Goal: Task Accomplishment & Management: Manage account settings

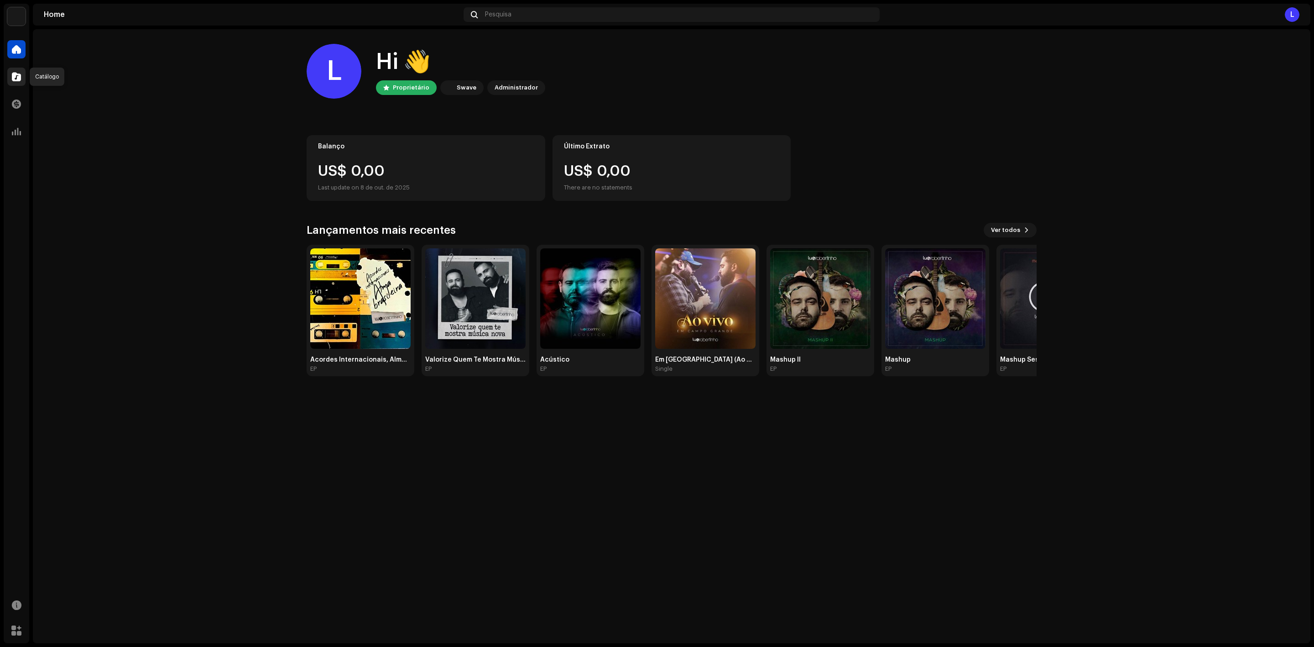
click at [10, 79] on div at bounding box center [16, 77] width 18 height 18
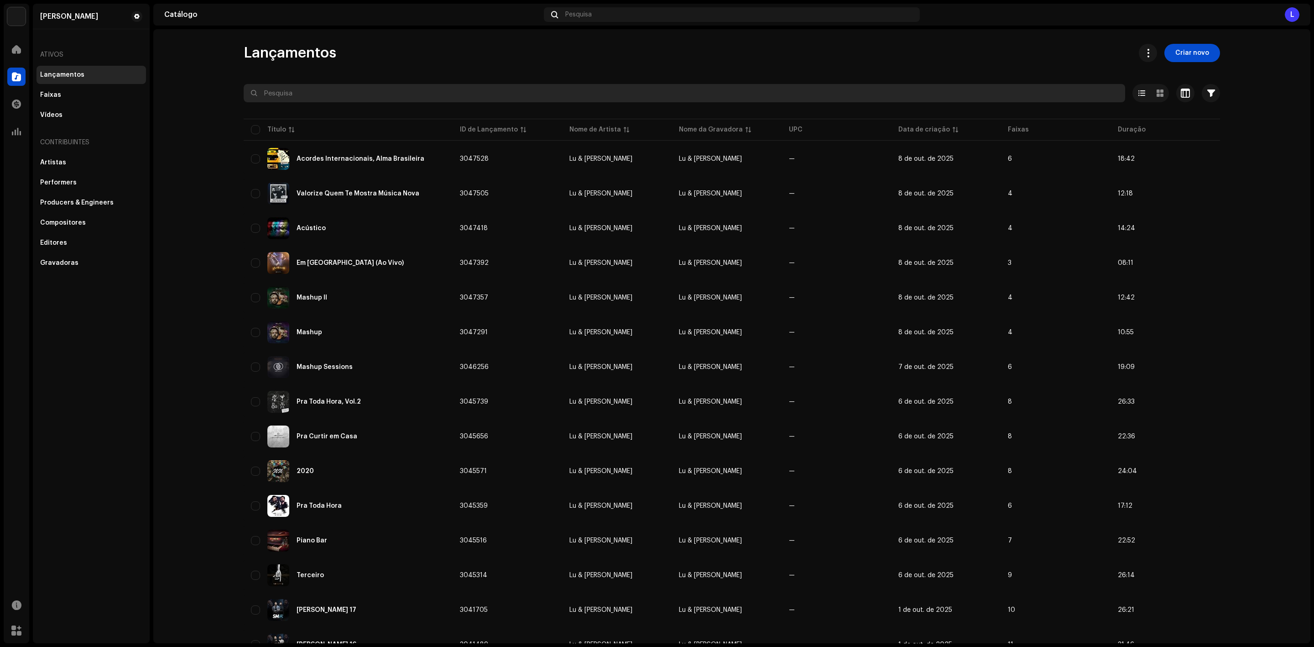
click at [413, 87] on input "text" at bounding box center [685, 93] width 882 height 18
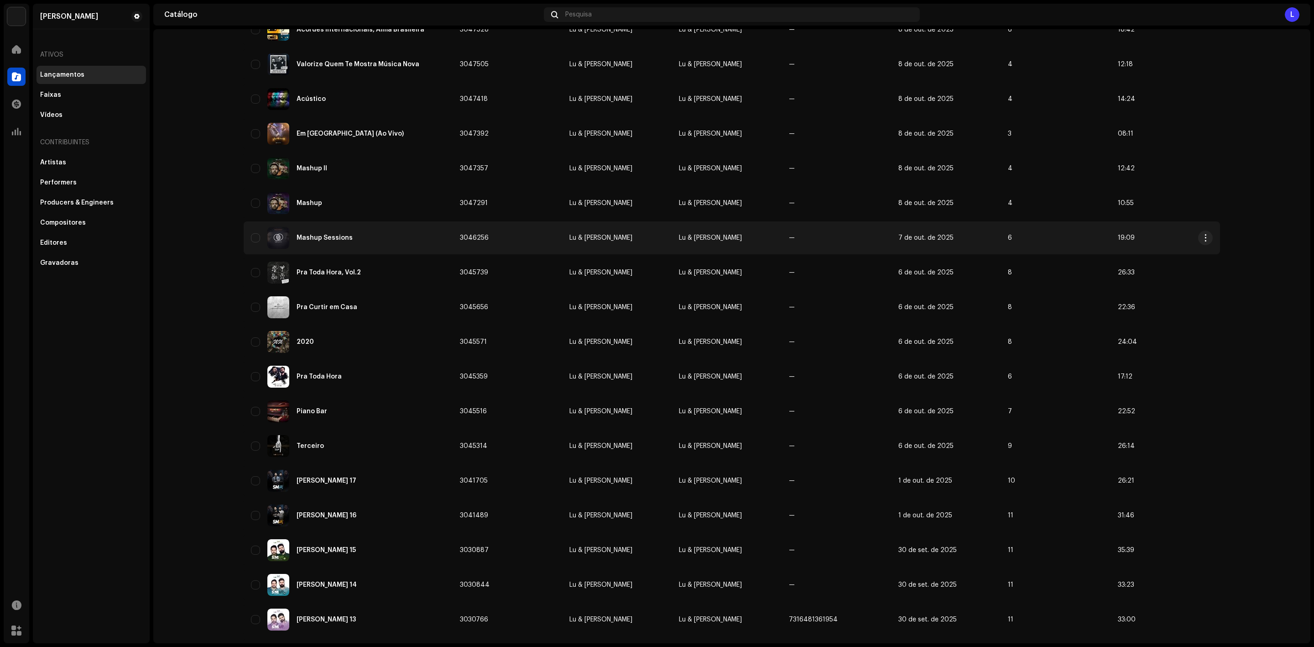
scroll to position [205, 0]
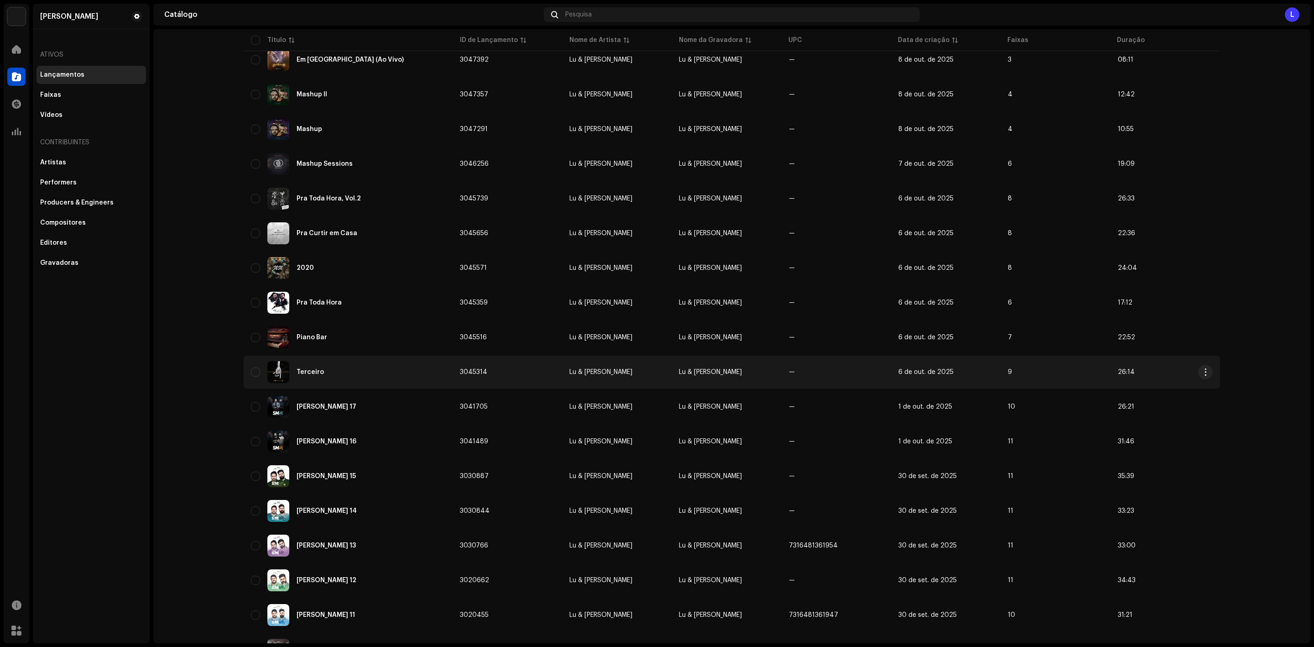
click at [319, 361] on div "Terceiro" at bounding box center [348, 372] width 194 height 22
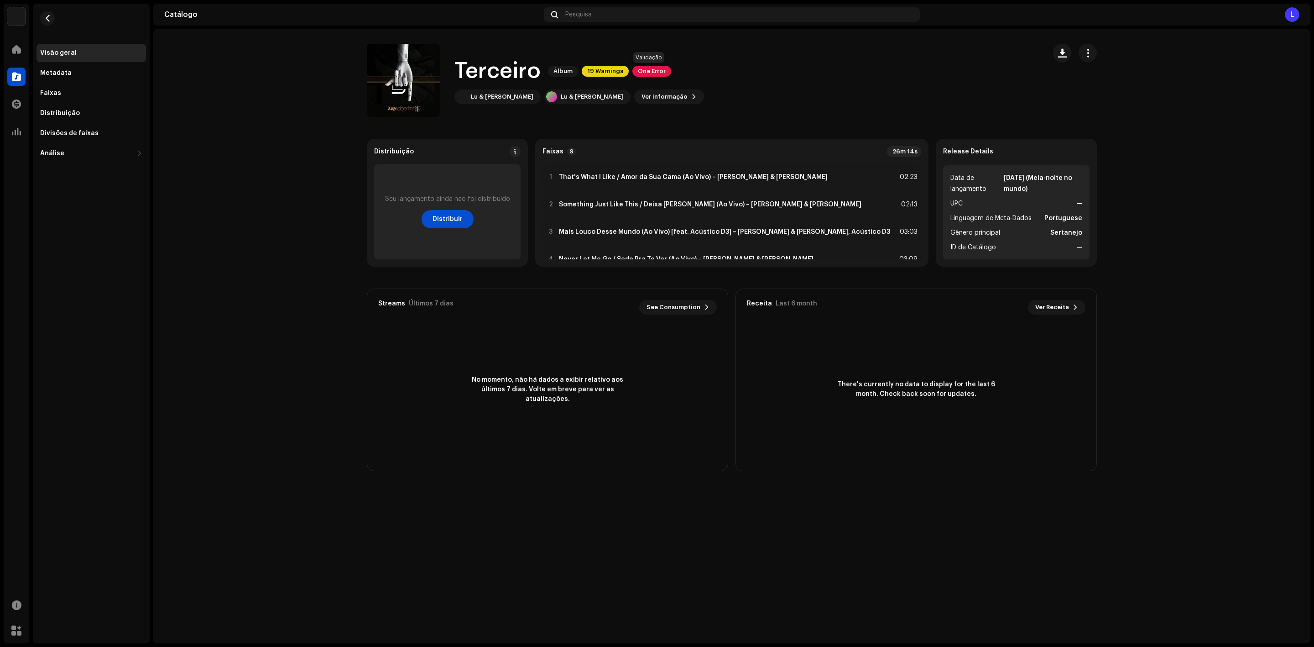
click at [642, 74] on span "One Error" at bounding box center [651, 71] width 39 height 11
click at [348, 89] on div "Erros de validação Resolva os seguintes problemas antes de poder distribuir. Fa…" at bounding box center [657, 323] width 1314 height 647
click at [48, 11] on button "button" at bounding box center [47, 18] width 15 height 15
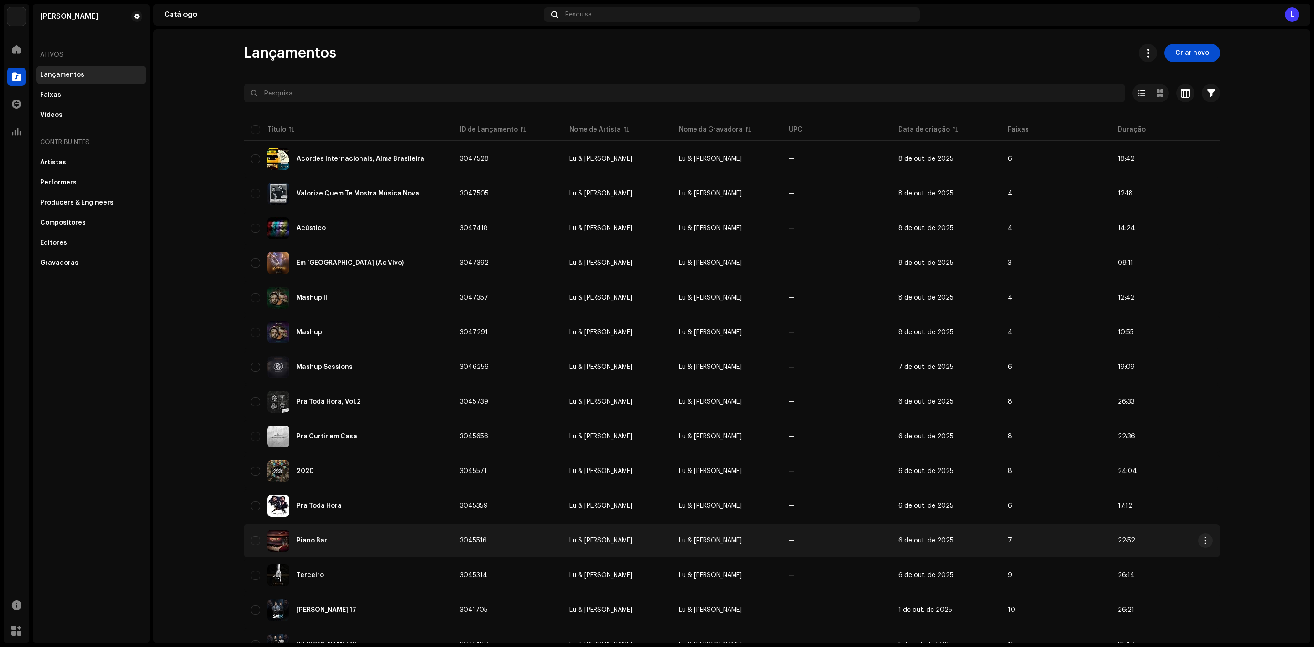
click at [307, 537] on div "Piano Bar" at bounding box center [312, 540] width 31 height 6
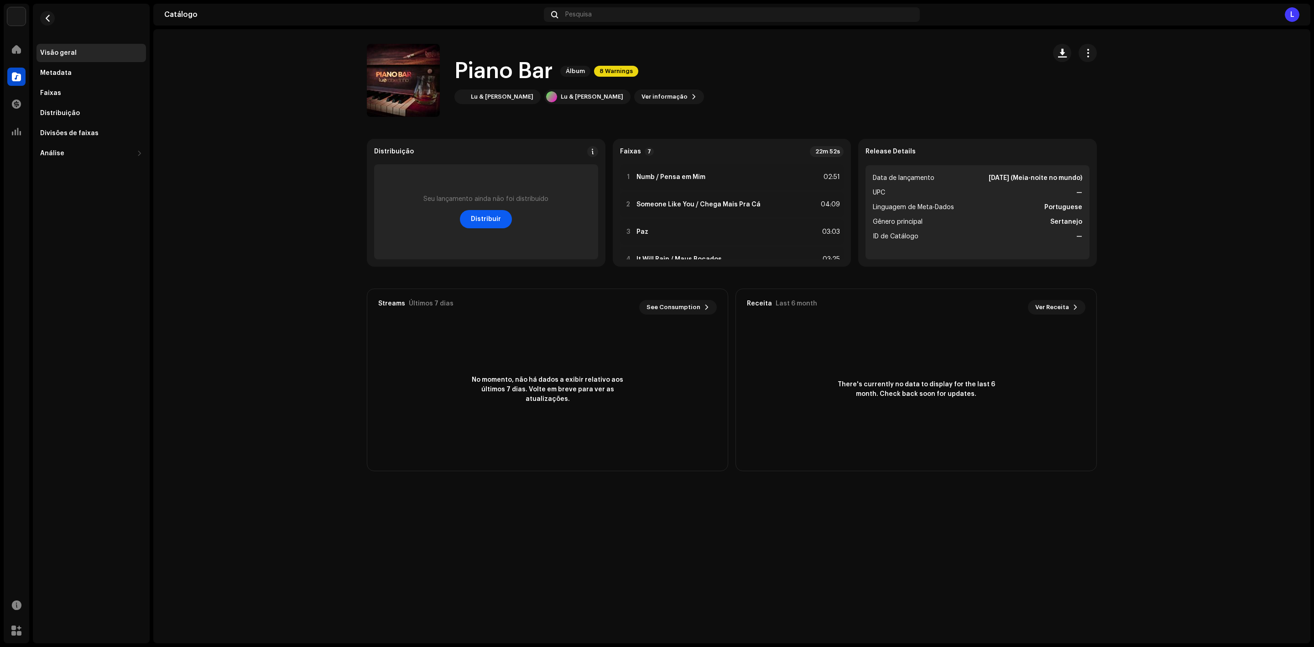
click at [489, 221] on span "Distribuir" at bounding box center [486, 219] width 30 height 18
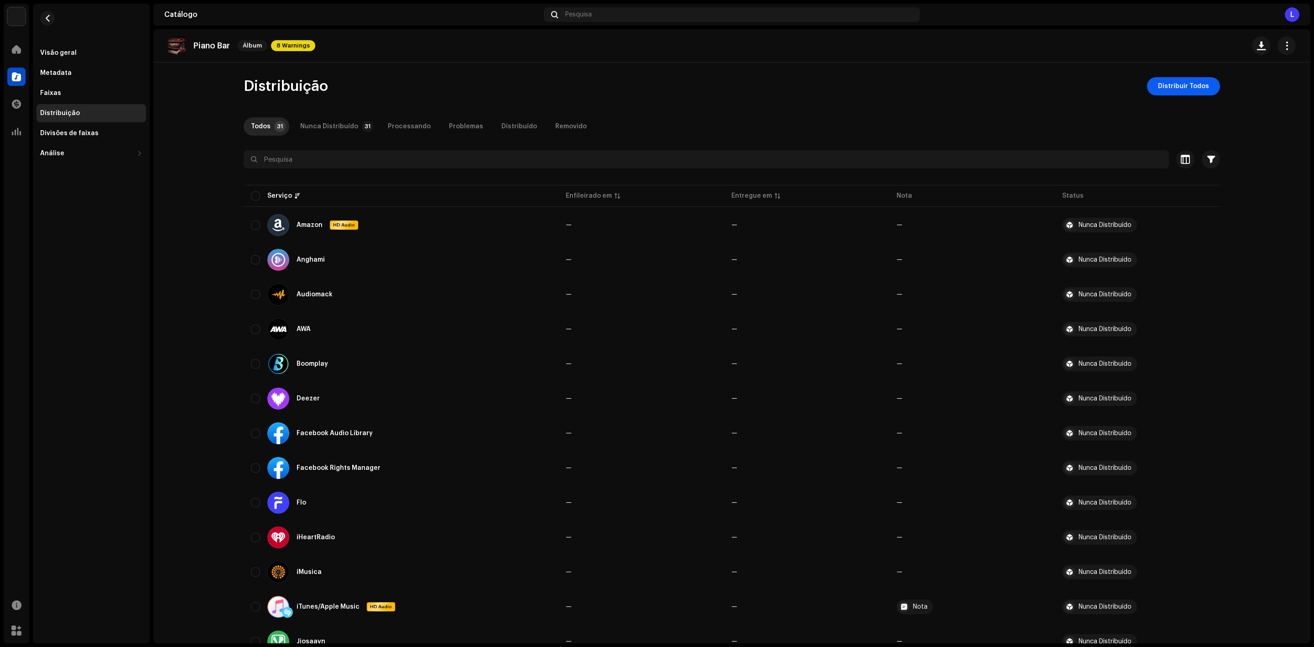
click at [1179, 91] on span "Distribuir Todos" at bounding box center [1183, 86] width 51 height 18
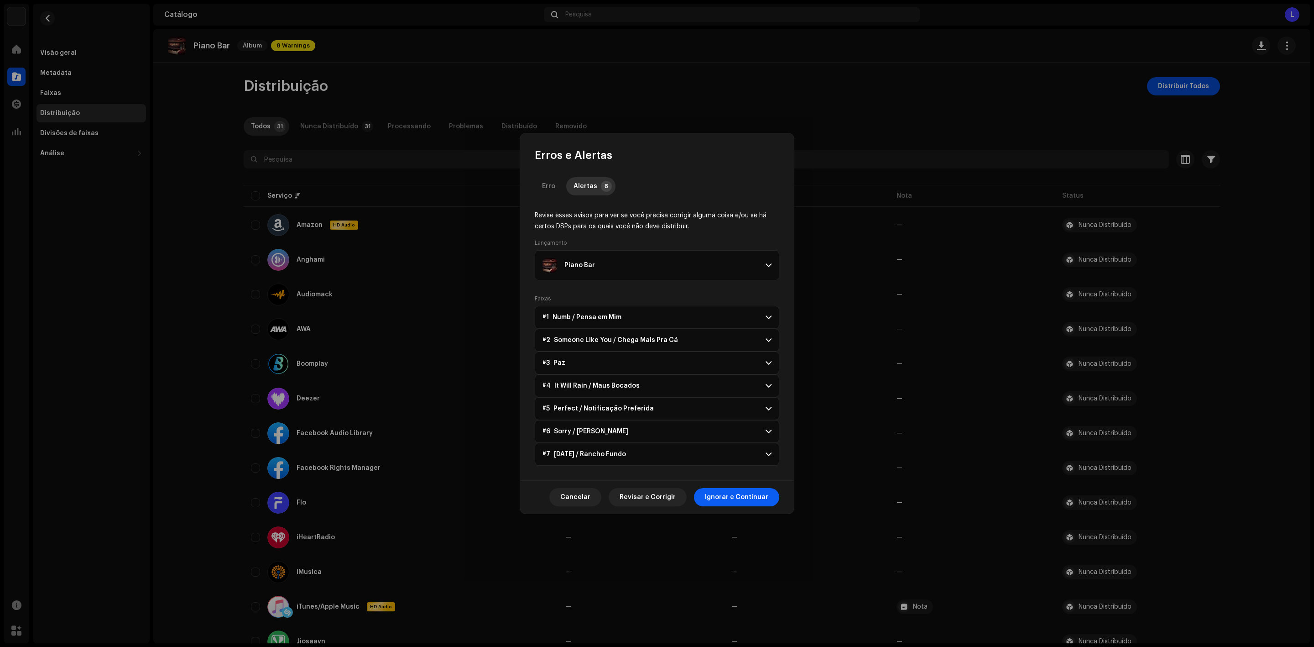
click at [746, 500] on span "Ignorar e Continuar" at bounding box center [736, 497] width 63 height 18
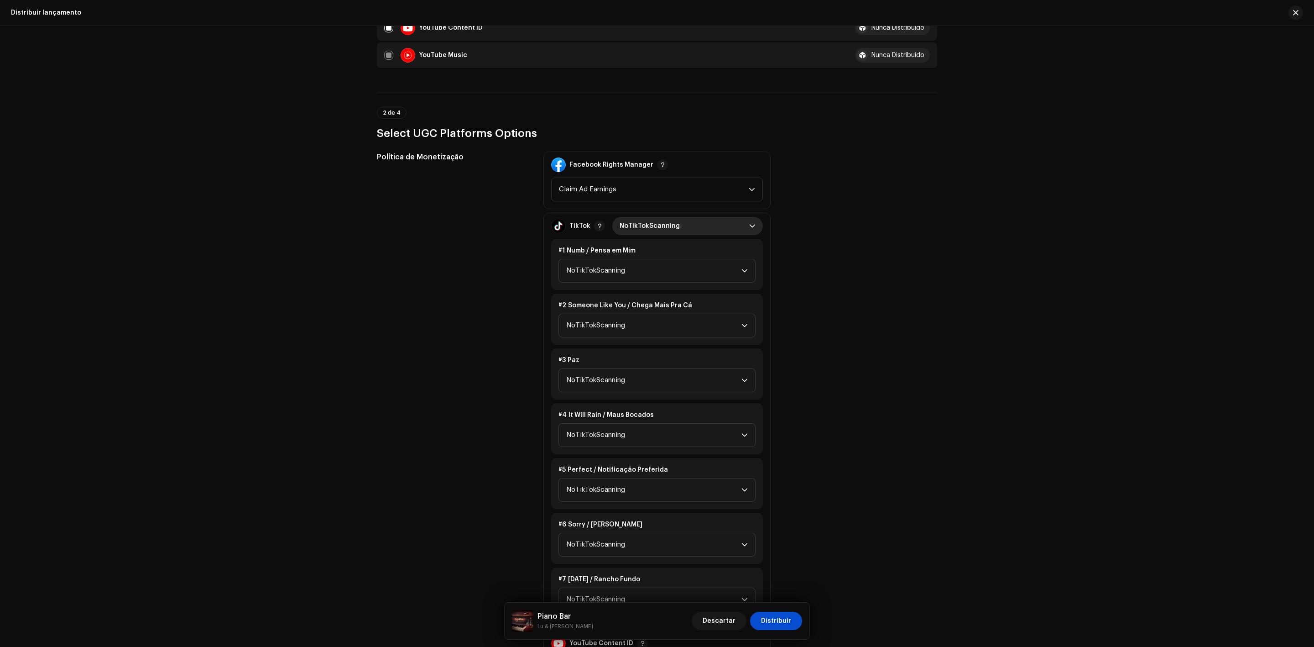
scroll to position [958, 0]
click at [681, 218] on span "NoTikTokScanning" at bounding box center [685, 227] width 130 height 18
click at [665, 277] on li "Monetize" at bounding box center [687, 286] width 143 height 18
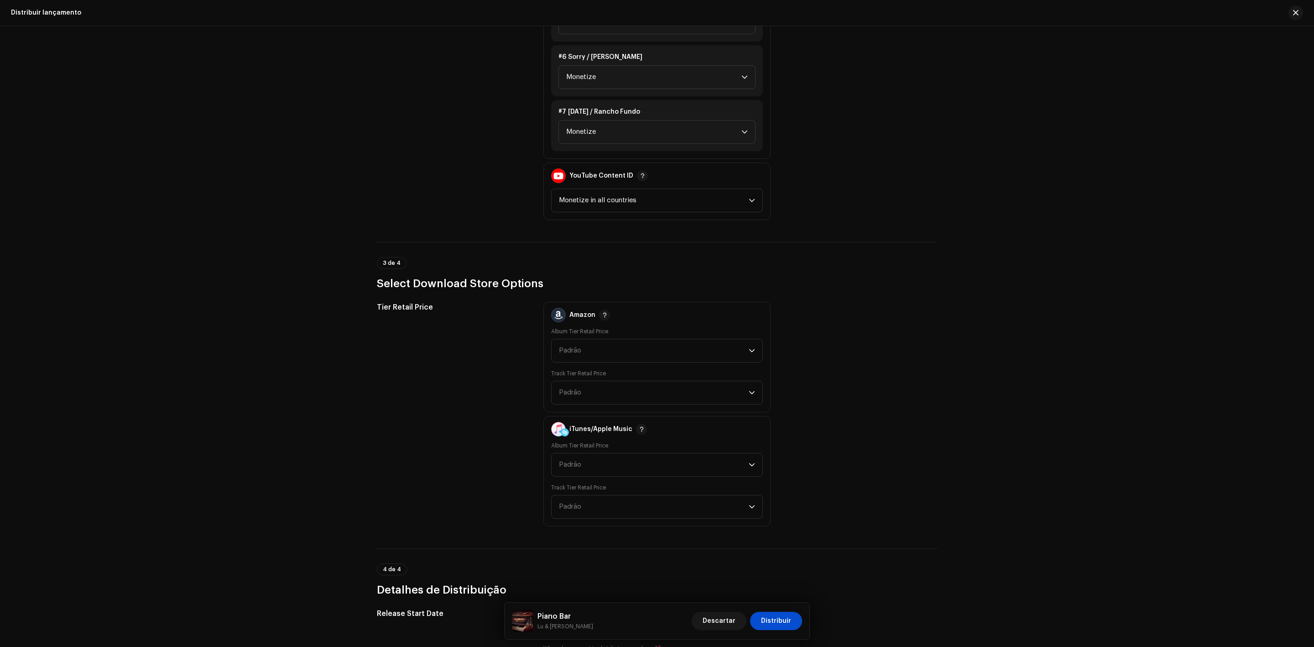
scroll to position [1574, 0]
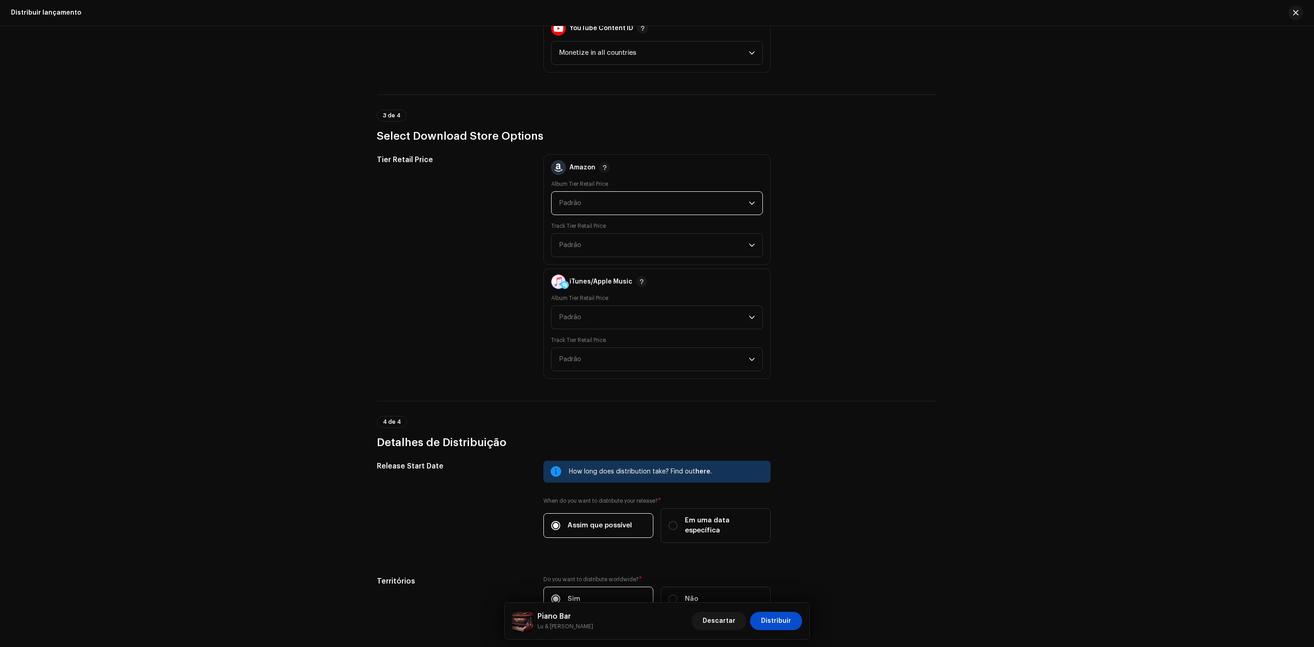
click at [590, 192] on span "Padrão" at bounding box center [654, 203] width 190 height 23
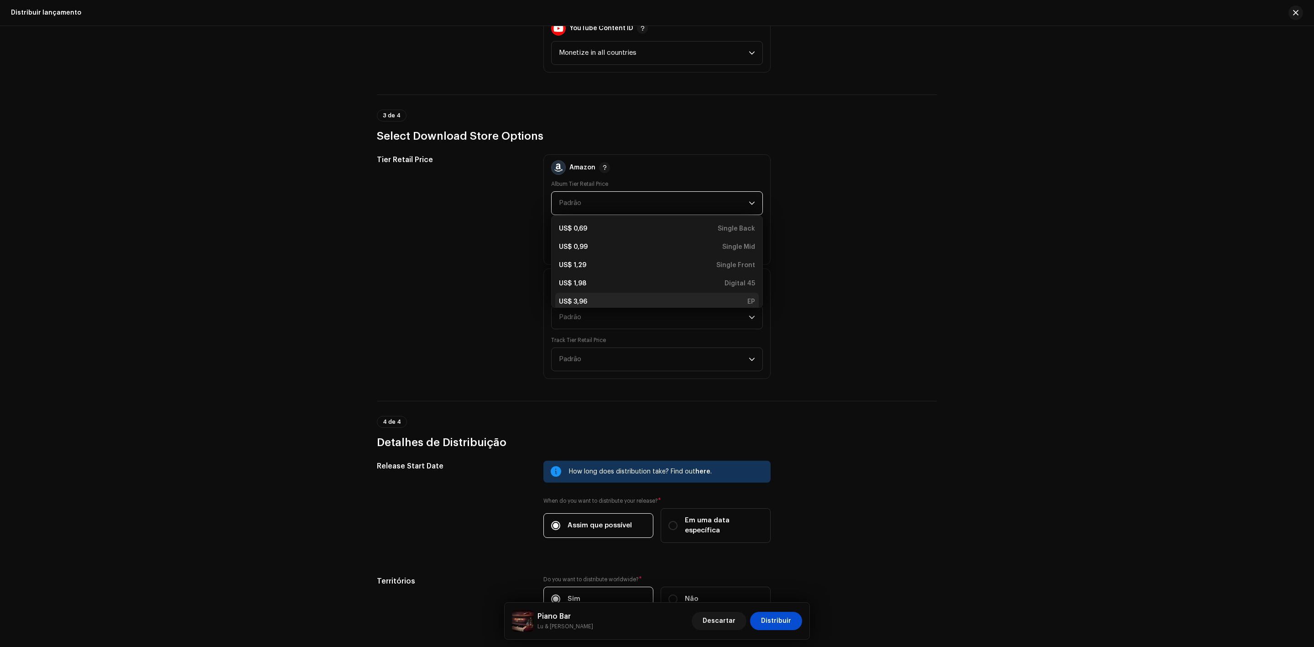
scroll to position [3, 0]
click at [631, 294] on div "US$ 3,96 EP" at bounding box center [657, 298] width 196 height 9
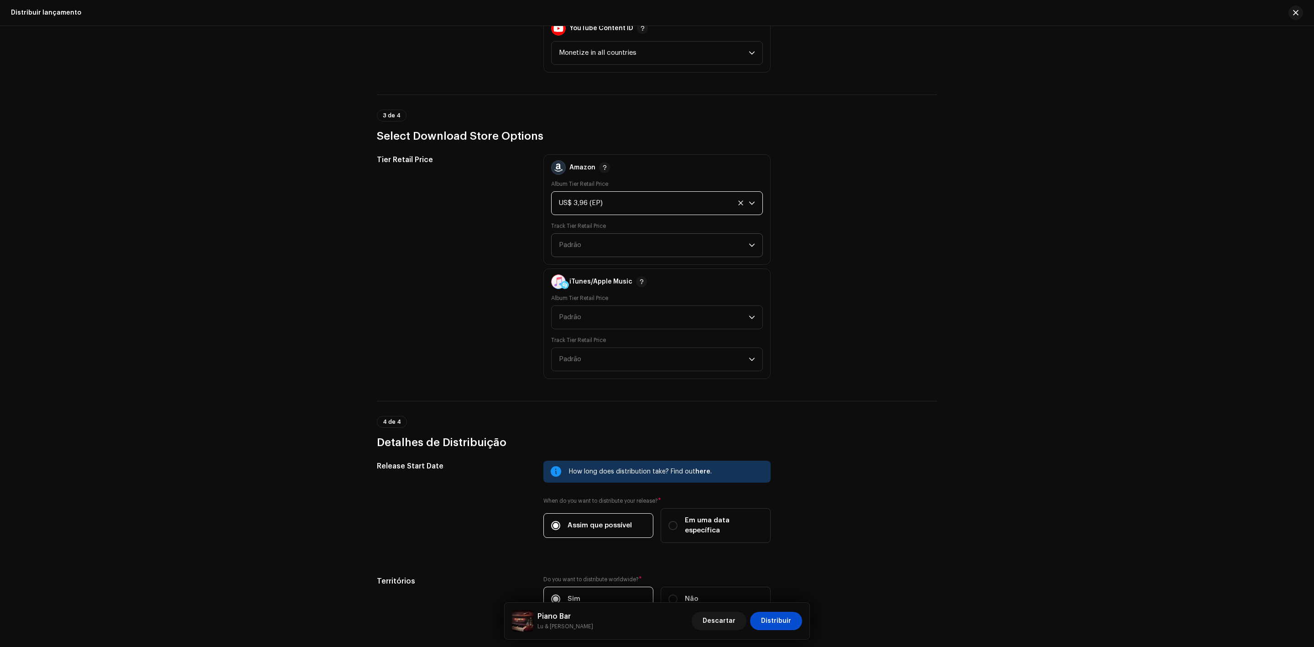
click at [593, 234] on span "Padrão" at bounding box center [654, 245] width 190 height 23
click at [612, 266] on div "US$ 0,69 Back" at bounding box center [657, 270] width 196 height 9
click at [588, 306] on span "Padrão" at bounding box center [654, 317] width 190 height 23
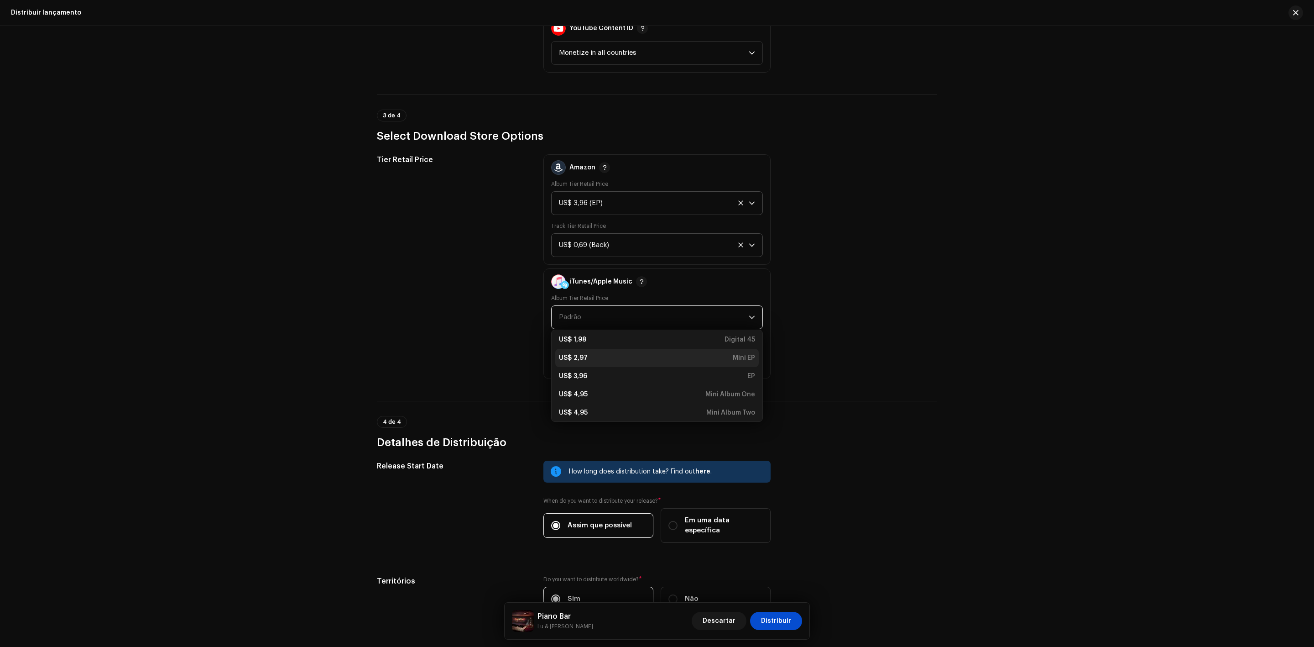
click at [641, 354] on li "US$ 2,97 Mini EP" at bounding box center [657, 358] width 204 height 18
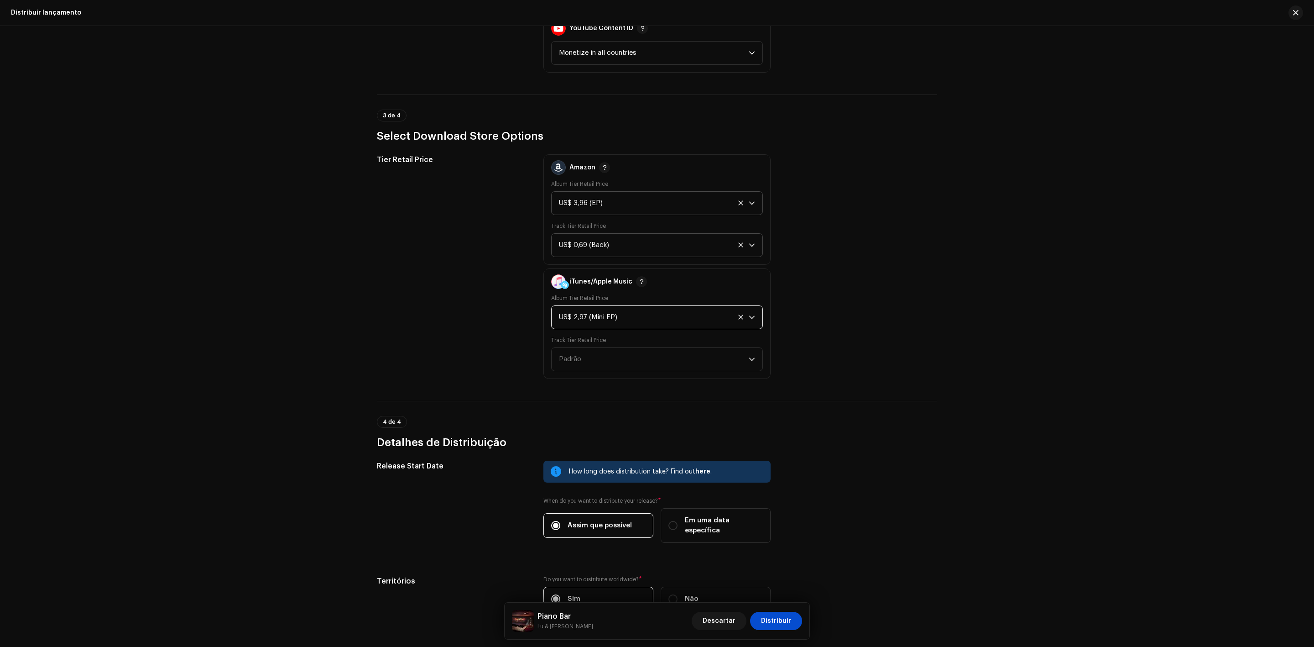
click at [666, 306] on div "US$ 2,97 (Mini EP)" at bounding box center [646, 317] width 175 height 23
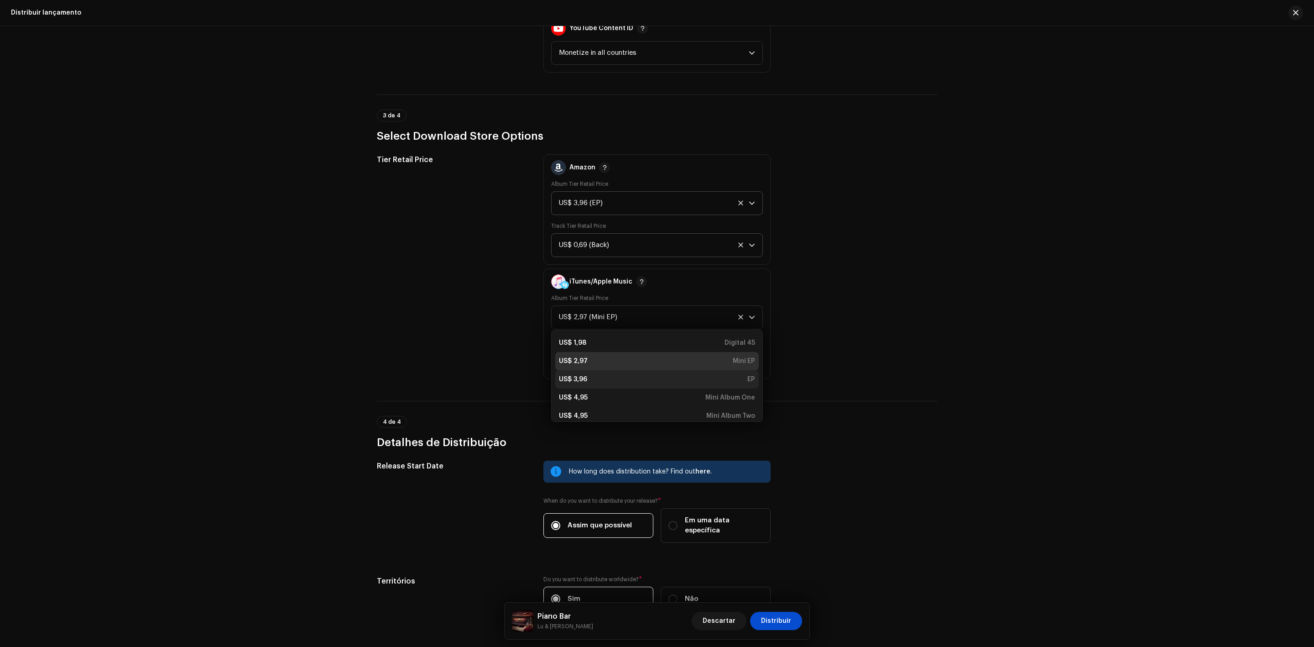
click at [652, 375] on div "US$ 3,96 EP" at bounding box center [657, 379] width 196 height 9
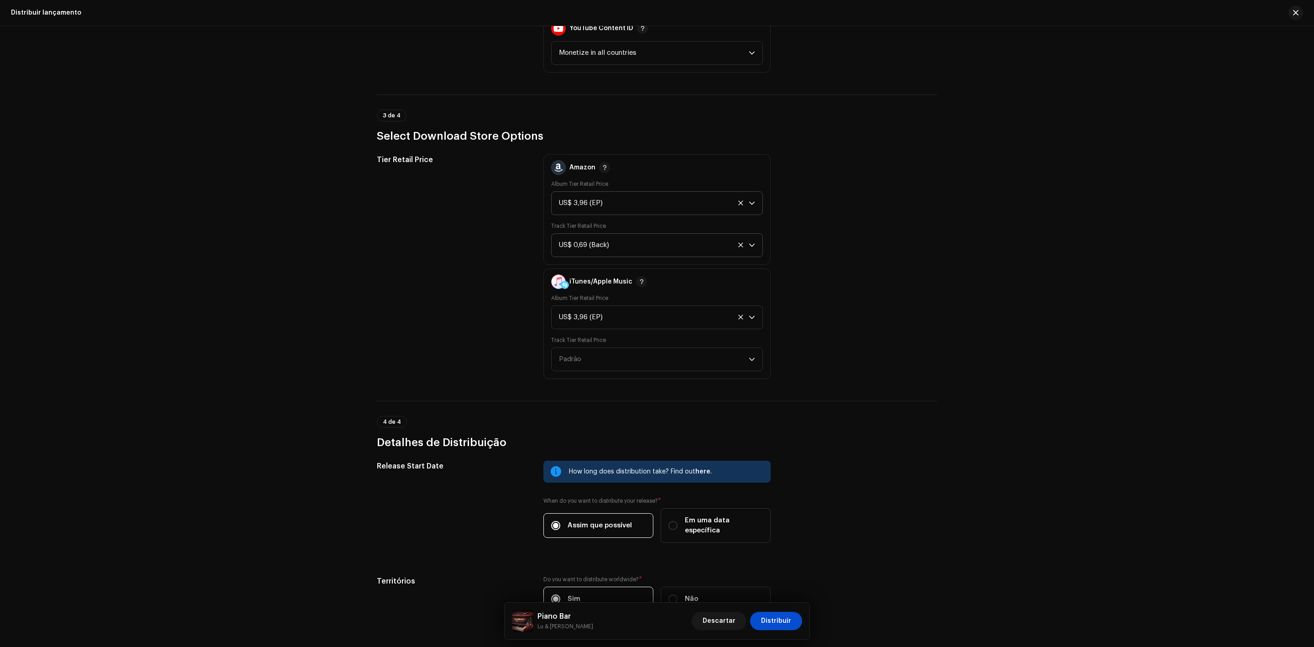
click at [652, 366] on div "iTunes/Apple Music Album Tier Retail Price US$ 3,96 (EP) Track Tier Retail Pric…" at bounding box center [656, 323] width 227 height 110
click at [654, 348] on span "Padrão" at bounding box center [654, 359] width 190 height 23
click at [656, 380] on div "US$ 0,69 Back" at bounding box center [657, 384] width 196 height 9
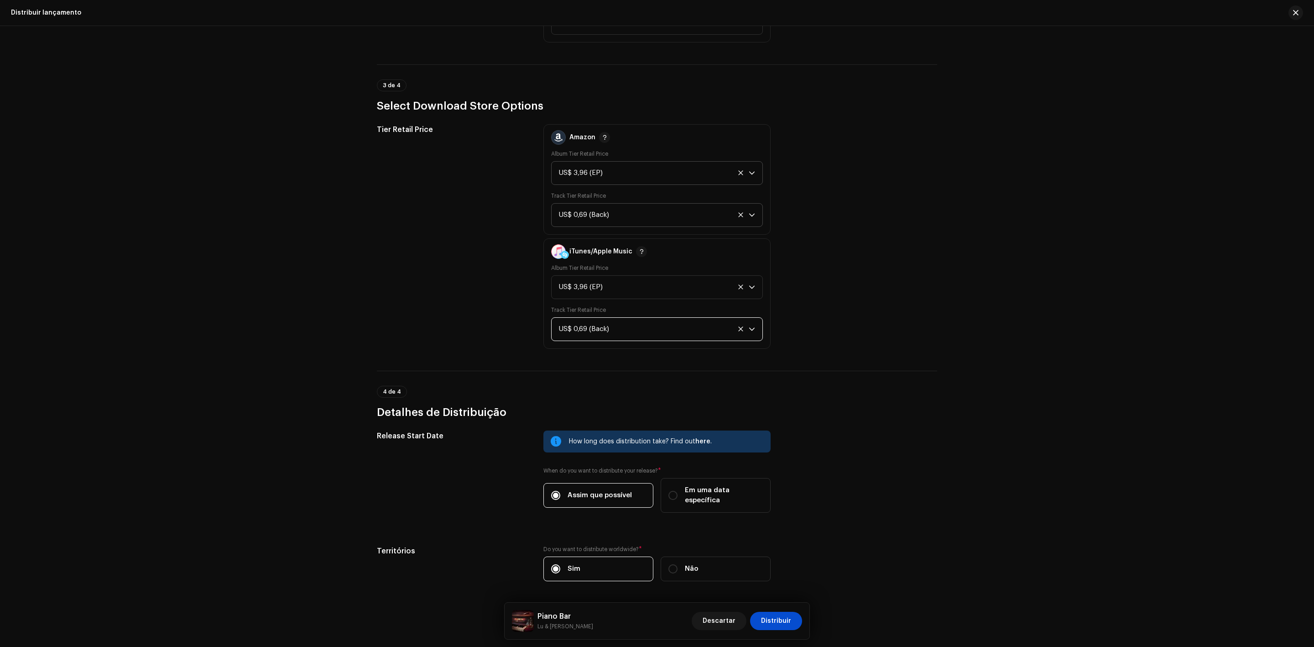
scroll to position [1617, 0]
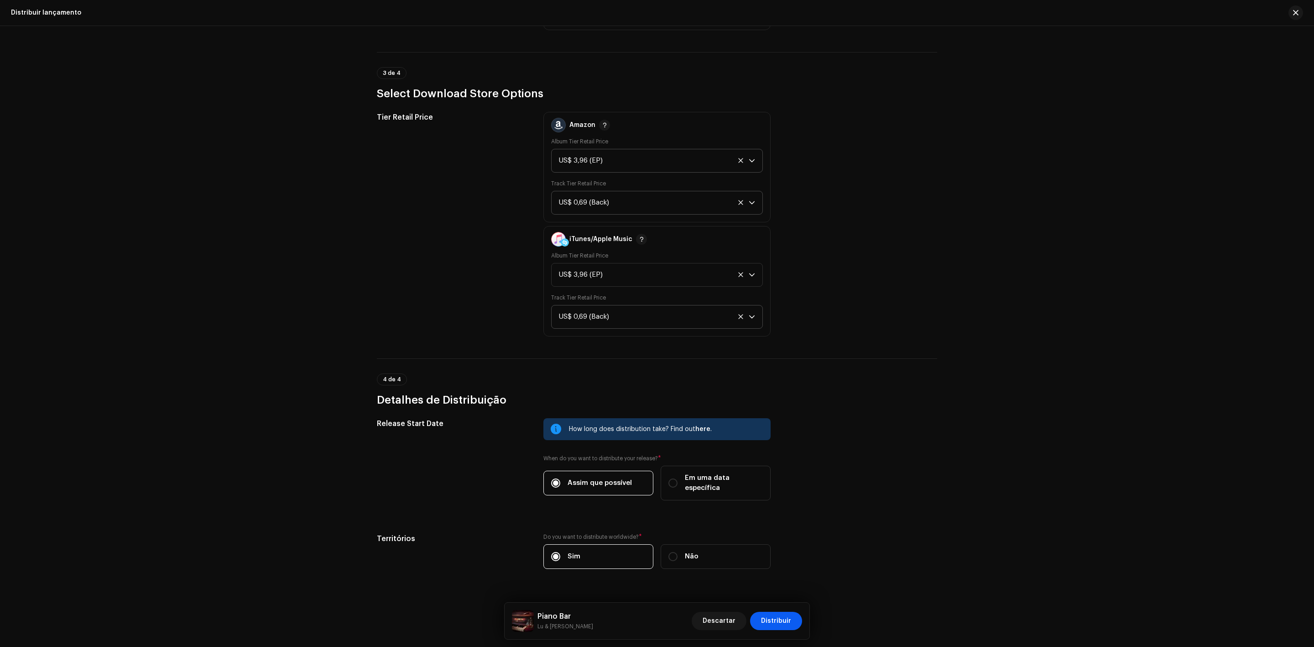
click at [780, 618] on span "Distribuir" at bounding box center [776, 620] width 30 height 18
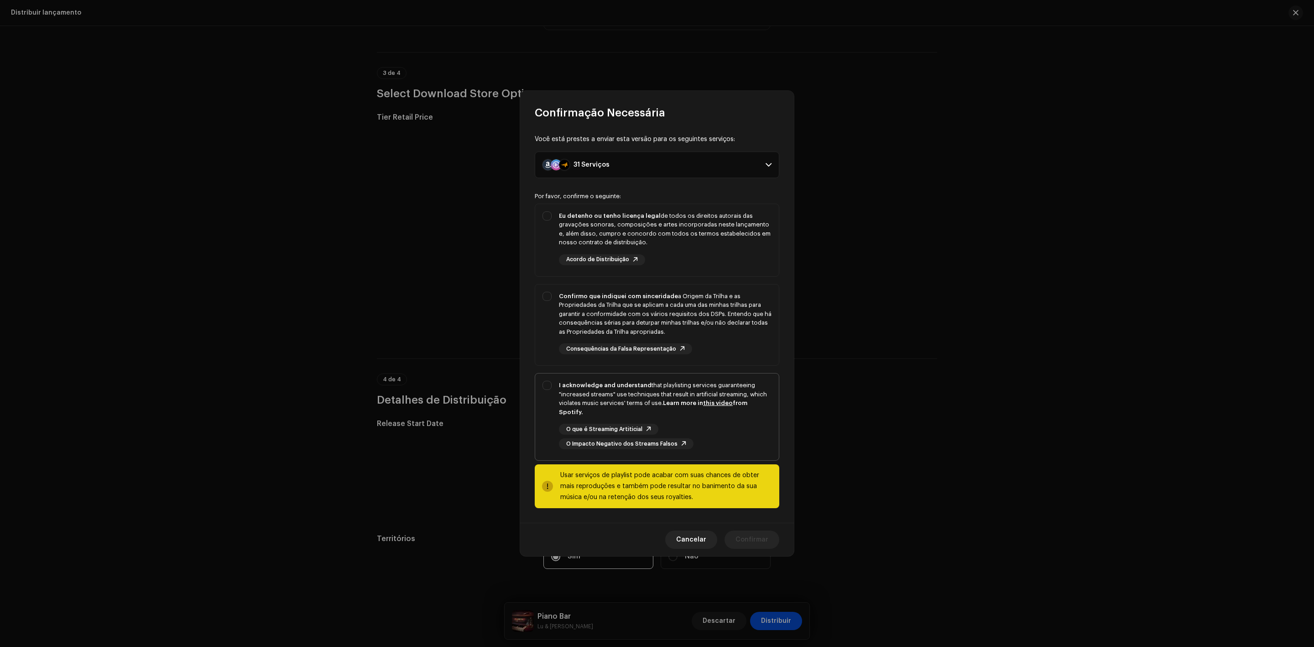
click at [552, 378] on div "I acknowledge and understand that playlisting services guaranteeing "increased …" at bounding box center [657, 414] width 244 height 83
checkbox input "true"
click at [545, 310] on div "Confirmo que indiquei com sinceridade a Origem da Trilha e as Propriedades da T…" at bounding box center [657, 323] width 244 height 78
checkbox input "true"
click at [553, 222] on div "Eu detenho ou tenho licença legal de todos os direitos autorais das gravações s…" at bounding box center [657, 238] width 244 height 68
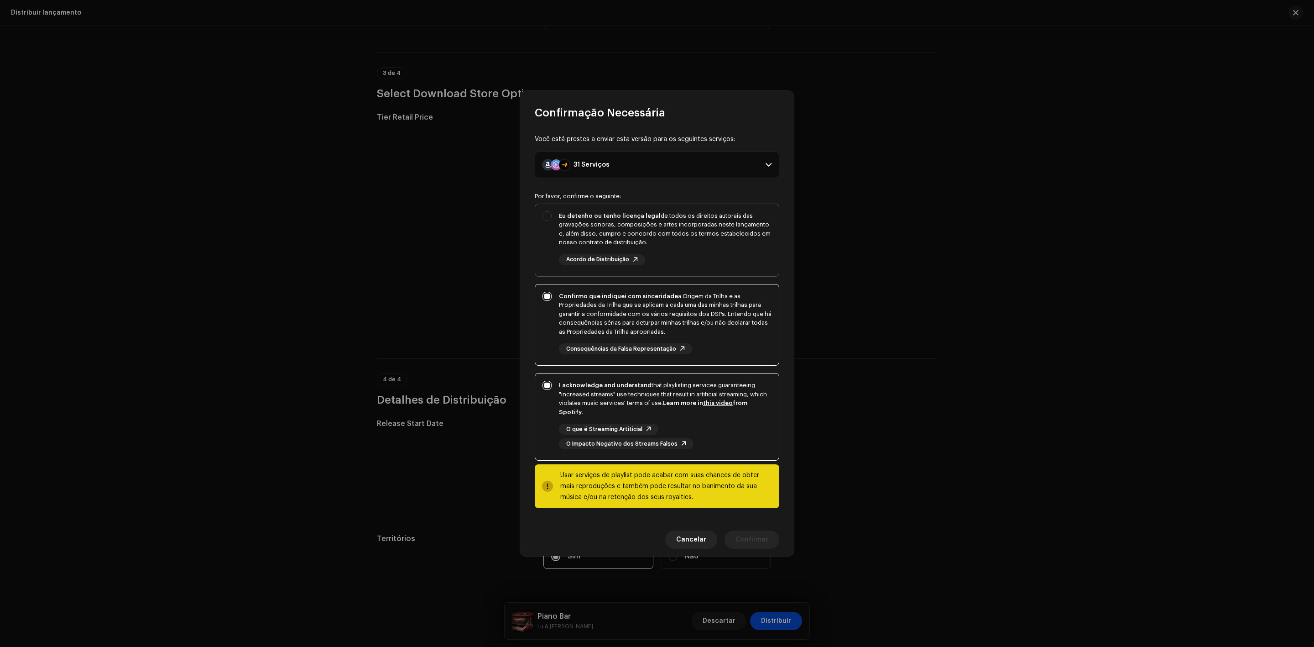
checkbox input "true"
click at [748, 540] on span "Confirmar" at bounding box center [752, 539] width 33 height 18
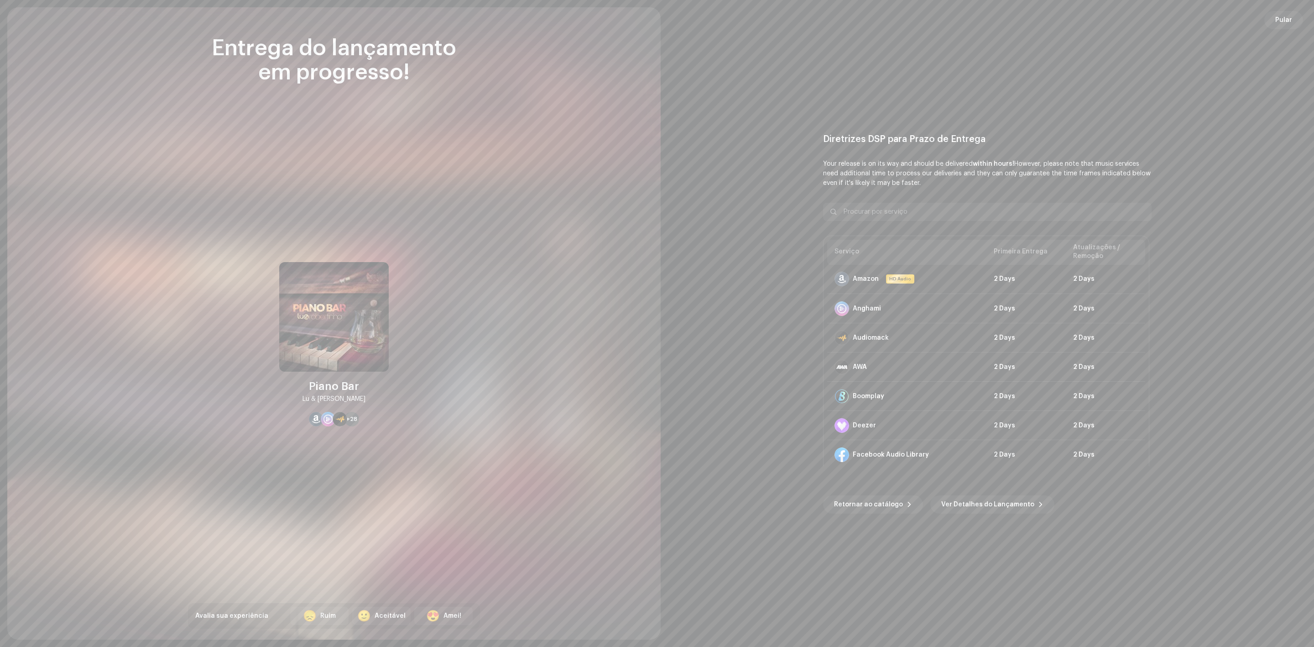
click at [486, 362] on div at bounding box center [333, 323] width 653 height 632
click at [1284, 25] on span "Pular" at bounding box center [1283, 20] width 17 height 18
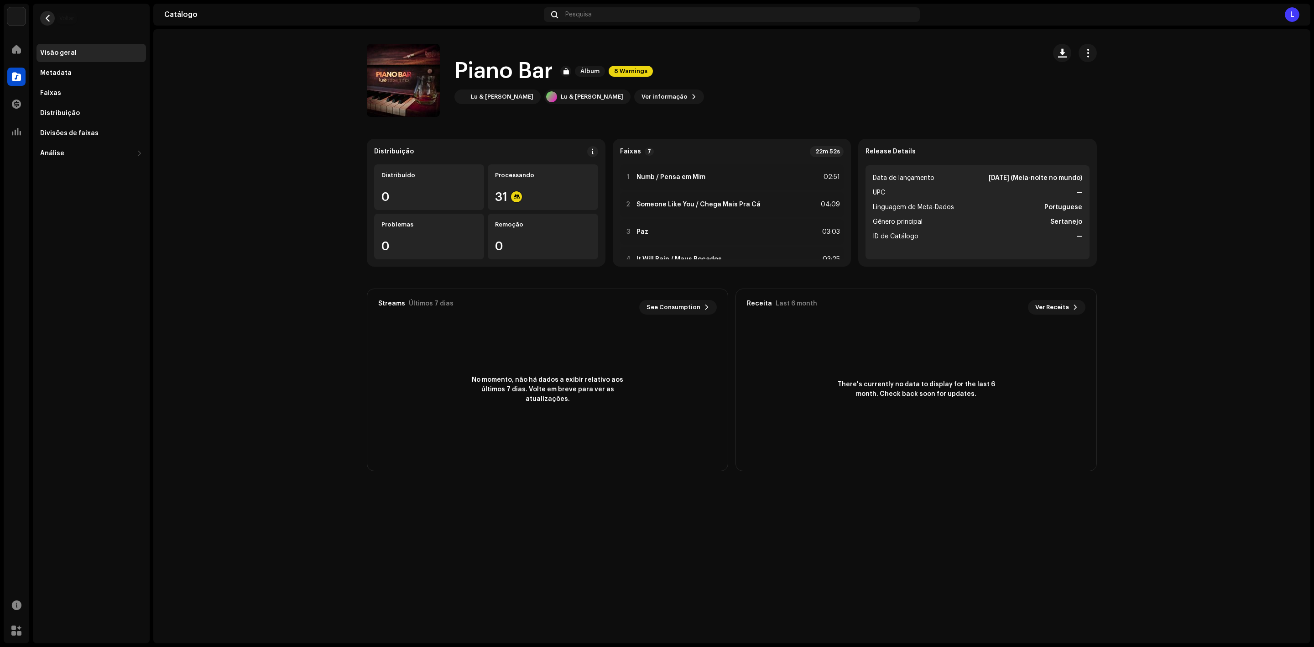
click at [49, 17] on span "button" at bounding box center [47, 18] width 7 height 7
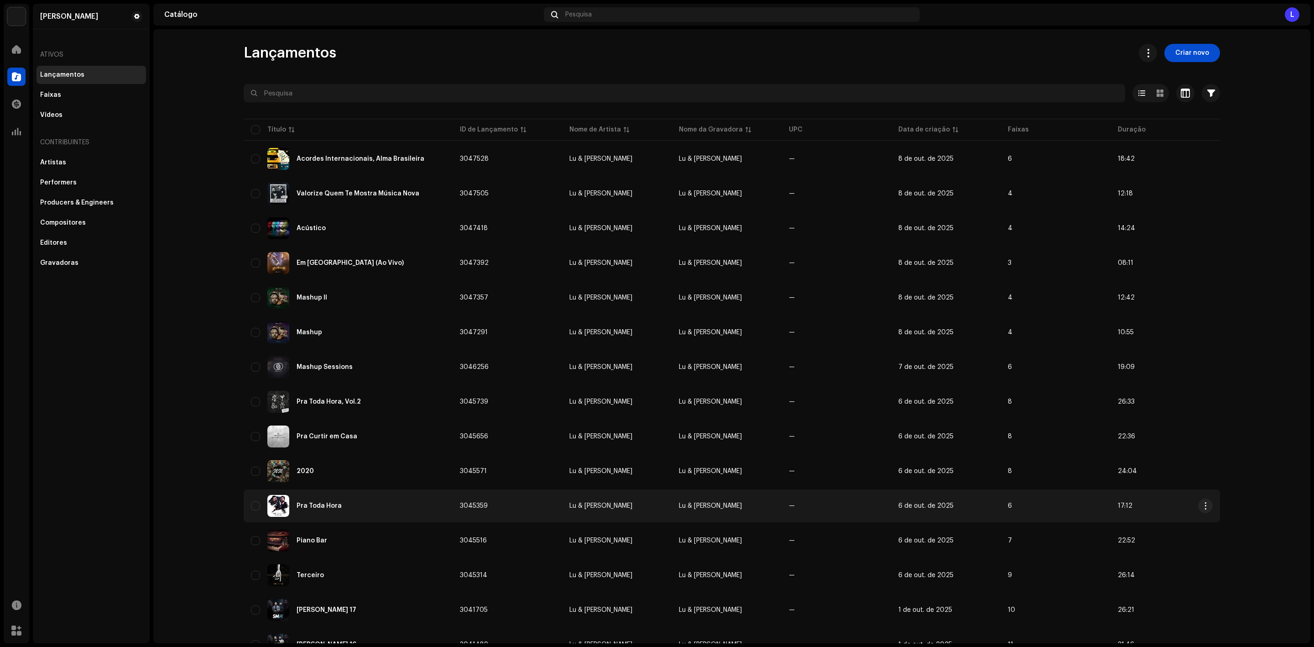
click at [326, 502] on div "Pra Toda Hora" at bounding box center [319, 505] width 45 height 6
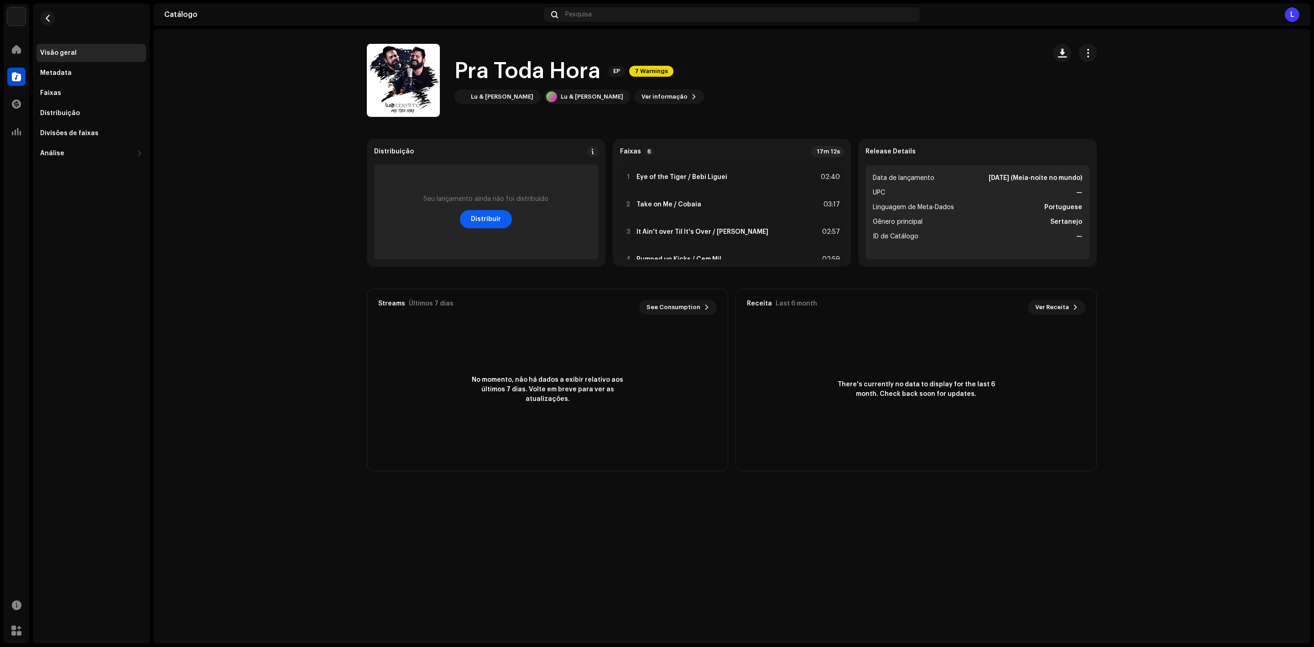
click at [483, 224] on span "Distribuir" at bounding box center [486, 219] width 30 height 18
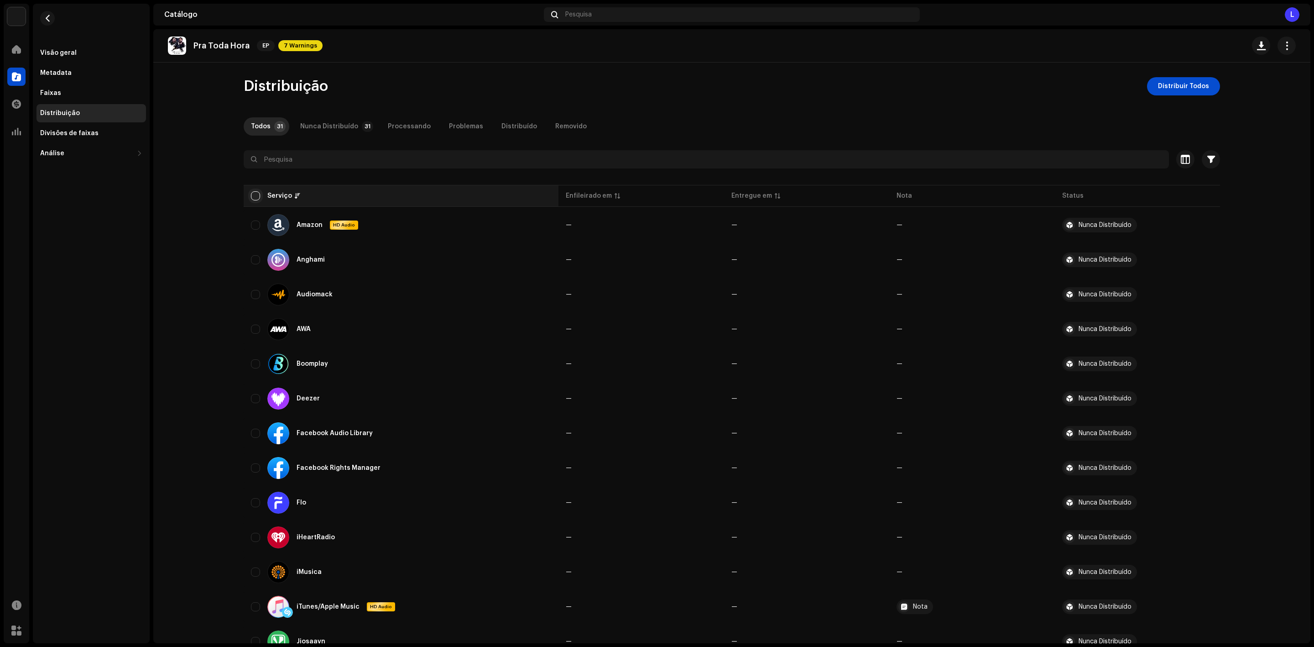
click at [251, 196] on input "checkbox" at bounding box center [255, 195] width 9 height 9
checkbox input "true"
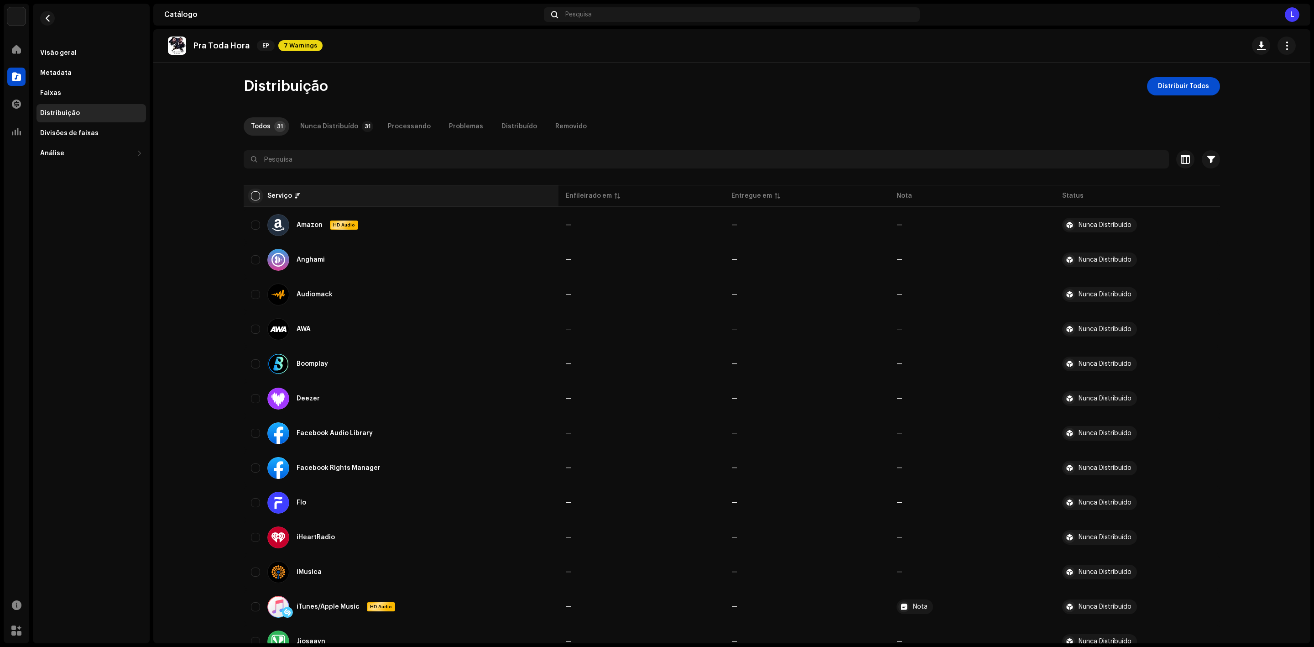
checkbox input "true"
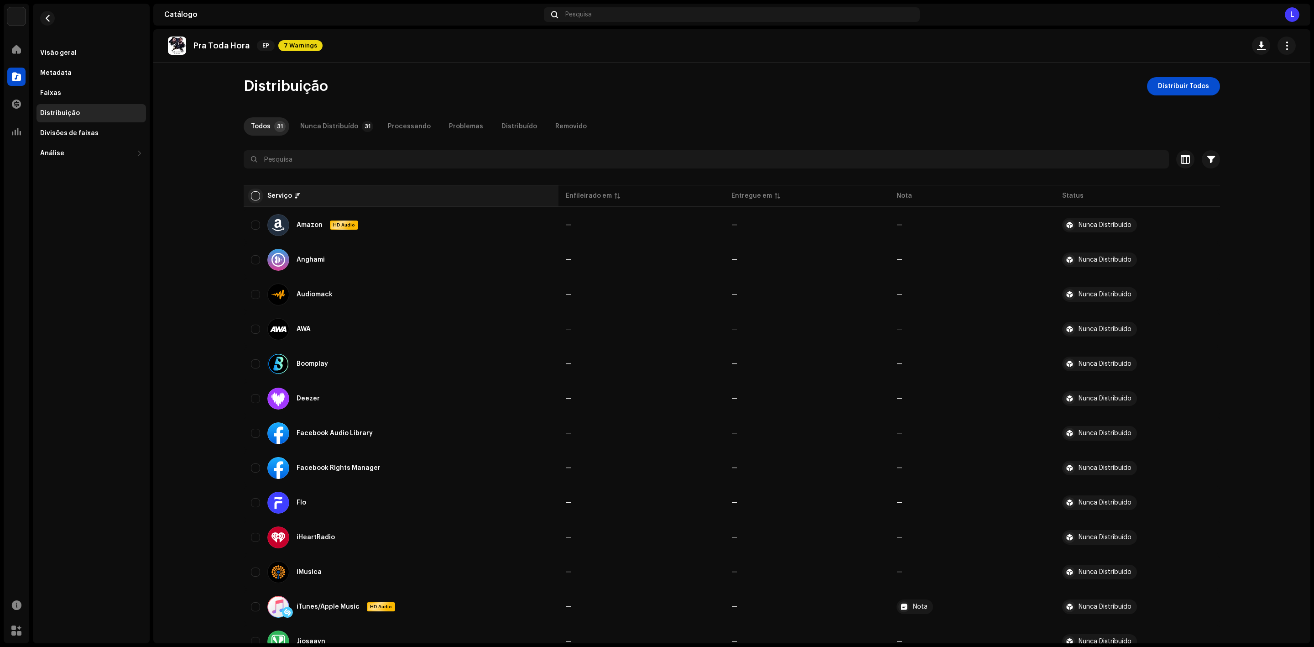
checkbox input "true"
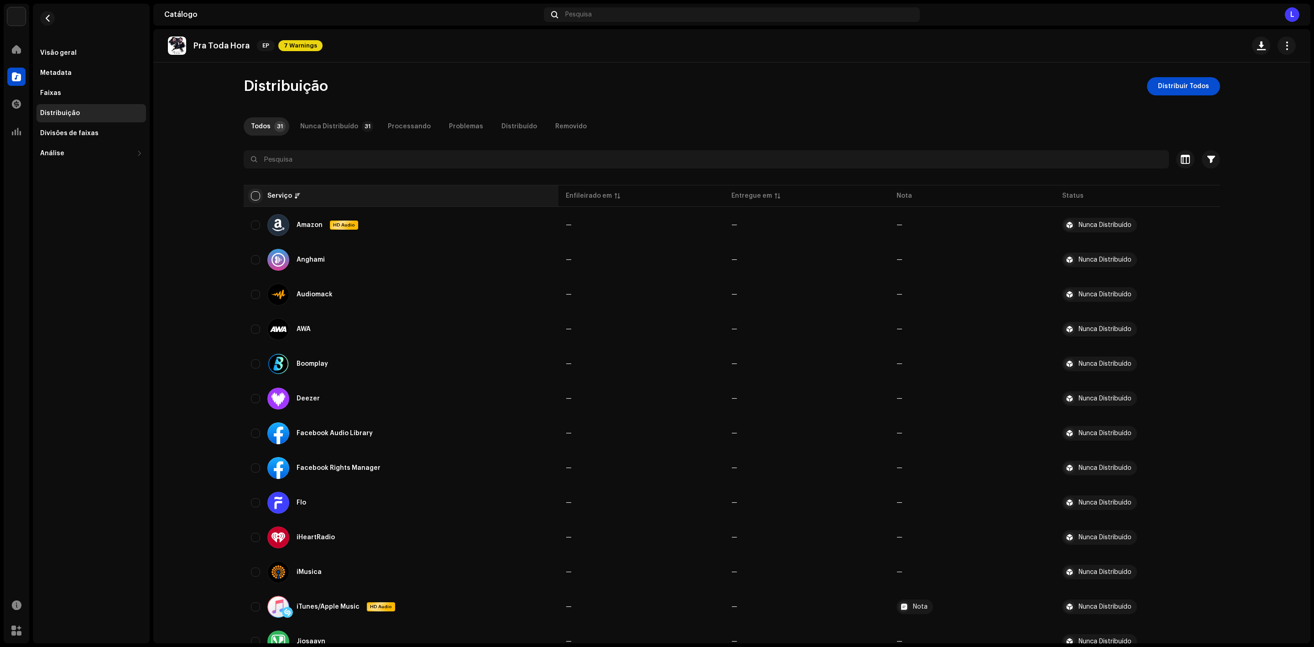
checkbox input "true"
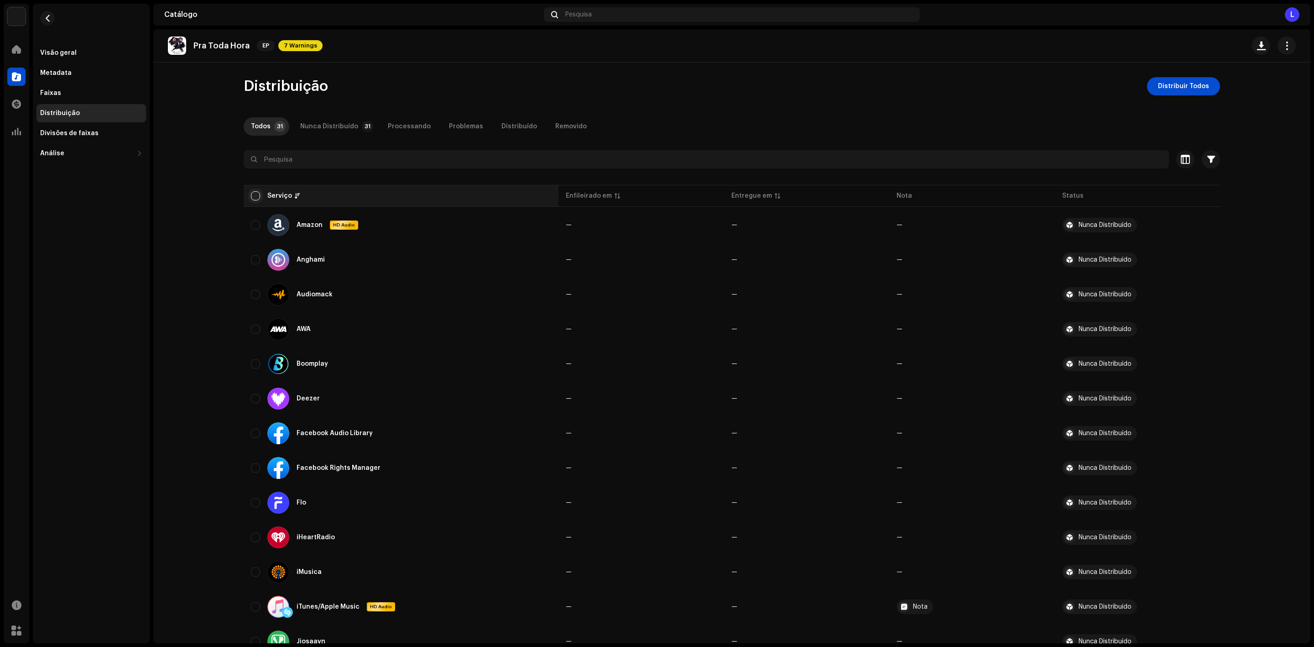
checkbox input "true"
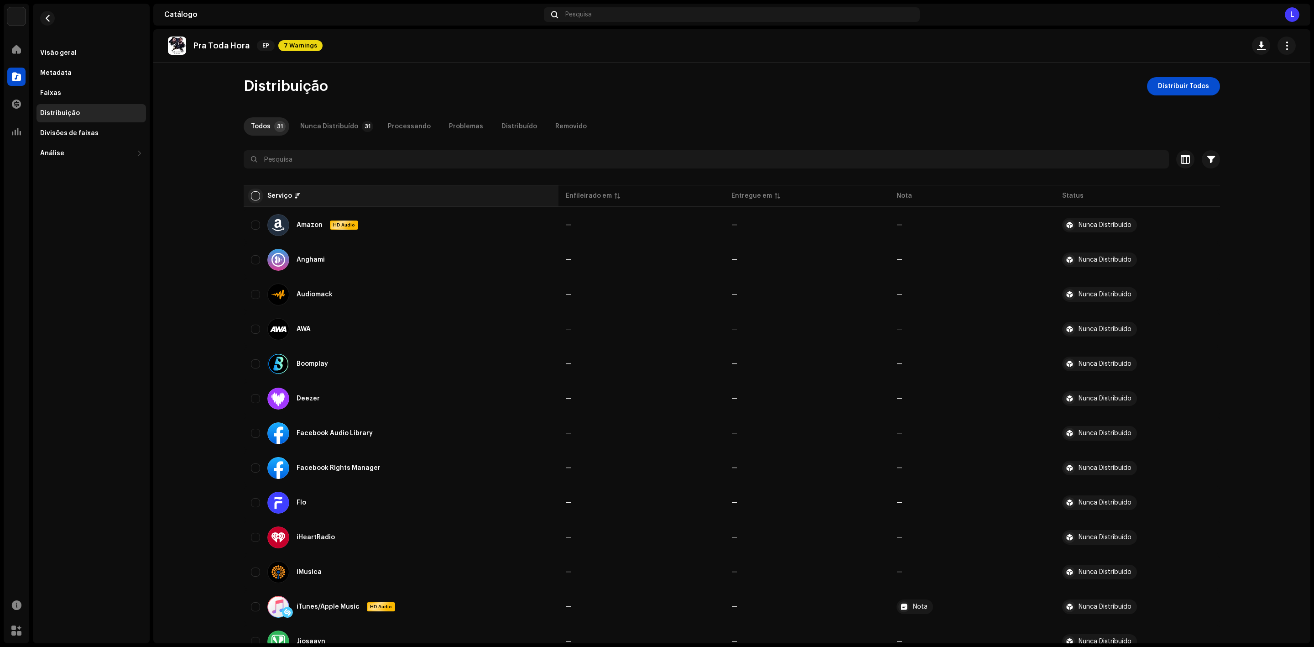
checkbox input "true"
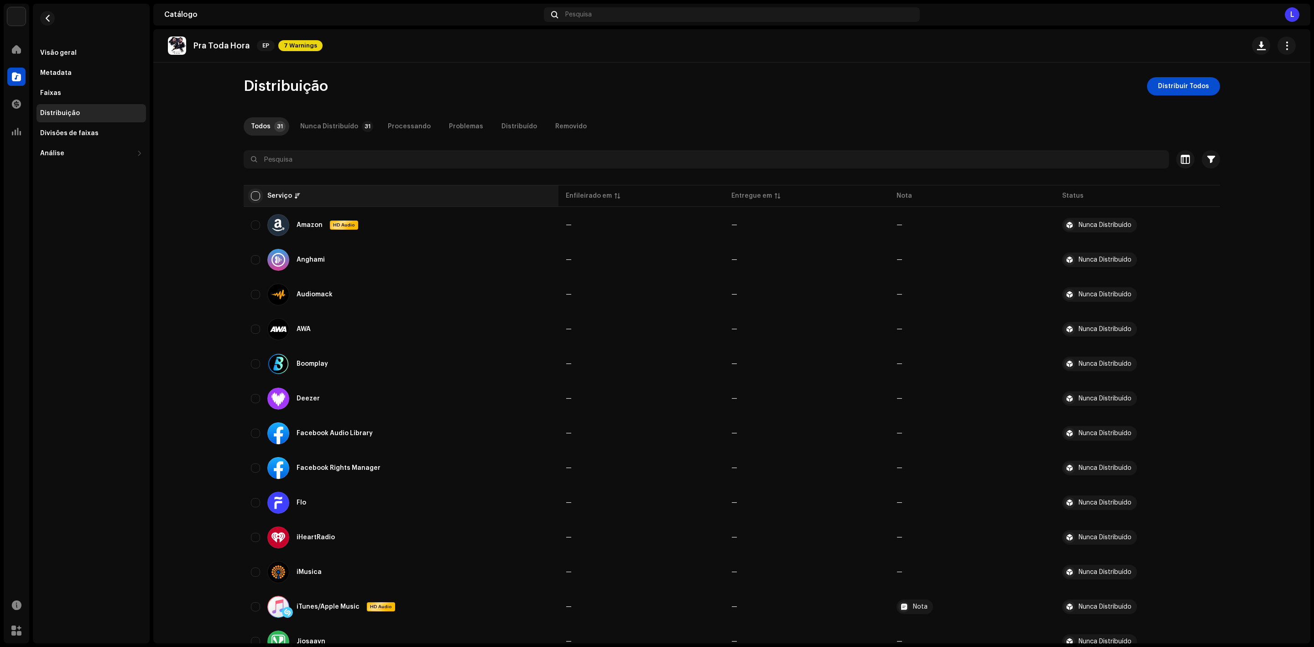
checkbox input "true"
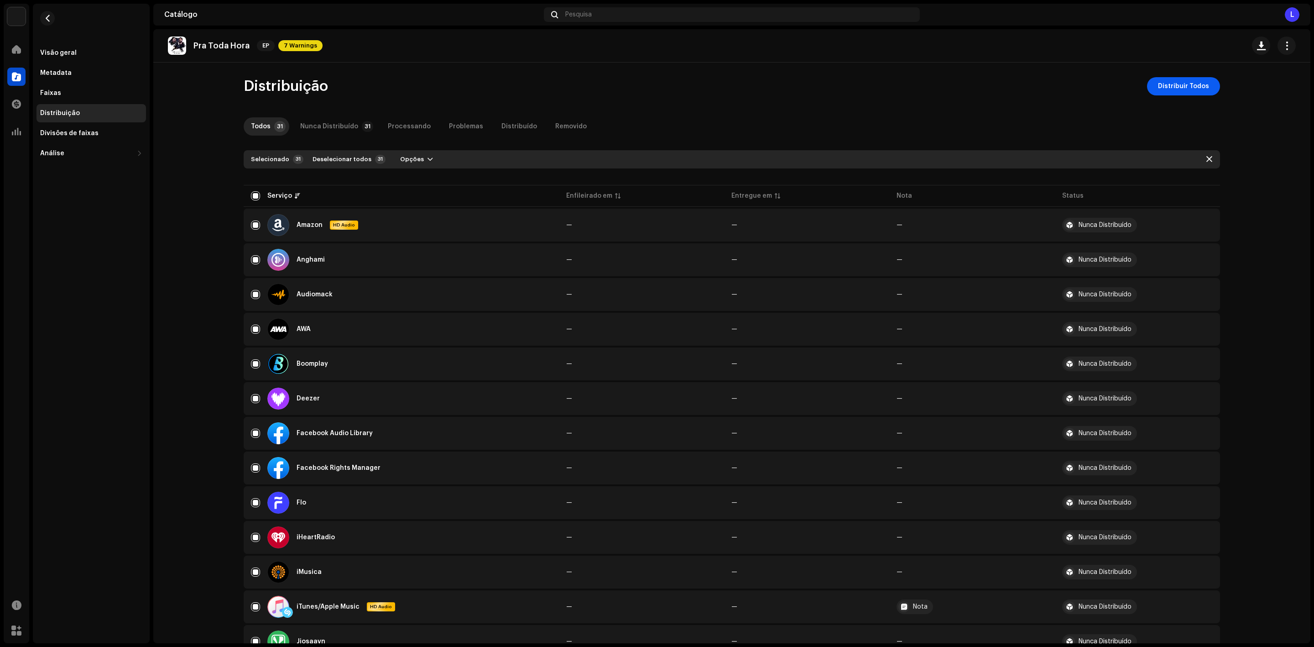
click at [1194, 86] on span "Distribuir Todos" at bounding box center [1183, 86] width 51 height 18
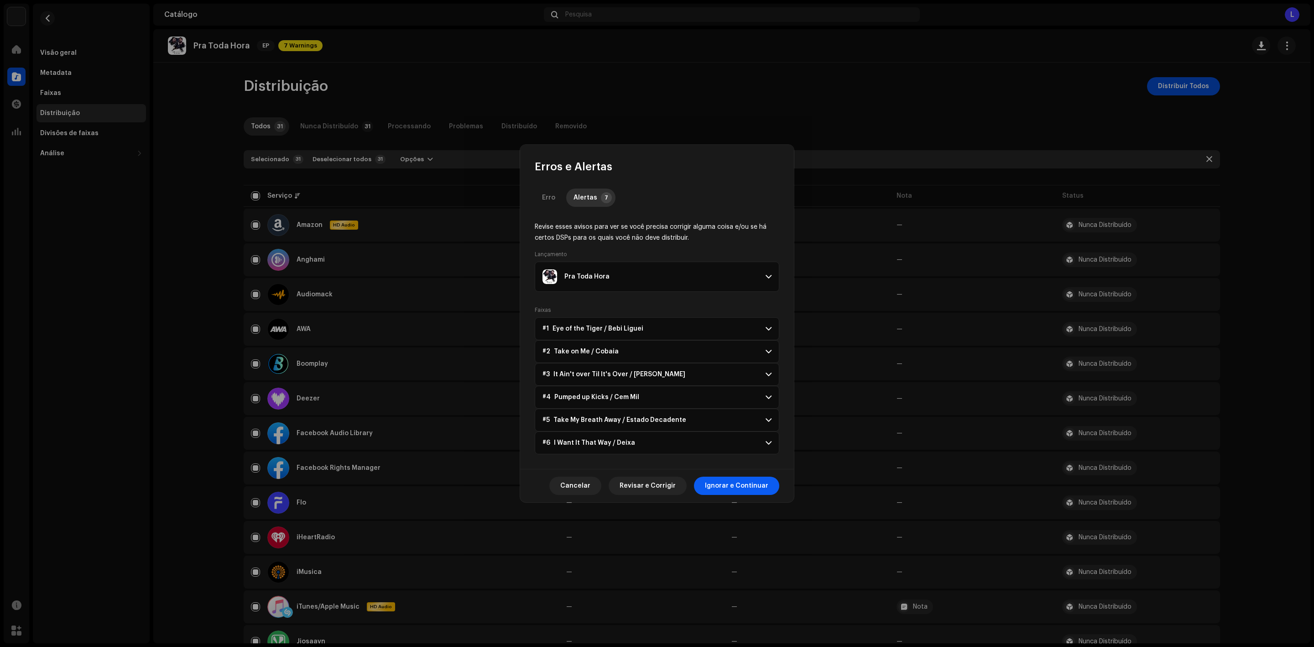
click at [723, 488] on span "Ignorar e Continuar" at bounding box center [736, 485] width 63 height 18
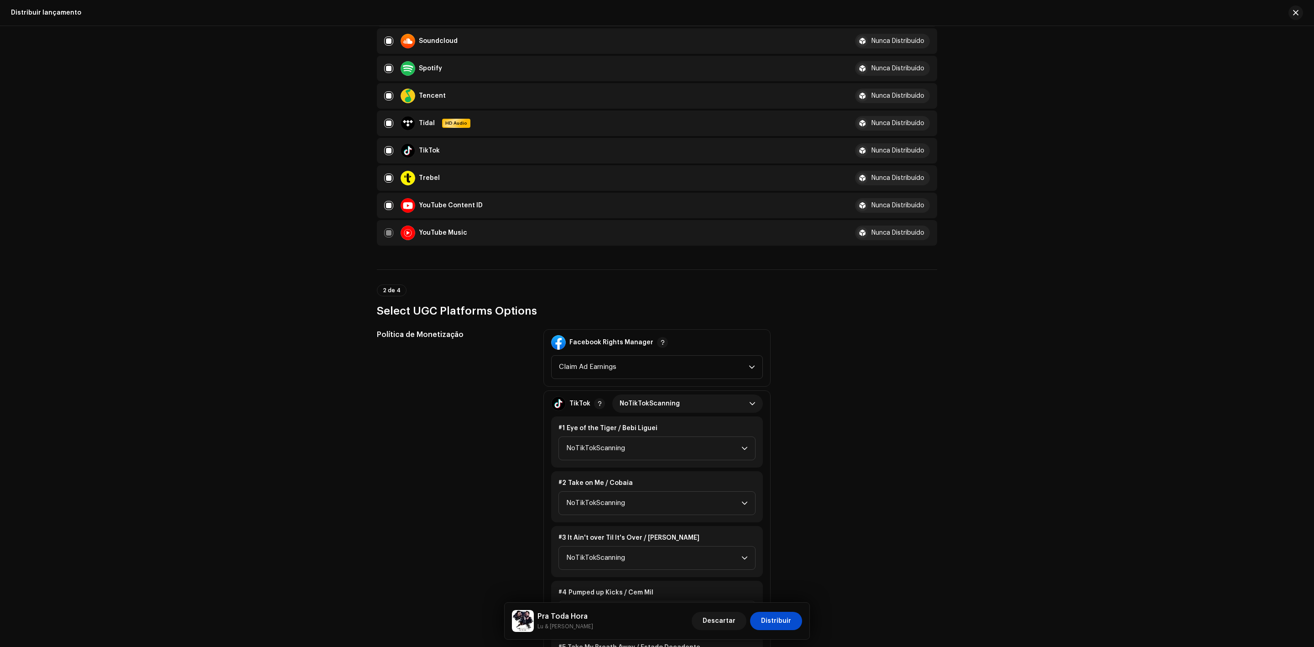
scroll to position [958, 0]
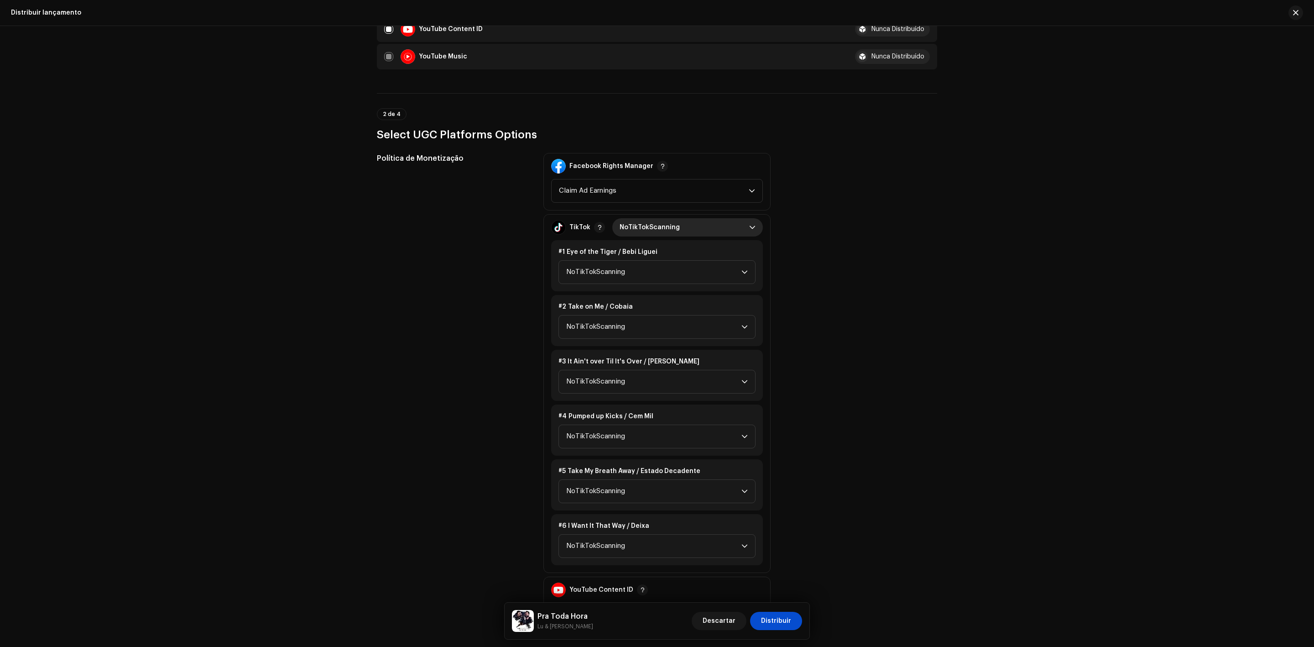
click at [668, 218] on span "NoTikTokScanning" at bounding box center [685, 227] width 130 height 18
click at [640, 277] on li "Monetize" at bounding box center [687, 286] width 143 height 18
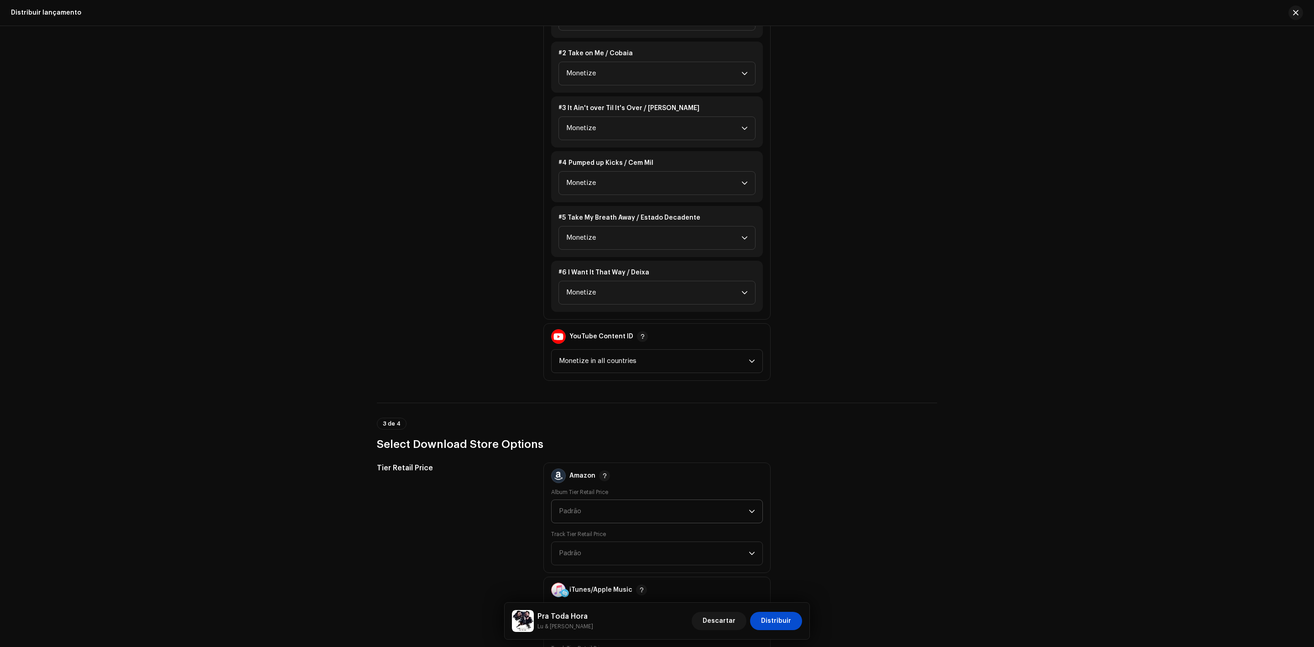
scroll to position [1437, 0]
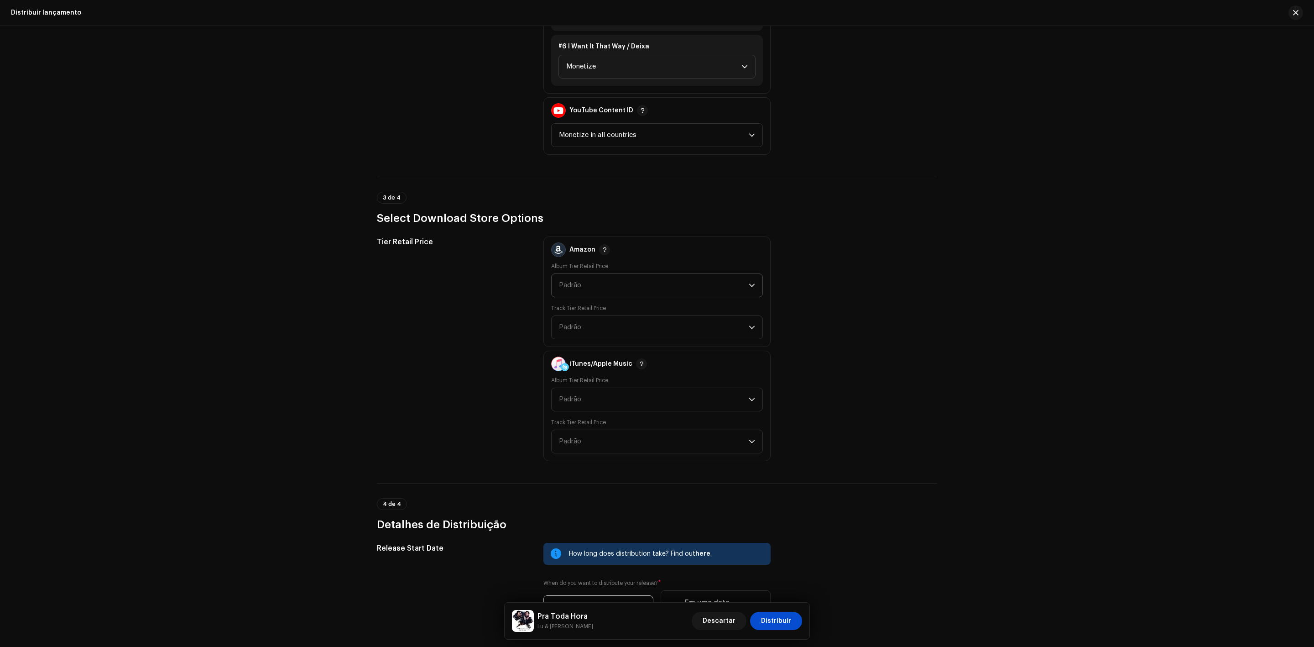
click at [645, 275] on span "Padrão" at bounding box center [654, 285] width 190 height 23
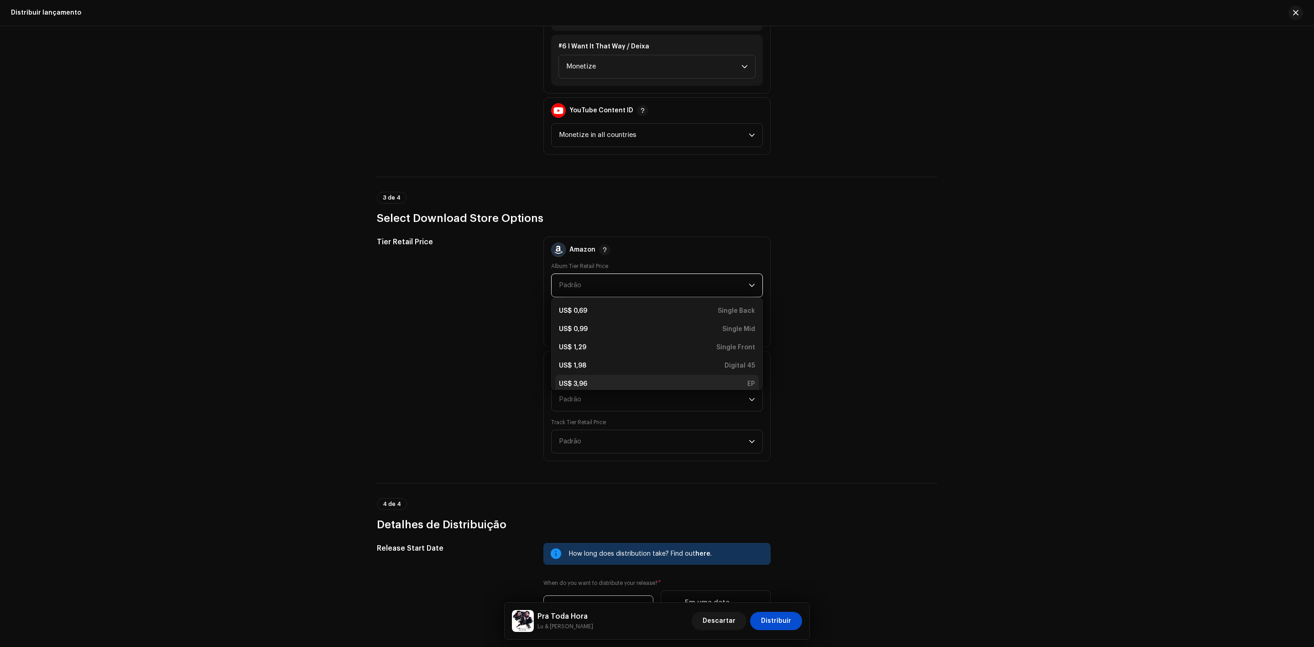
scroll to position [3, 0]
click at [710, 376] on div "US$ 3,96 EP" at bounding box center [657, 380] width 196 height 9
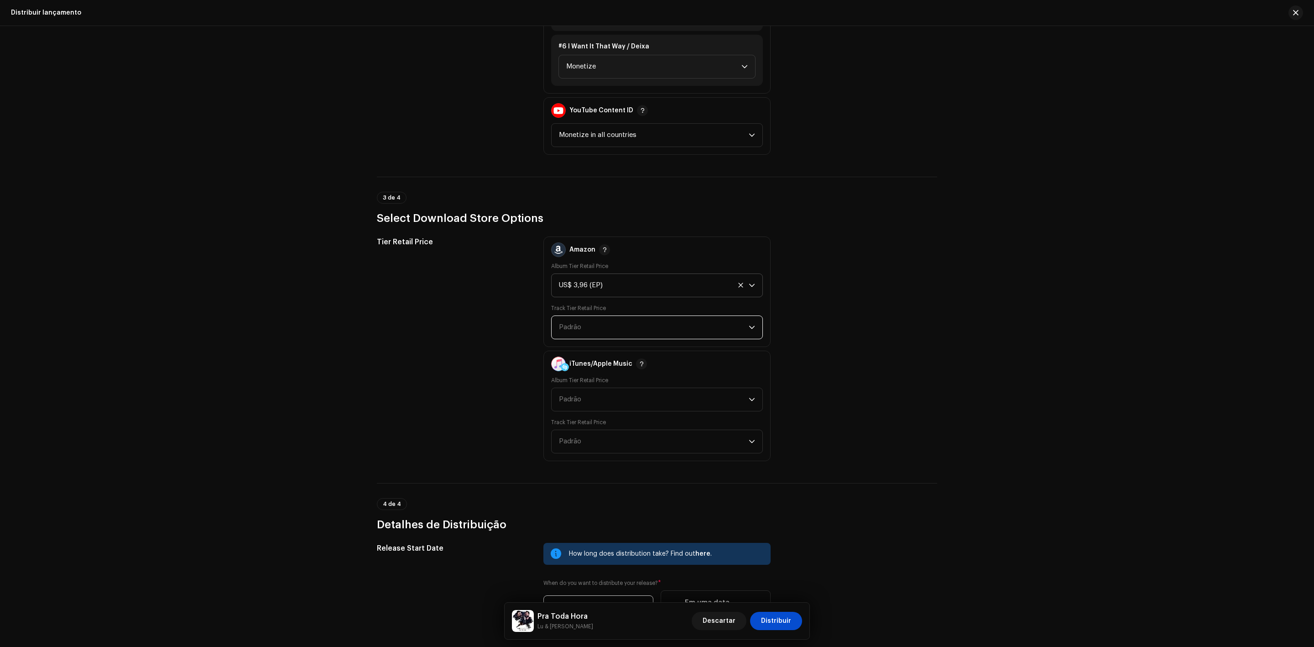
click at [705, 316] on span "Padrão" at bounding box center [654, 327] width 190 height 23
click at [715, 348] on div "US$ 0,69 Back" at bounding box center [657, 352] width 196 height 9
click at [691, 388] on span "Padrão" at bounding box center [654, 399] width 190 height 23
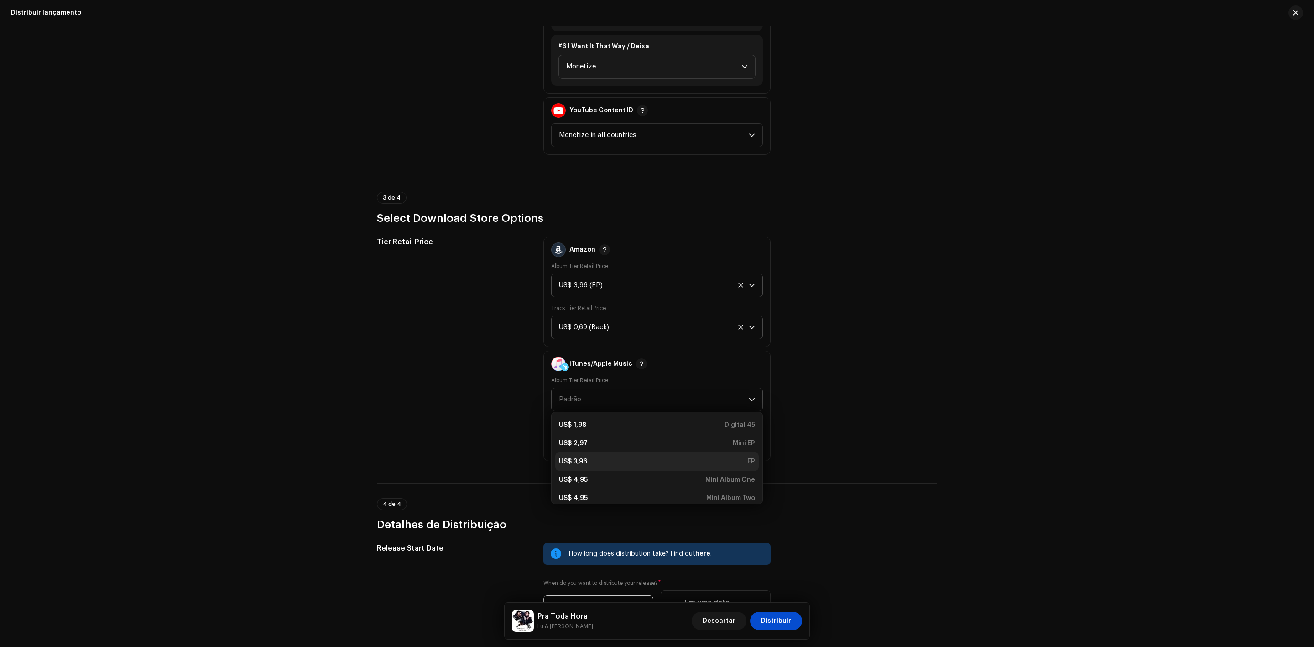
click at [704, 457] on div "US$ 3,96 EP" at bounding box center [657, 461] width 196 height 9
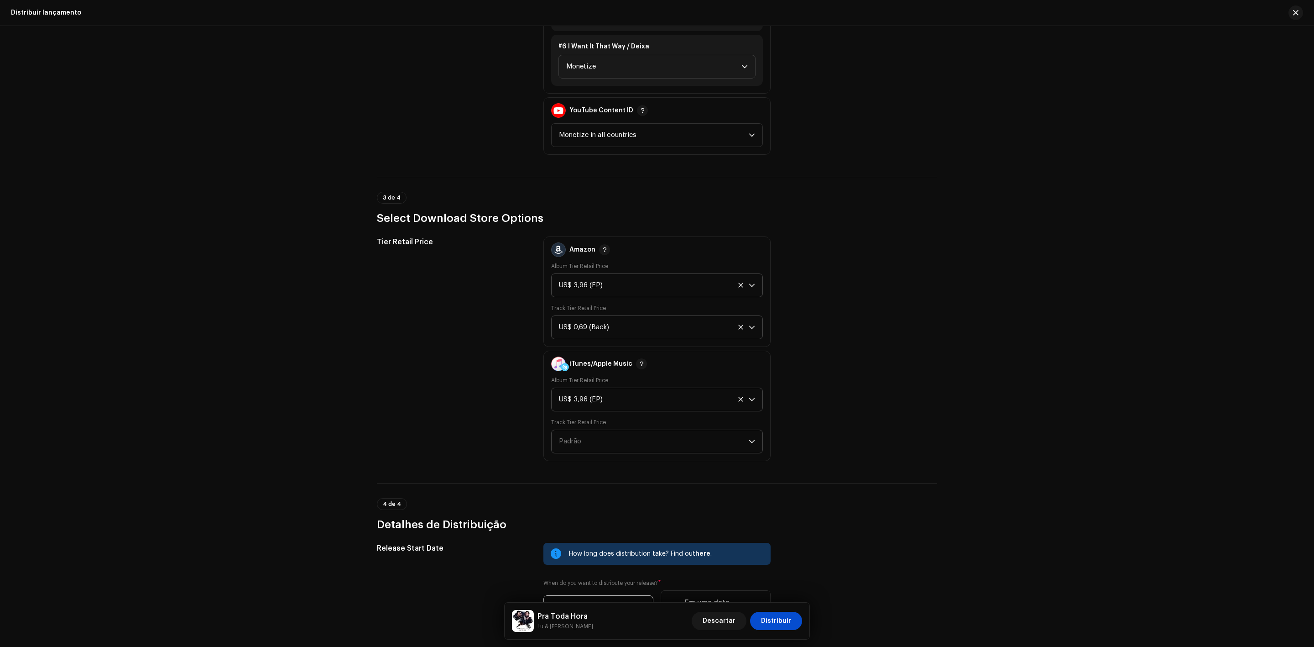
click at [708, 441] on p-select "Padrão" at bounding box center [657, 441] width 212 height 24
click at [630, 462] on div "US$ 0,69 Back" at bounding box center [657, 466] width 196 height 9
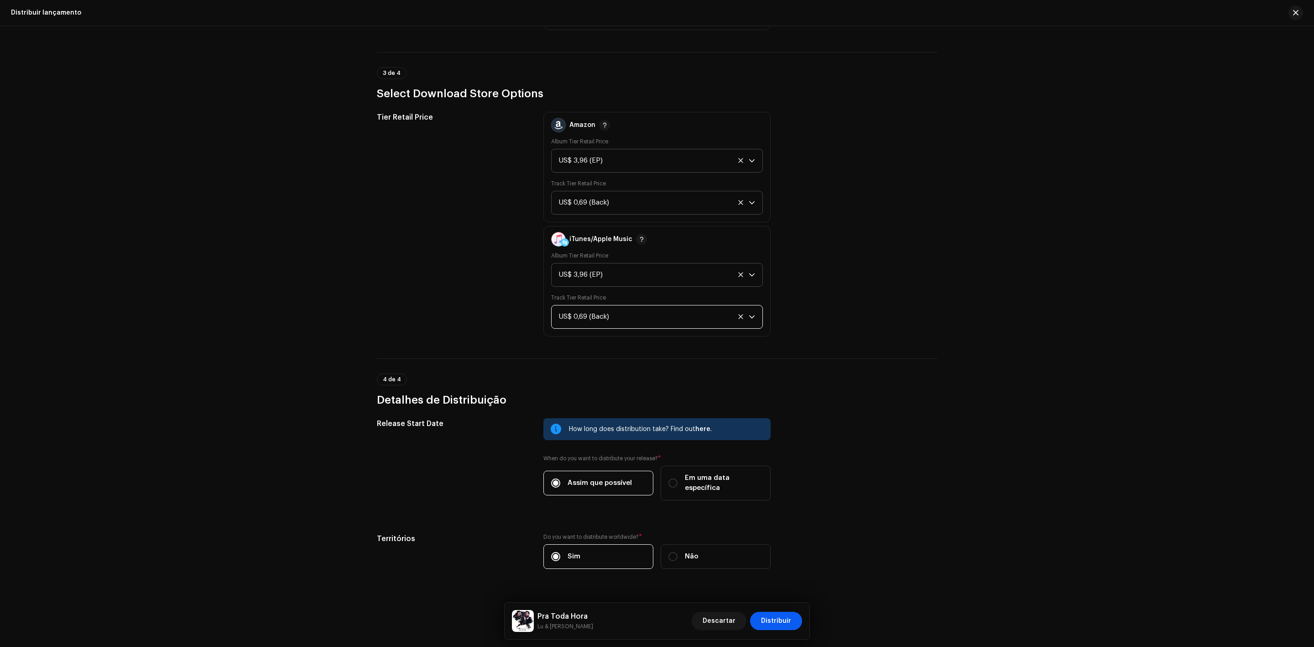
click at [775, 627] on span "Distribuir" at bounding box center [776, 620] width 30 height 18
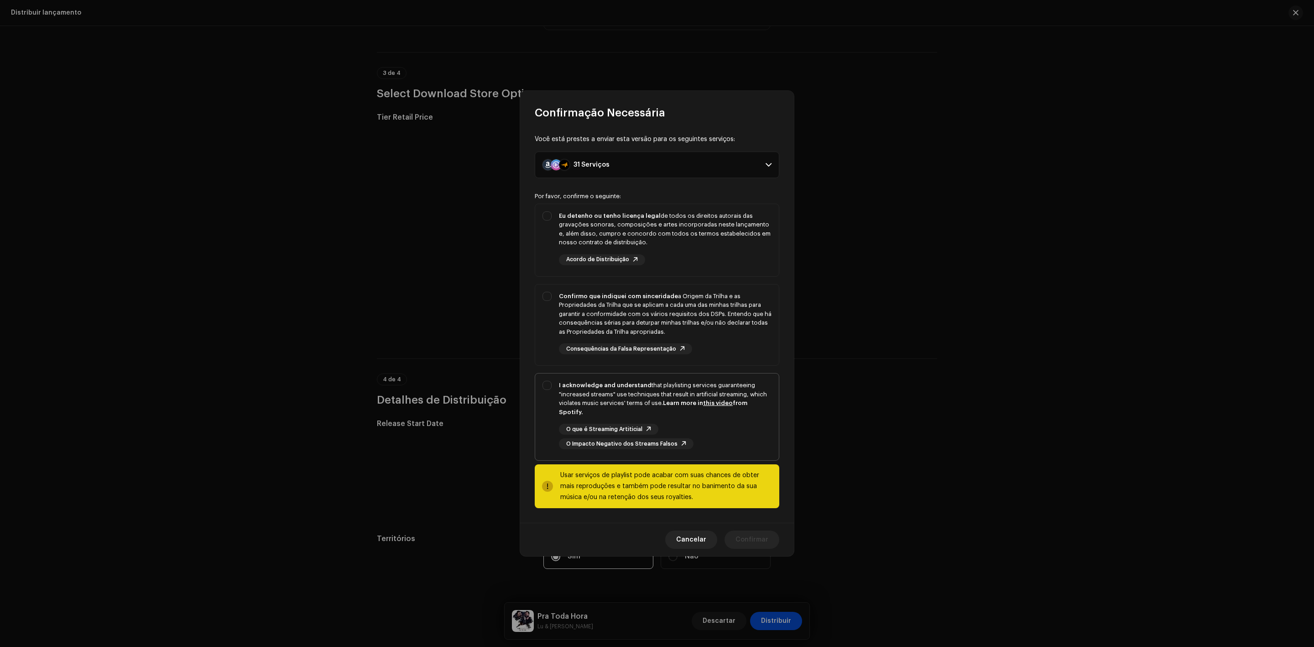
click at [545, 389] on div "I acknowledge and understand that playlisting services guaranteeing "increased …" at bounding box center [657, 414] width 244 height 83
checkbox input "true"
click at [547, 302] on div "Confirmo que indiquei com sinceridade a Origem da Trilha e as Propriedades da T…" at bounding box center [657, 323] width 244 height 78
checkbox input "true"
click at [548, 225] on div "Eu detenho ou tenho licença legal de todos os direitos autorais das gravações s…" at bounding box center [657, 238] width 244 height 68
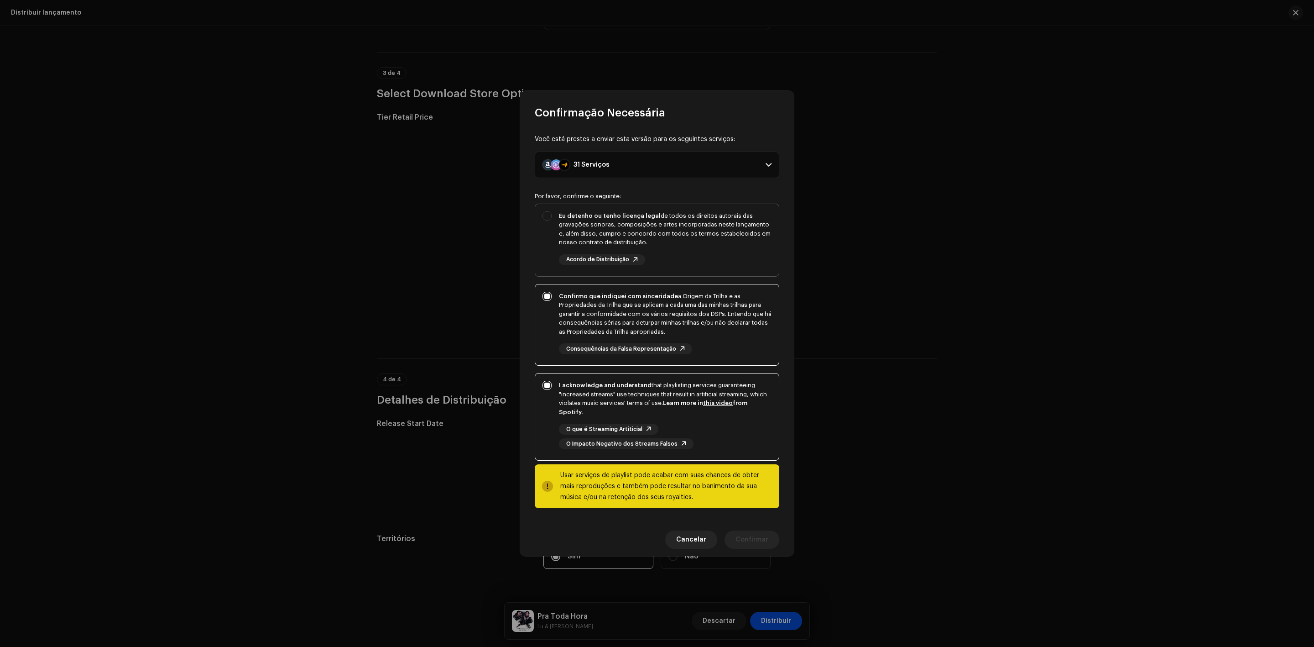
checkbox input "true"
click at [743, 532] on span "Confirmar" at bounding box center [752, 539] width 33 height 18
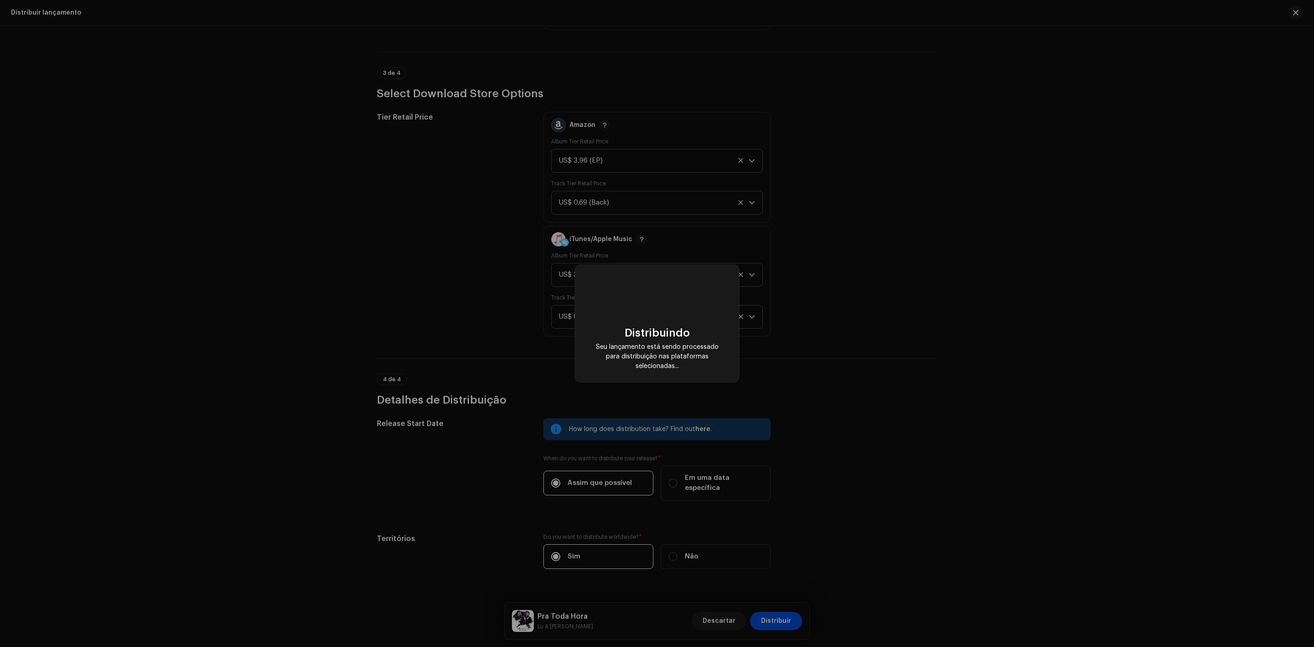
checkbox input "false"
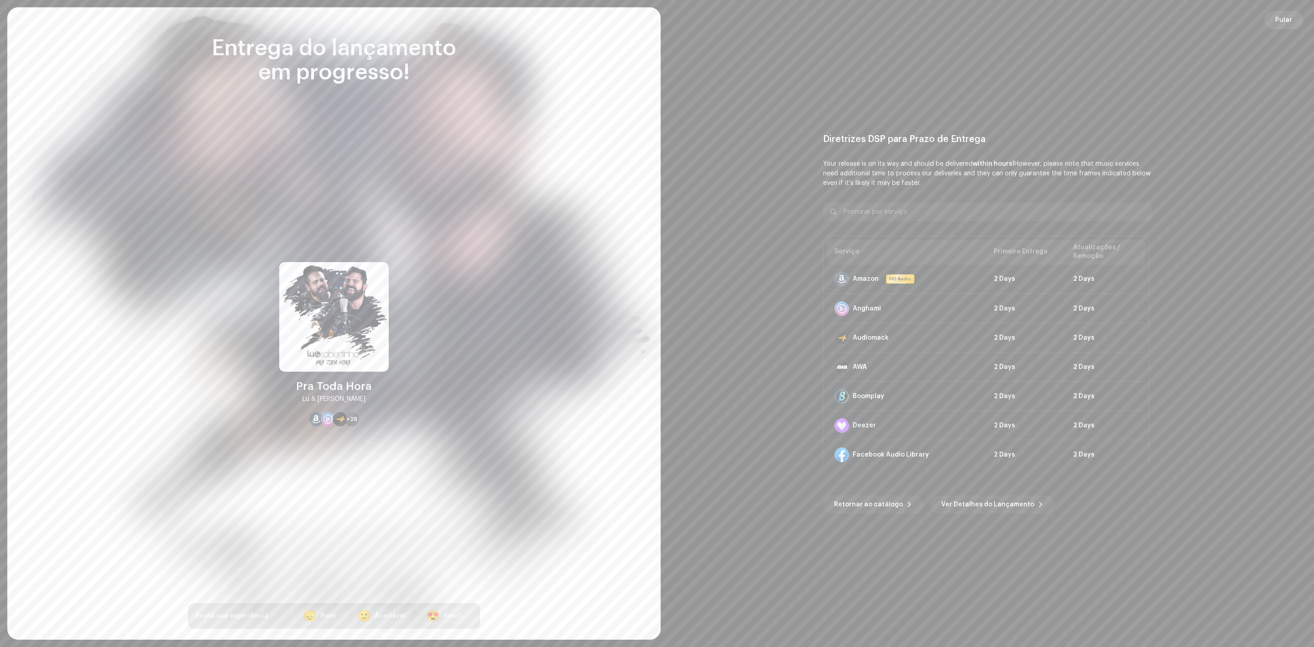
click at [1279, 16] on span "Pular" at bounding box center [1283, 20] width 17 height 18
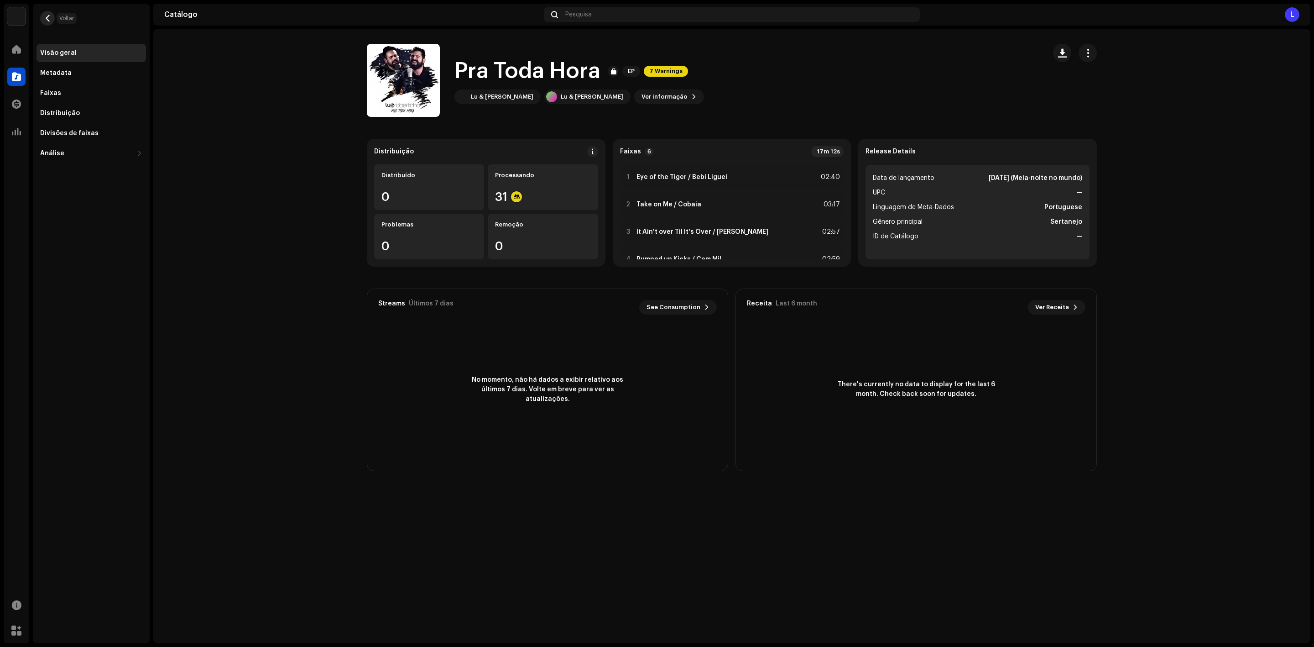
click at [47, 15] on span "button" at bounding box center [47, 18] width 7 height 7
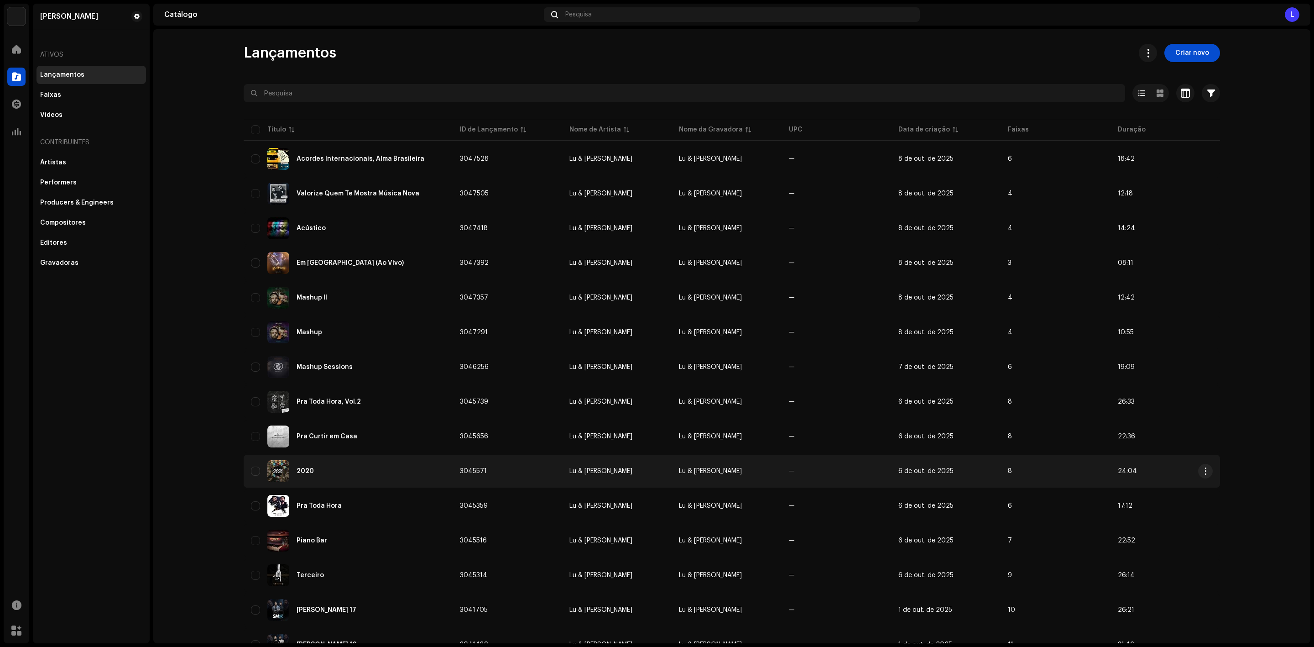
click at [305, 471] on div "2020" at bounding box center [348, 471] width 194 height 22
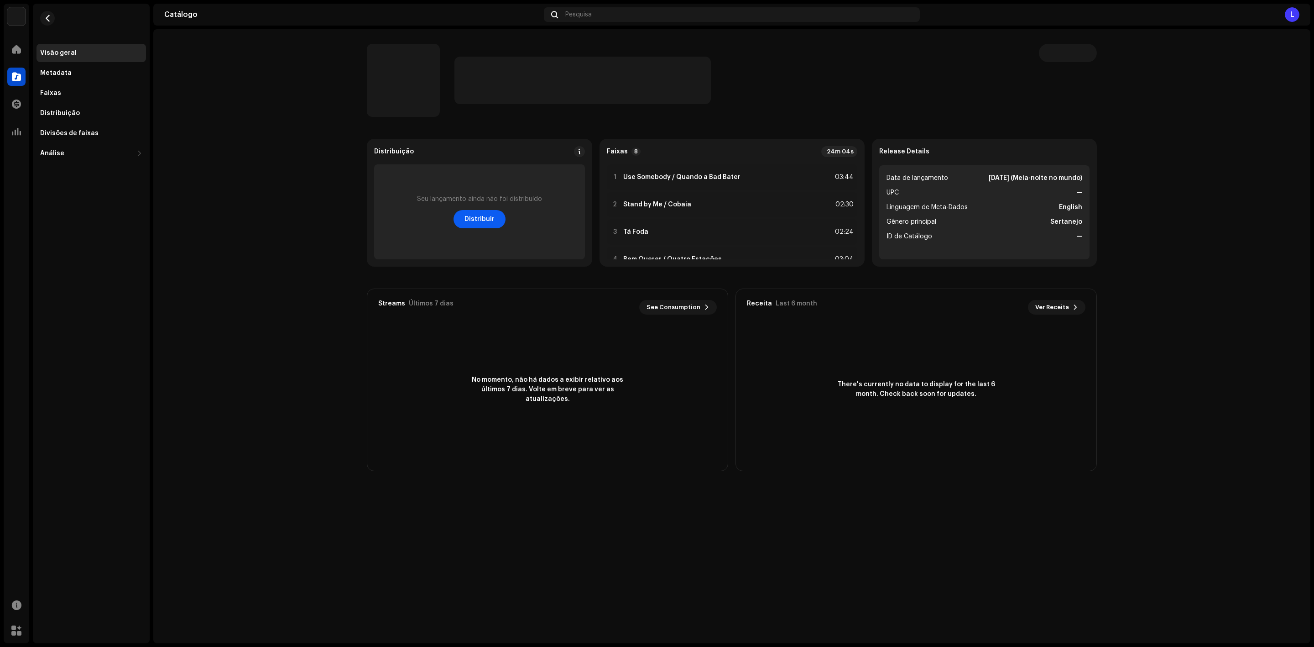
click at [472, 216] on span "Distribuir" at bounding box center [480, 219] width 30 height 18
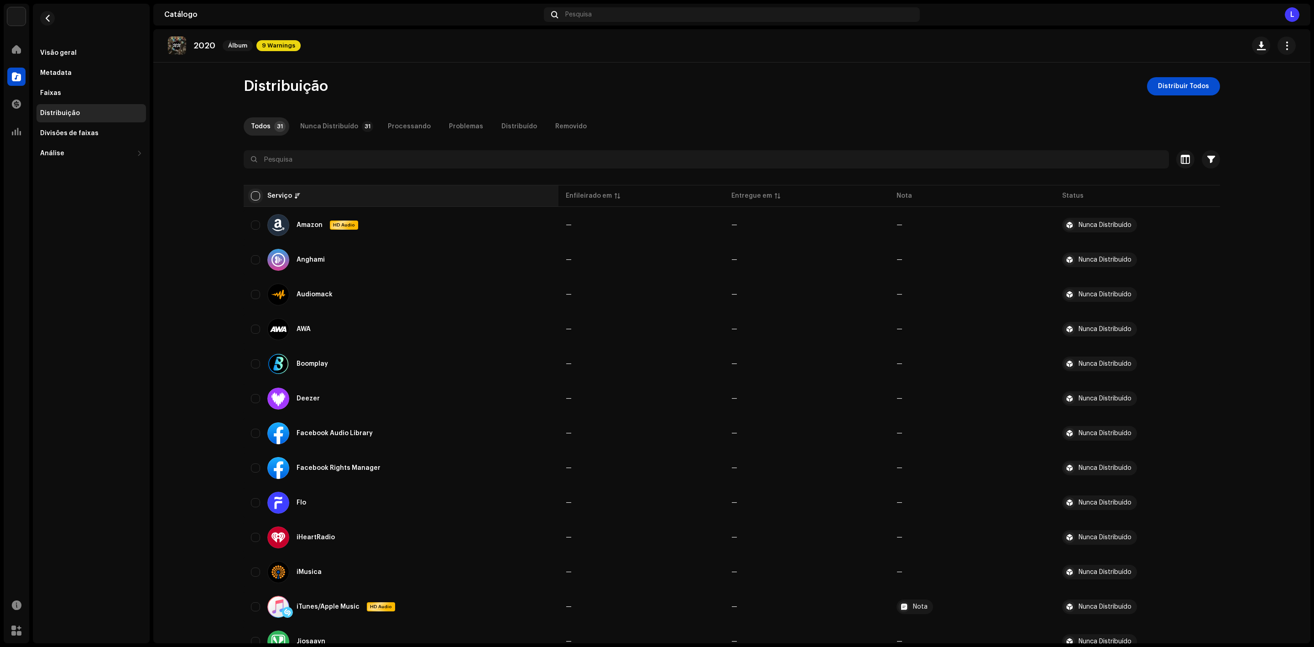
click at [251, 194] on input "checkbox" at bounding box center [255, 195] width 9 height 9
checkbox input "true"
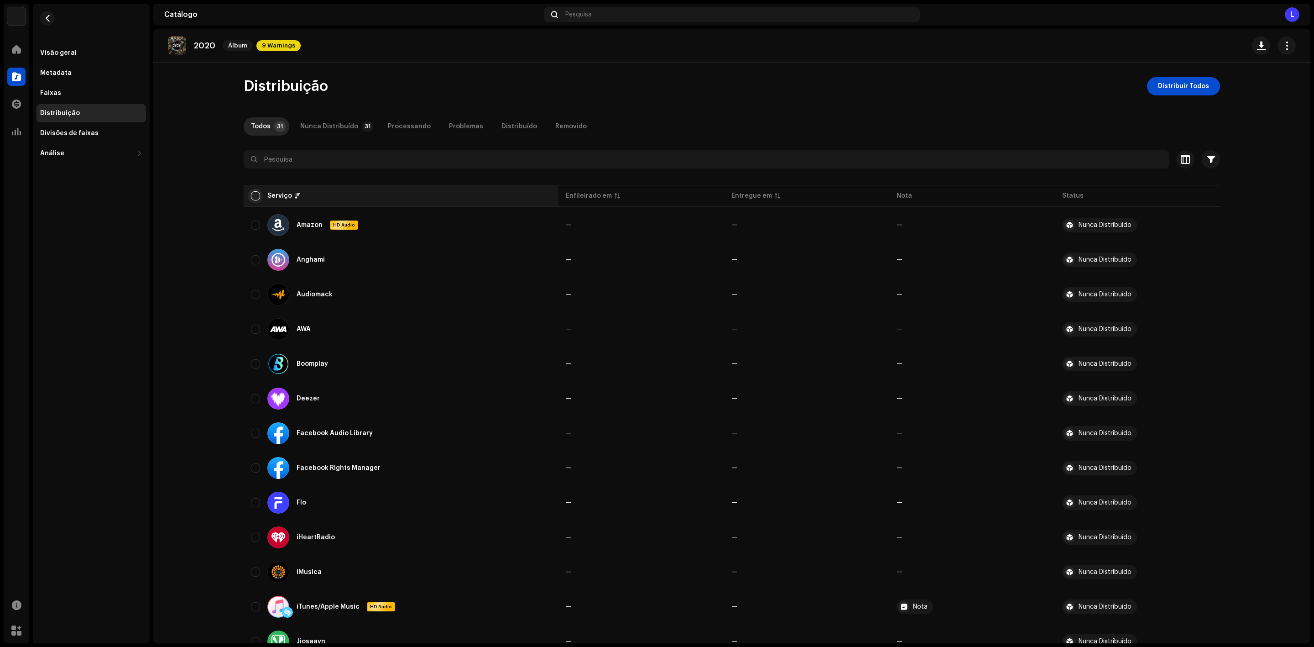
checkbox input "true"
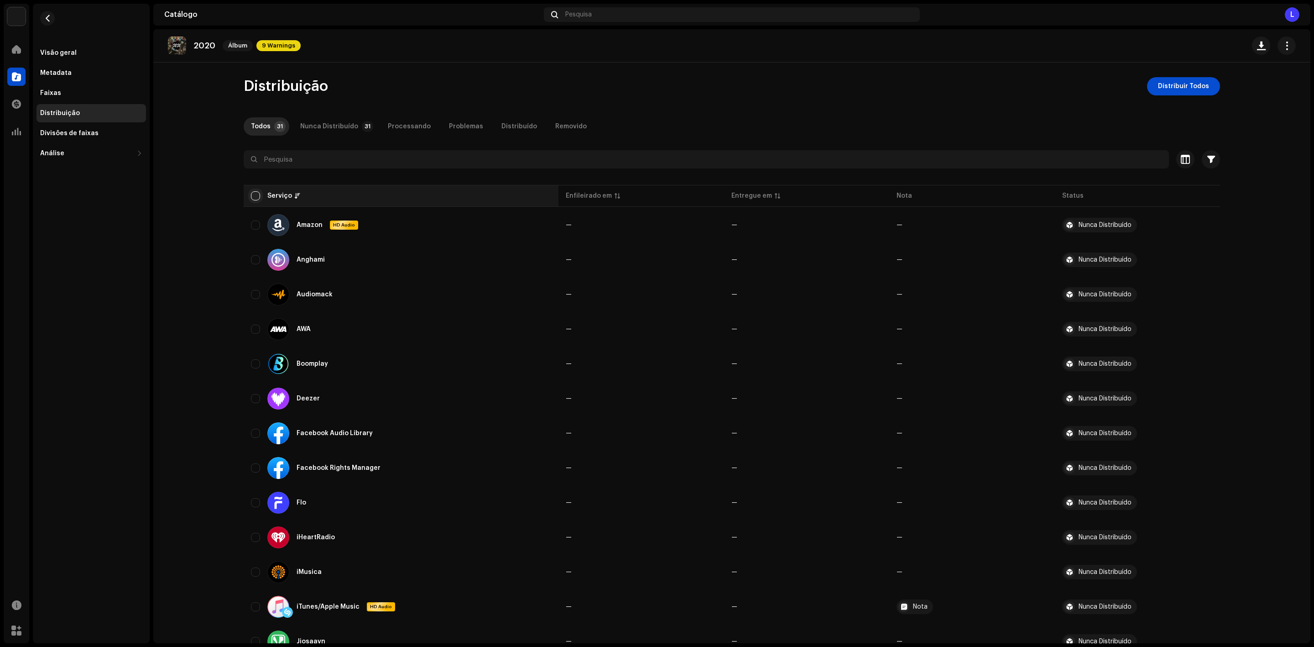
checkbox input "true"
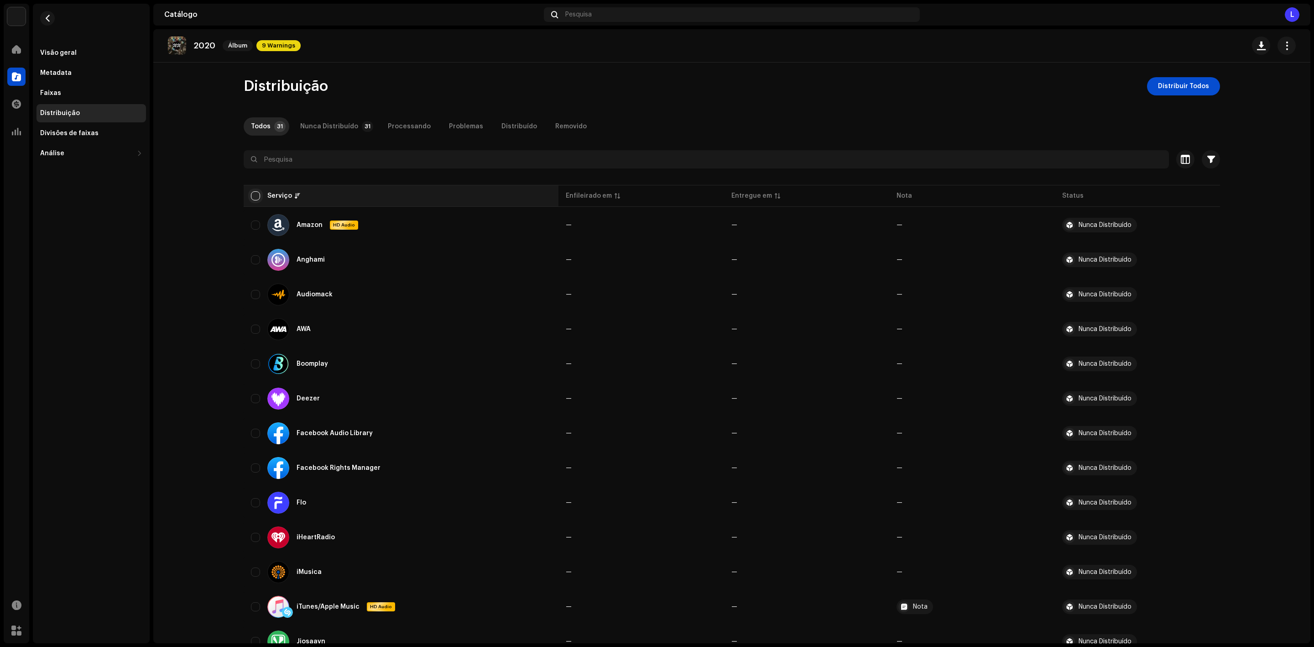
checkbox input "true"
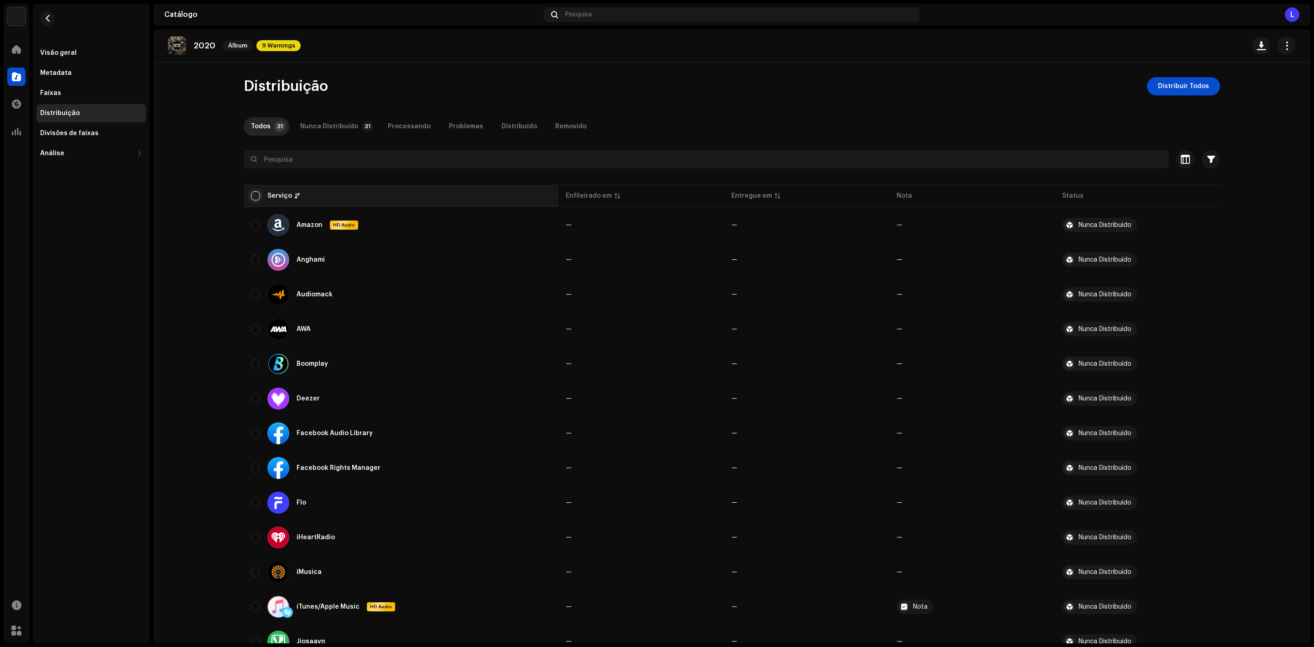
checkbox input "true"
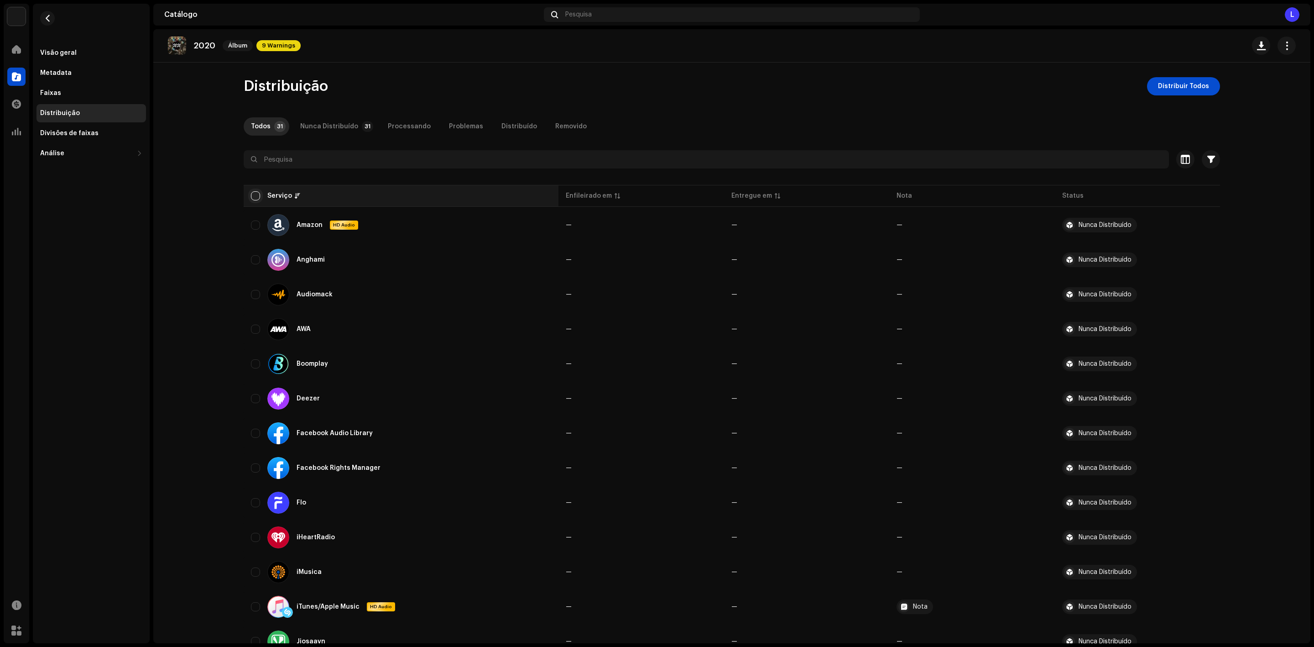
checkbox input "true"
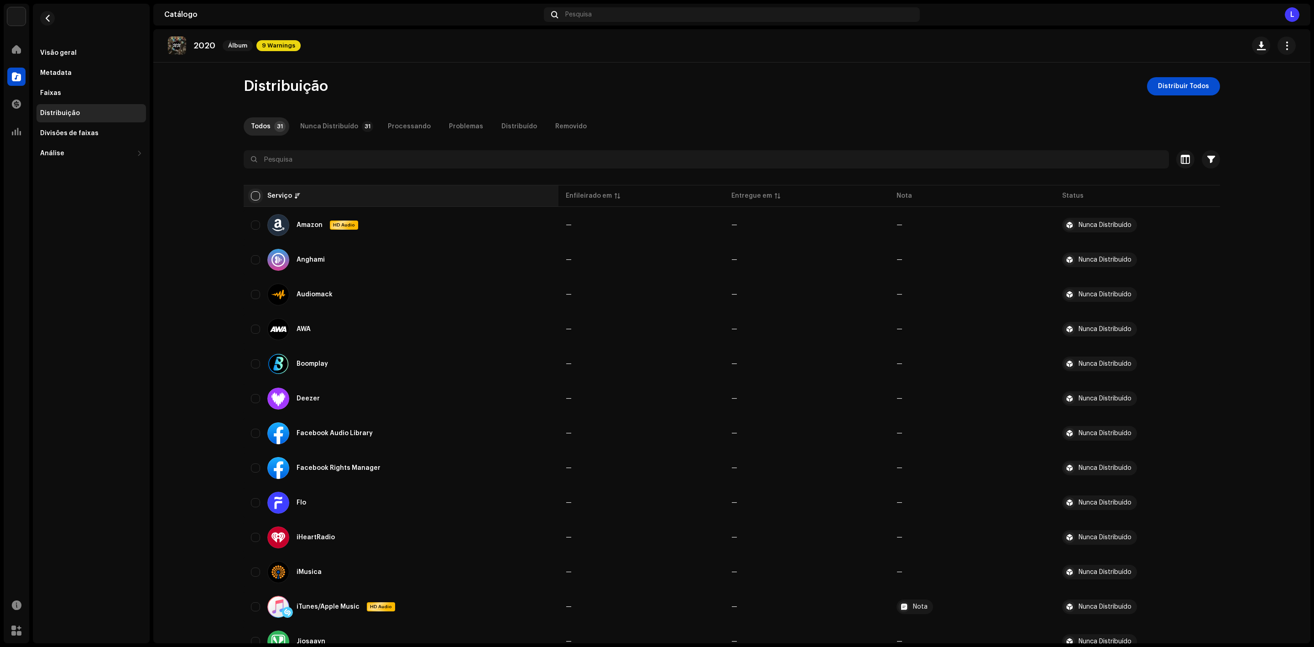
checkbox input "true"
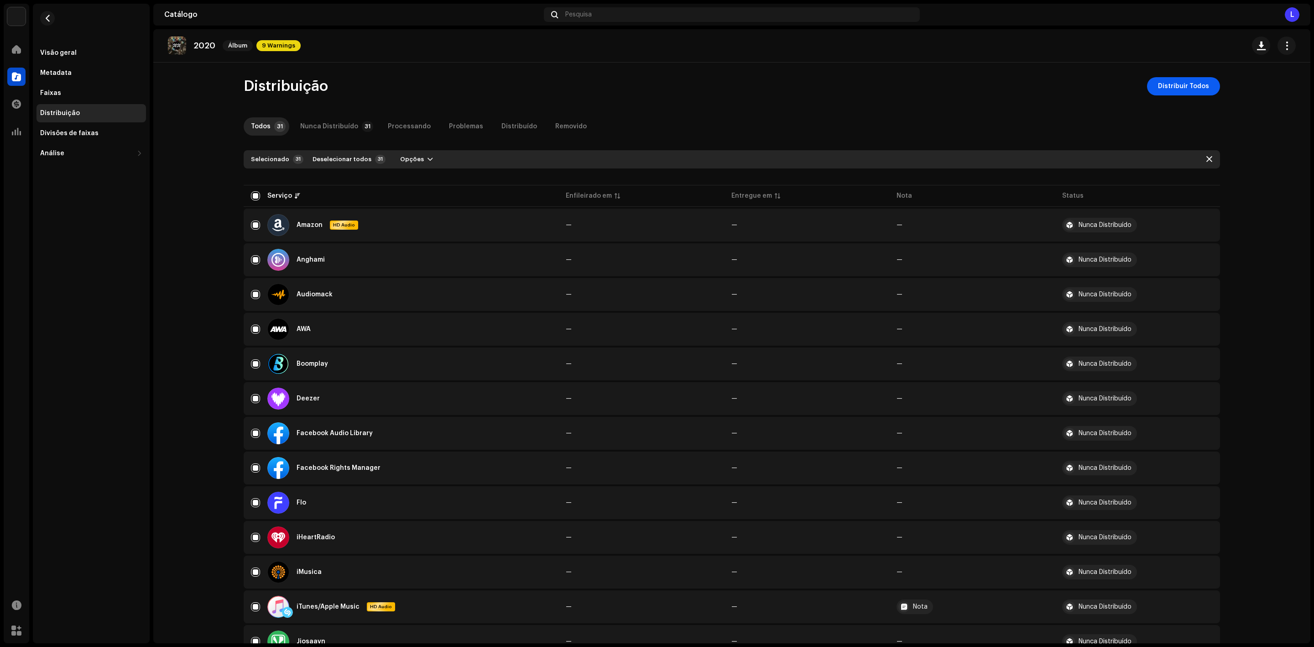
click at [1168, 90] on span "Distribuir Todos" at bounding box center [1183, 86] width 51 height 18
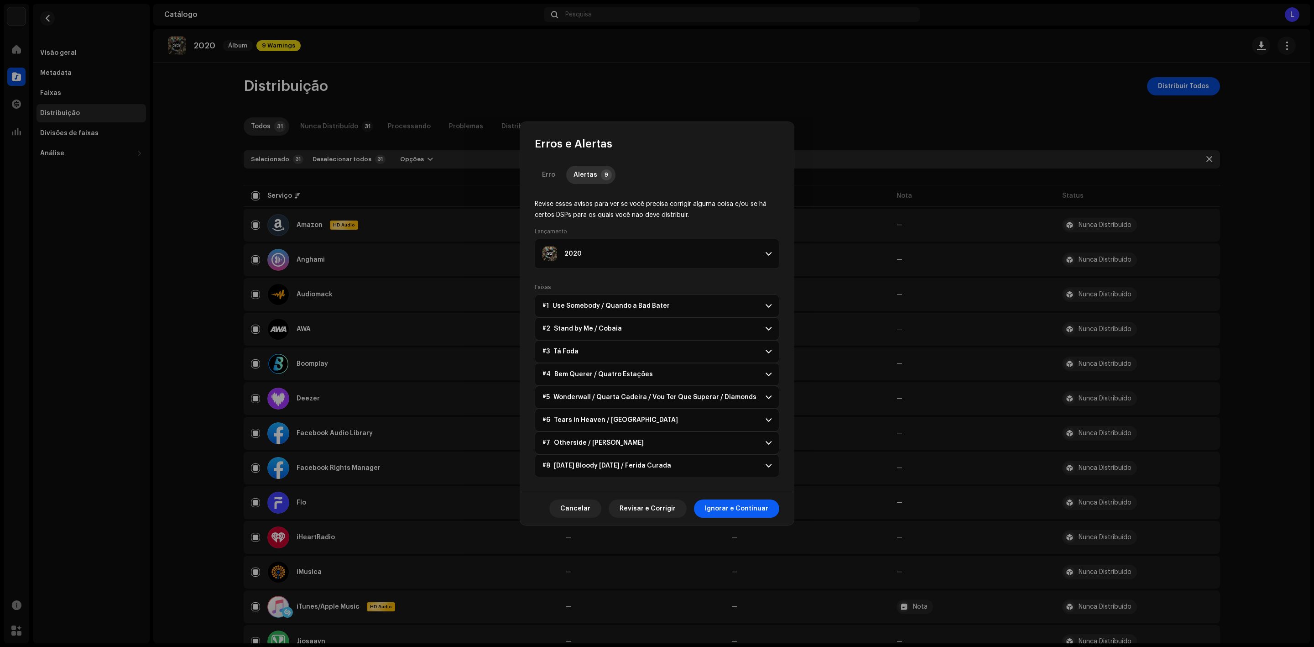
click at [709, 509] on span "Ignorar e Continuar" at bounding box center [736, 508] width 63 height 18
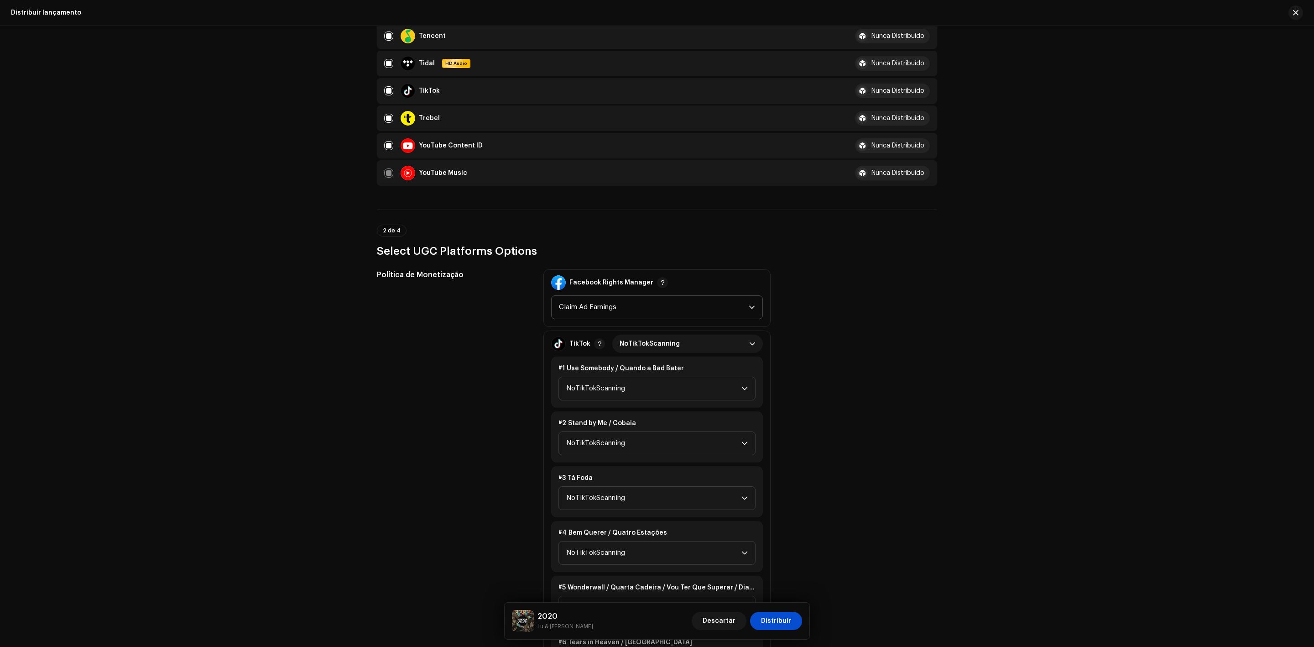
scroll to position [1027, 0]
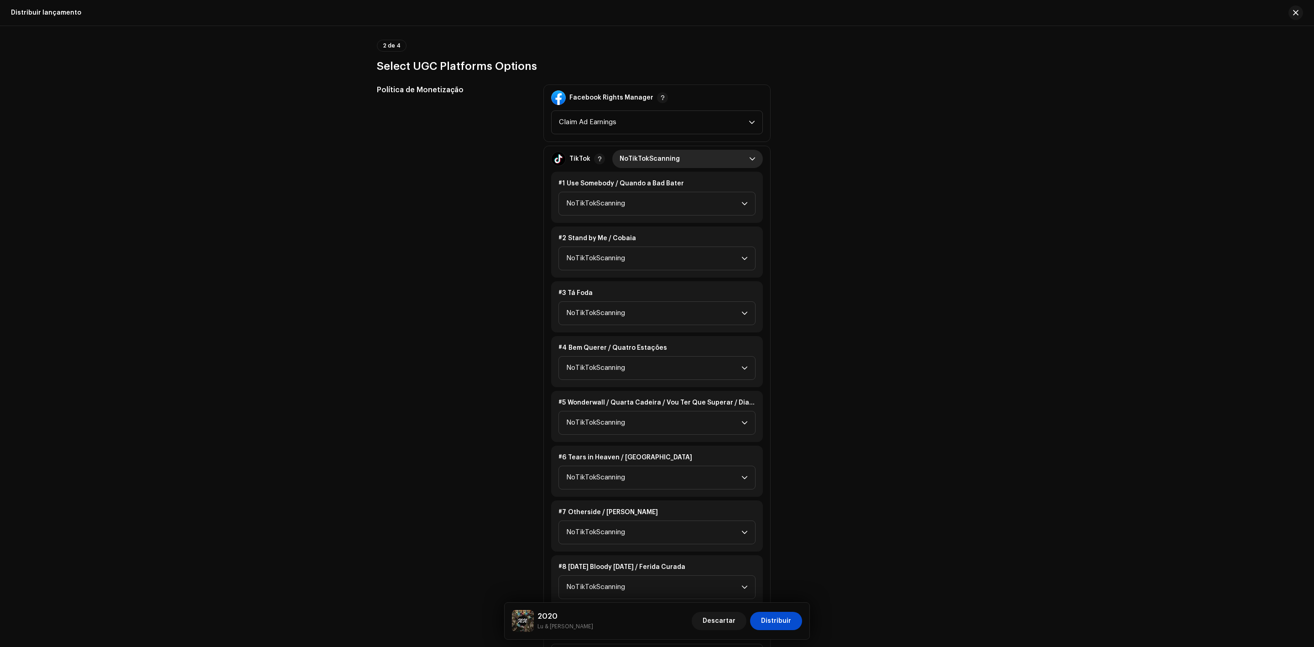
click at [679, 150] on span "NoTikTokScanning" at bounding box center [685, 159] width 130 height 18
click at [666, 209] on li "Monetize" at bounding box center [687, 218] width 143 height 18
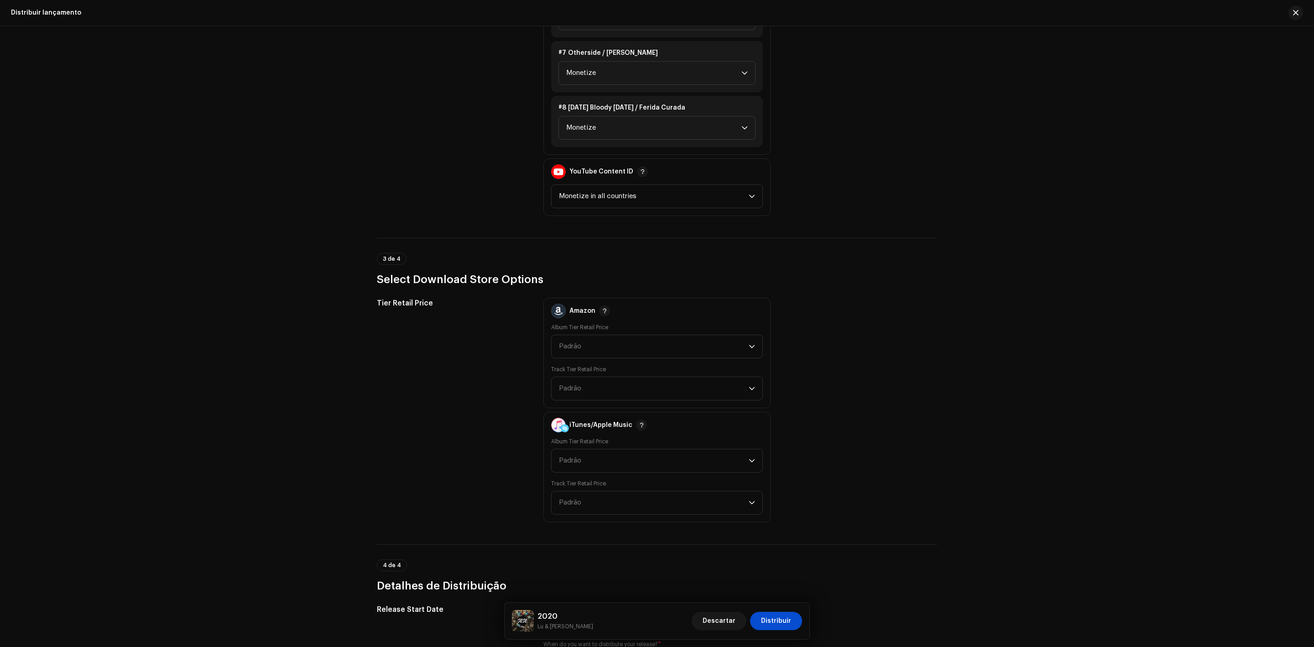
scroll to position [1506, 0]
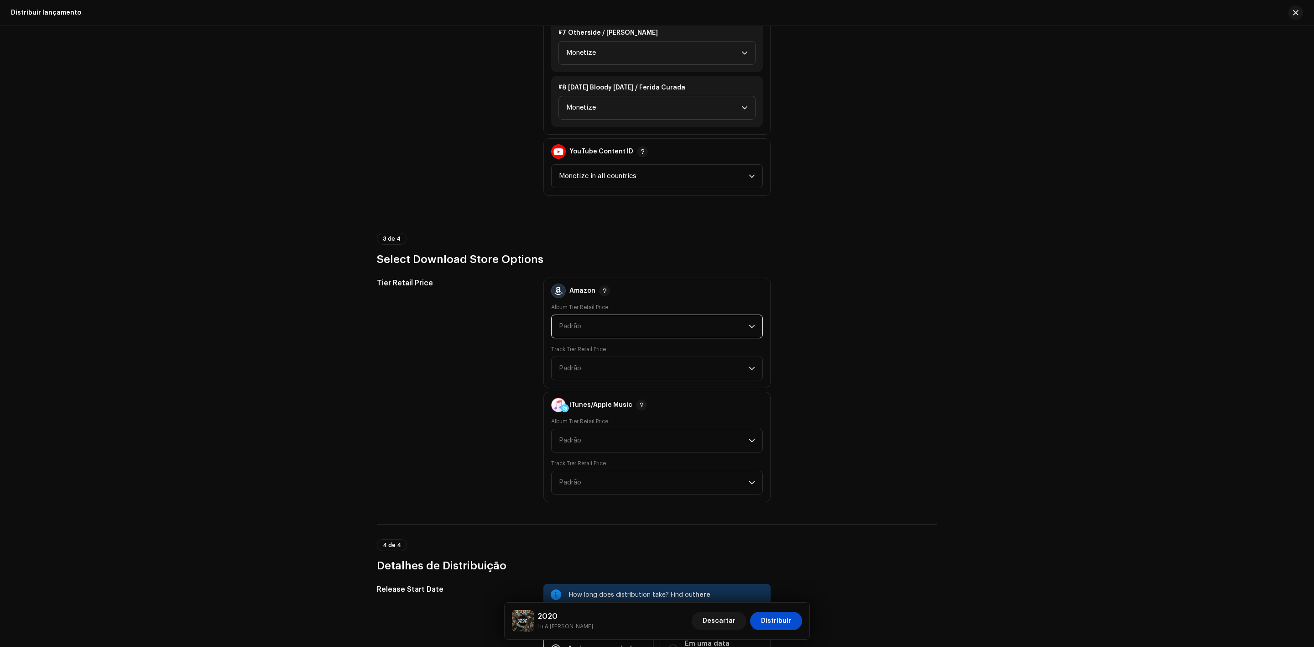
click at [588, 318] on span "Padrão" at bounding box center [654, 326] width 190 height 23
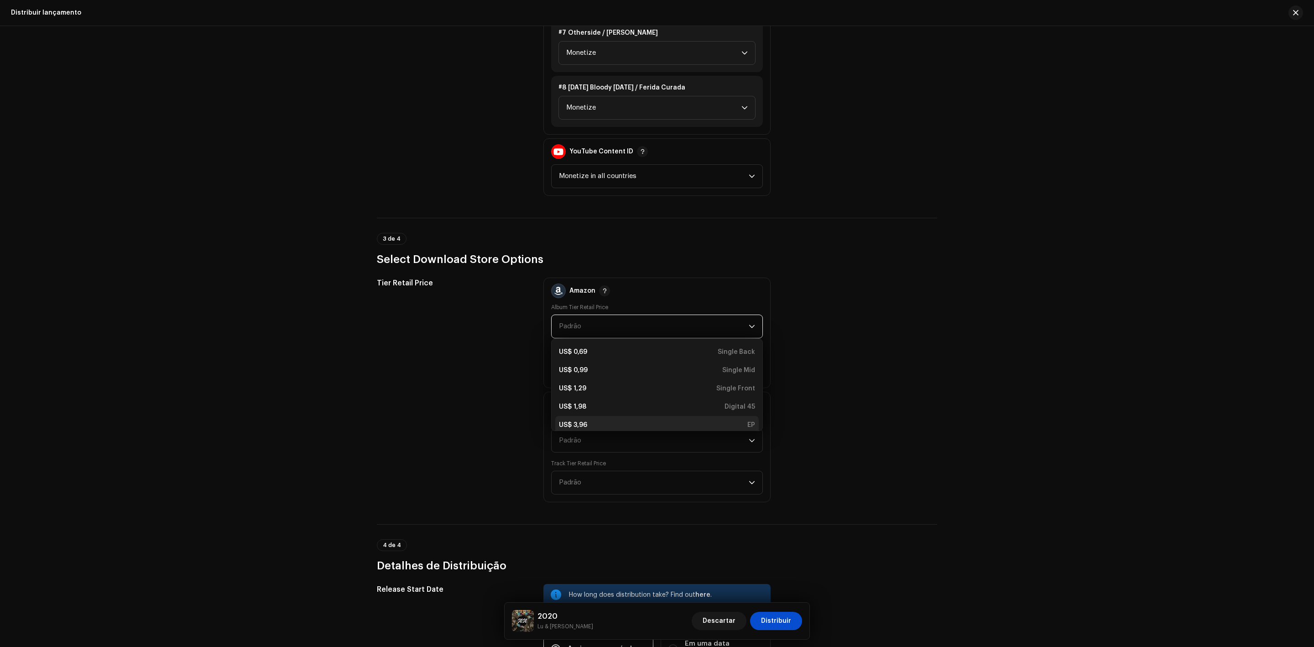
scroll to position [3, 0]
click at [653, 418] on li "US$ 3,96 EP" at bounding box center [657, 421] width 204 height 18
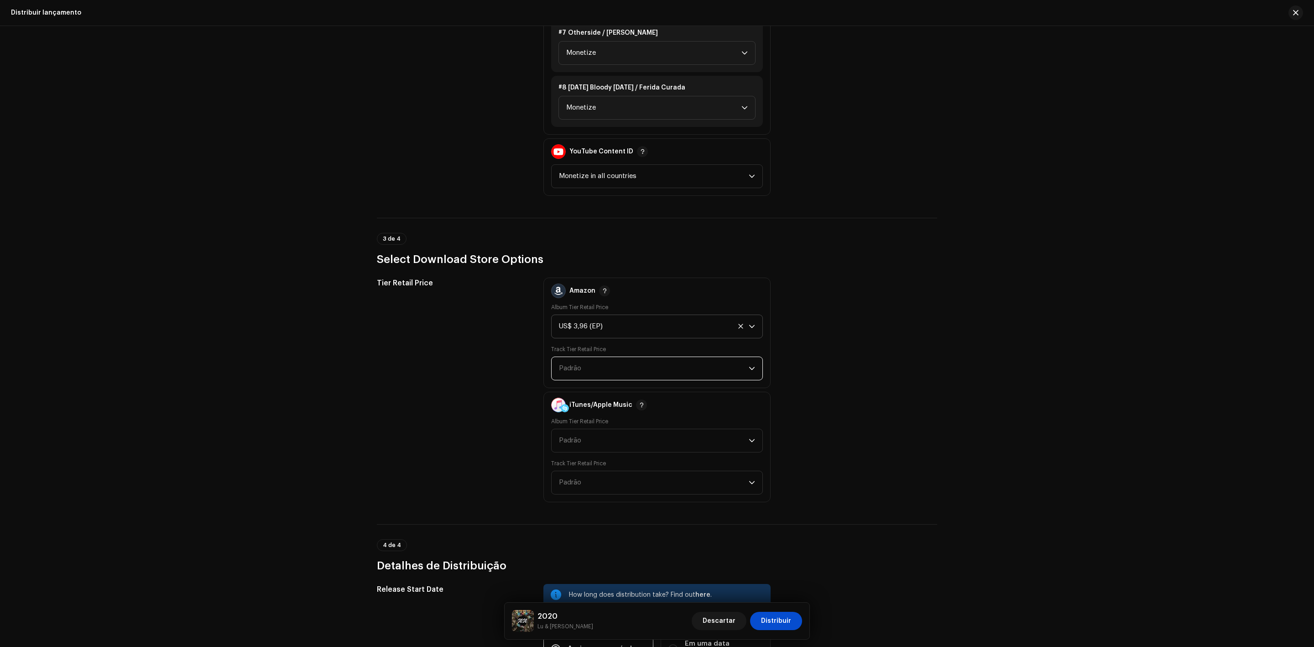
click at [652, 358] on span "Padrão" at bounding box center [654, 368] width 190 height 23
click at [656, 389] on div "US$ 0,69 Back" at bounding box center [657, 393] width 196 height 9
click at [653, 429] on span "Padrão" at bounding box center [654, 440] width 190 height 23
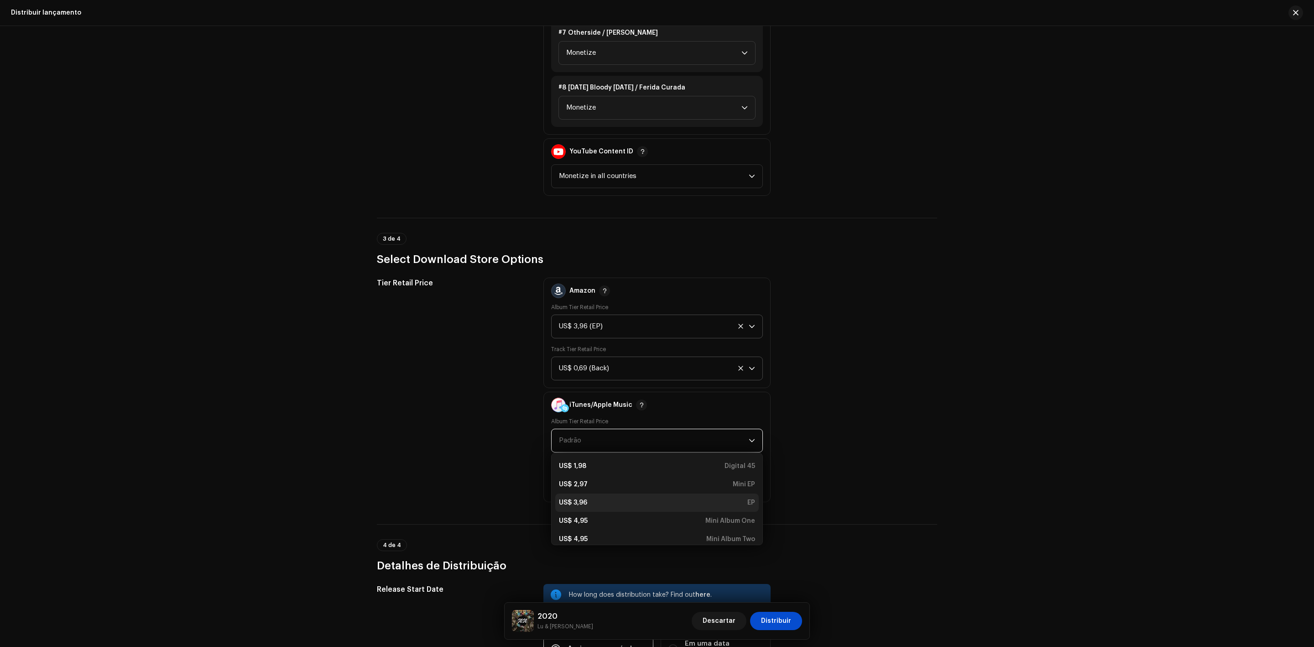
click at [648, 498] on div "US$ 3,96 EP" at bounding box center [657, 502] width 196 height 9
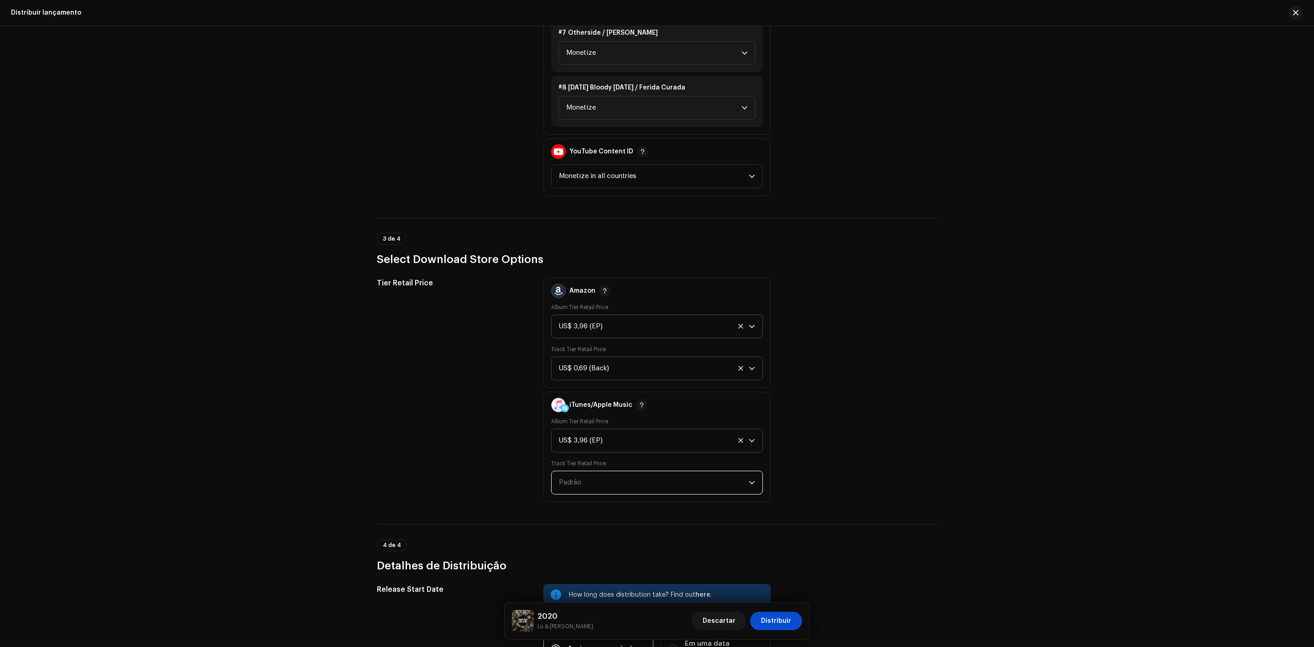
click at [646, 480] on span "Padrão" at bounding box center [654, 482] width 190 height 23
click at [656, 503] on div "US$ 0,69 Back" at bounding box center [657, 507] width 196 height 9
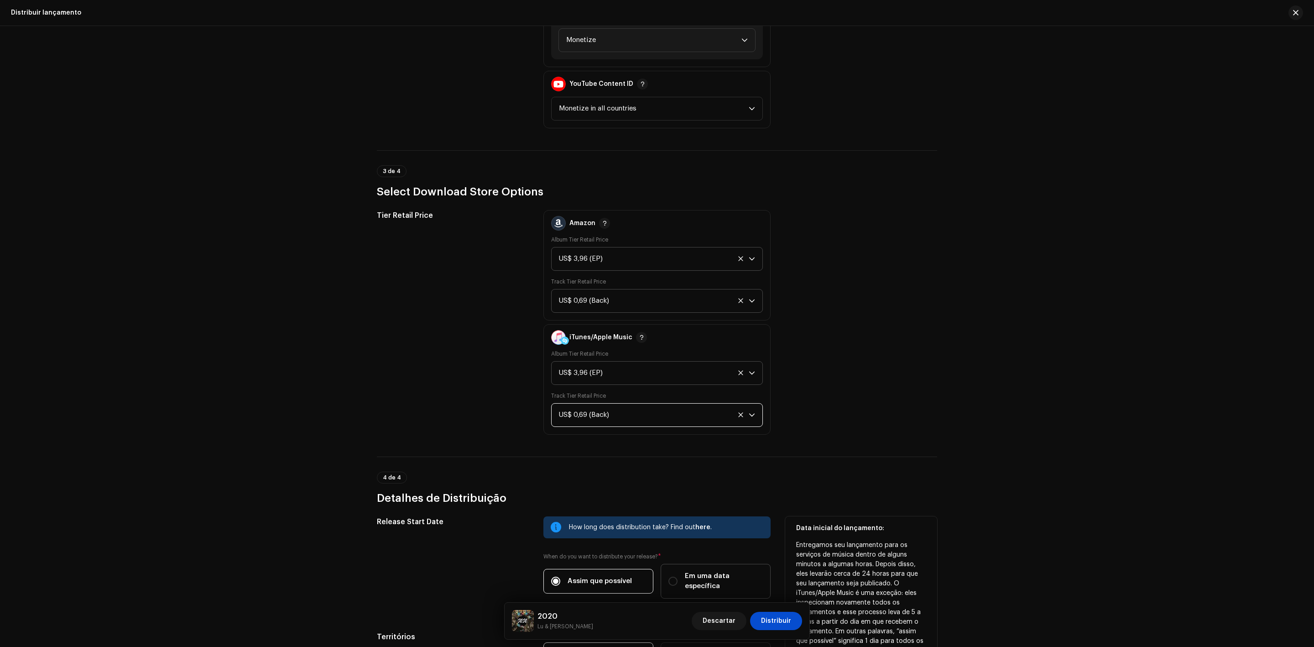
scroll to position [1671, 0]
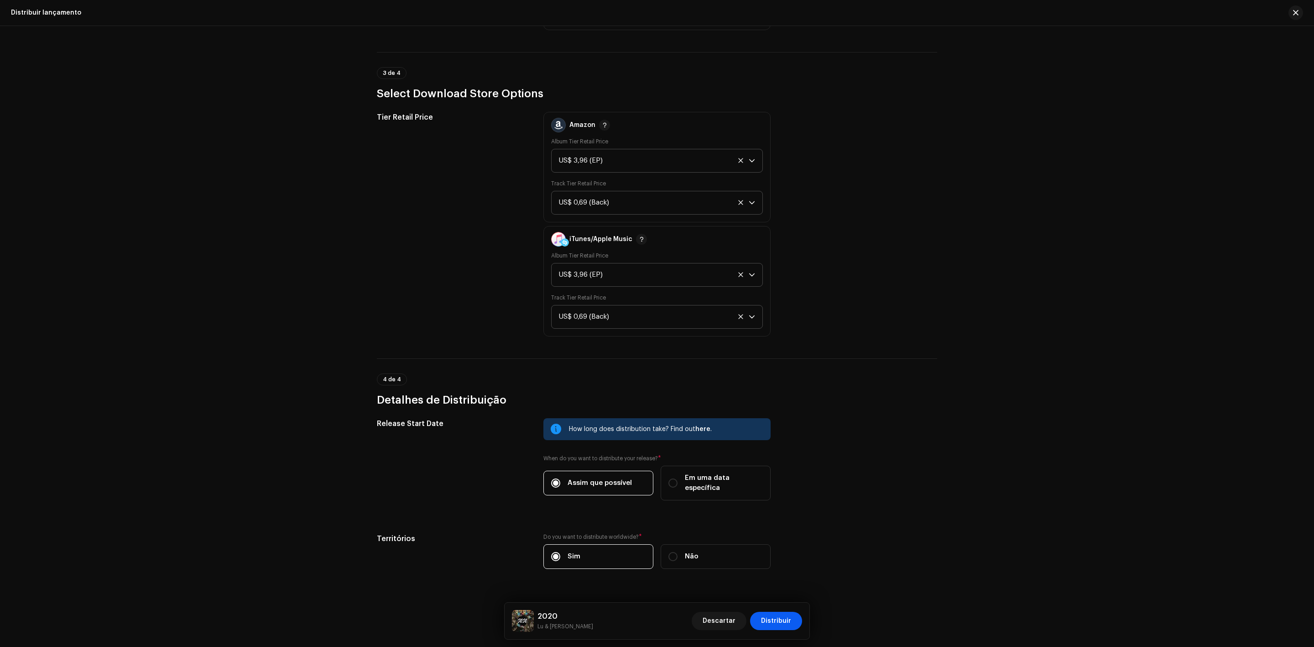
click at [773, 619] on span "Distribuir" at bounding box center [776, 620] width 30 height 18
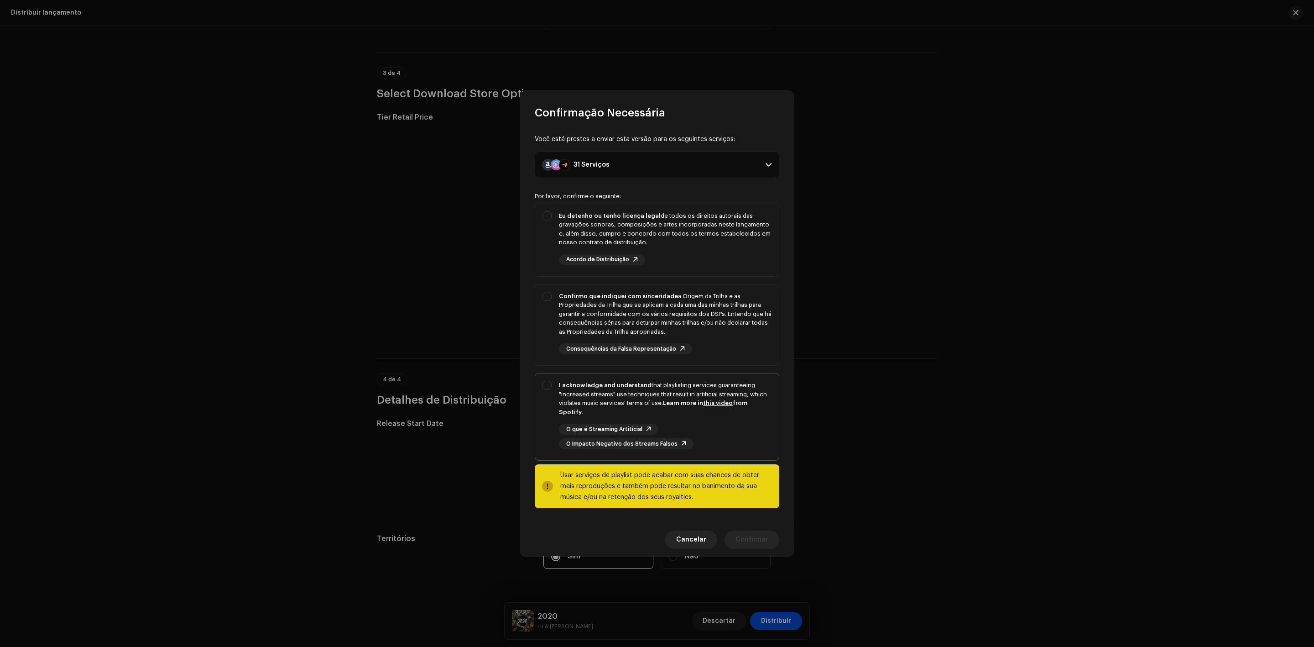
click at [544, 382] on div "I acknowledge and understand that playlisting services guaranteeing "increased …" at bounding box center [657, 414] width 244 height 83
checkbox input "true"
click at [543, 303] on div "Confirmo que indiquei com sinceridade a Origem da Trilha e as Propriedades da T…" at bounding box center [657, 323] width 244 height 78
checkbox input "true"
click at [550, 218] on div "Eu detenho ou tenho licença legal de todos os direitos autorais das gravações s…" at bounding box center [657, 238] width 244 height 68
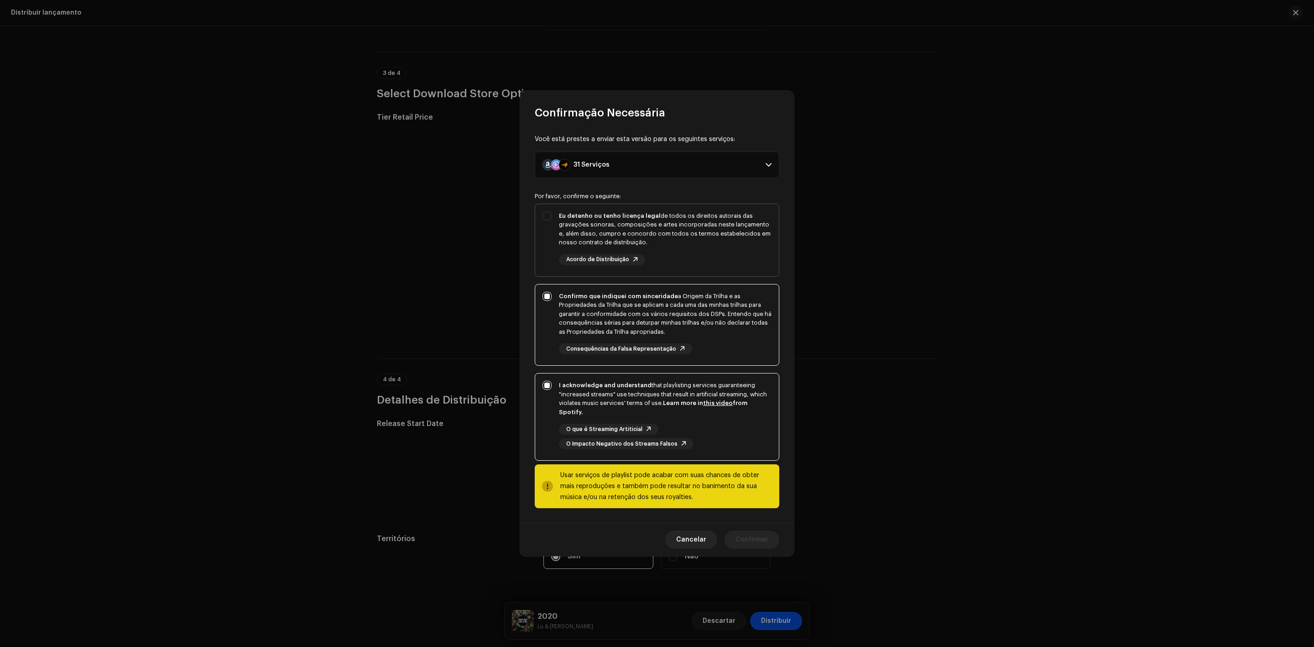
checkbox input "true"
click at [748, 532] on span "Confirmar" at bounding box center [752, 539] width 33 height 18
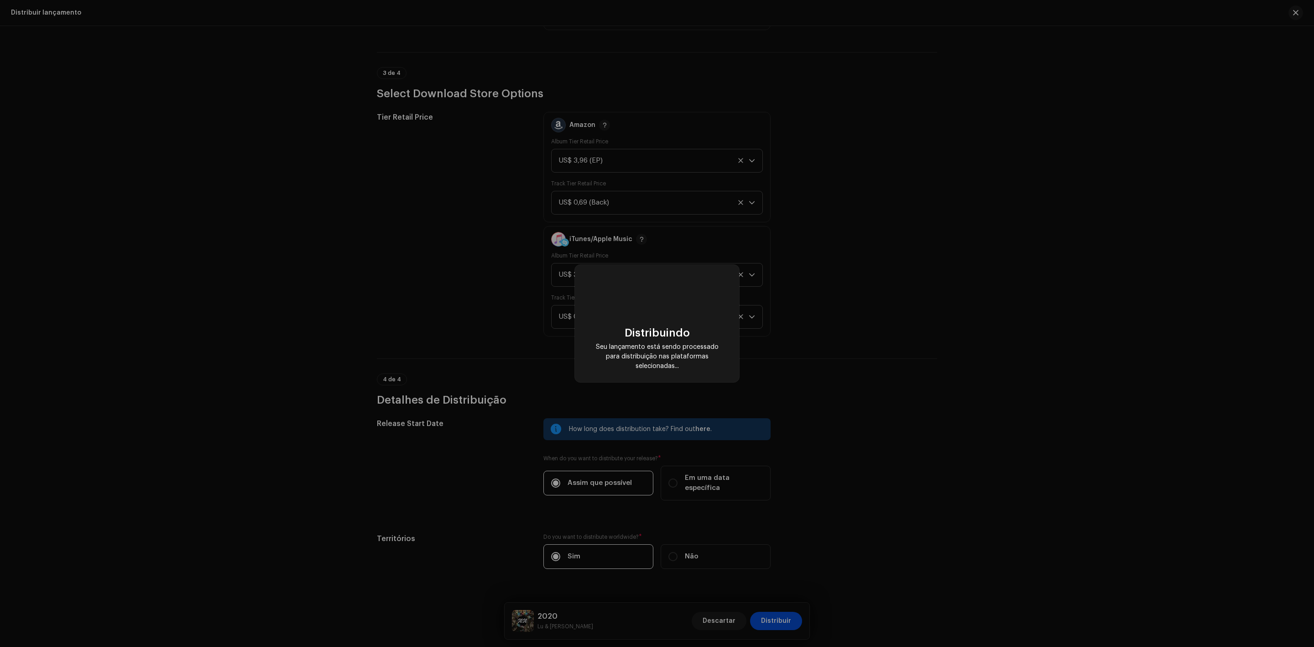
checkbox input "false"
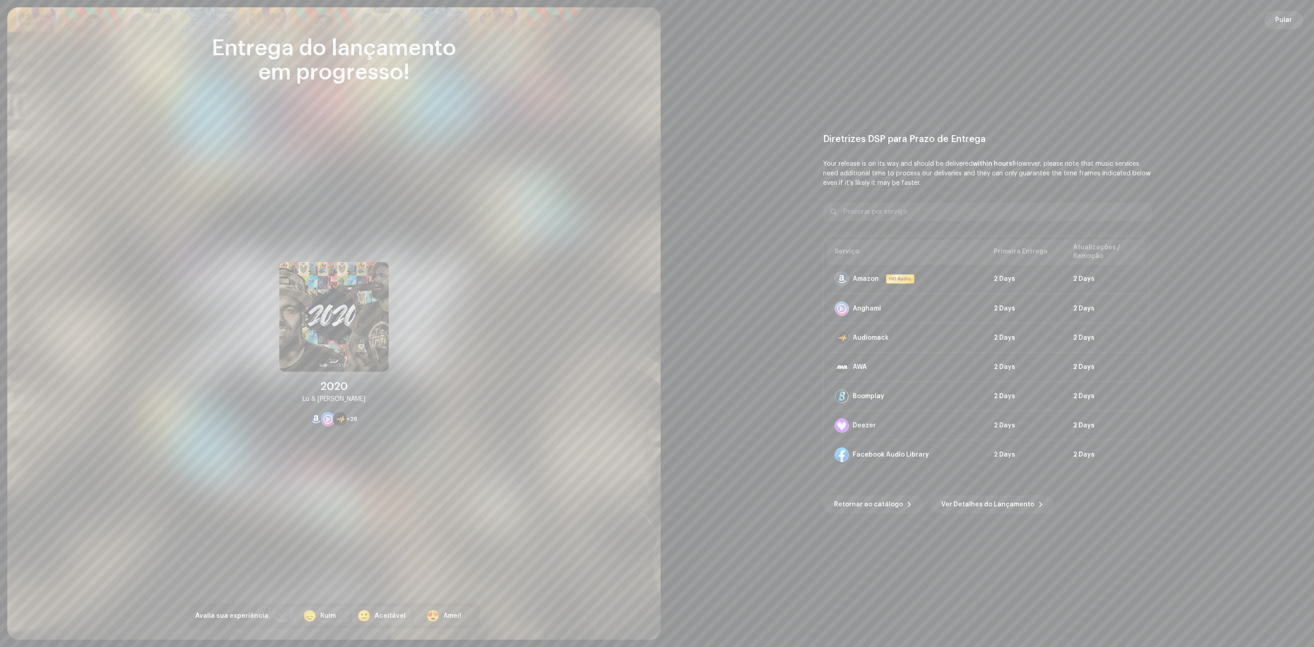
click at [1284, 16] on span "Pular" at bounding box center [1283, 20] width 17 height 18
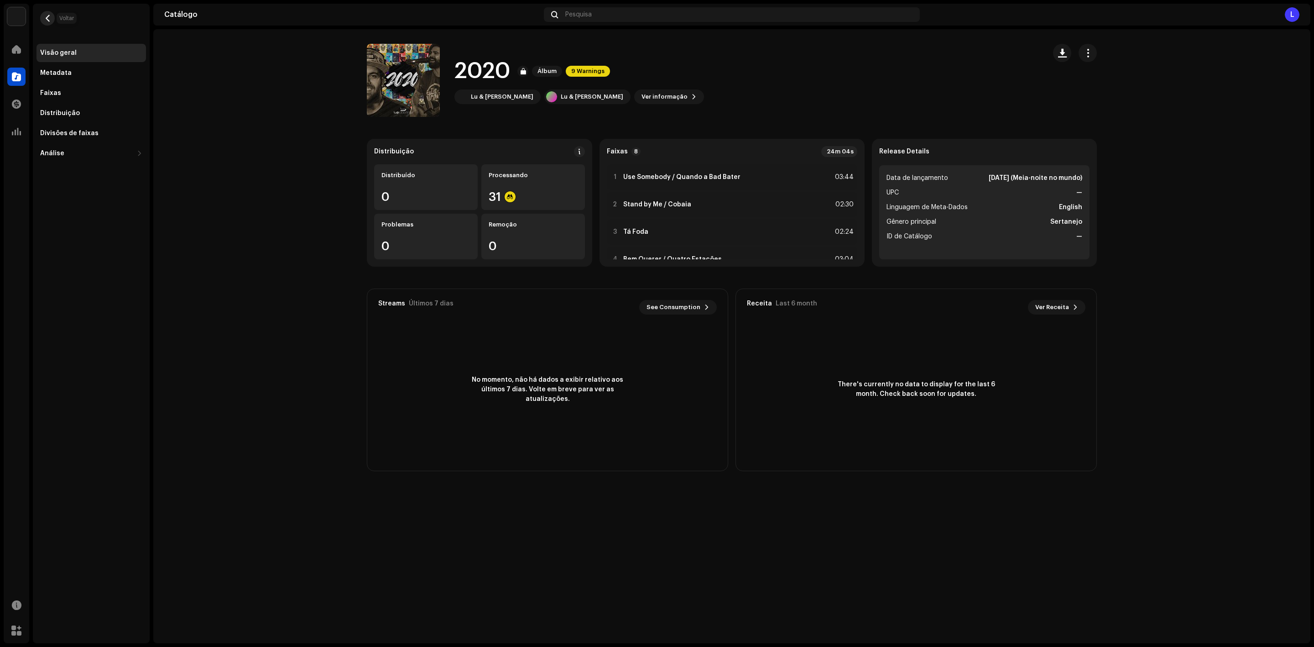
click at [46, 22] on button "button" at bounding box center [47, 18] width 15 height 15
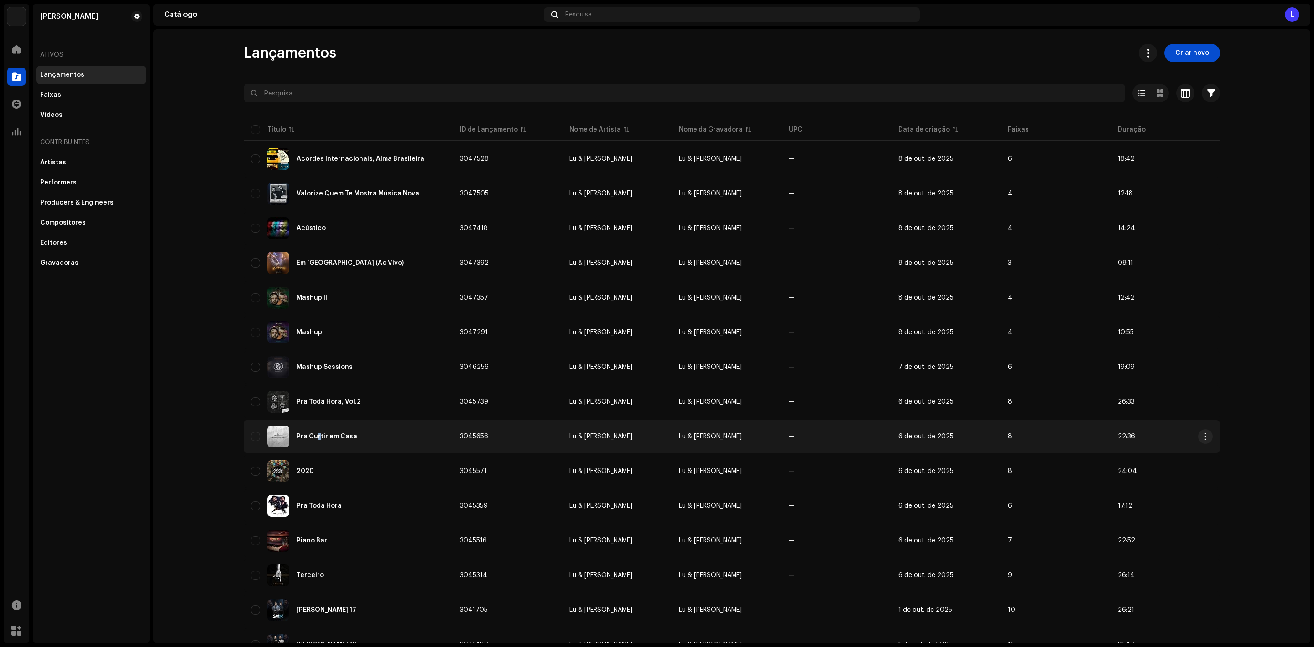
click at [315, 433] on div "Pra Curtir em Casa" at bounding box center [327, 436] width 61 height 6
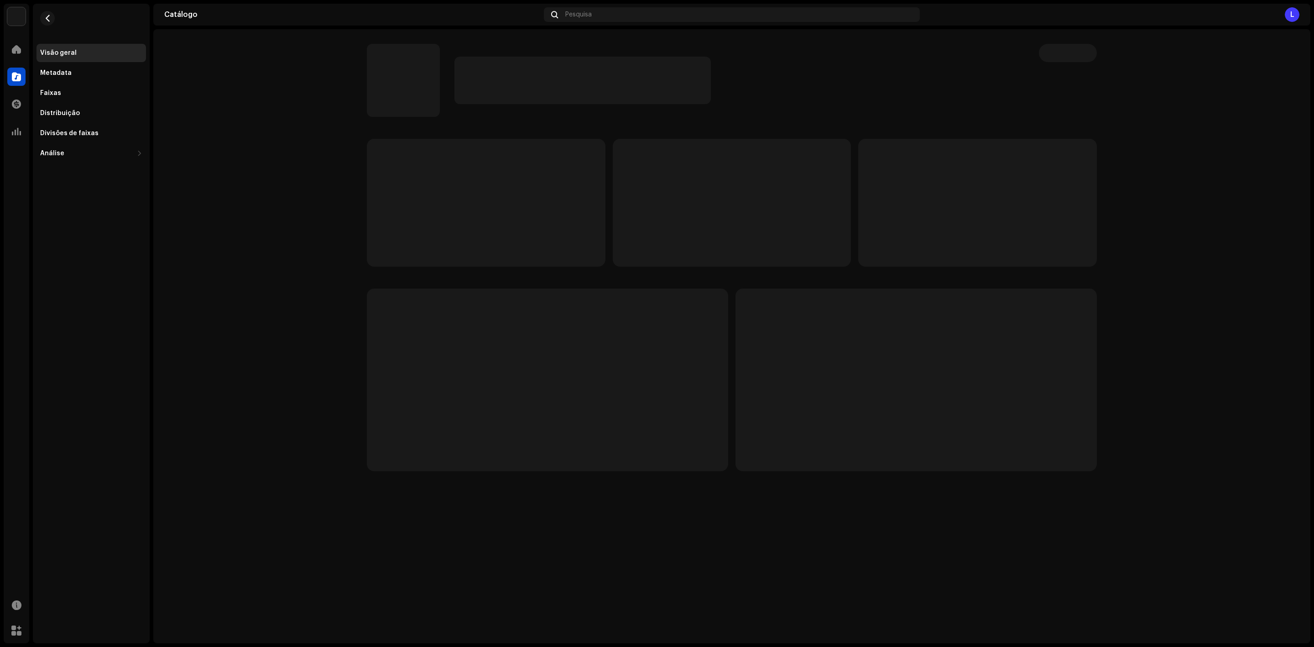
drag, startPoint x: 569, startPoint y: 256, endPoint x: 567, endPoint y: 240, distance: 16.5
click at [567, 244] on p-skeleton at bounding box center [486, 203] width 239 height 128
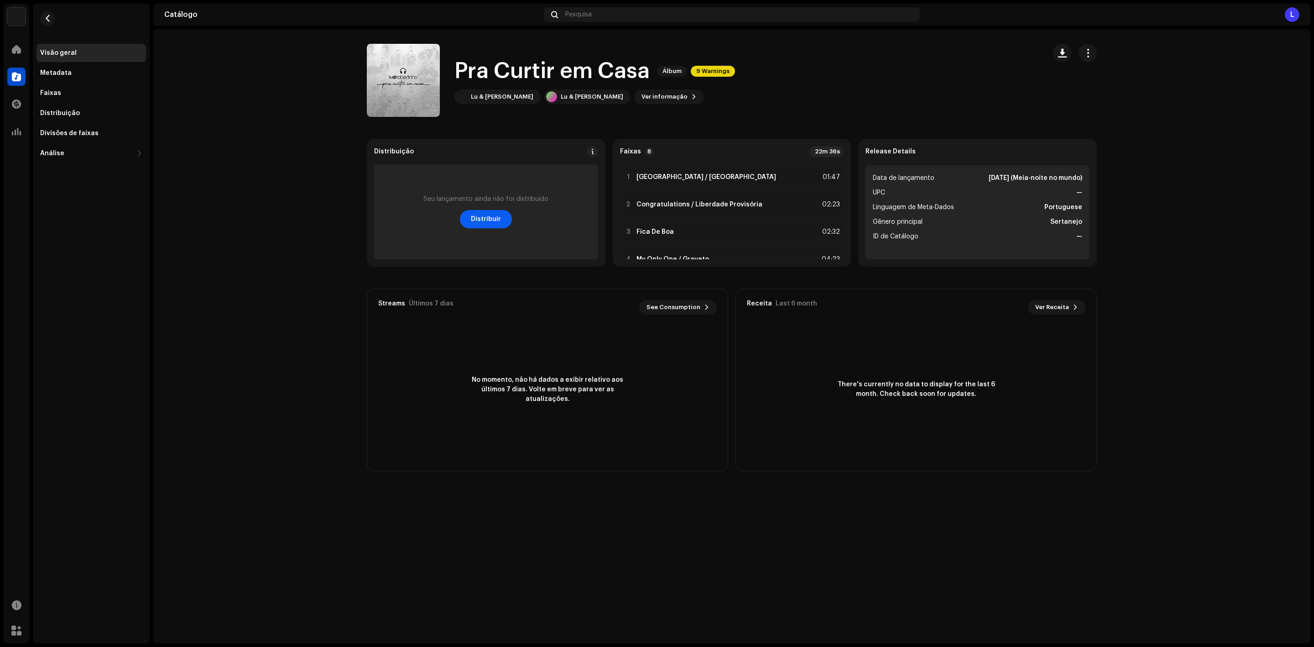
click at [480, 217] on span "Distribuir" at bounding box center [486, 219] width 30 height 18
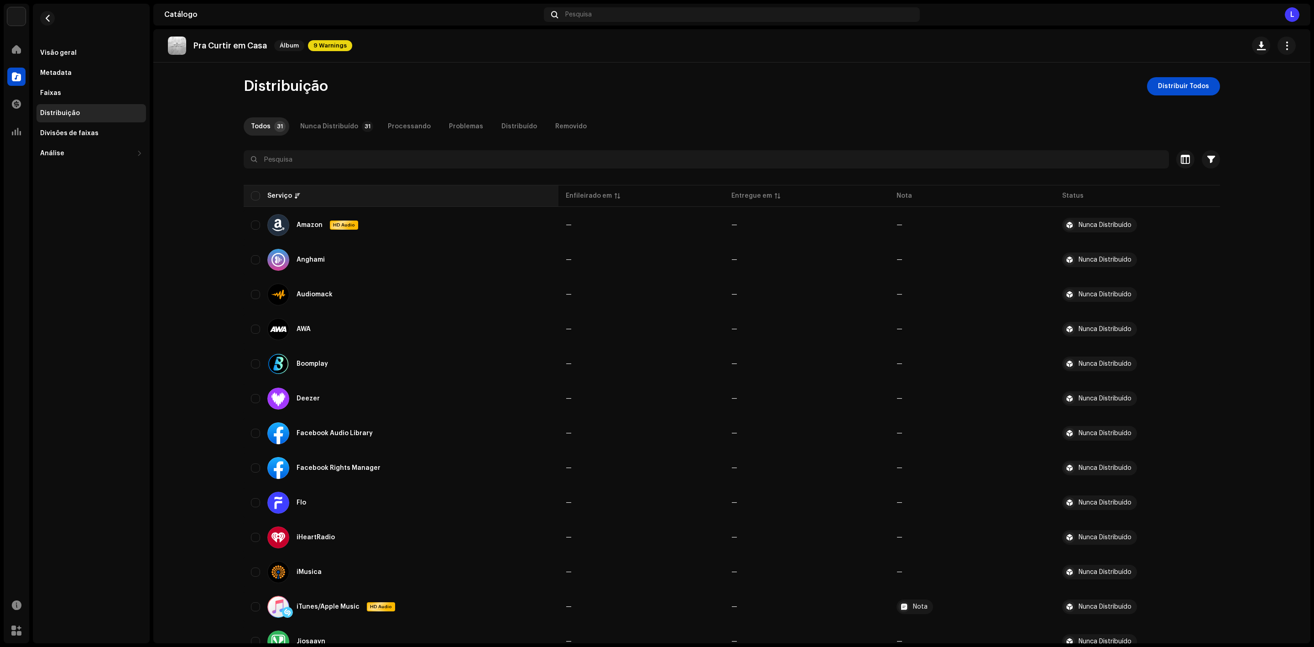
click at [259, 193] on div "Serviço" at bounding box center [401, 195] width 300 height 9
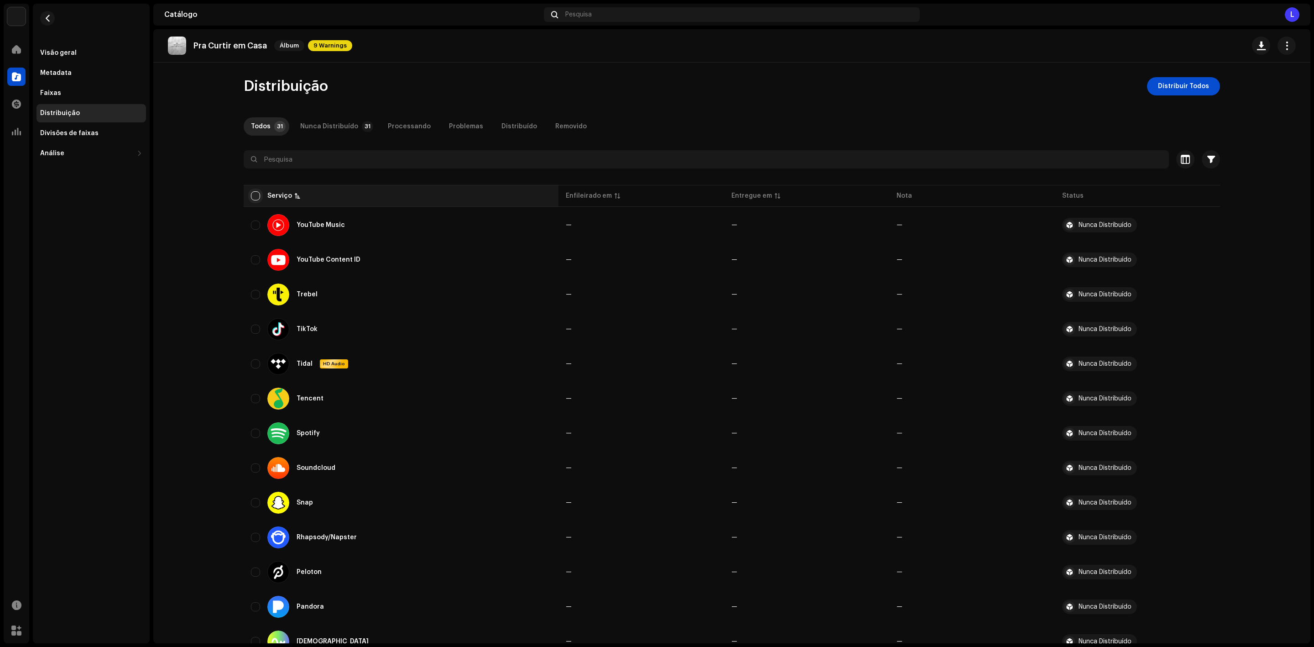
click at [256, 195] on input "checkbox" at bounding box center [255, 195] width 9 height 9
checkbox input "true"
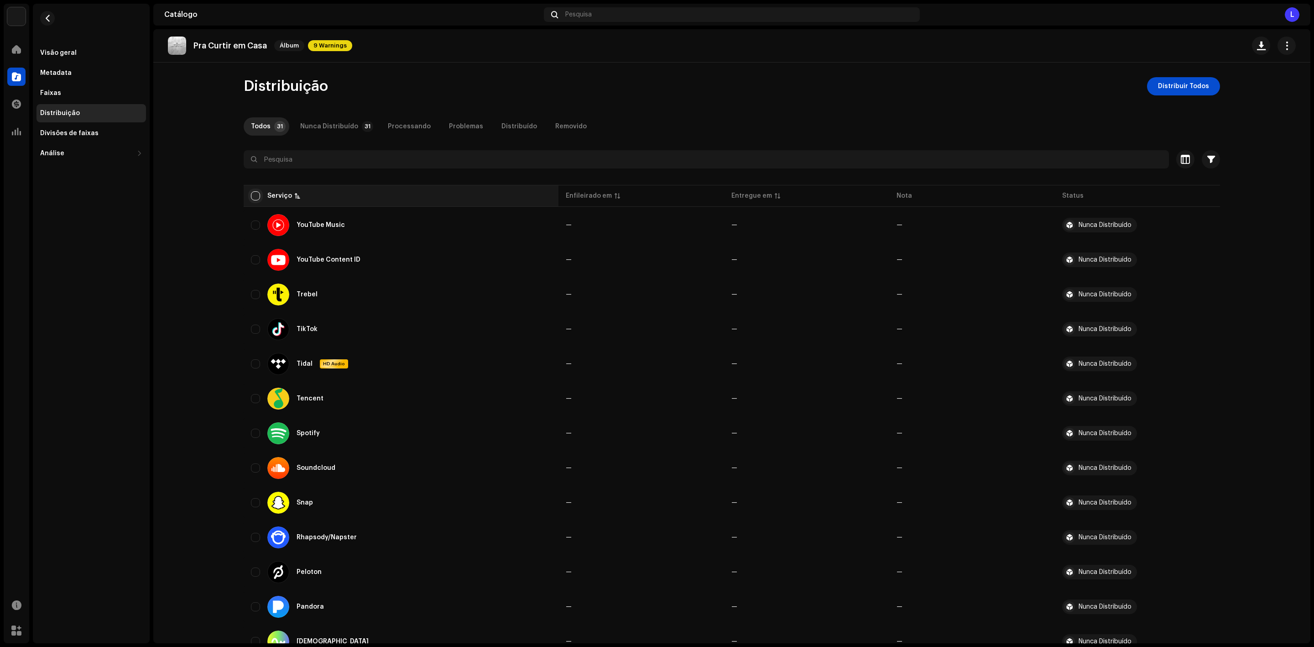
checkbox input "true"
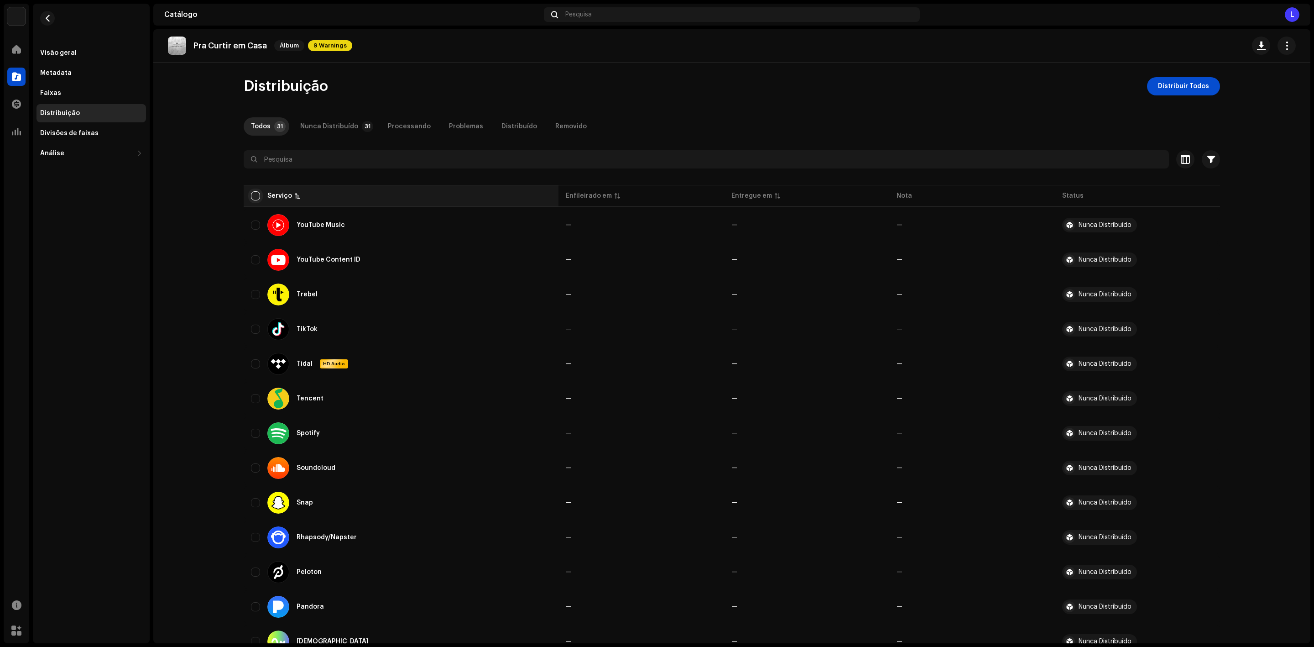
checkbox input "true"
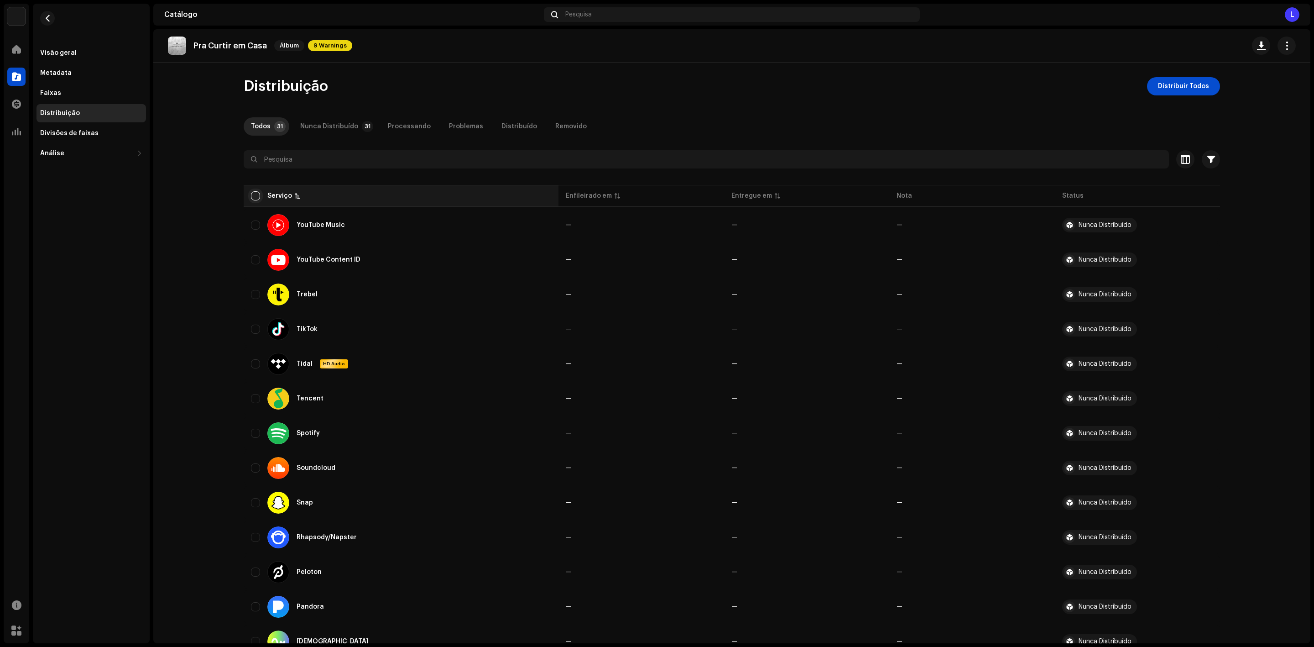
checkbox input "true"
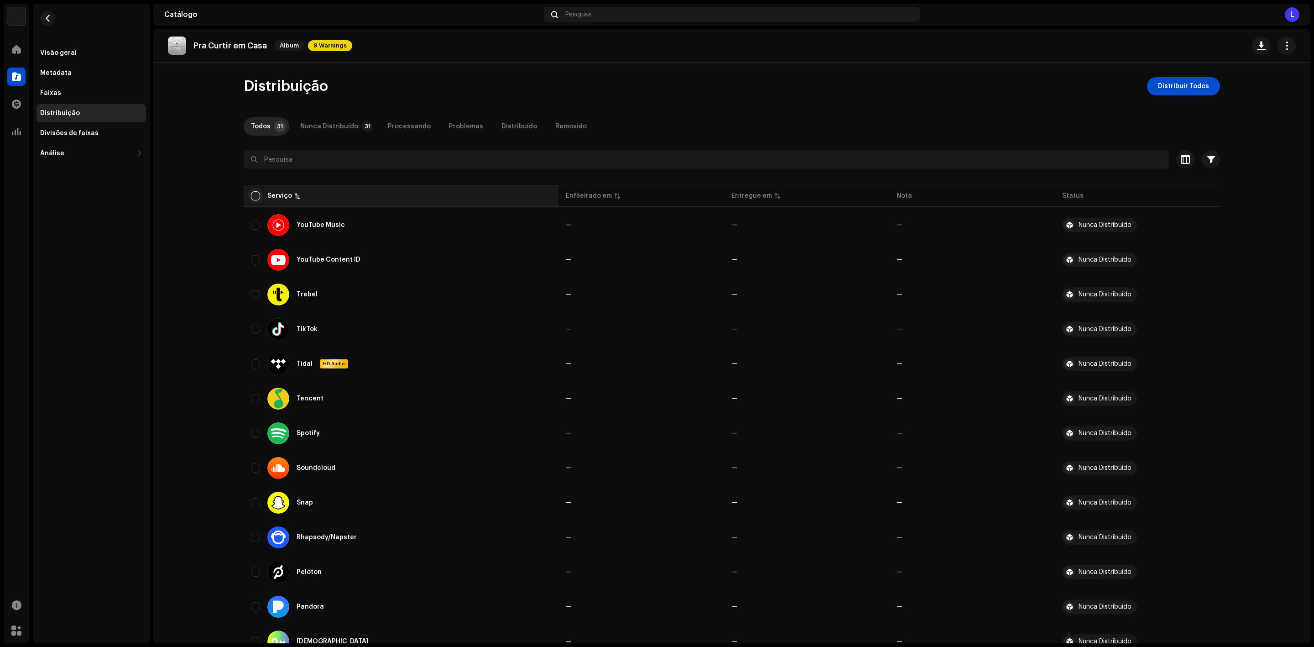
checkbox input "true"
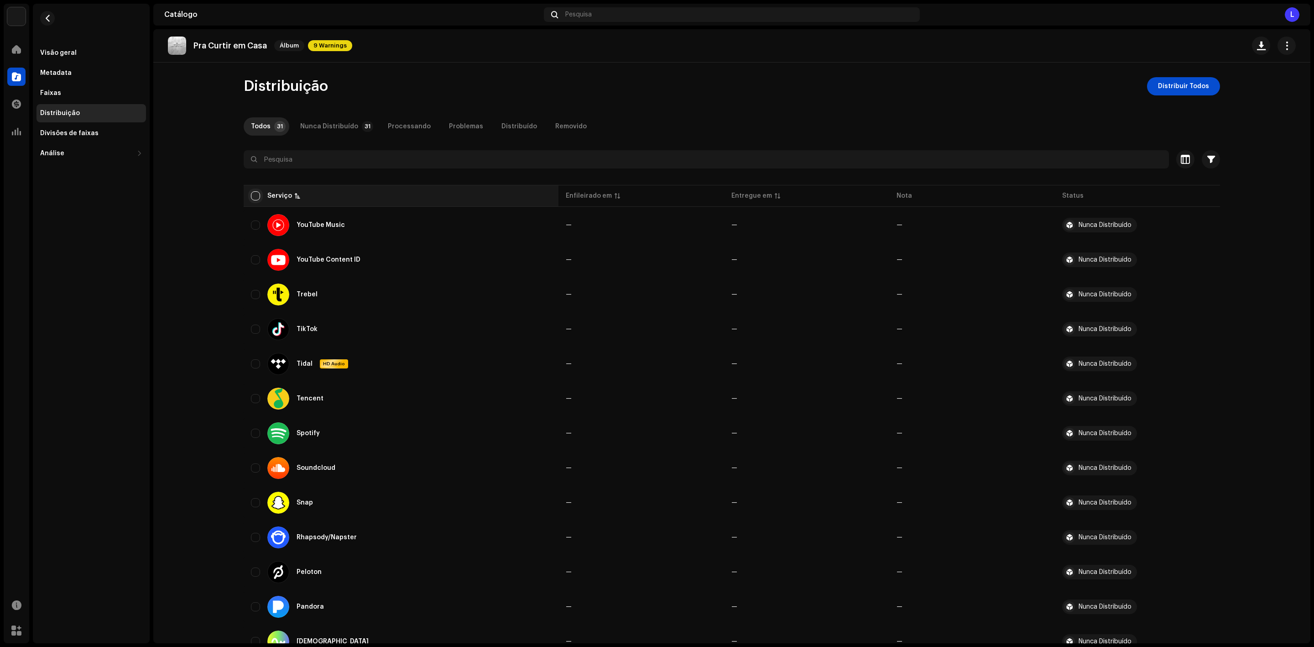
checkbox input "true"
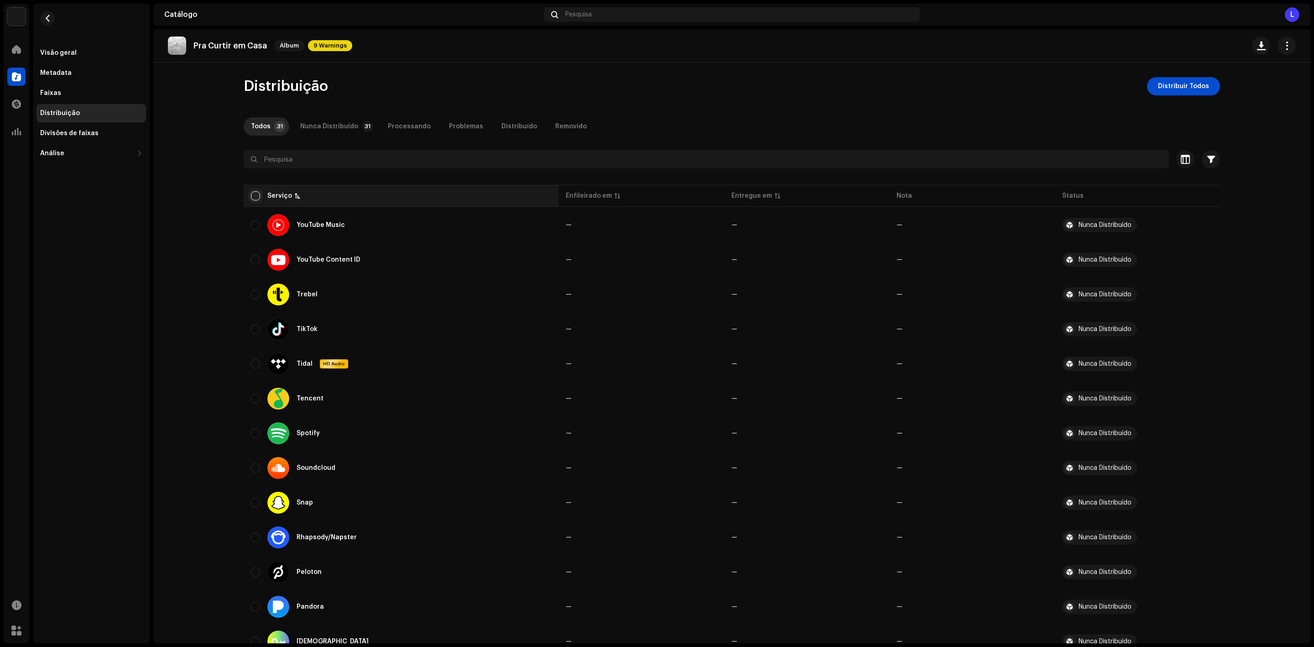
checkbox input "true"
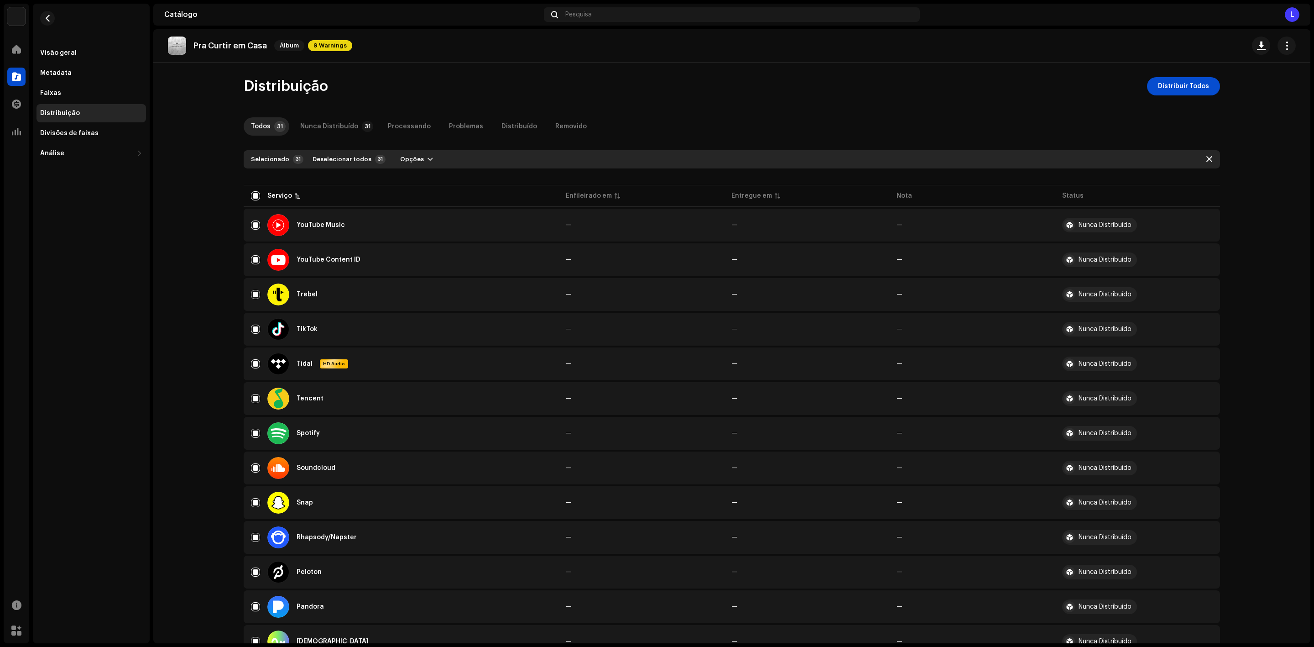
click at [1171, 76] on div "Pra Curtir em Casa Álbum 9 Warnings Distribuição Distribuir Todos Todos 31 Nunc…" at bounding box center [731, 336] width 1157 height 614
click at [1175, 85] on span "Distribuir Todos" at bounding box center [1183, 86] width 51 height 18
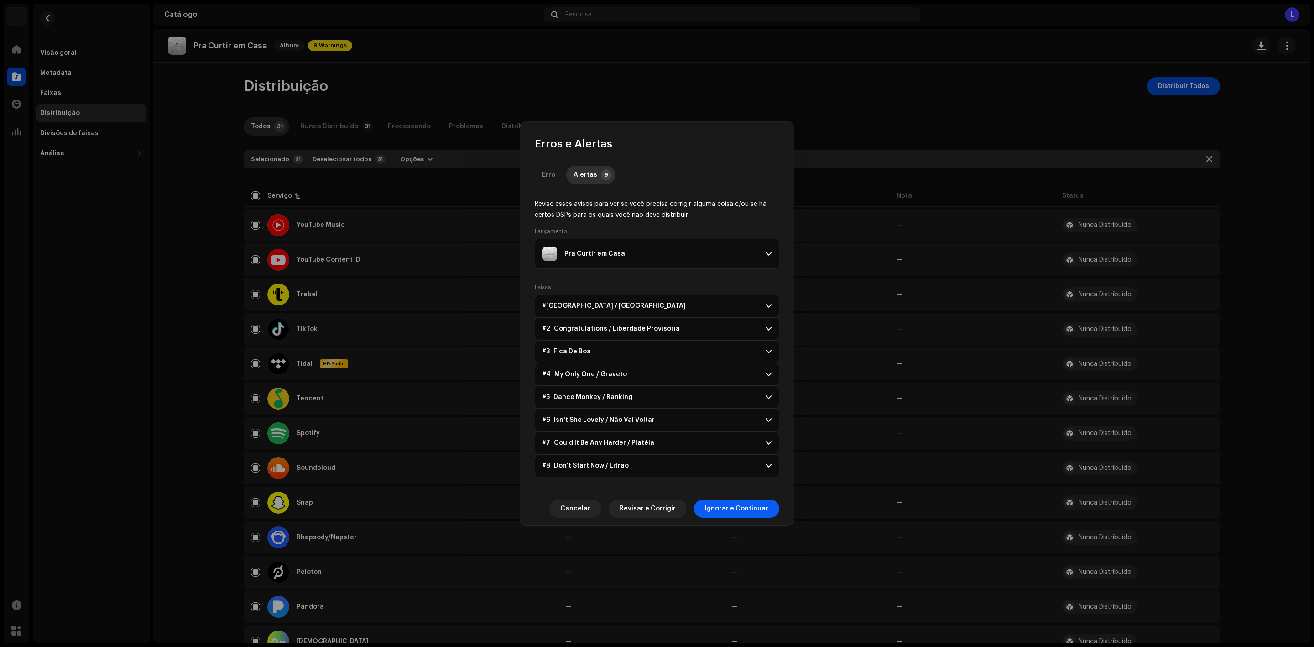
click at [740, 508] on span "Ignorar e Continuar" at bounding box center [736, 508] width 63 height 18
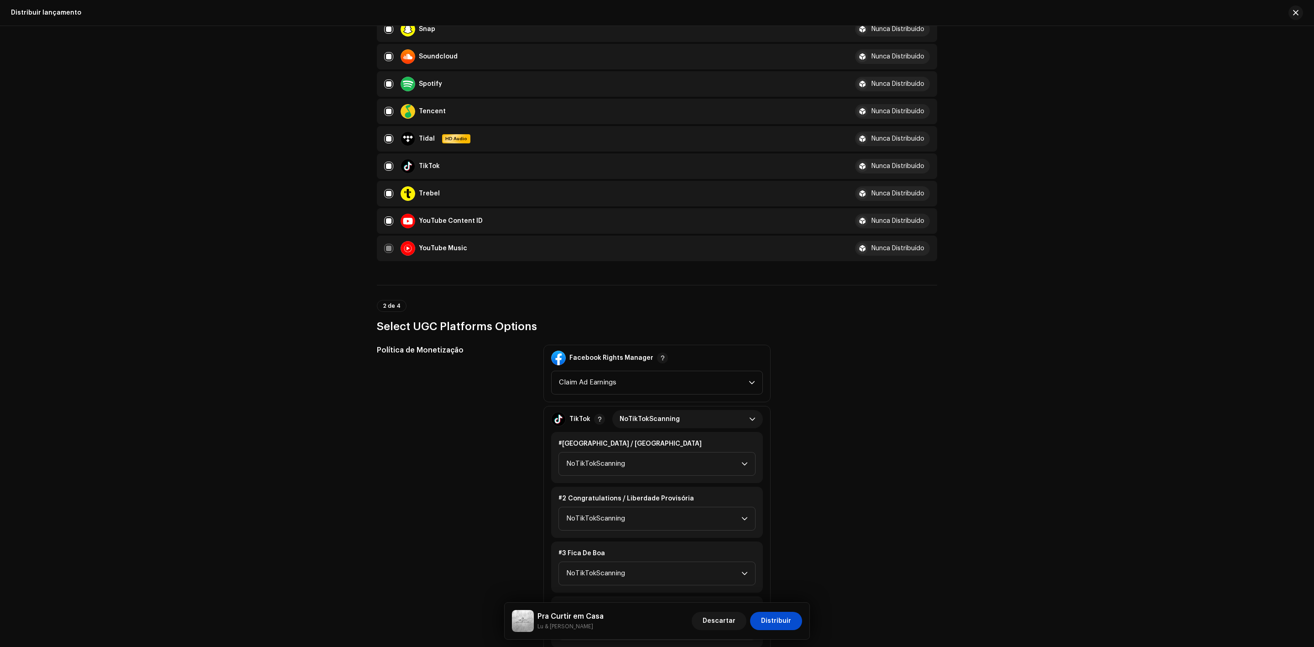
scroll to position [890, 0]
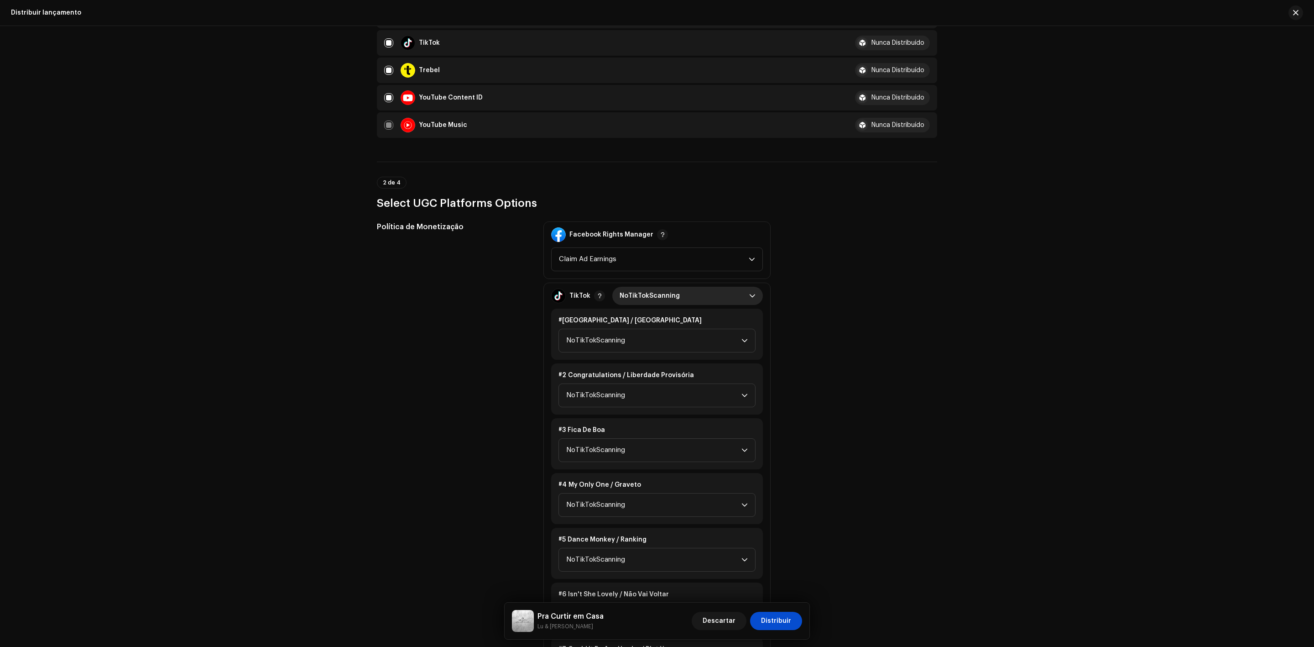
click at [660, 287] on span "NoTikTokScanning" at bounding box center [685, 296] width 130 height 18
click at [661, 345] on li "Monetize" at bounding box center [687, 354] width 143 height 18
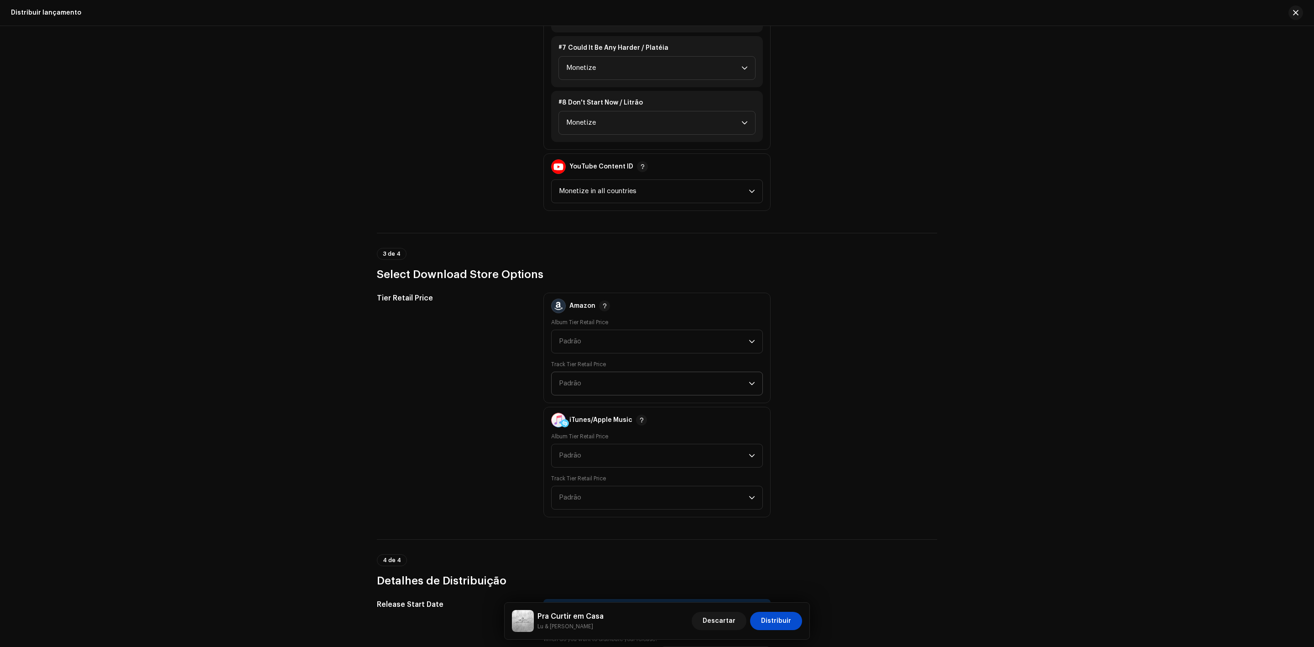
scroll to position [1506, 0]
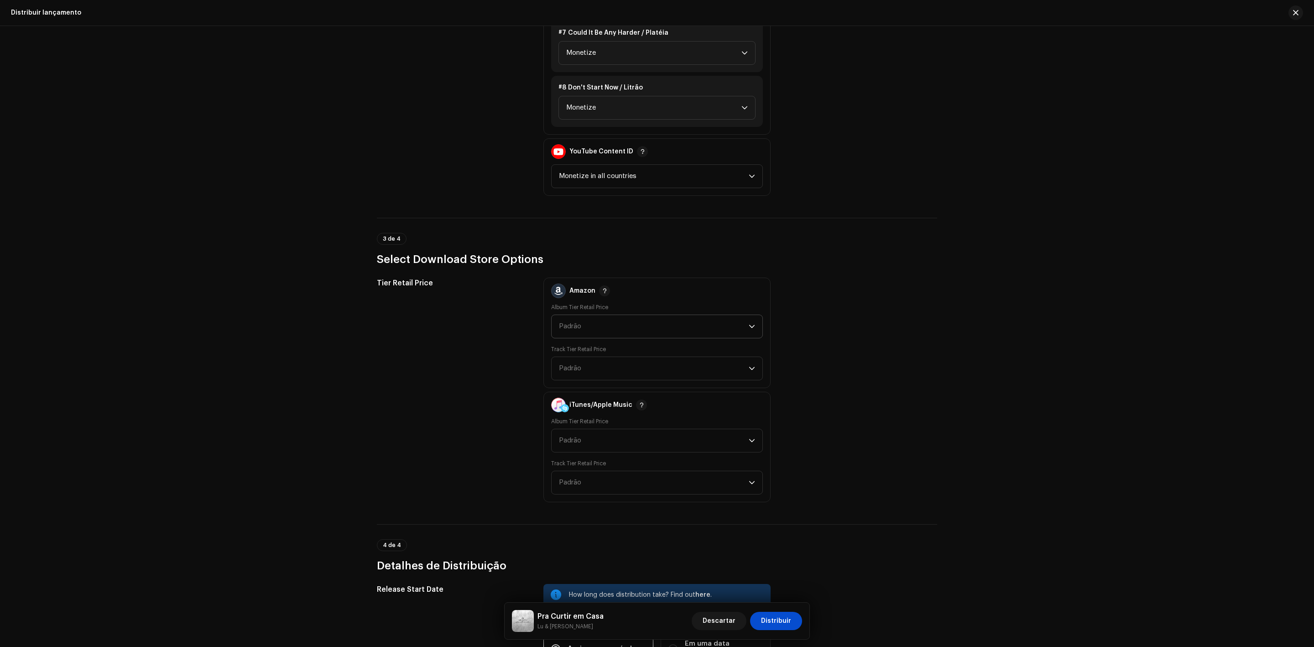
click at [615, 315] on span "Padrão" at bounding box center [654, 326] width 190 height 23
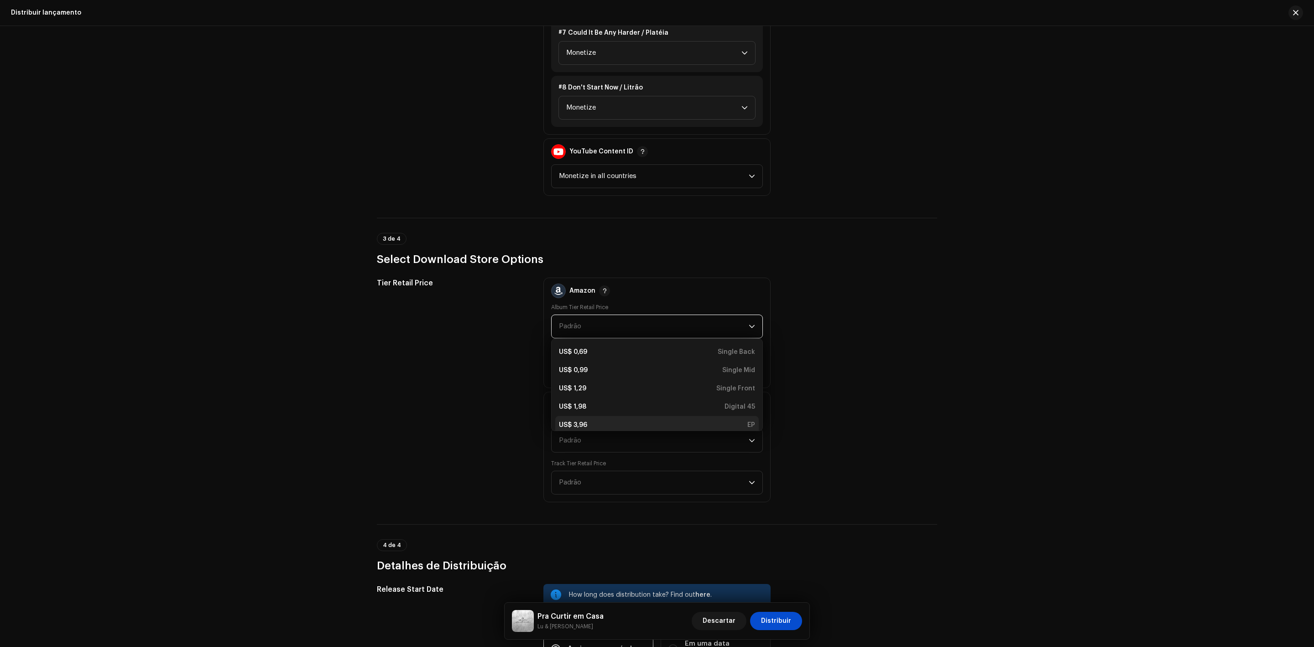
scroll to position [3, 0]
click at [614, 399] on li "US$ 1,98 Digital 45" at bounding box center [657, 403] width 204 height 18
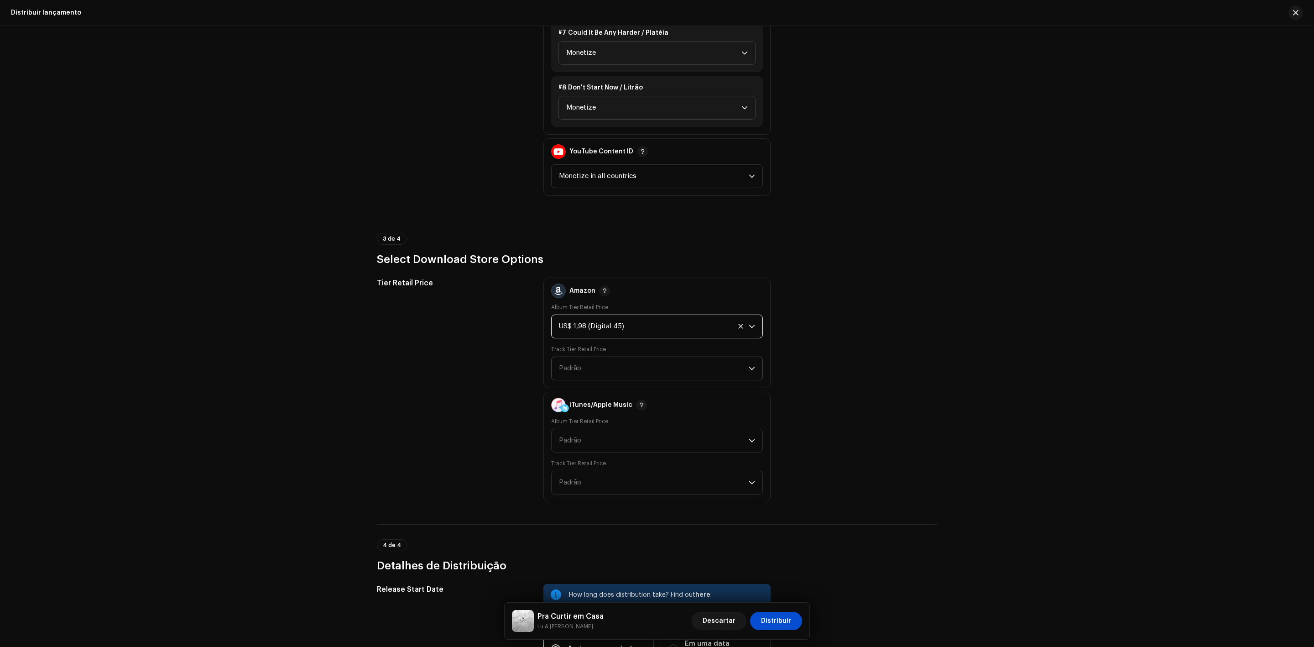
click at [612, 357] on span "Padrão" at bounding box center [654, 368] width 190 height 23
click at [634, 385] on li "US$ 0,69 Back" at bounding box center [657, 394] width 204 height 18
click at [634, 315] on div "US$ 1,98 (Digital 45)" at bounding box center [646, 326] width 175 height 23
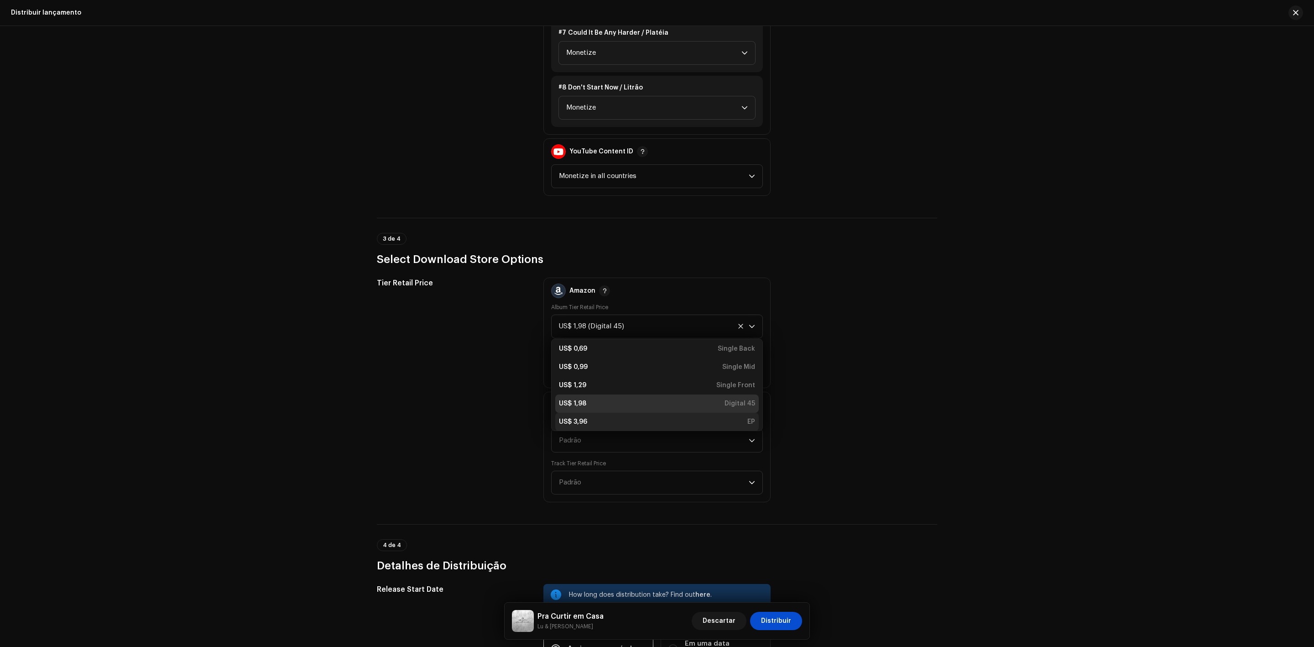
click at [637, 417] on div "US$ 3,96 EP" at bounding box center [657, 421] width 196 height 9
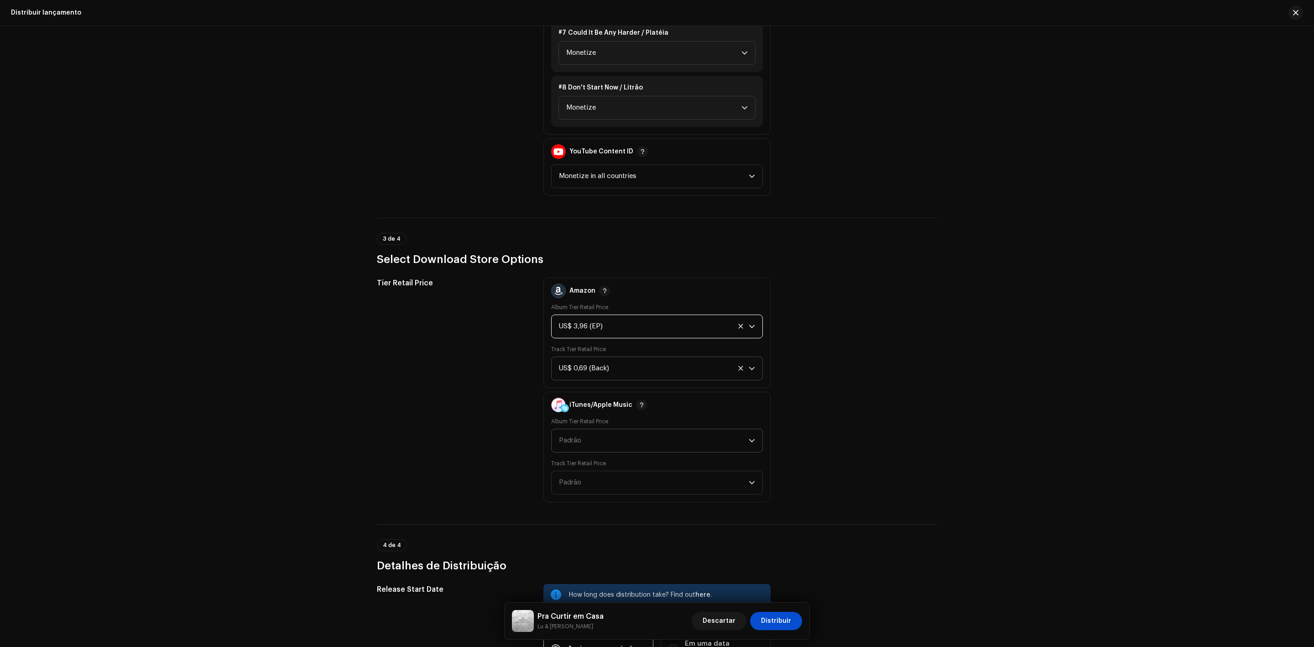
click at [627, 429] on span "Padrão" at bounding box center [654, 440] width 190 height 23
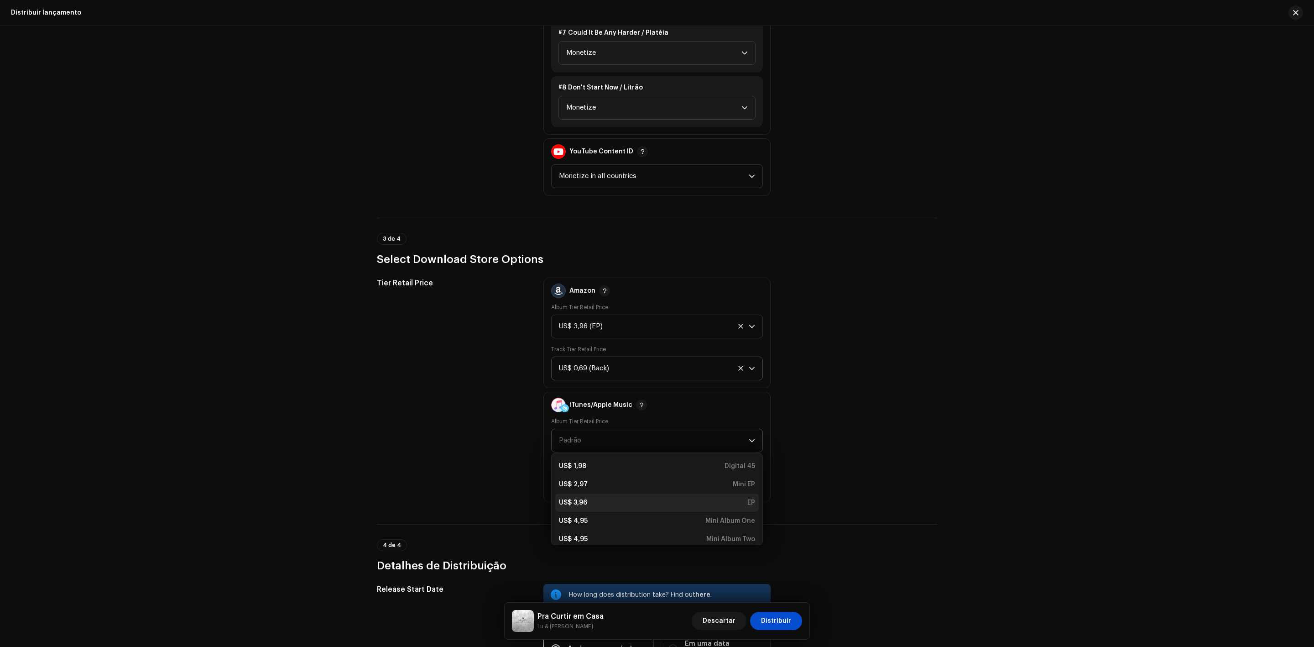
click at [625, 498] on div "US$ 3,96 EP" at bounding box center [657, 502] width 196 height 9
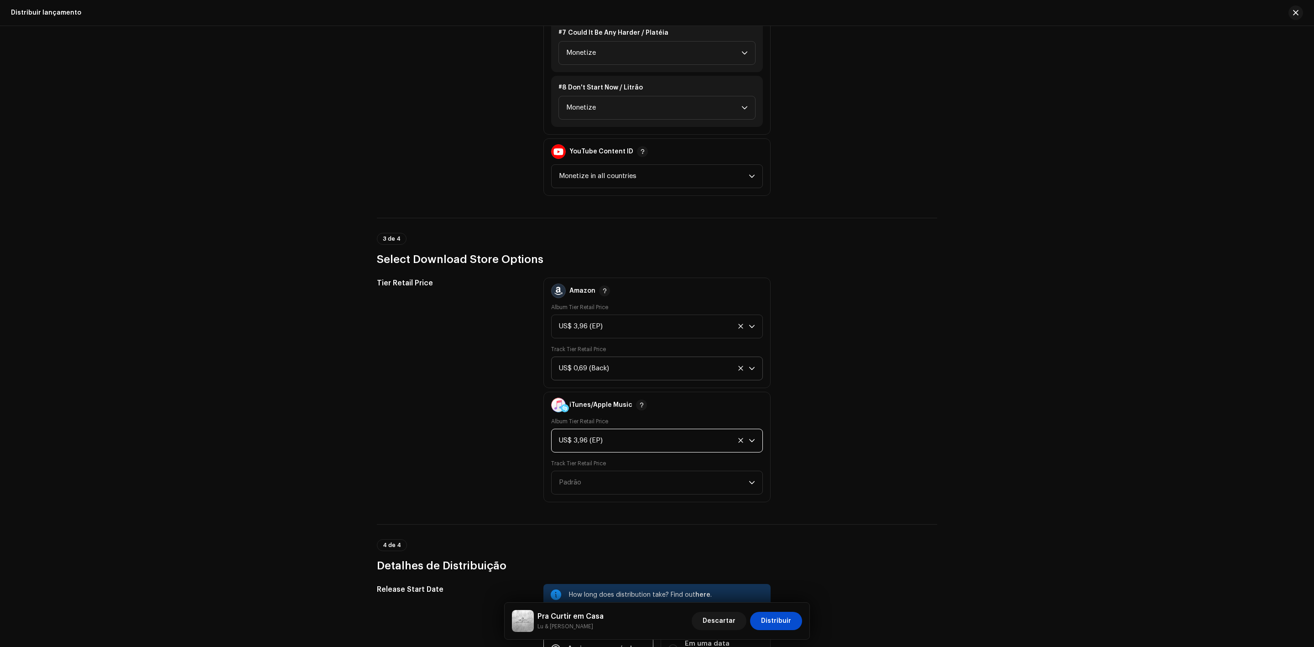
click at [623, 459] on div "Track Tier Retail Price Padrão" at bounding box center [657, 476] width 212 height 35
click at [620, 471] on span "Padrão" at bounding box center [654, 482] width 190 height 23
click at [630, 503] on div "US$ 0,69 Back" at bounding box center [657, 507] width 196 height 9
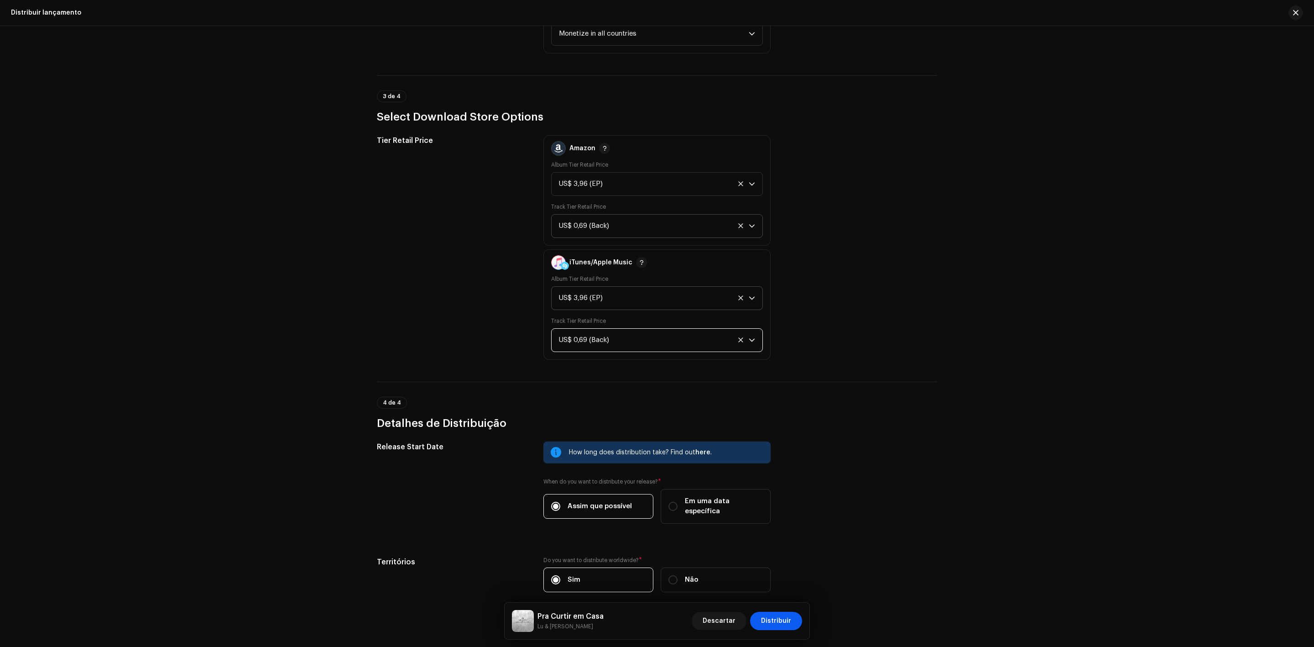
scroll to position [1671, 0]
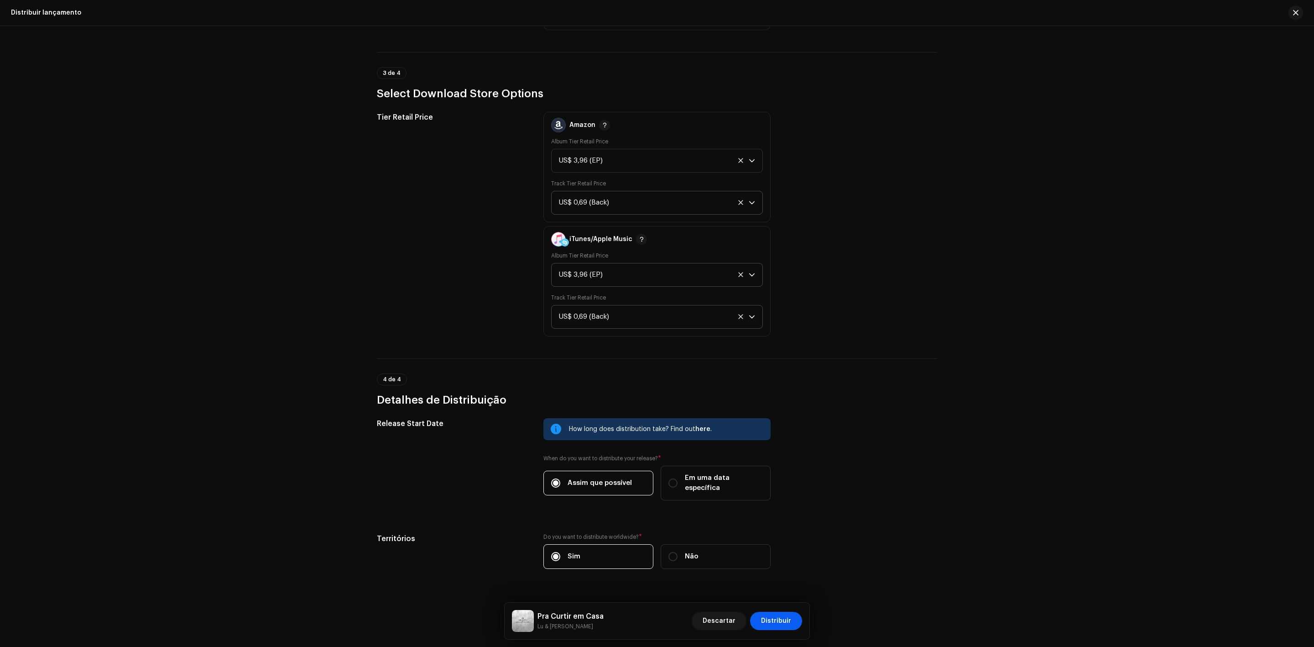
click at [782, 623] on span "Distribuir" at bounding box center [776, 620] width 30 height 18
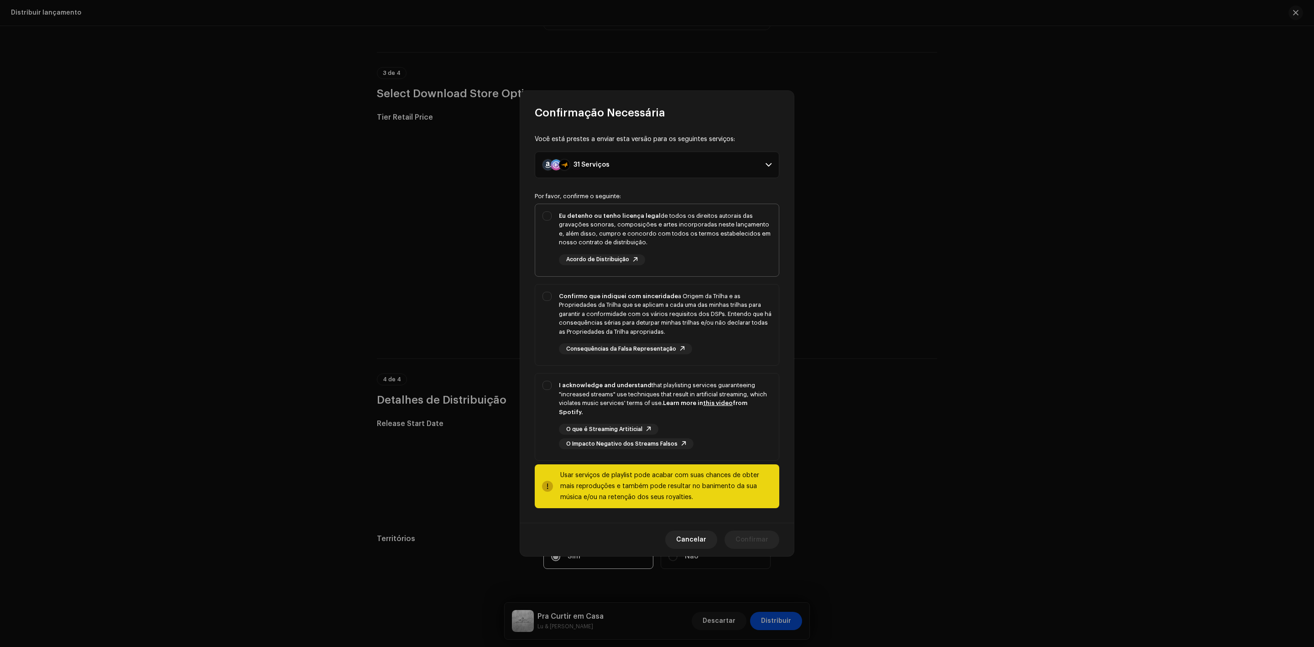
click at [551, 221] on div "Eu detenho ou tenho licença legal de todos os direitos autorais das gravações s…" at bounding box center [657, 238] width 244 height 68
checkbox input "true"
click at [559, 311] on div "Confirmo que indiquei com sinceridade a Origem da Trilha e as Propriedades da T…" at bounding box center [665, 314] width 213 height 45
checkbox input "true"
click at [554, 376] on p-selectbutton "Eu detenho ou tenho licença legal de todos os direitos autorais das gravações s…" at bounding box center [657, 332] width 245 height 257
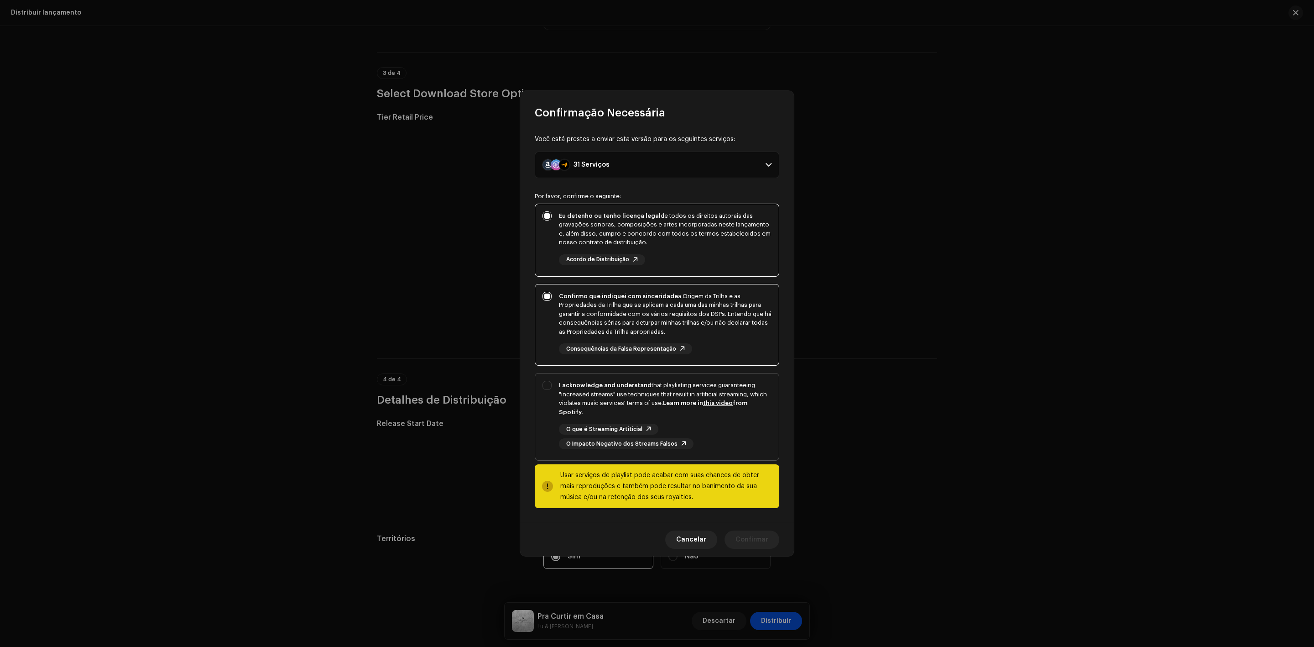
click at [555, 387] on div "I acknowledge and understand that playlisting services guaranteeing "increased …" at bounding box center [657, 414] width 244 height 83
checkbox input "true"
click at [760, 537] on span "Confirmar" at bounding box center [752, 539] width 33 height 18
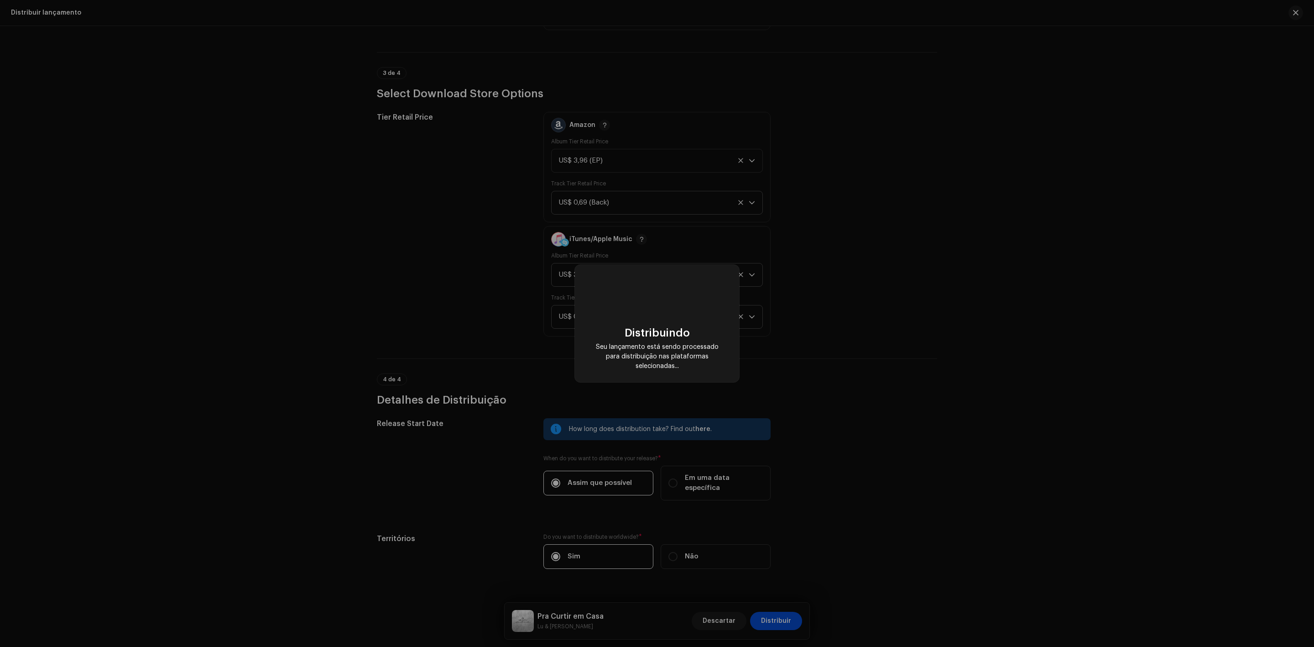
checkbox input "false"
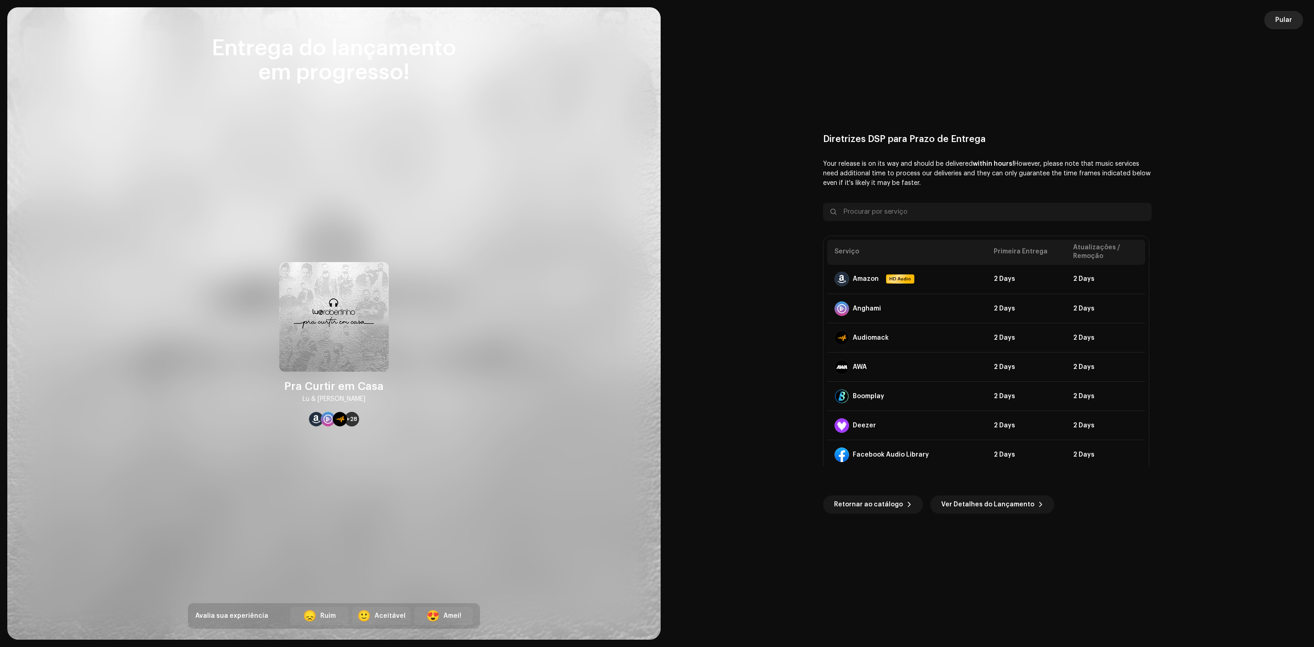
click at [1282, 20] on span "Pular" at bounding box center [1283, 20] width 17 height 18
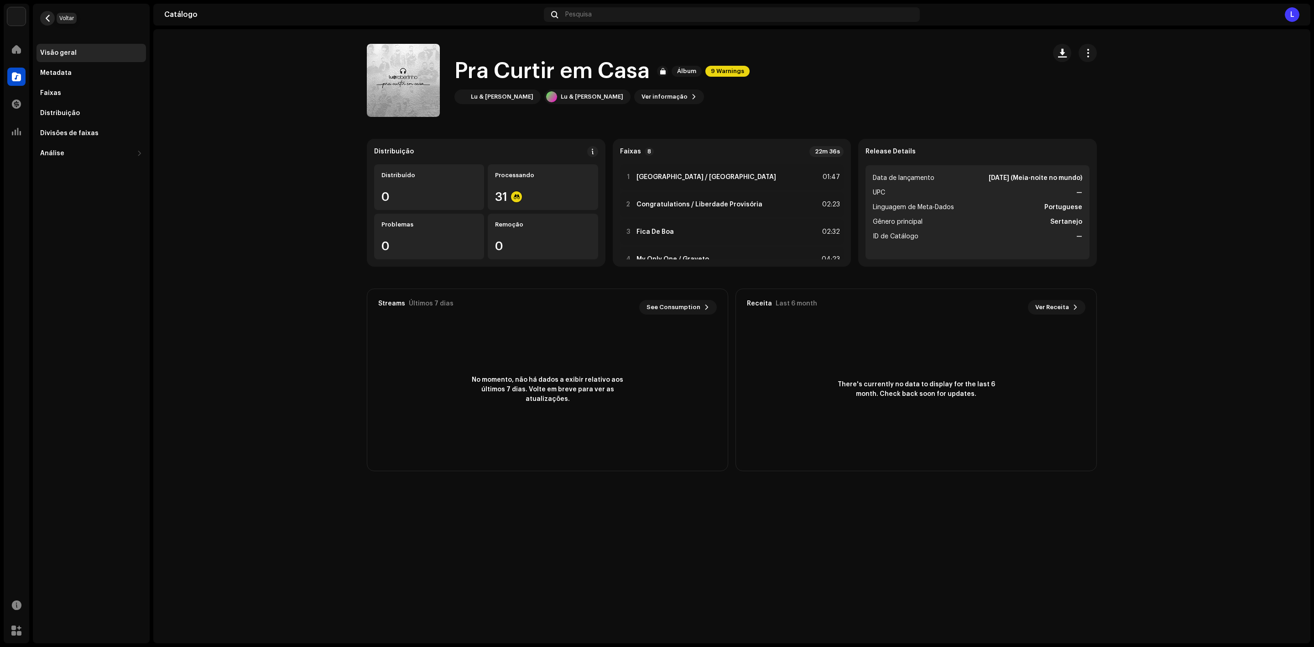
click at [54, 18] on button "button" at bounding box center [47, 18] width 15 height 15
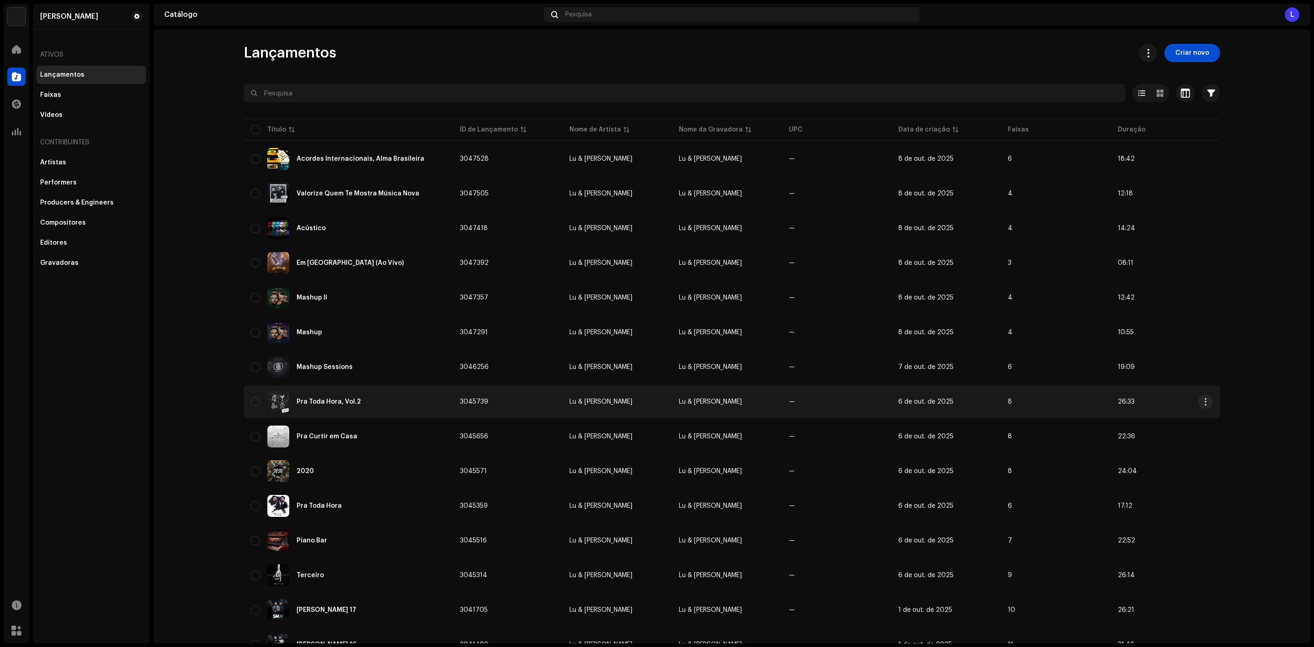
click at [320, 401] on div "Pra Toda Hora, Vol.2" at bounding box center [348, 402] width 194 height 22
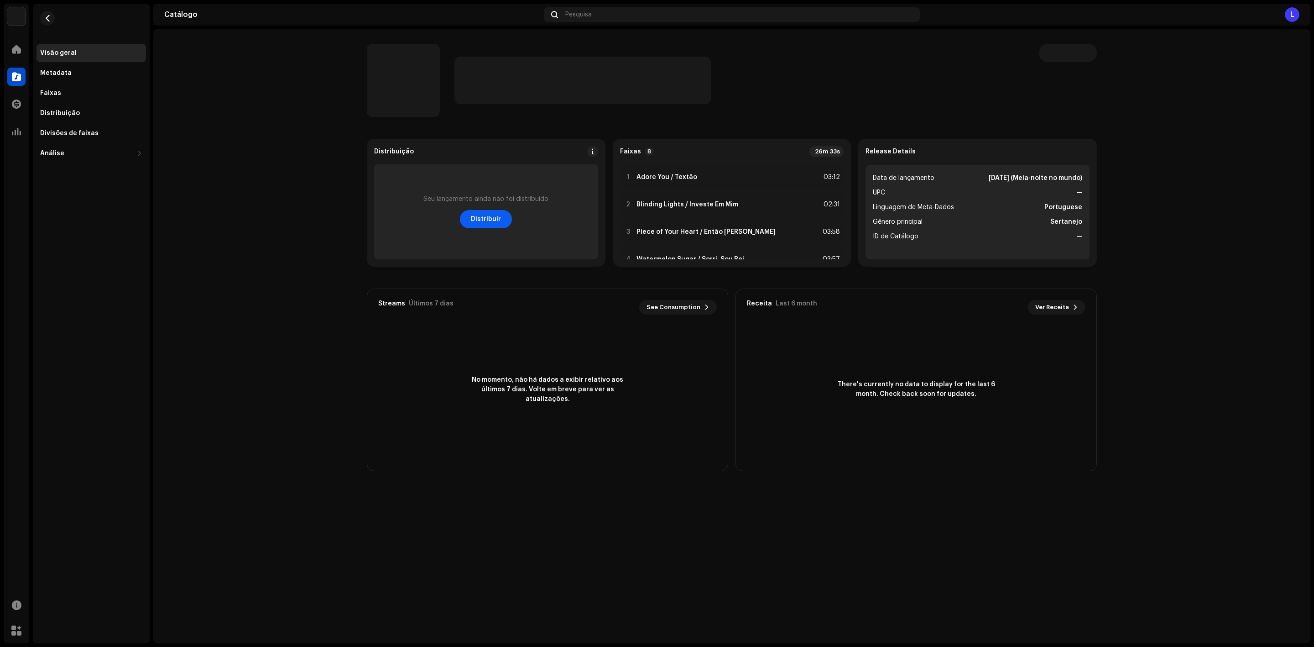
click at [488, 212] on span "Distribuir" at bounding box center [486, 219] width 30 height 18
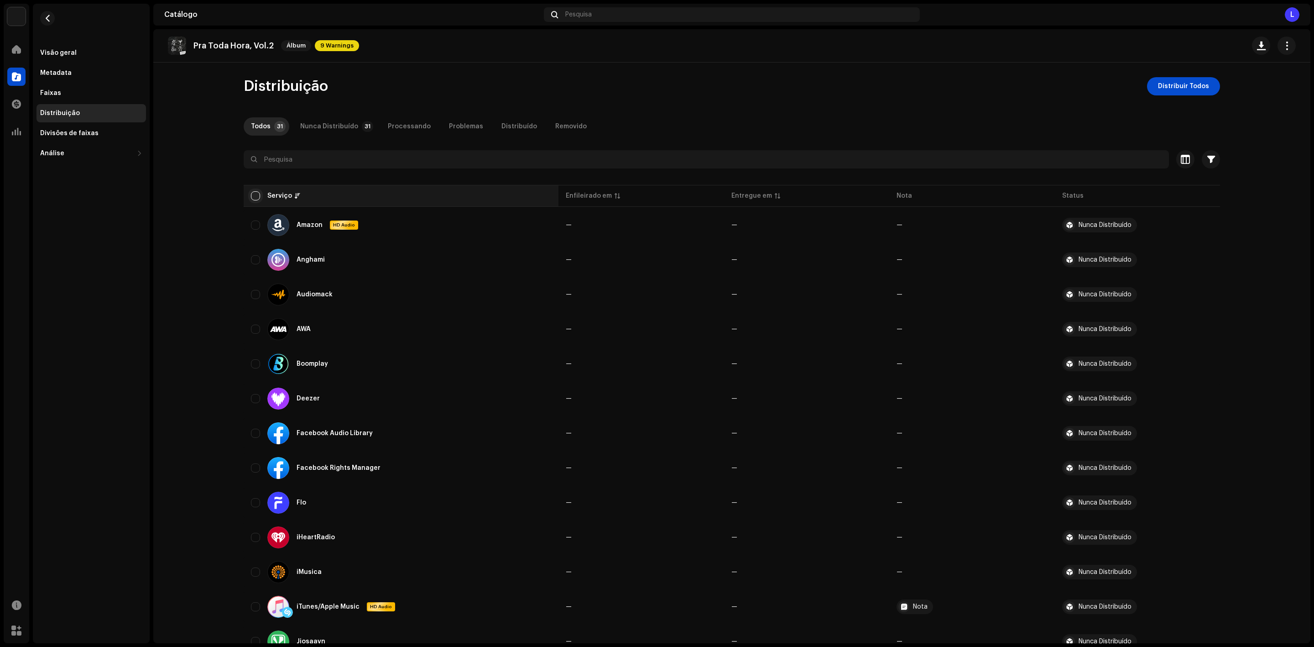
click at [256, 197] on input "checkbox" at bounding box center [255, 195] width 9 height 9
checkbox input "true"
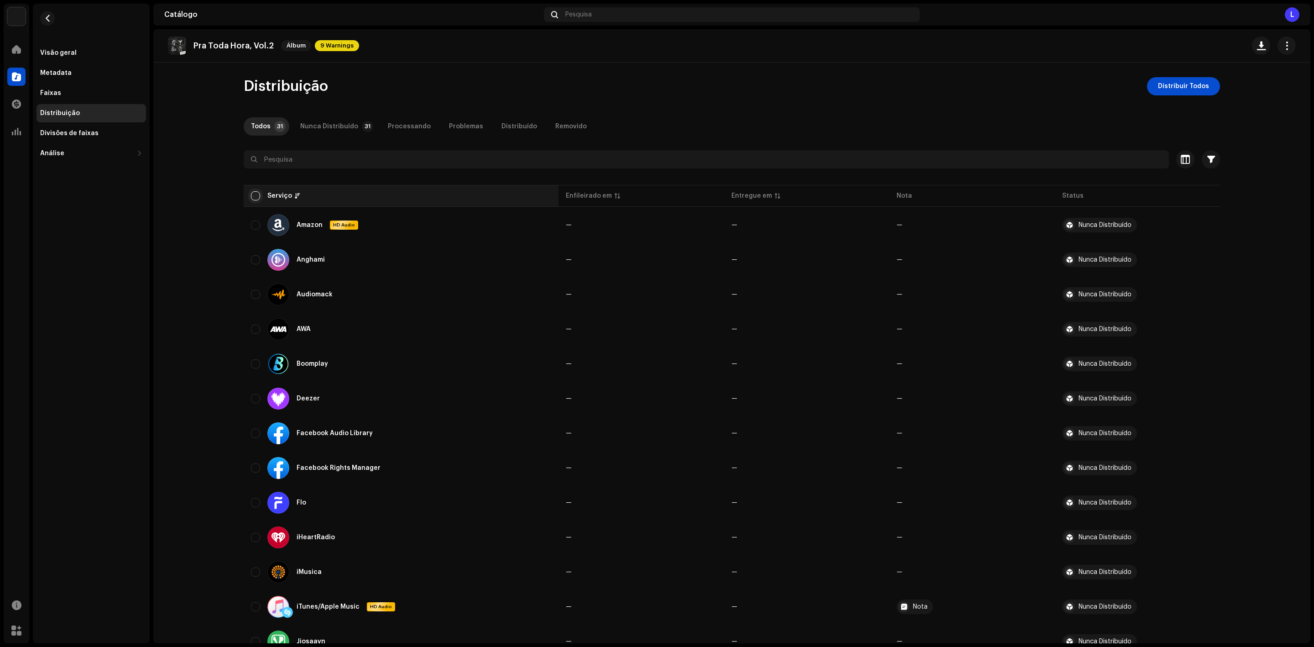
checkbox input "true"
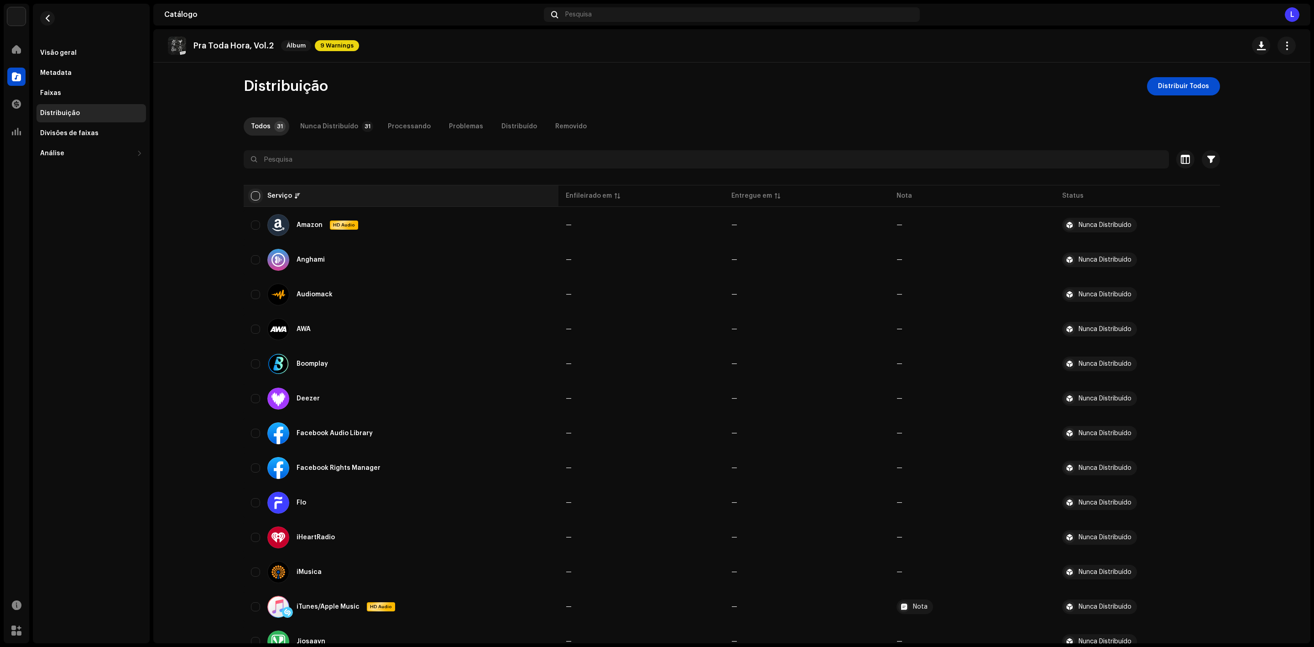
checkbox input "true"
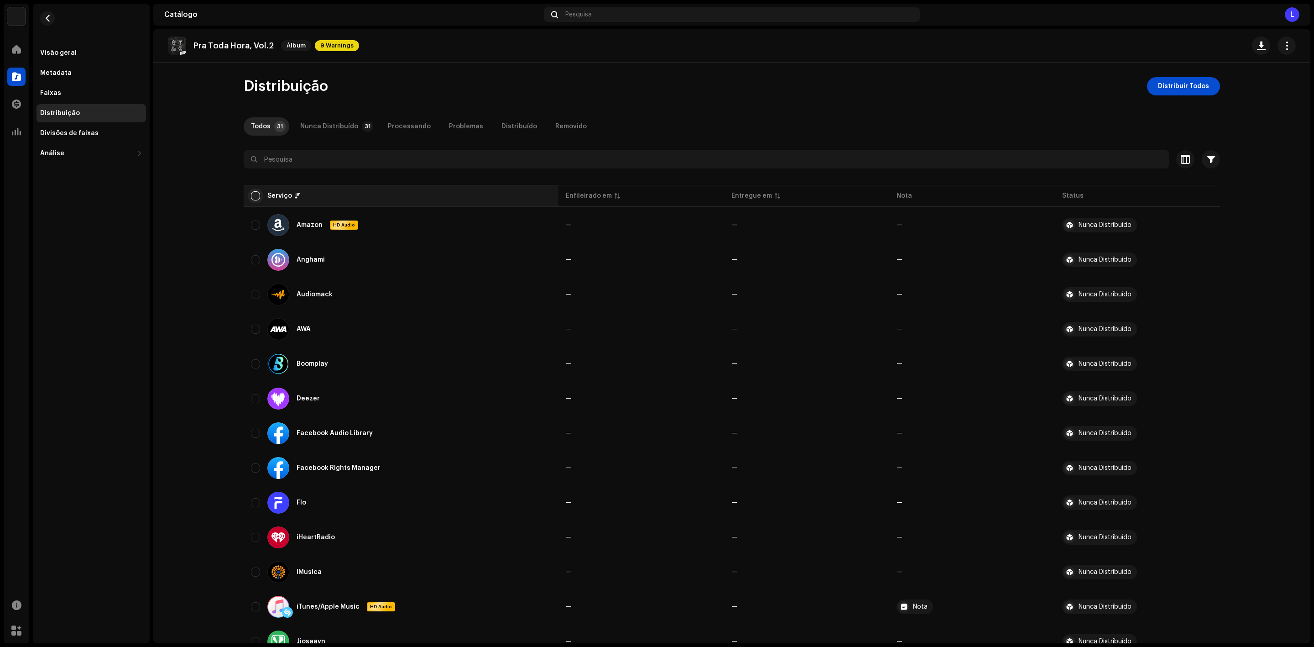
checkbox input "true"
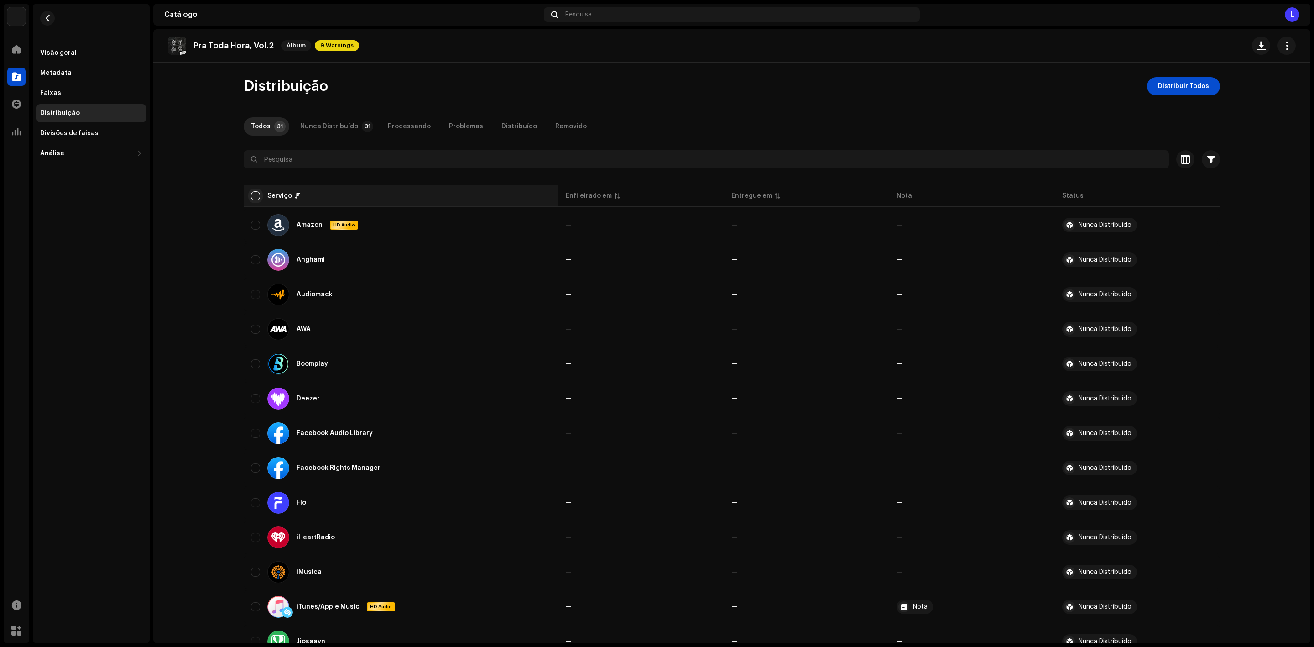
checkbox input "true"
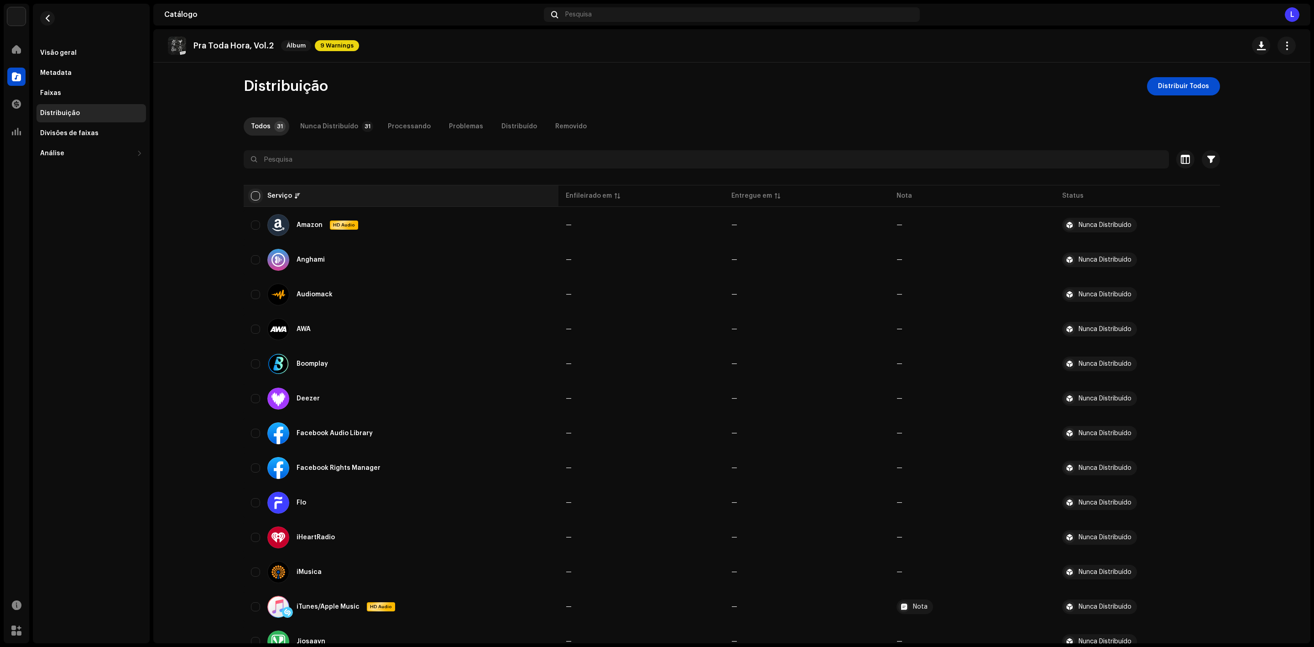
checkbox input "true"
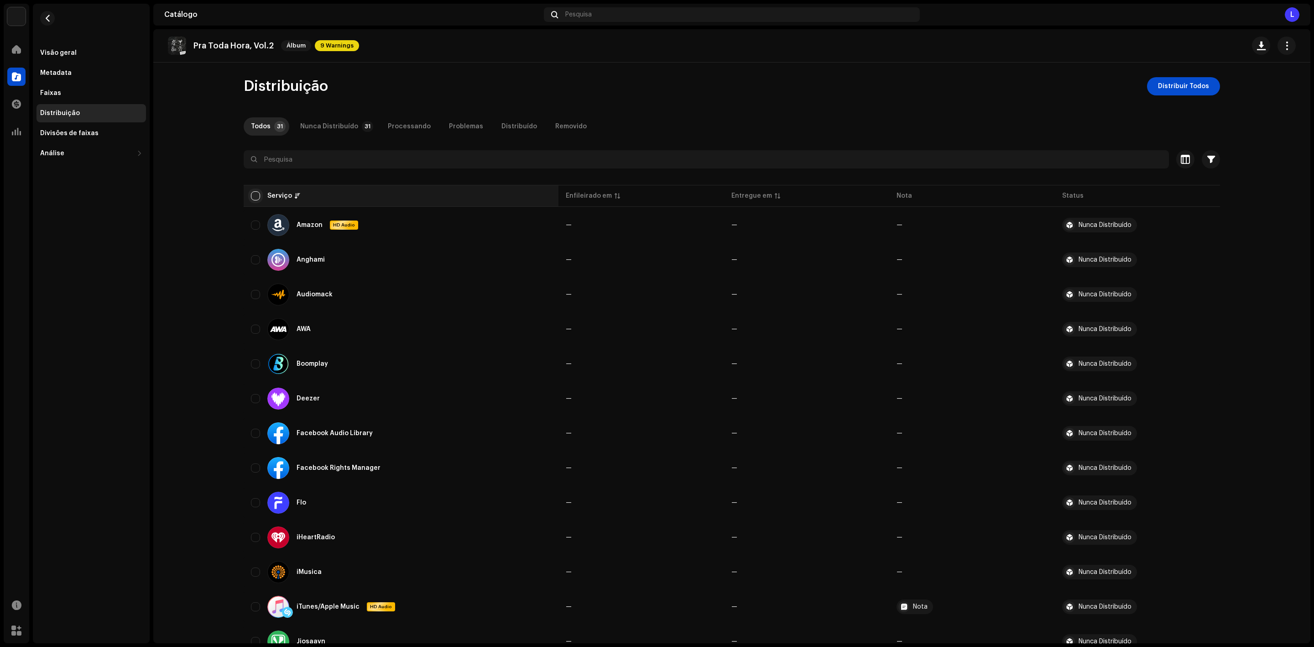
checkbox input "true"
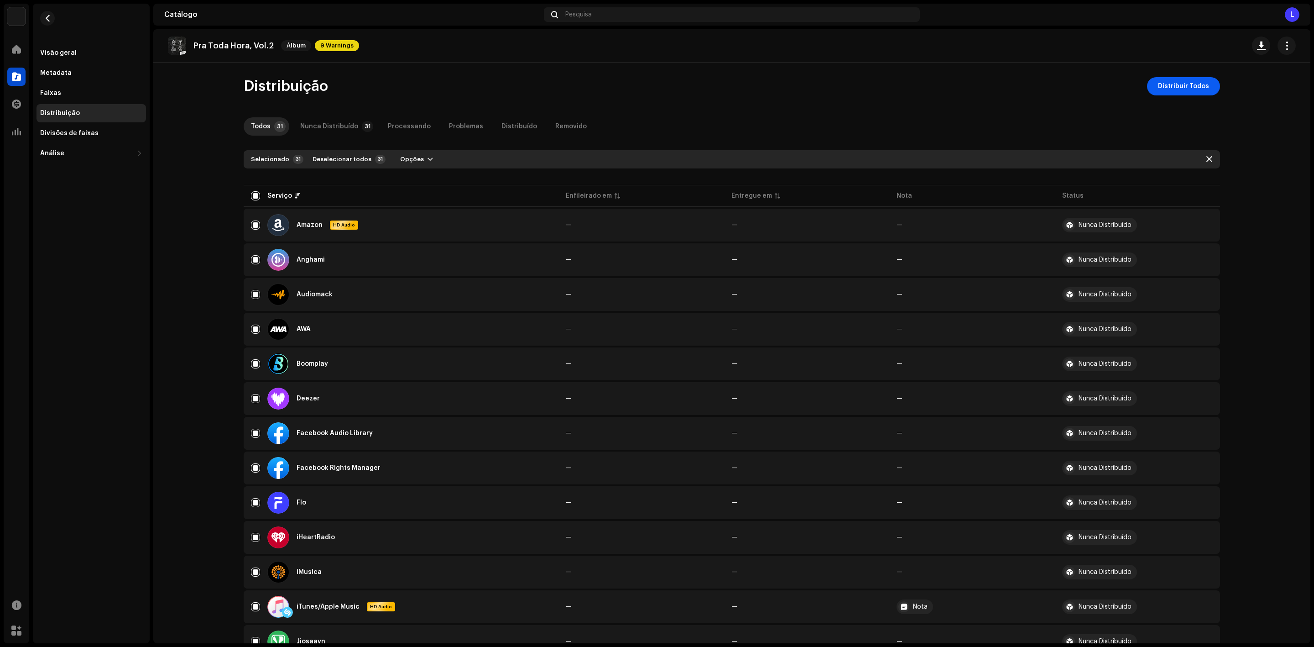
click at [1180, 89] on span "Distribuir Todos" at bounding box center [1183, 86] width 51 height 18
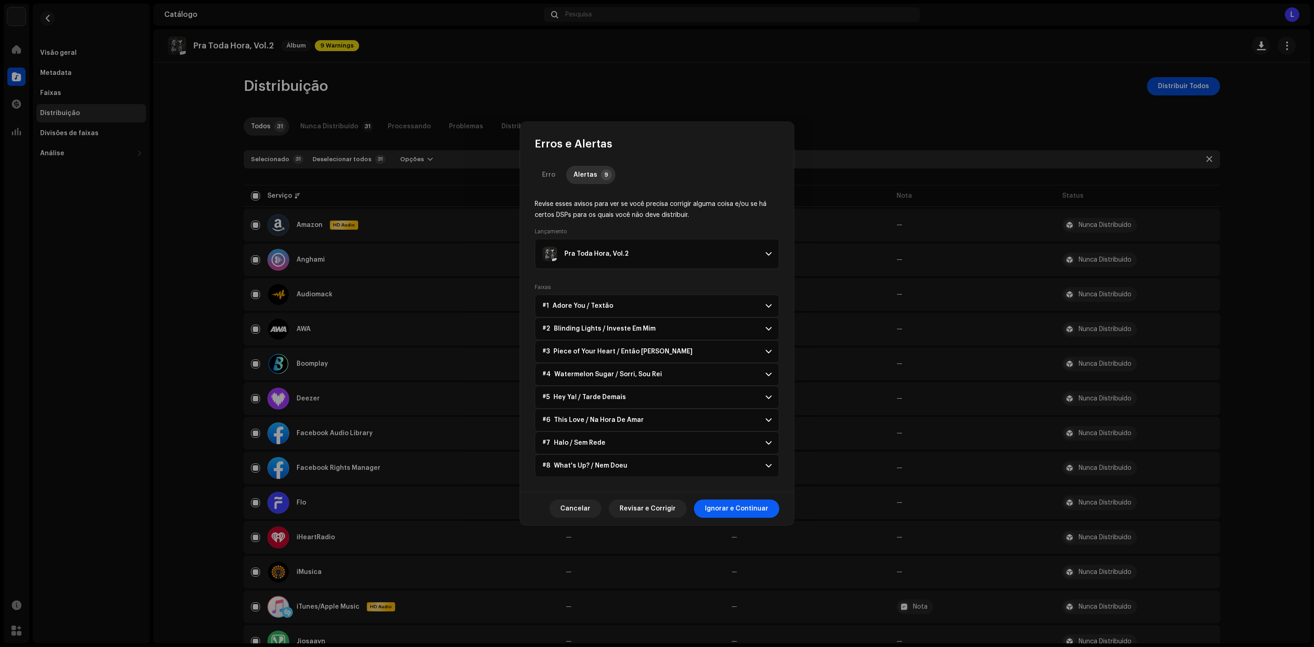
click at [727, 509] on span "Ignorar e Continuar" at bounding box center [736, 508] width 63 height 18
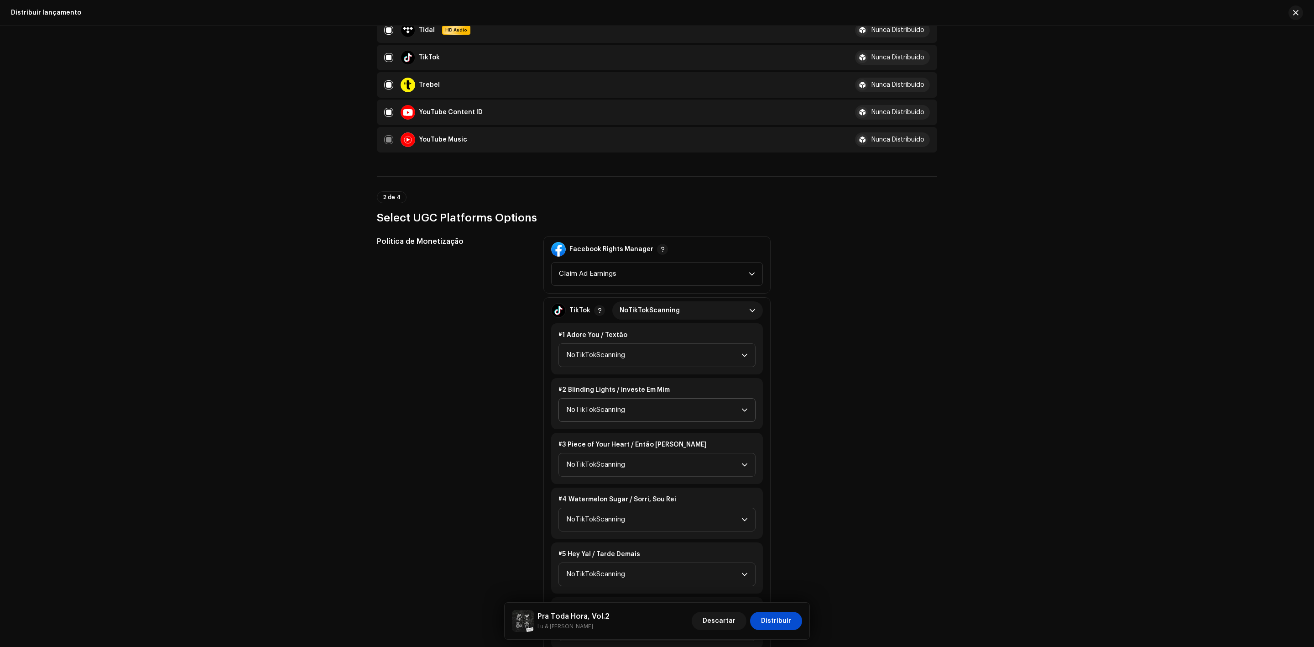
scroll to position [890, 0]
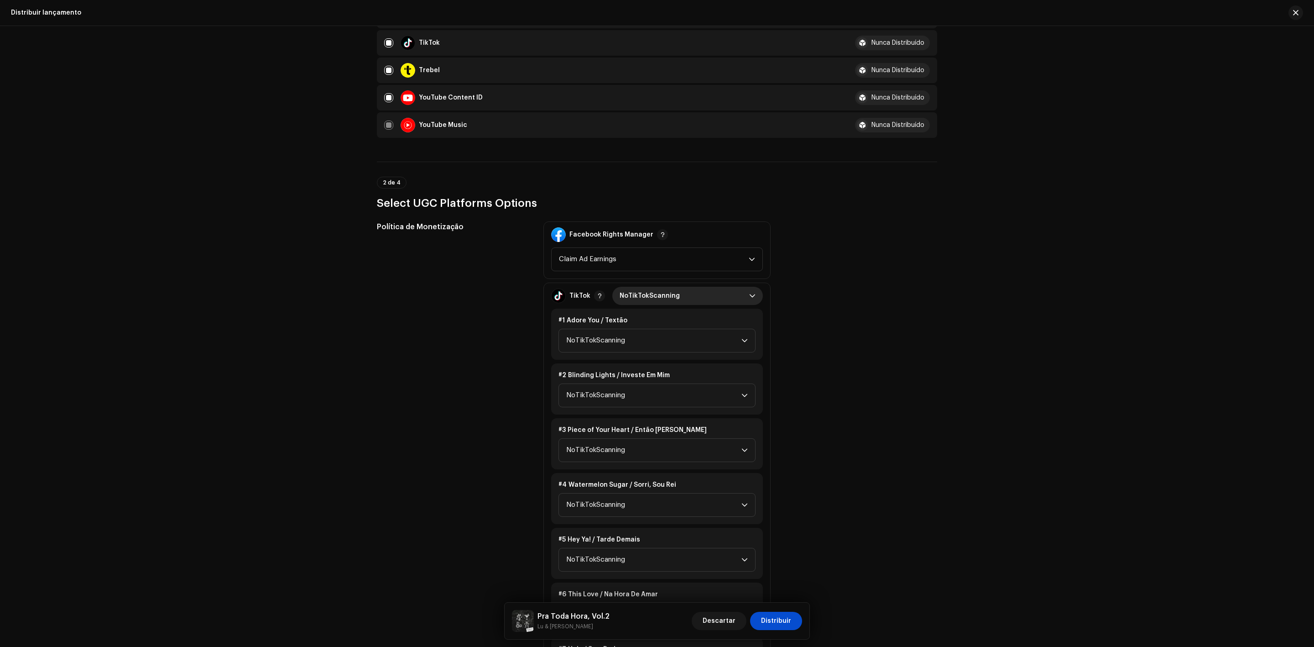
click at [663, 287] on span "NoTikTokScanning" at bounding box center [685, 296] width 130 height 18
click at [652, 345] on li "Monetize" at bounding box center [687, 354] width 143 height 18
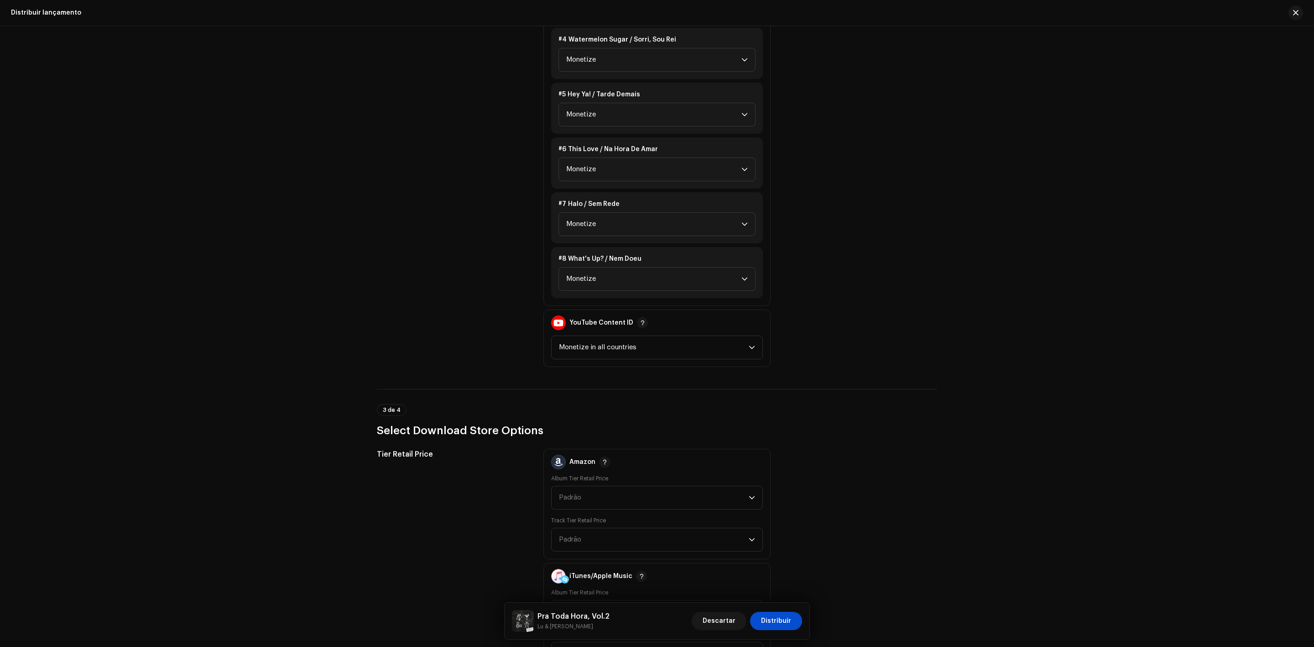
scroll to position [1437, 0]
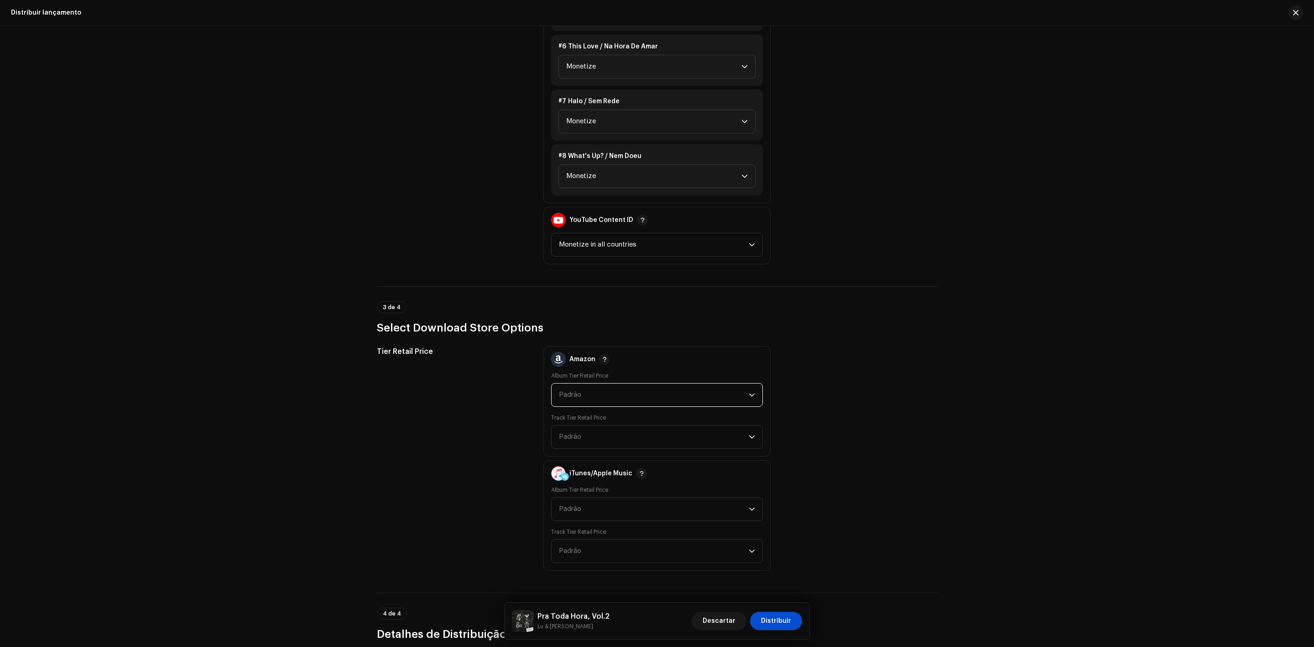
click at [626, 383] on span "Padrão" at bounding box center [654, 394] width 190 height 23
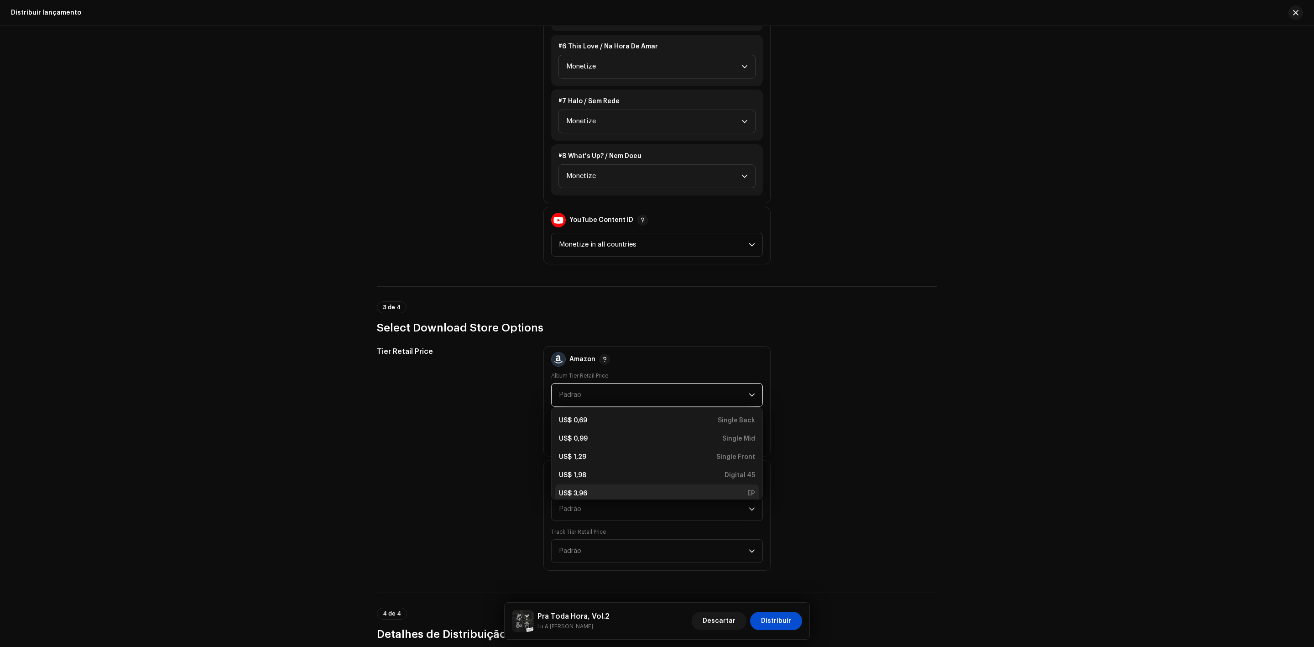
scroll to position [3, 0]
click at [624, 485] on div "US$ 3,96 EP" at bounding box center [657, 489] width 196 height 9
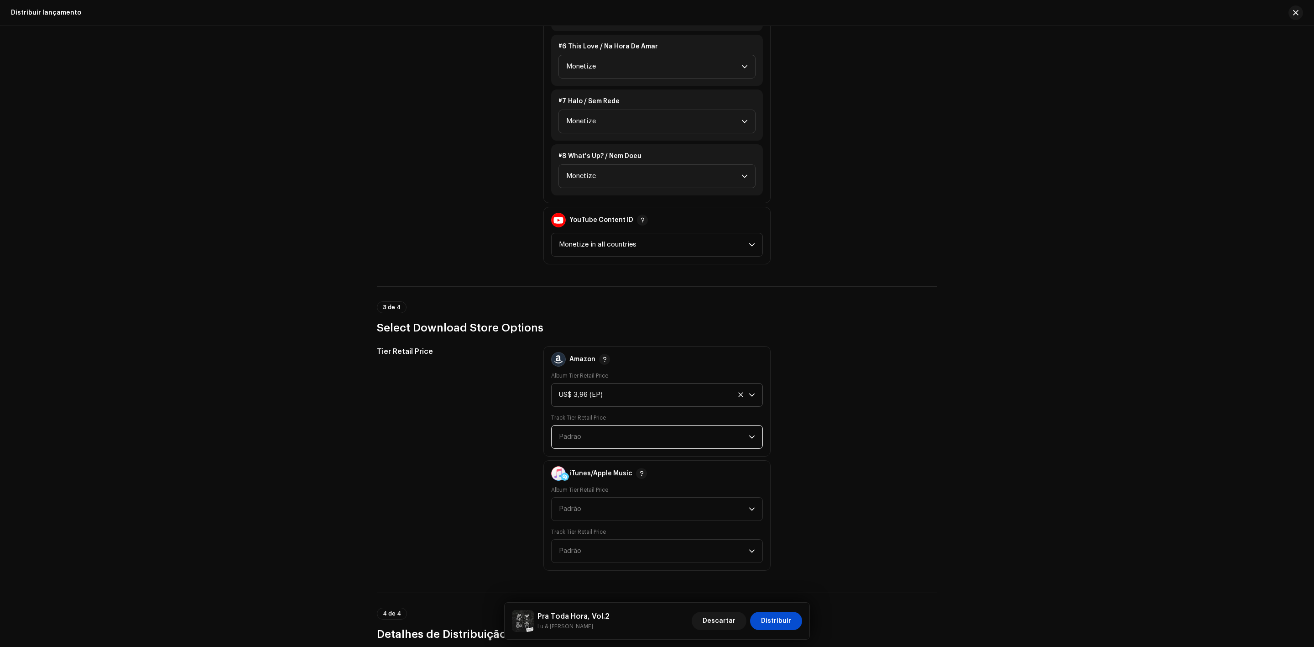
click at [617, 425] on span "Padrão" at bounding box center [654, 436] width 190 height 23
click at [624, 458] on div "US$ 0,69 Back" at bounding box center [657, 462] width 196 height 9
click at [634, 497] on span "Padrão" at bounding box center [654, 508] width 190 height 23
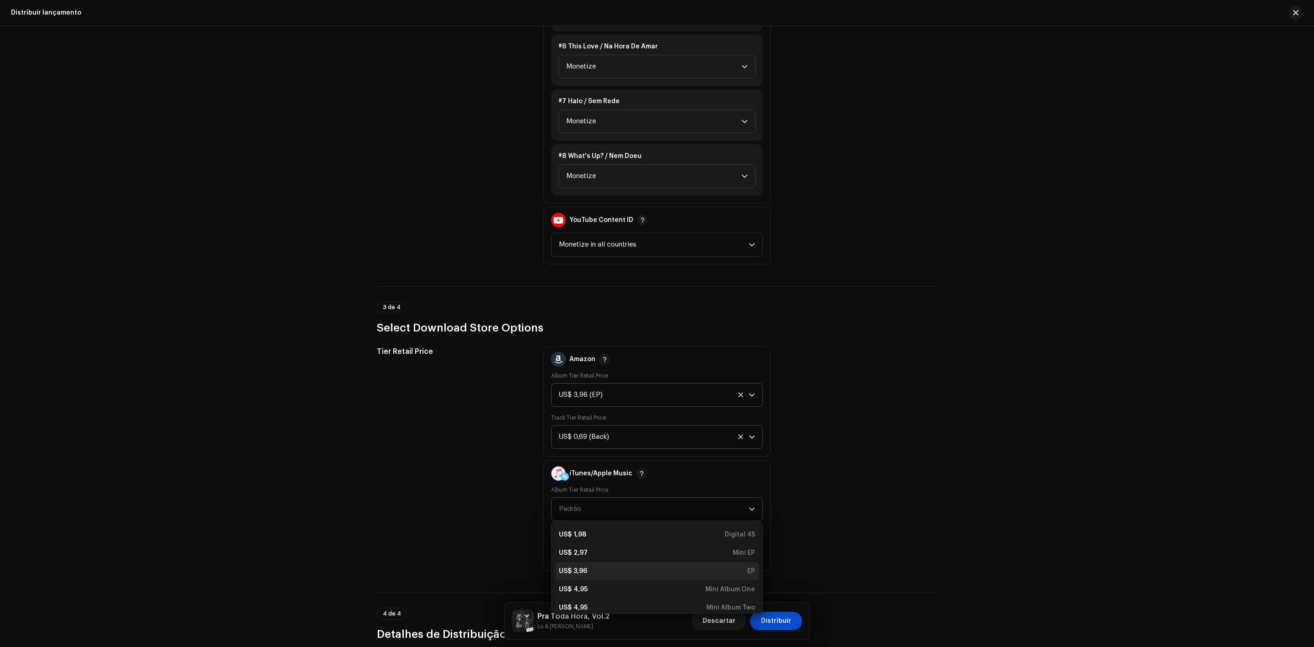
click at [663, 566] on div "US$ 3,96 EP" at bounding box center [657, 570] width 196 height 9
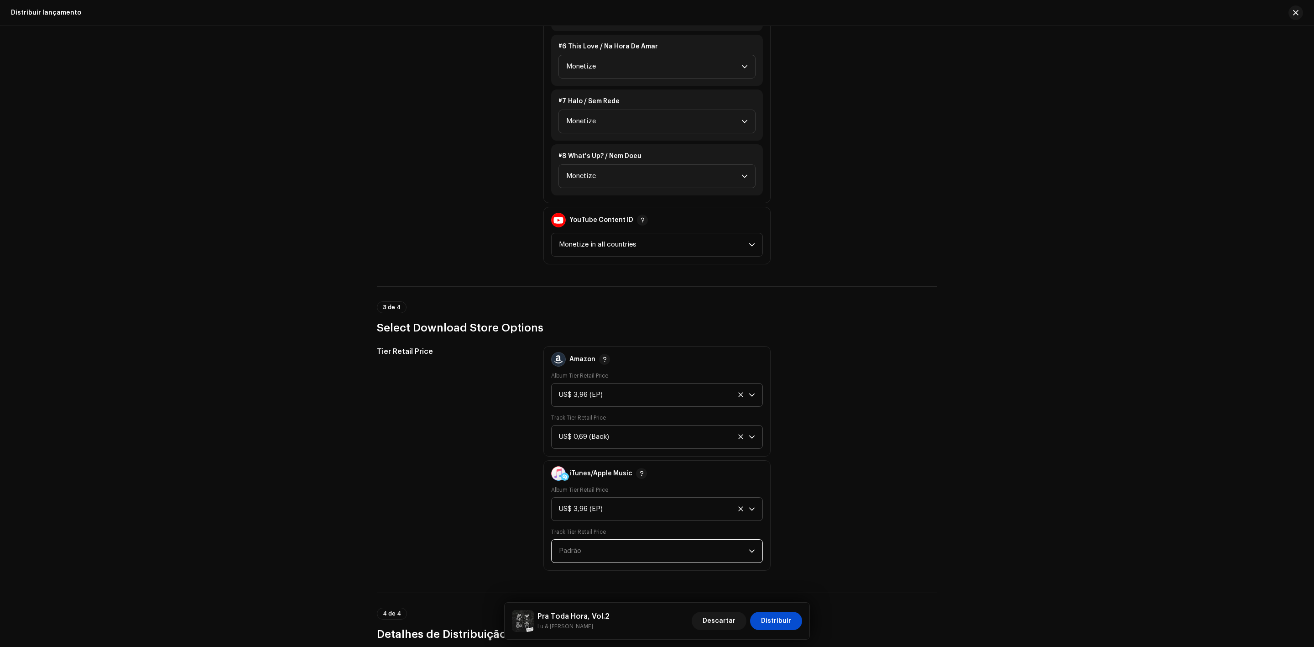
click at [655, 543] on span "Padrão" at bounding box center [654, 550] width 190 height 23
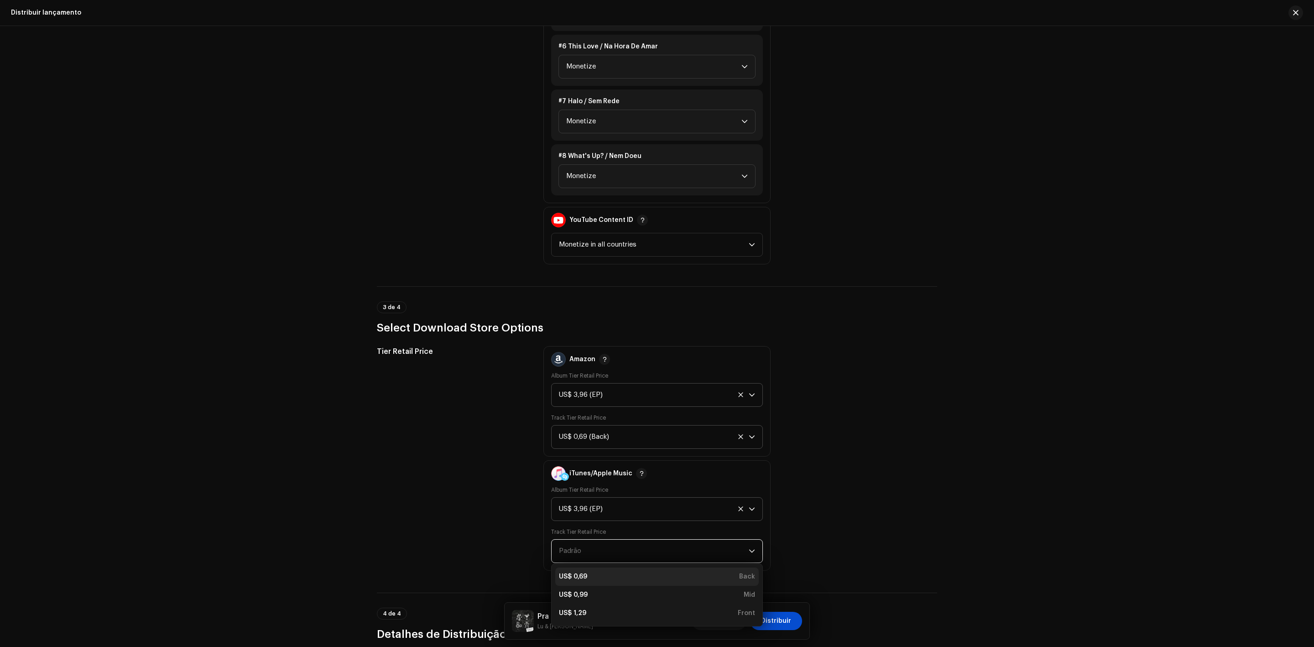
click at [674, 572] on div "US$ 0,69 Back" at bounding box center [657, 576] width 196 height 9
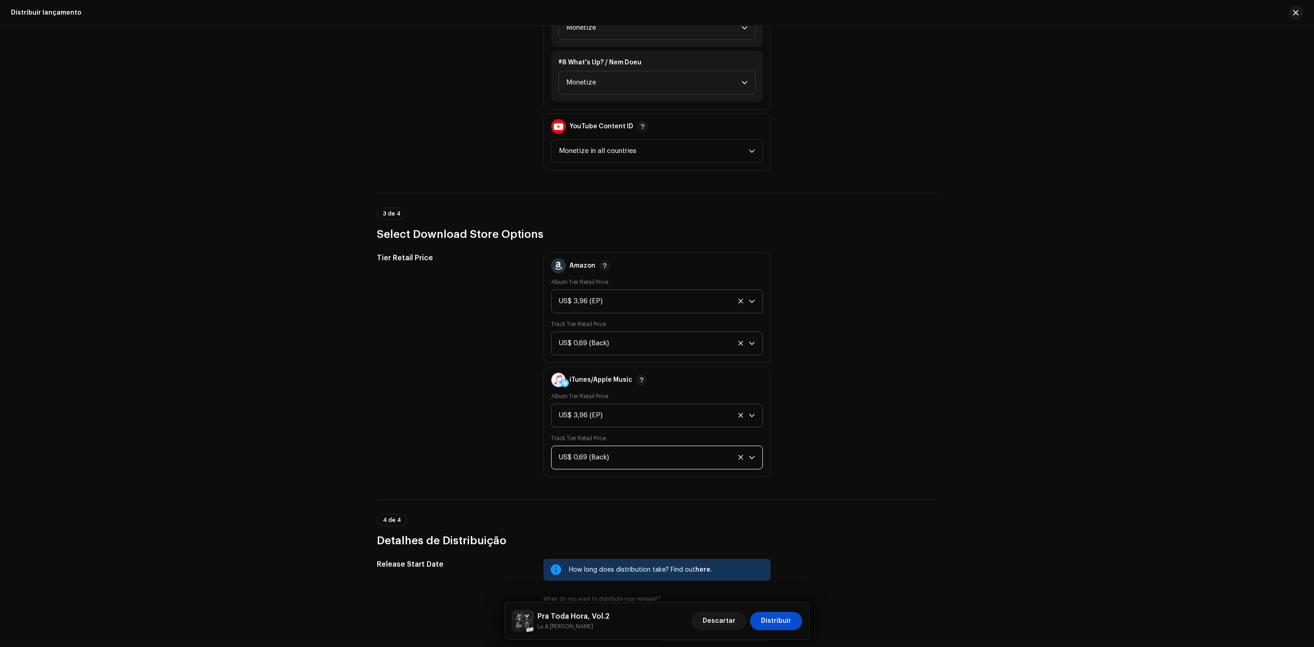
scroll to position [1671, 0]
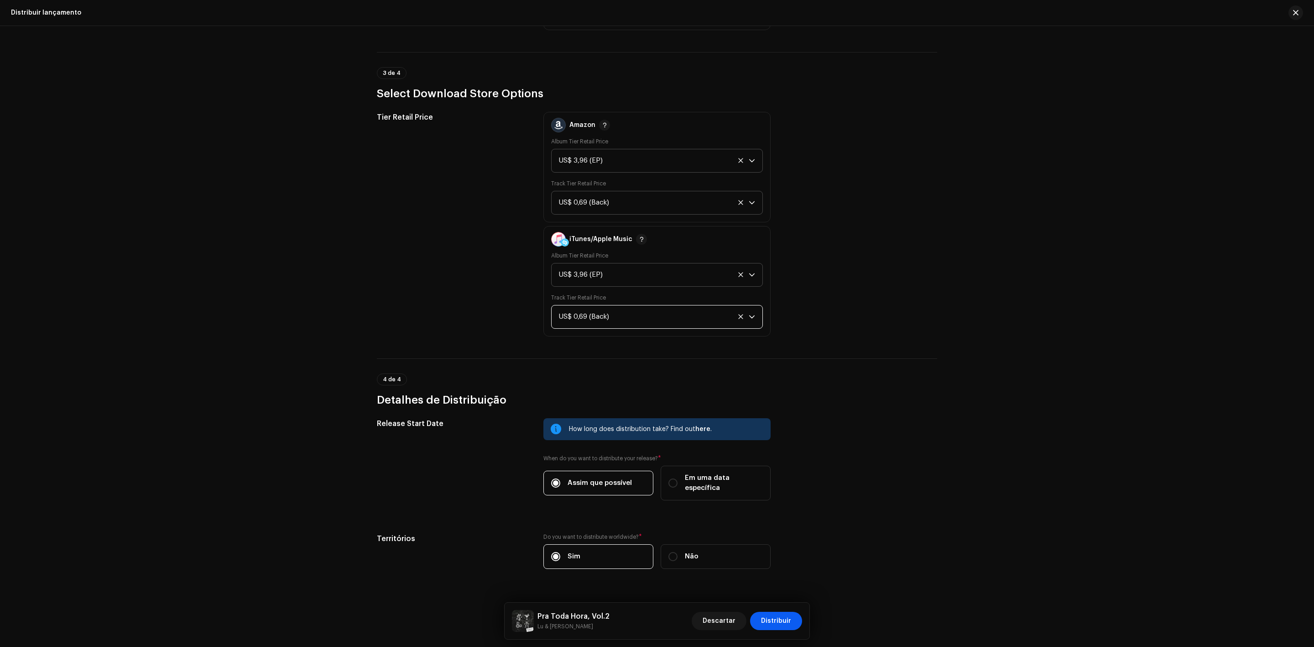
click at [773, 618] on span "Distribuir" at bounding box center [776, 620] width 30 height 18
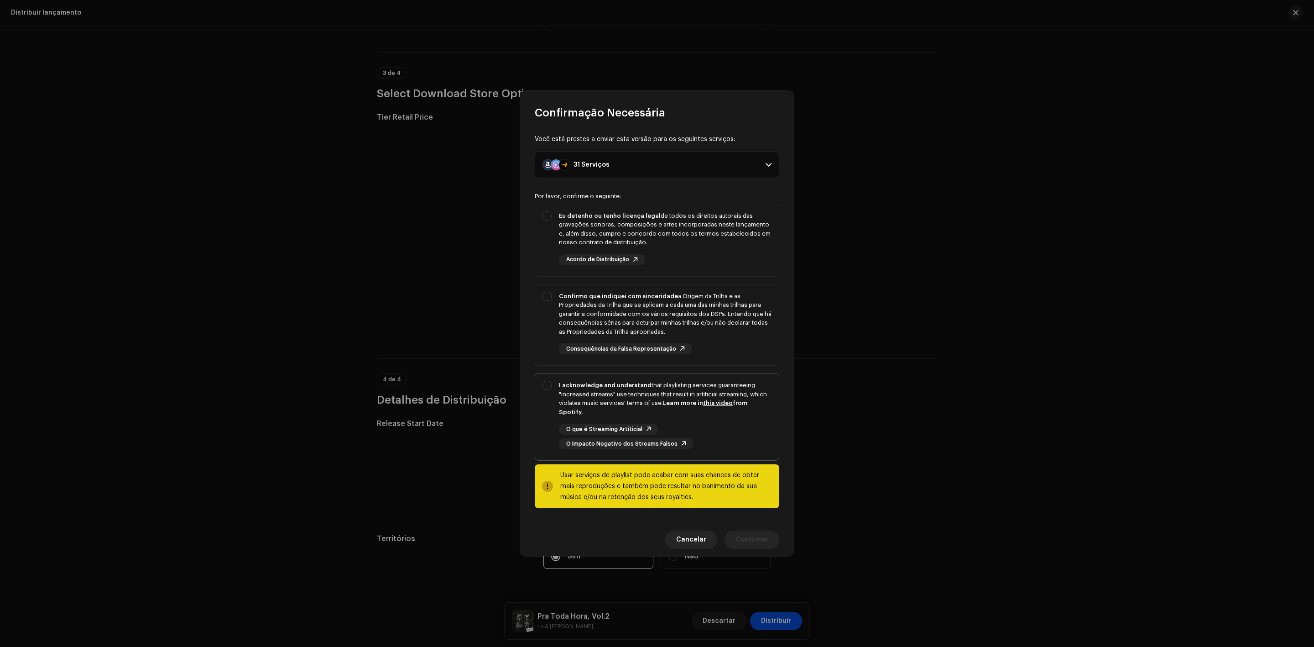
click at [547, 392] on div "I acknowledge and understand that playlisting services guaranteeing "increased …" at bounding box center [657, 414] width 244 height 83
checkbox input "true"
click at [550, 317] on div "Confirmo que indiquei com sinceridade a Origem da Trilha e as Propriedades da T…" at bounding box center [657, 323] width 244 height 78
checkbox input "true"
click at [532, 227] on div "Você está prestes a enviar esta versão para os seguintes serviços: 31 Serviços …" at bounding box center [657, 321] width 274 height 403
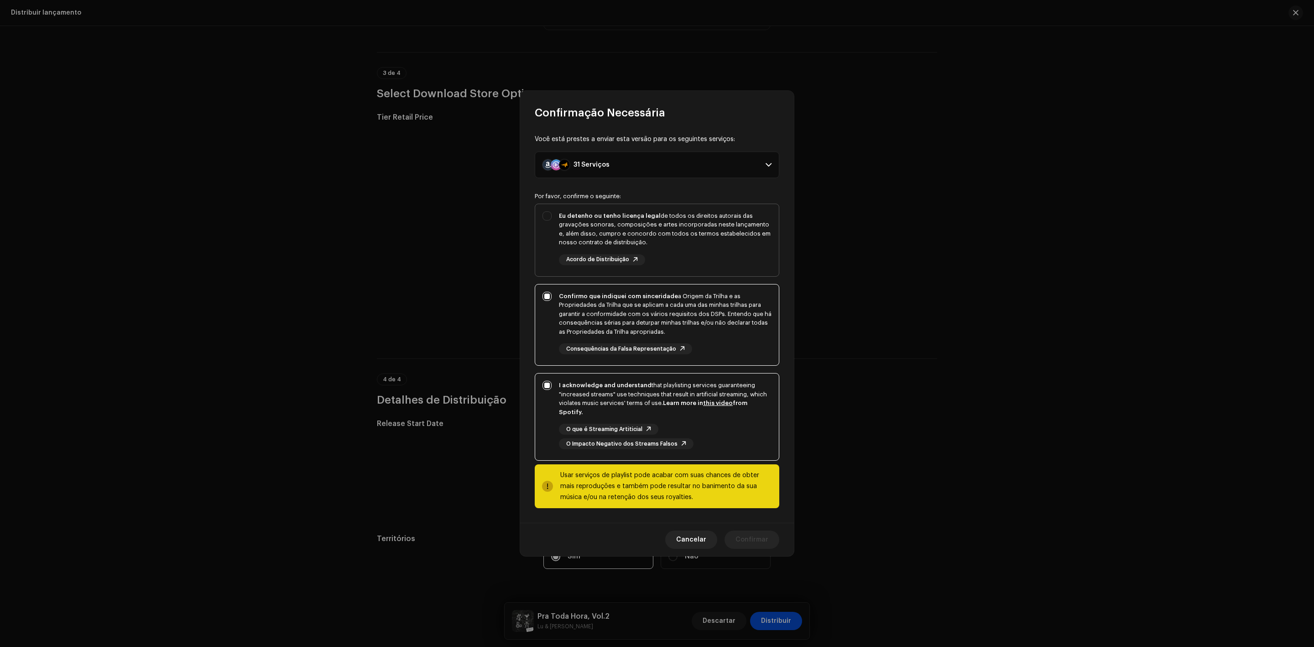
click at [538, 225] on div "Eu detenho ou tenho licença legal de todos os direitos autorais das gravações s…" at bounding box center [657, 238] width 244 height 68
checkbox input "true"
click at [753, 539] on span "Confirmar" at bounding box center [752, 539] width 33 height 18
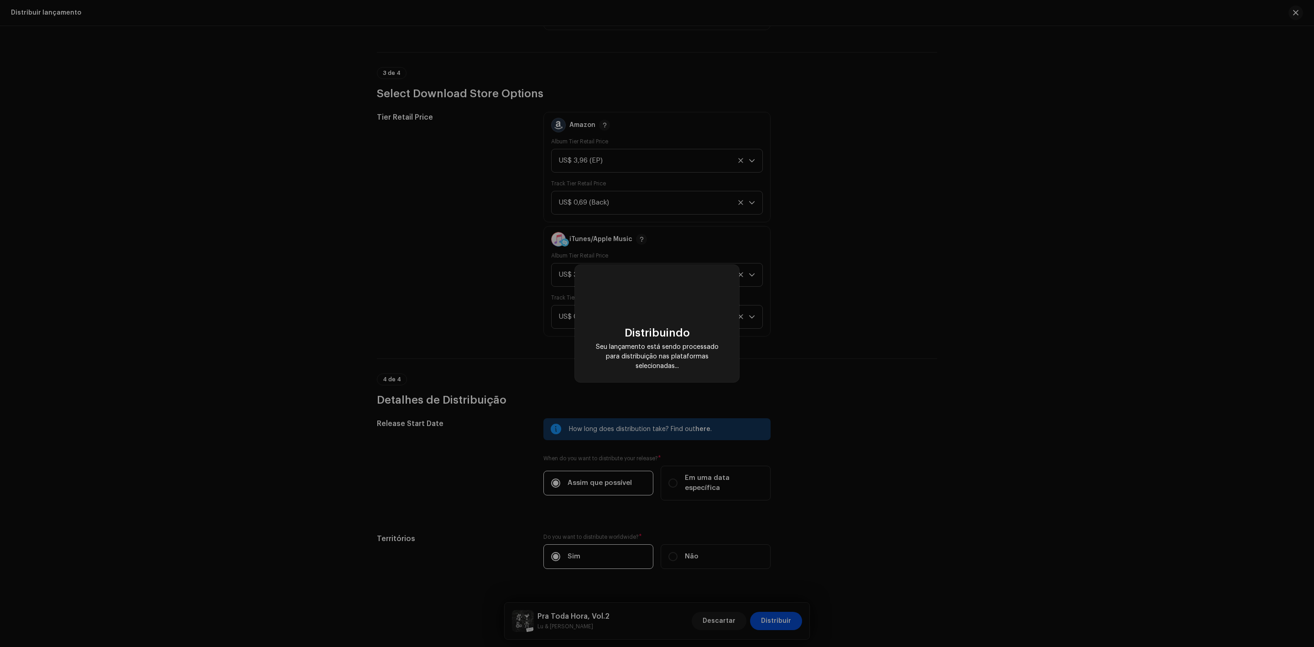
checkbox input "false"
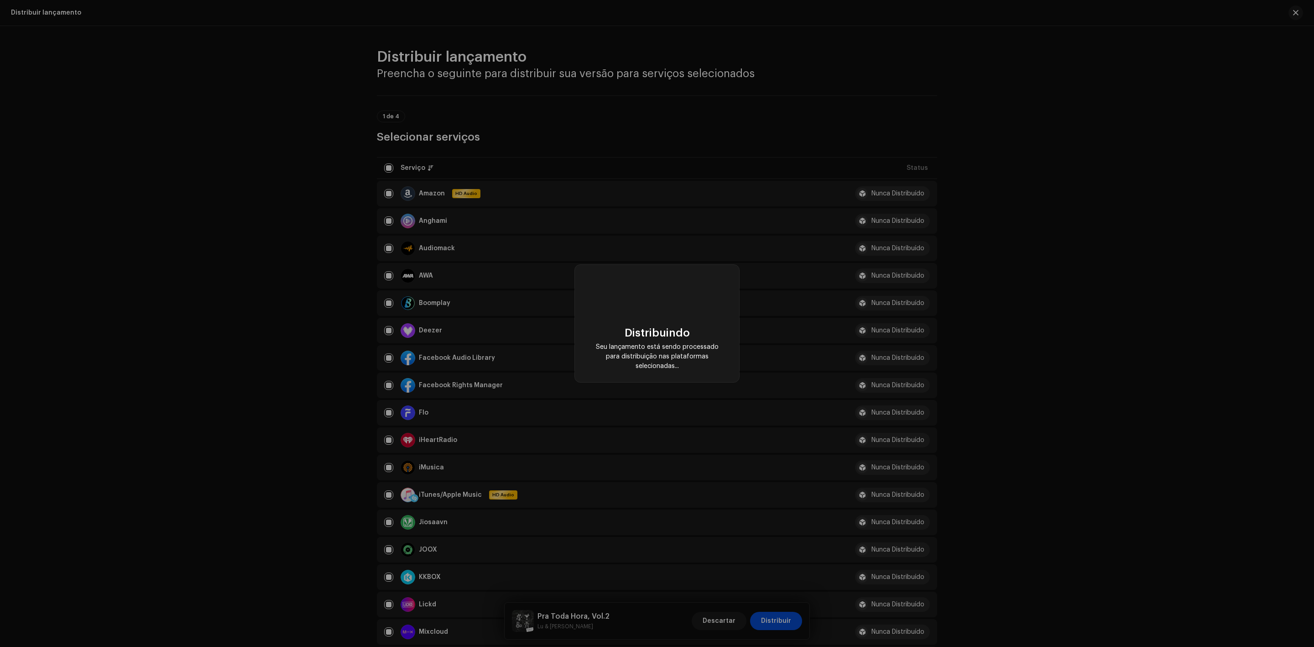
scroll to position [1671, 0]
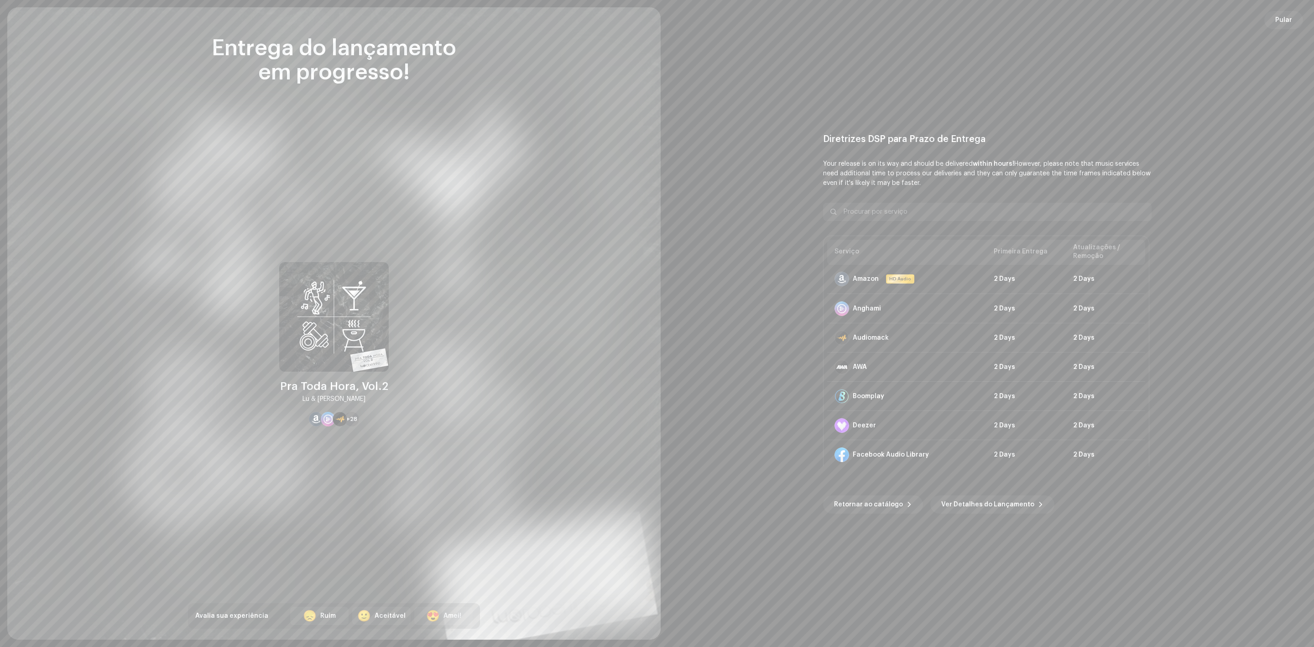
click at [1280, 27] on span "Pular" at bounding box center [1283, 20] width 17 height 18
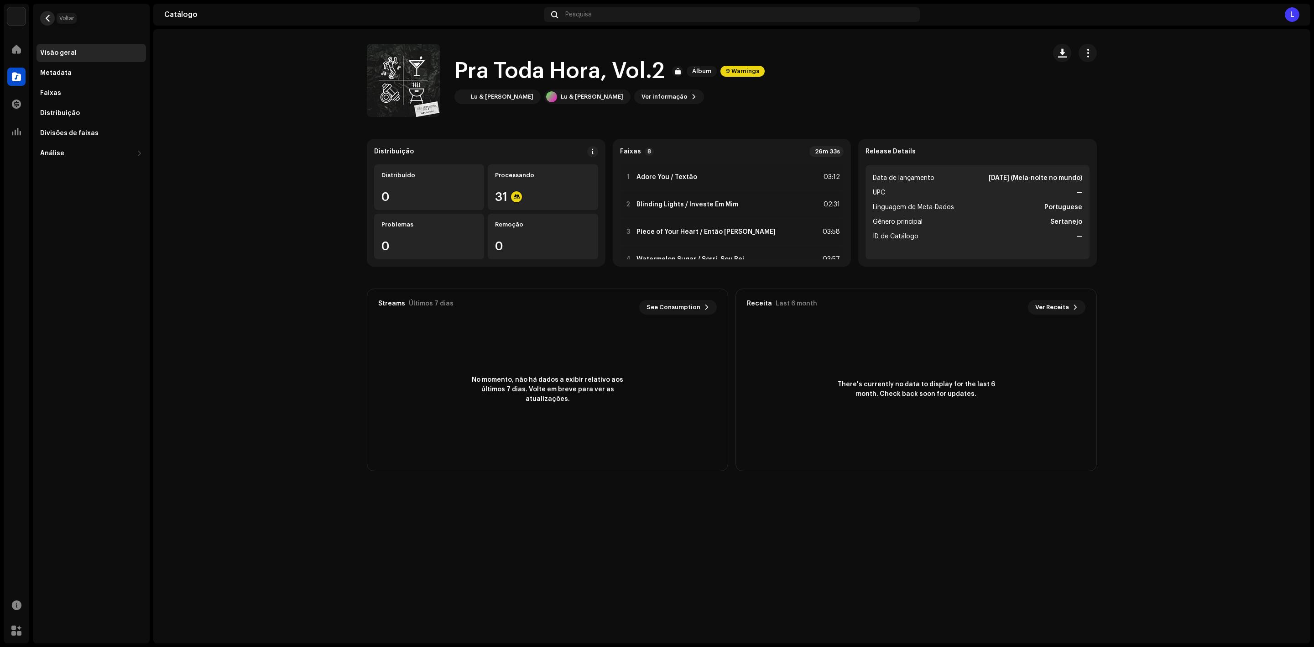
click at [42, 21] on button "button" at bounding box center [47, 18] width 15 height 15
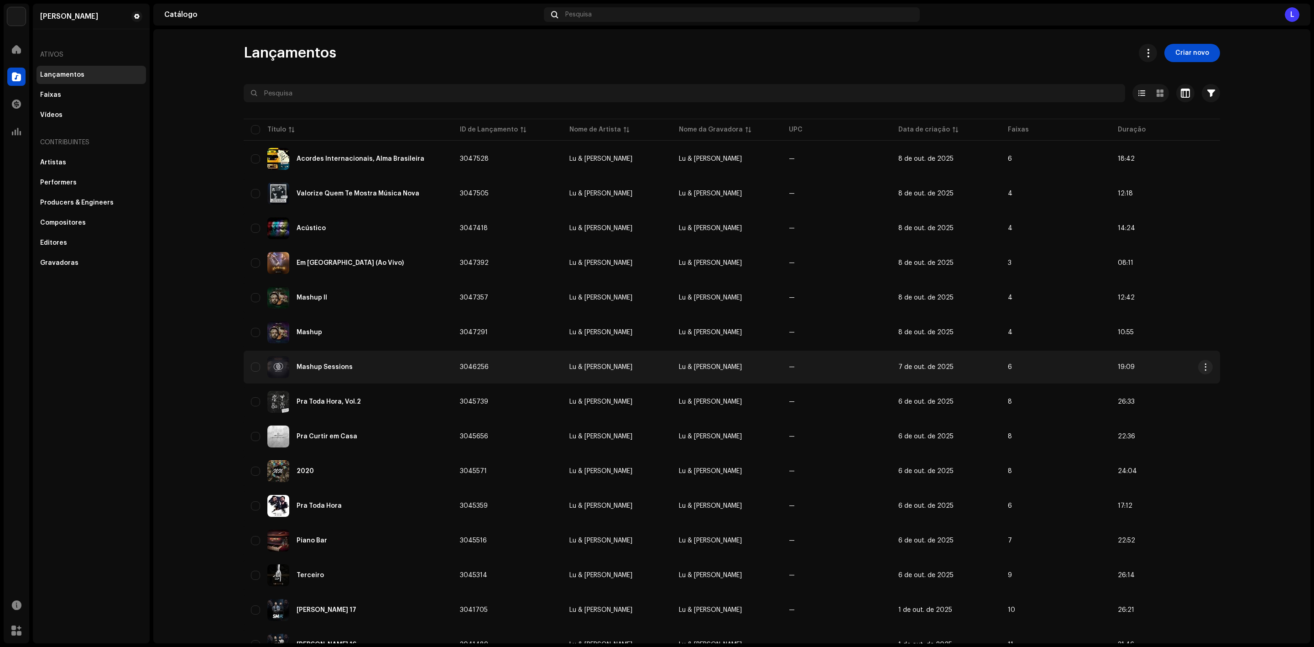
click at [345, 367] on div "Mashup Sessions" at bounding box center [348, 367] width 194 height 22
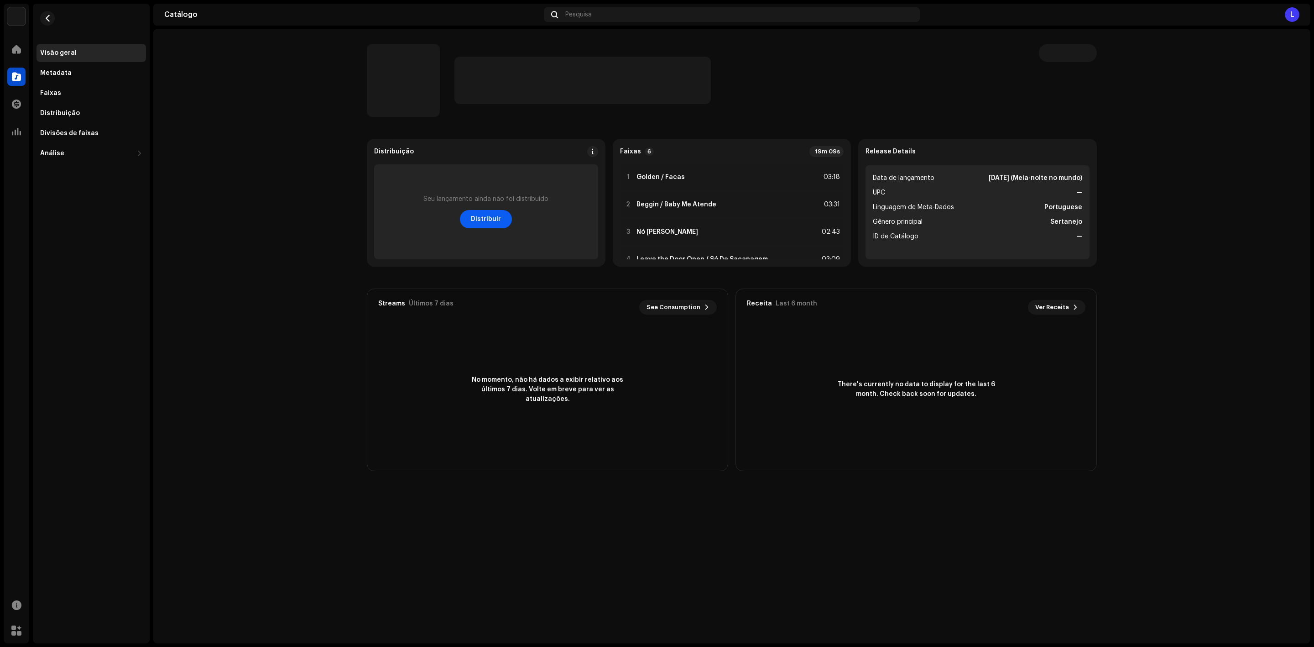
click at [478, 217] on span "Distribuir" at bounding box center [486, 219] width 30 height 18
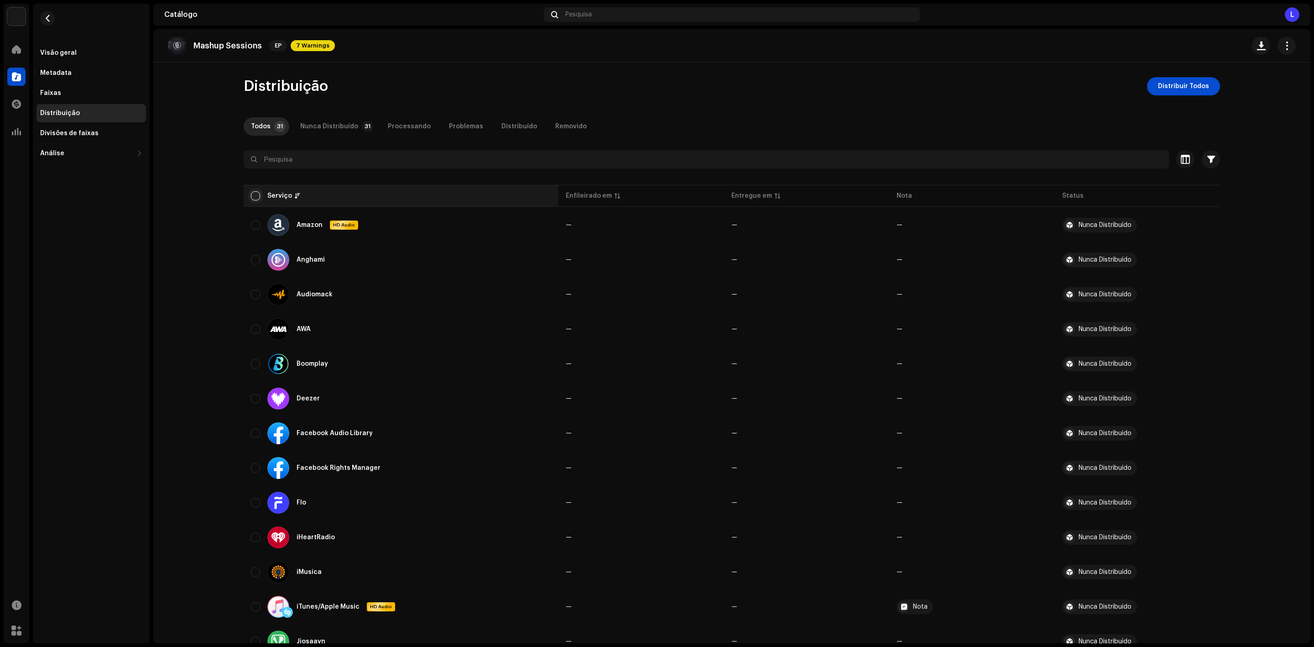
click at [251, 195] on input "checkbox" at bounding box center [255, 195] width 9 height 9
checkbox input "true"
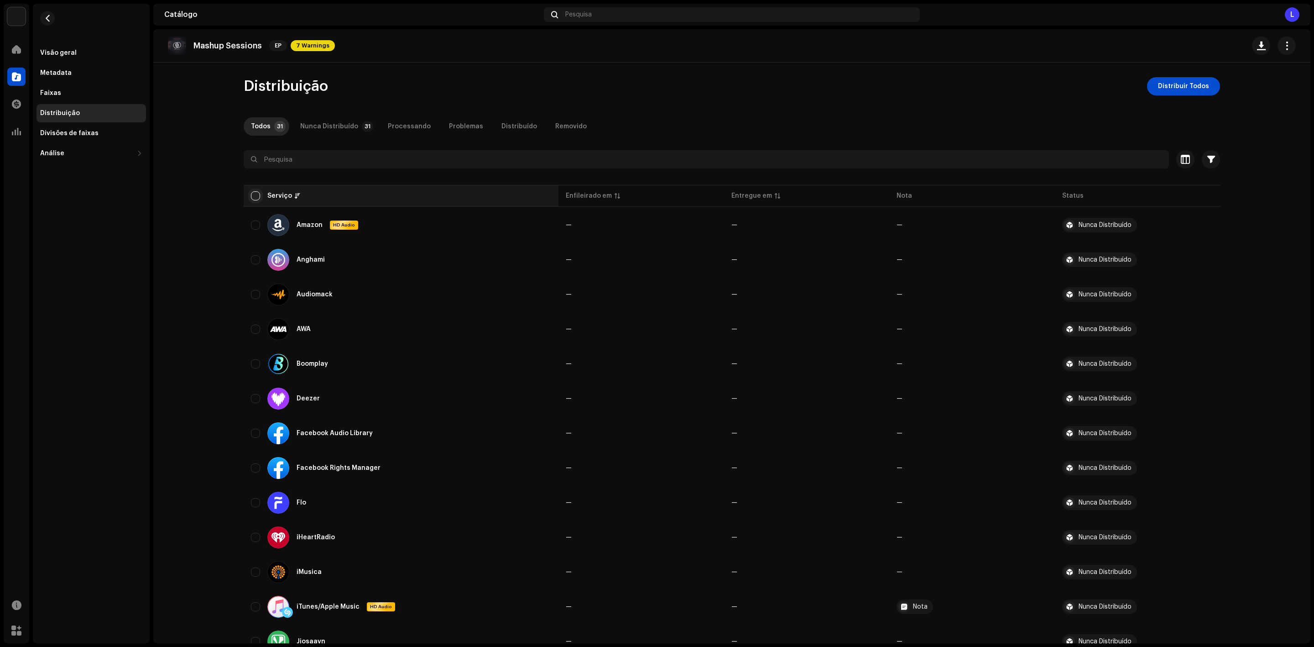
checkbox input "true"
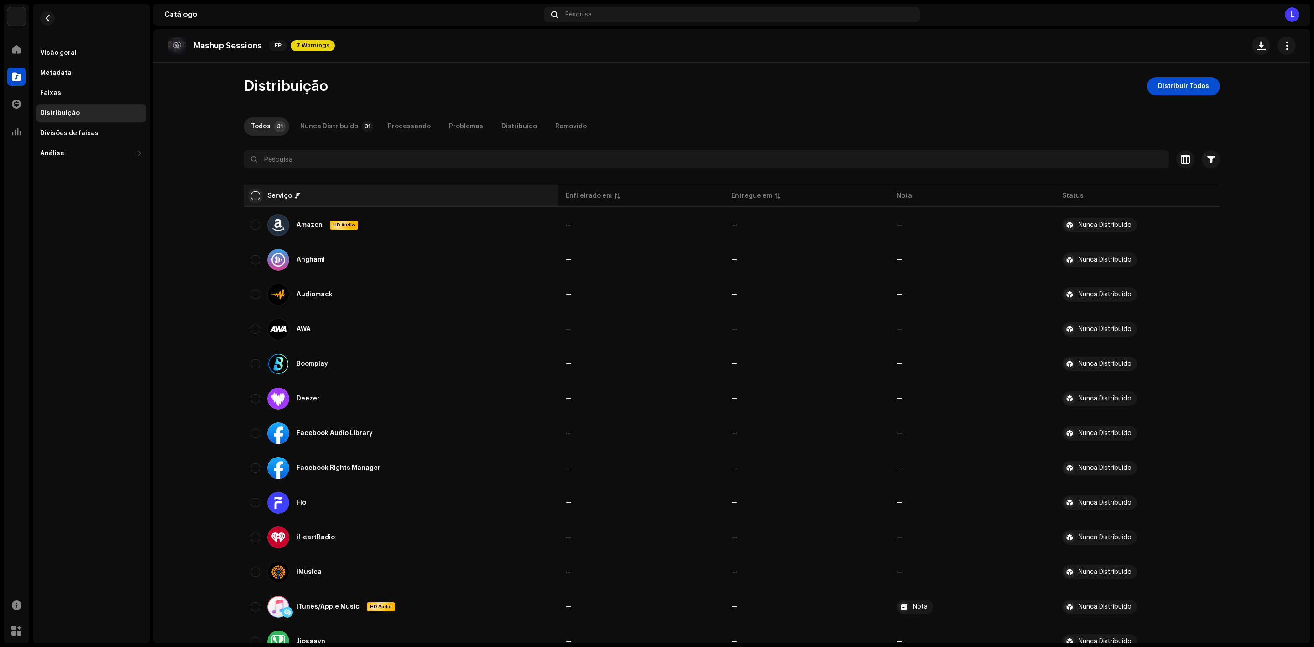
checkbox input "true"
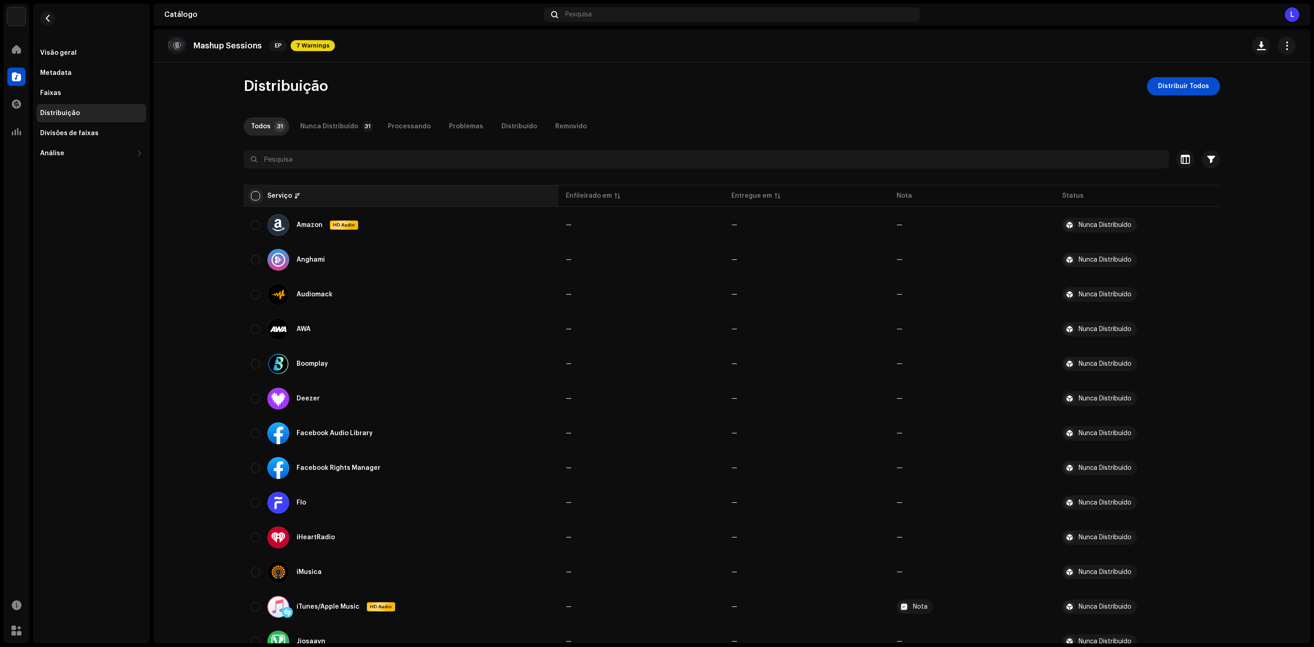
checkbox input "true"
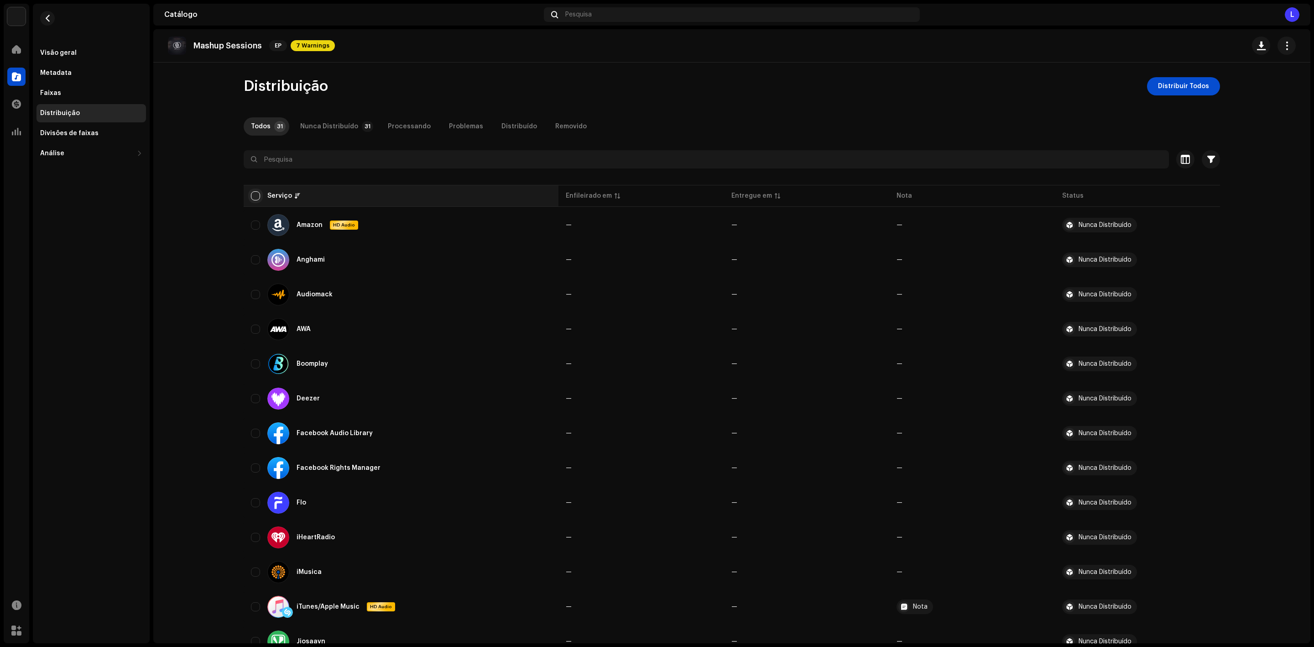
checkbox input "true"
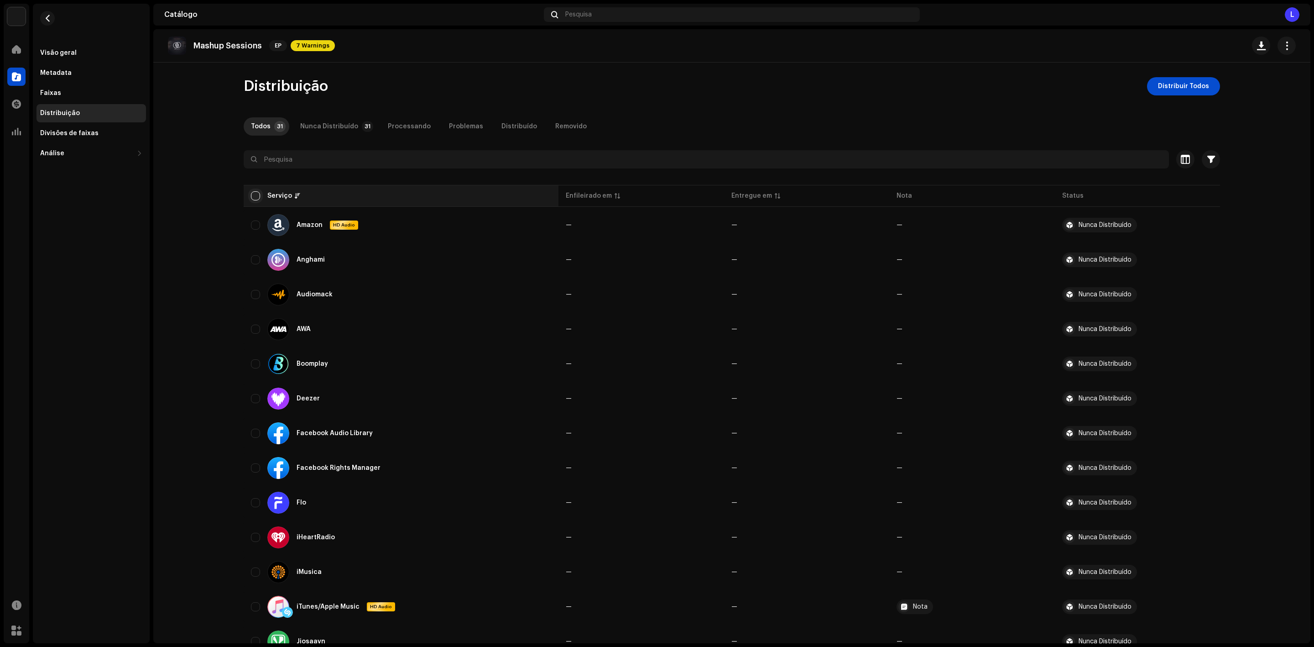
checkbox input "true"
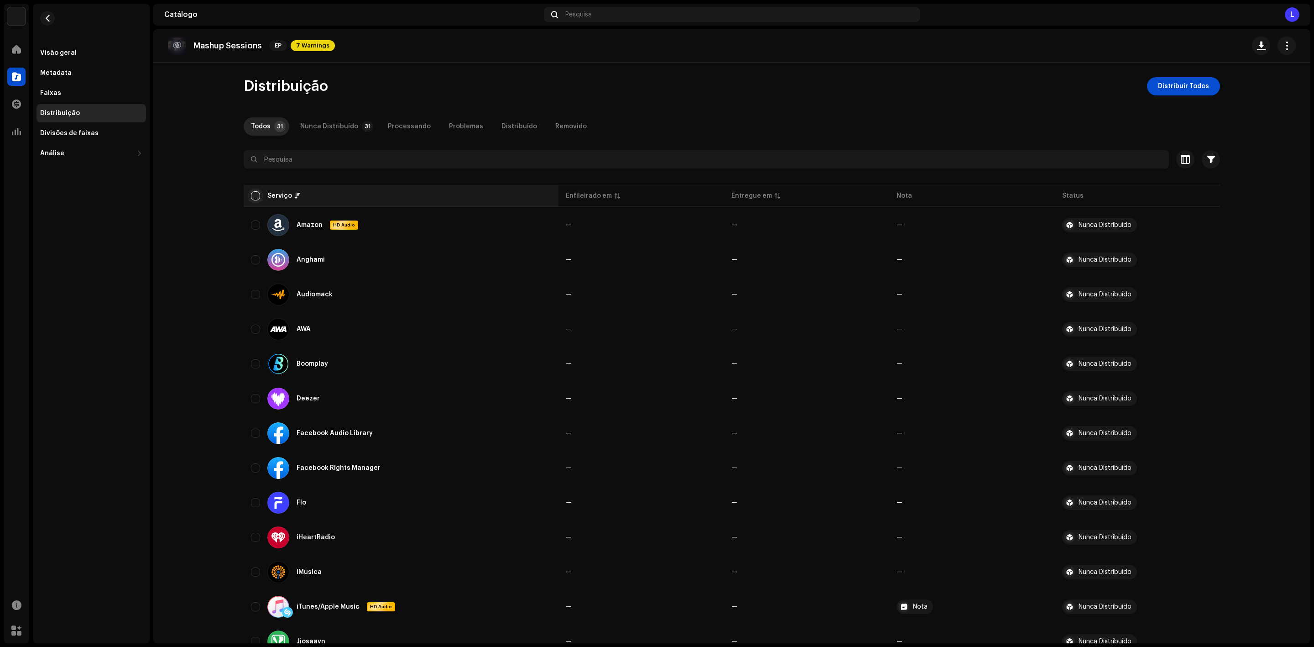
checkbox input "true"
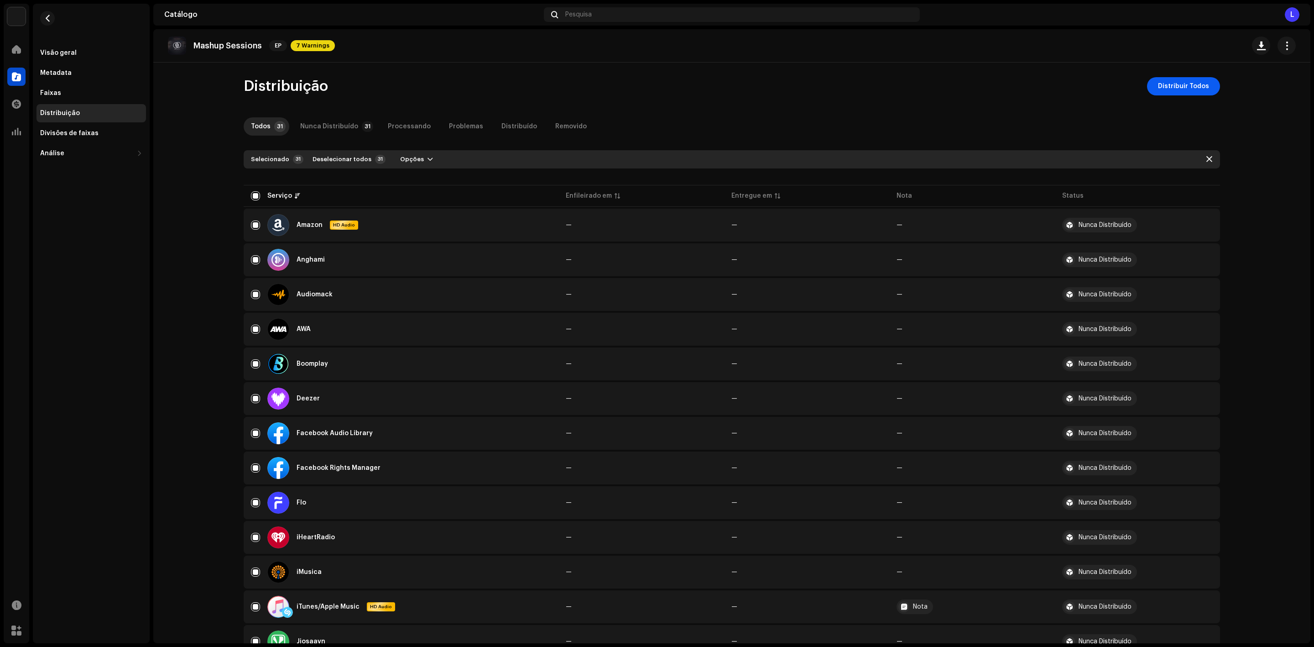
click at [1190, 88] on span "Distribuir Todos" at bounding box center [1183, 86] width 51 height 18
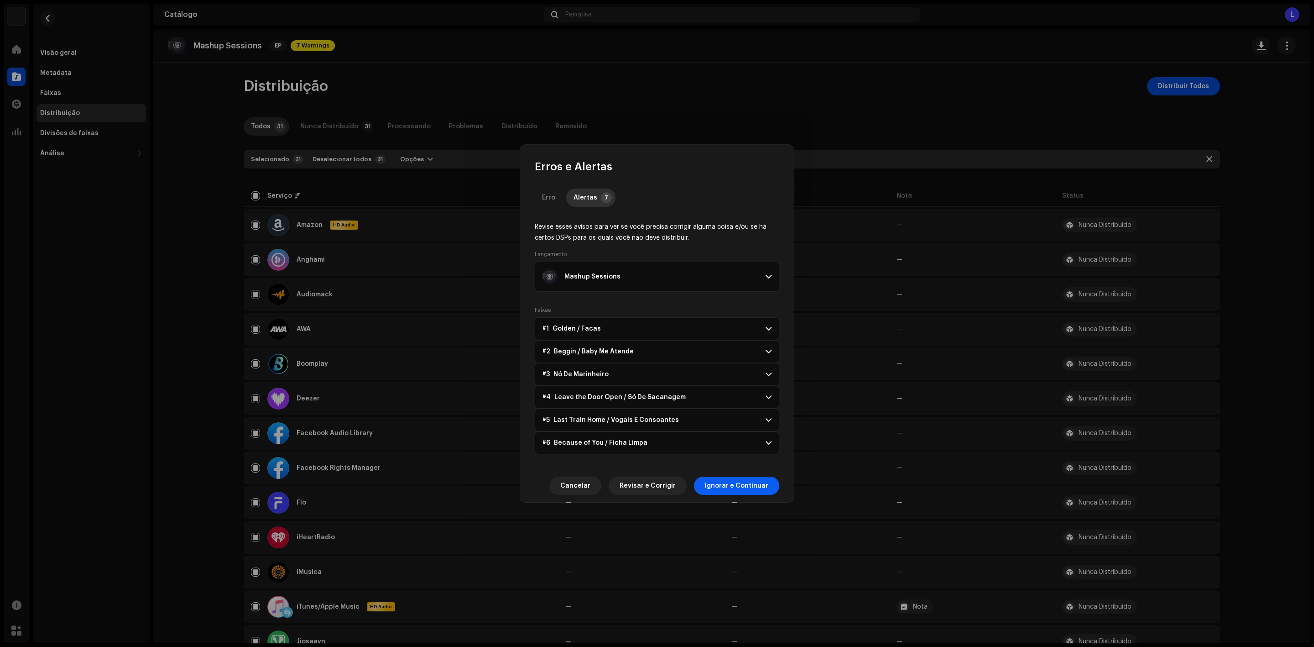
click at [736, 488] on span "Ignorar e Continuar" at bounding box center [736, 485] width 63 height 18
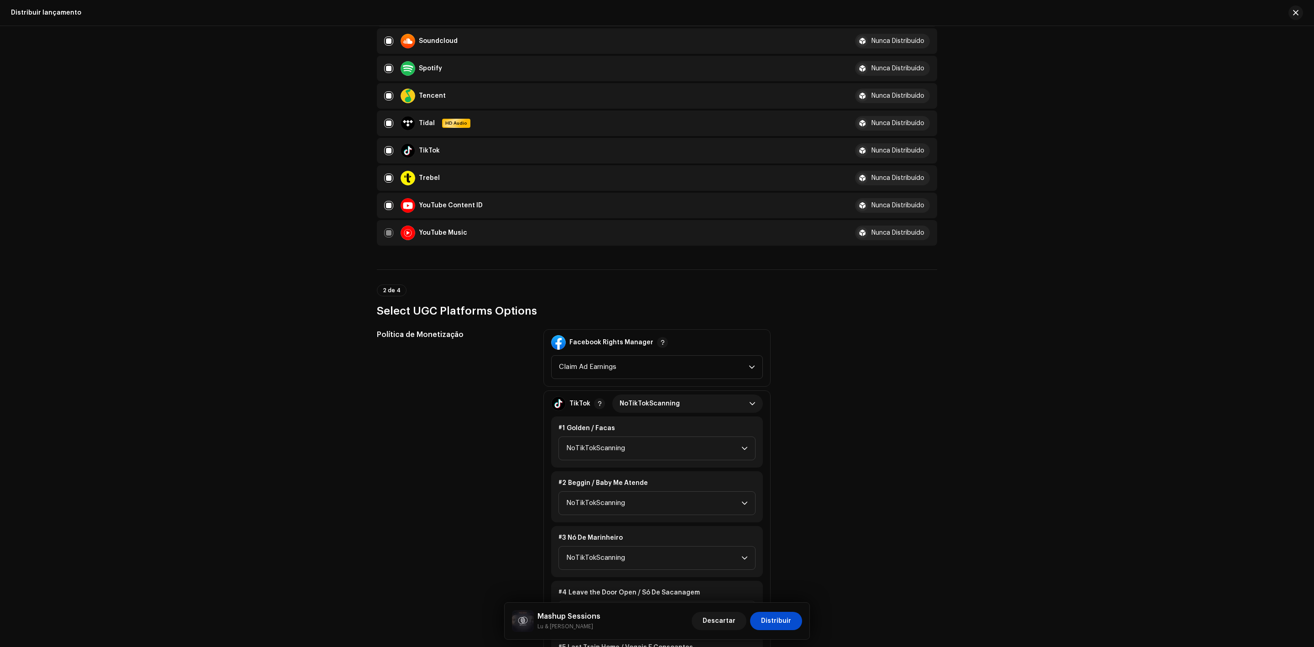
scroll to position [890, 0]
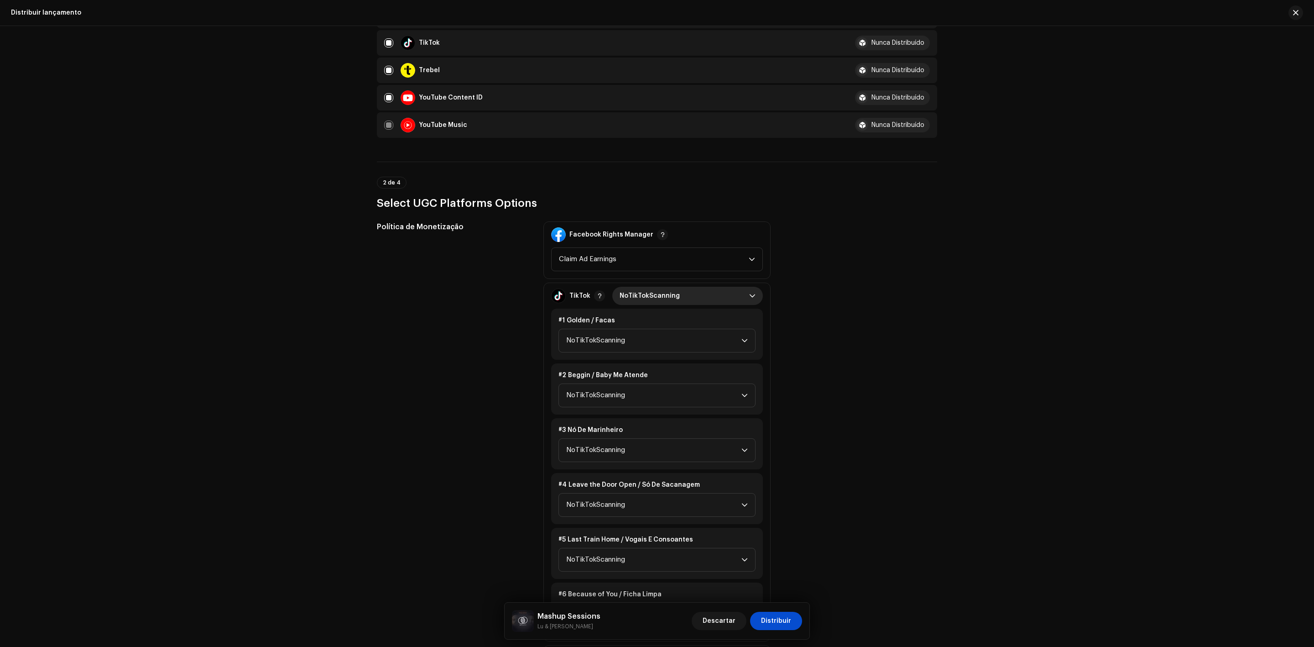
click at [676, 287] on span "NoTikTokScanning" at bounding box center [685, 296] width 130 height 18
click at [678, 345] on li "Monetize" at bounding box center [687, 354] width 143 height 18
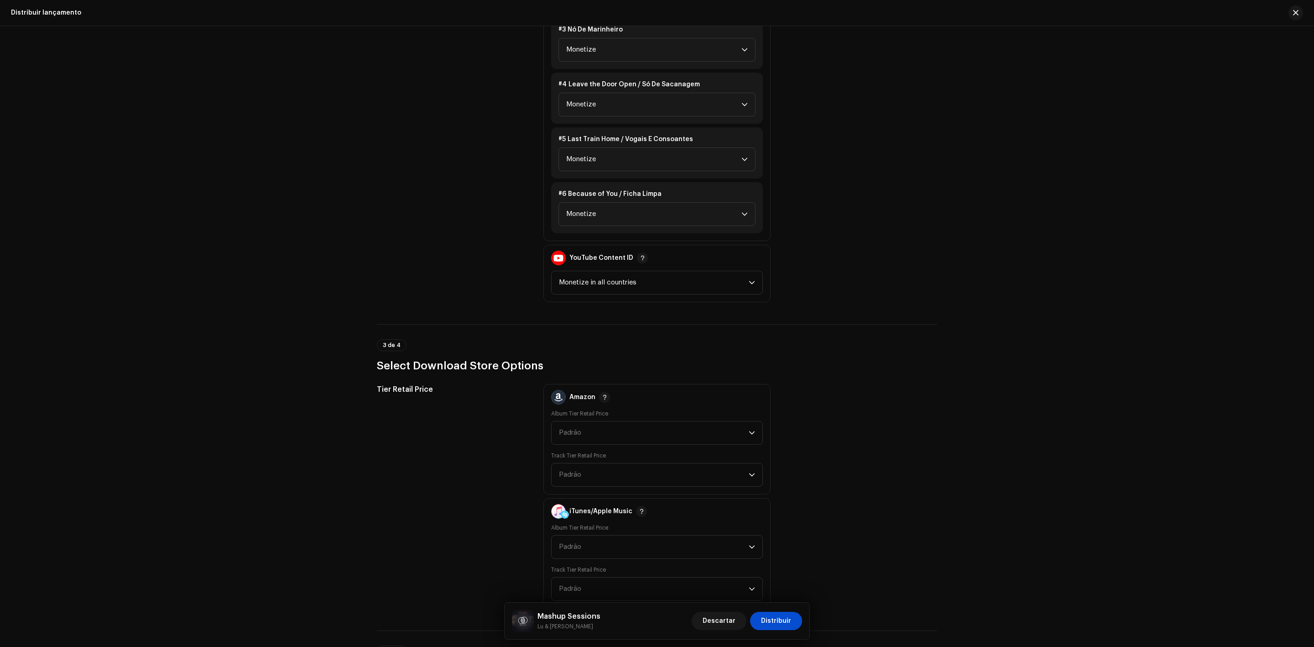
scroll to position [1300, 0]
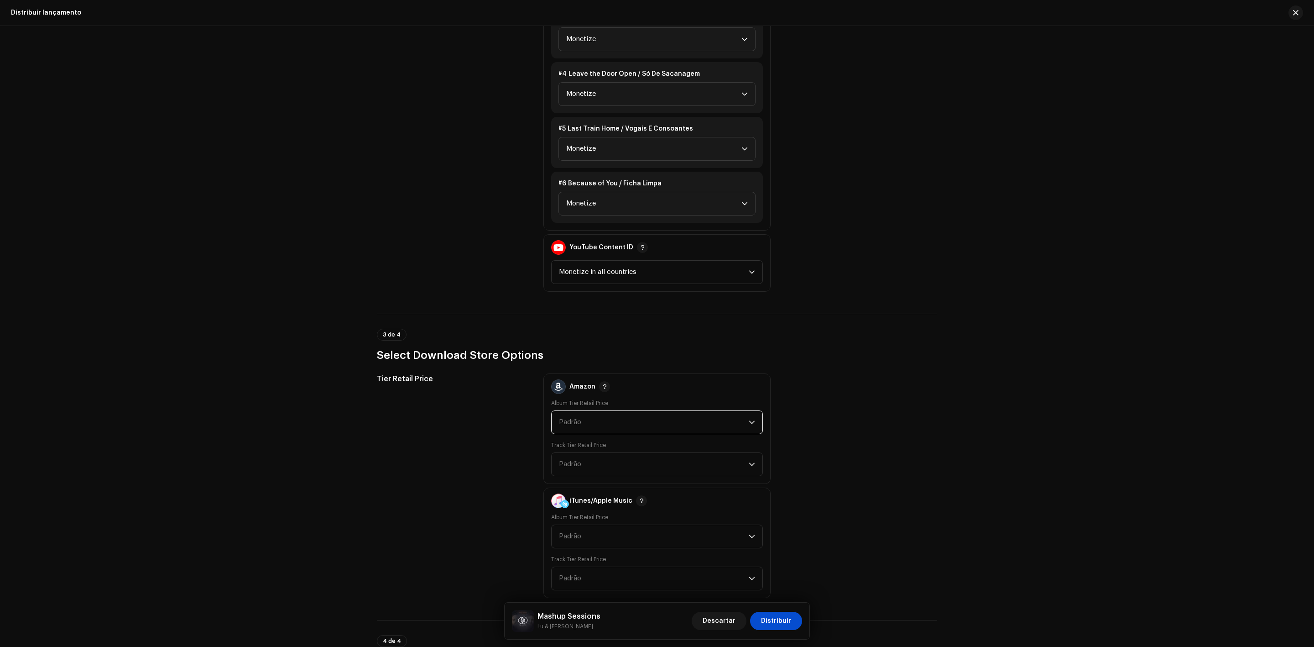
click at [604, 411] on span "Padrão" at bounding box center [654, 422] width 190 height 23
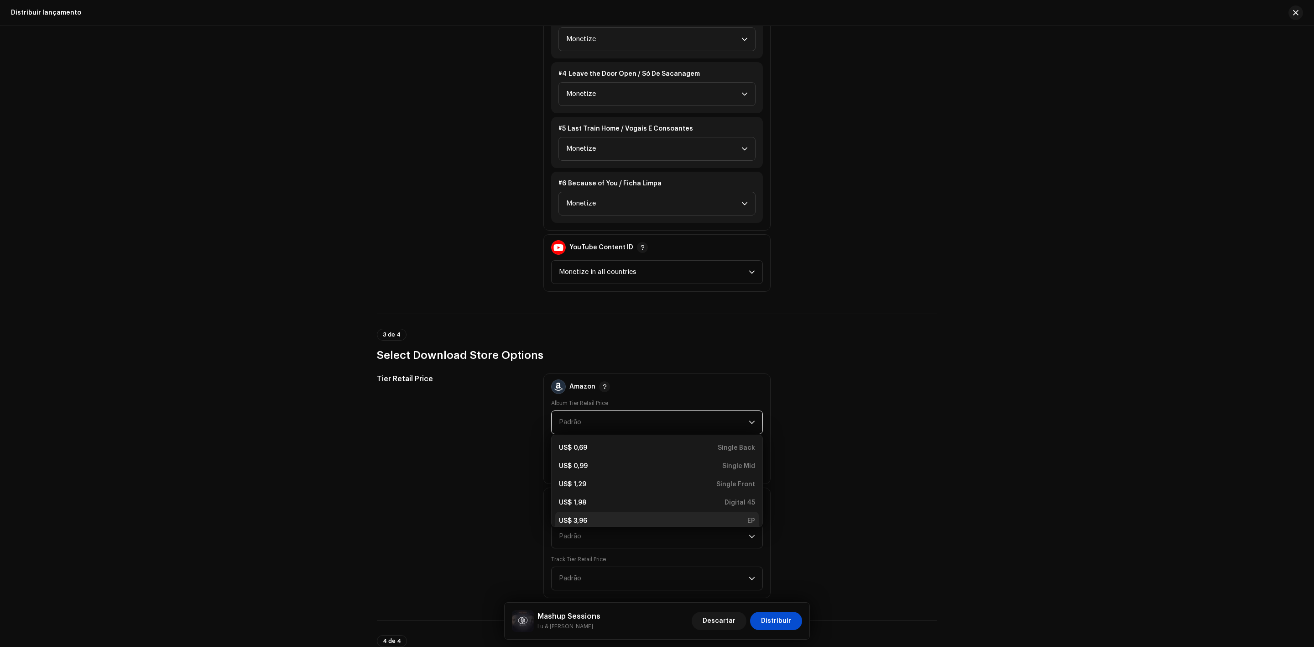
scroll to position [3, 0]
click at [621, 513] on div "US$ 3,96 EP" at bounding box center [657, 517] width 196 height 9
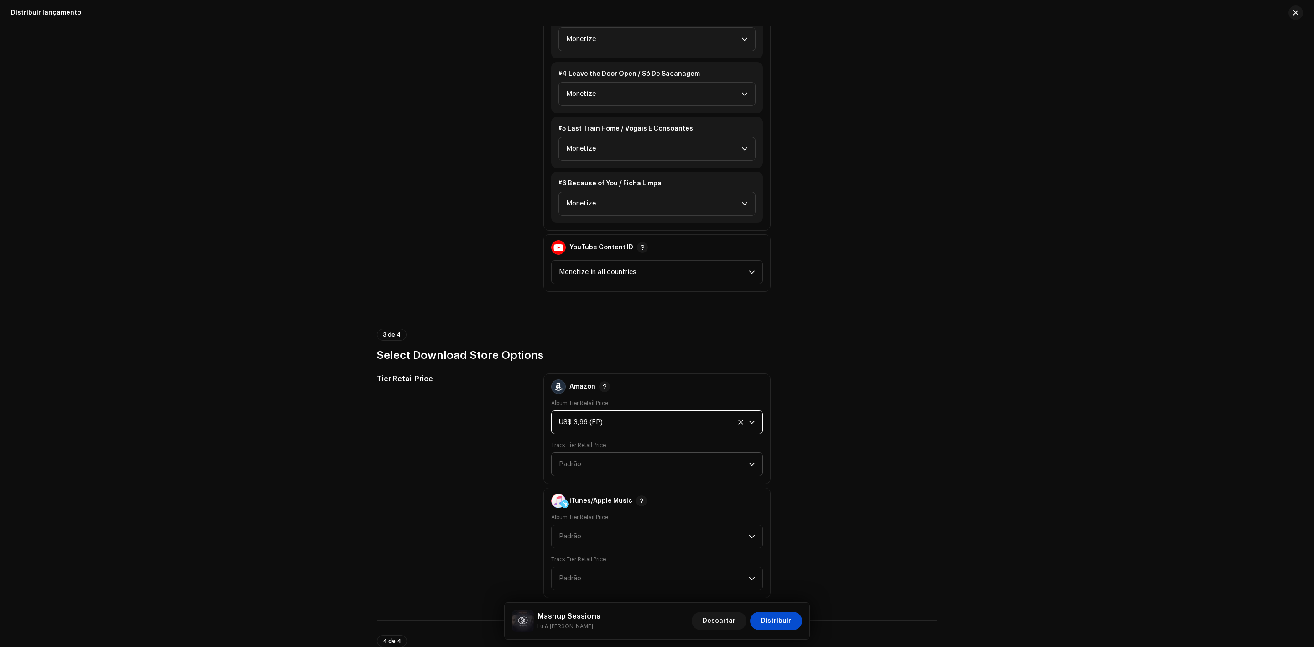
click at [608, 455] on span "Padrão" at bounding box center [654, 464] width 190 height 23
click at [637, 477] on ul "US$ 0,69 Back US$ 0,99 Mid US$ 1,29 Front" at bounding box center [657, 508] width 211 height 62
click at [638, 480] on li "US$ 0,69 Back" at bounding box center [657, 489] width 204 height 18
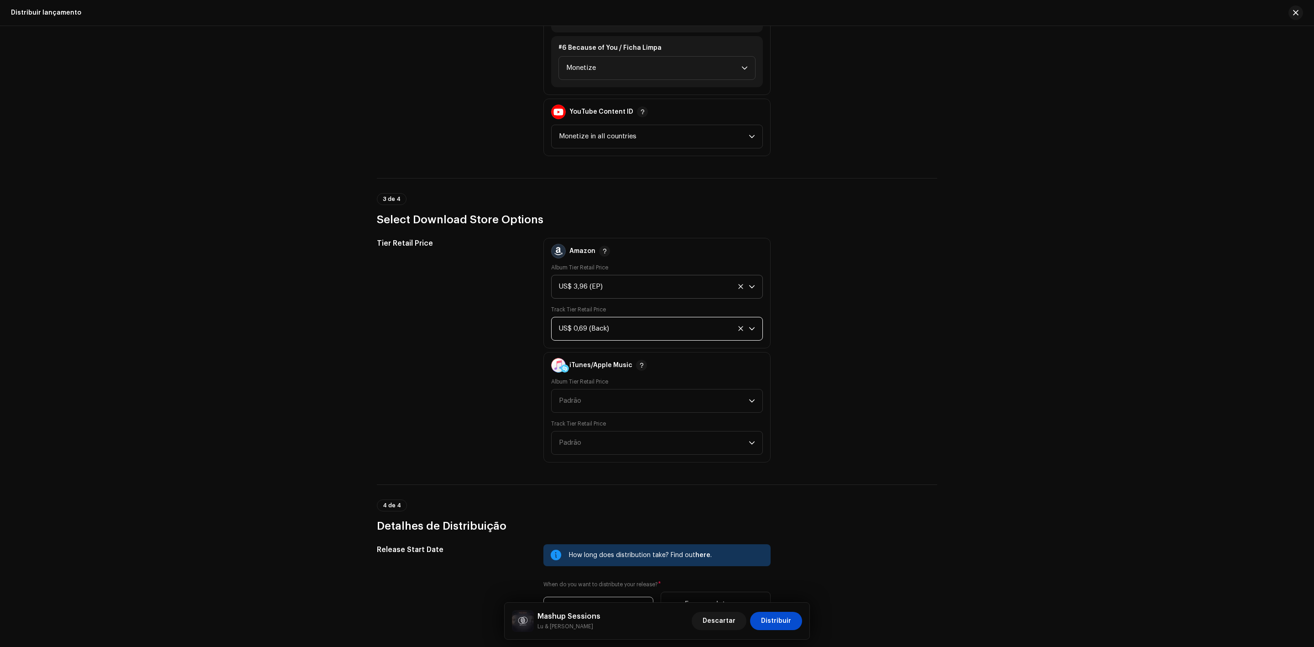
scroll to position [1437, 0]
click at [640, 390] on span "Padrão" at bounding box center [654, 399] width 190 height 23
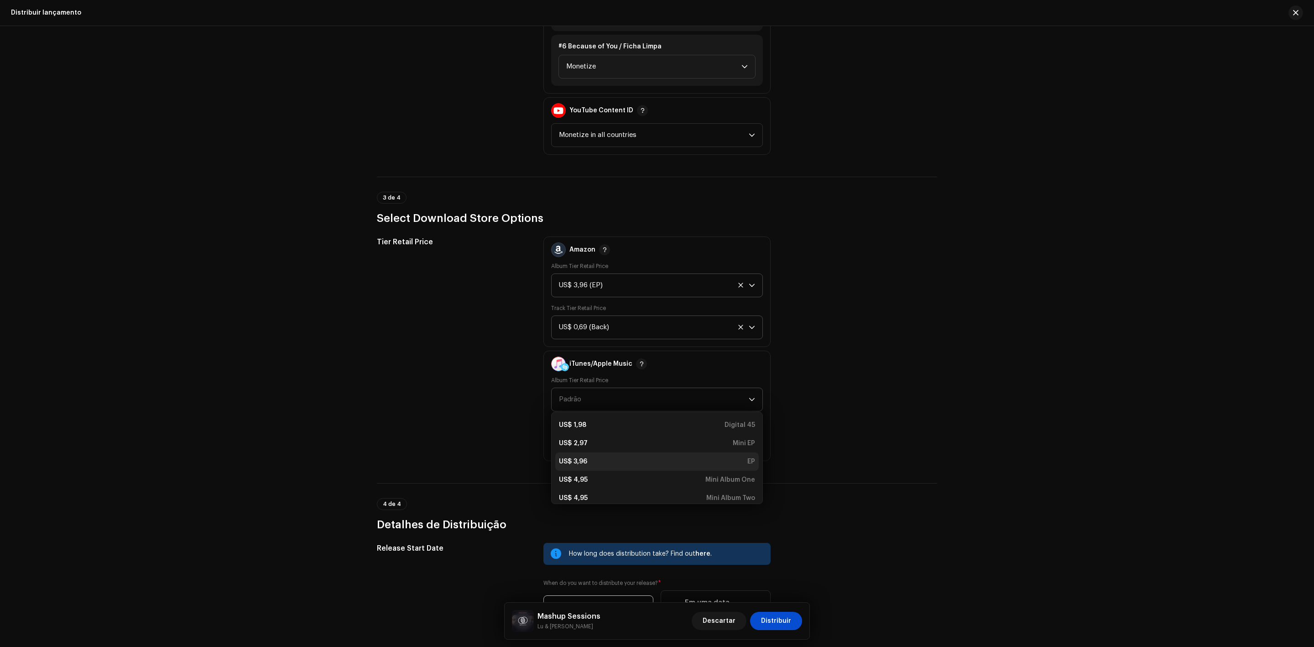
click at [662, 457] on div "US$ 3,96 EP" at bounding box center [657, 461] width 196 height 9
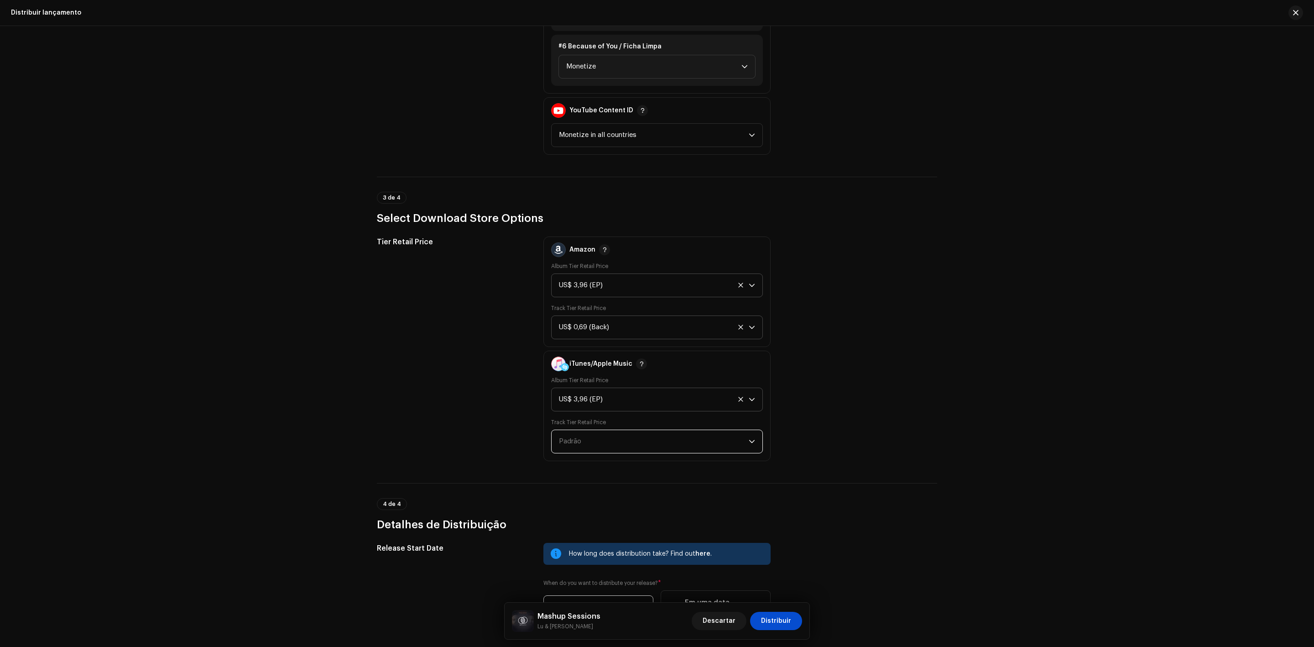
click at [655, 437] on span "Padrão" at bounding box center [654, 441] width 190 height 23
click at [678, 462] on div "US$ 0,69 Back" at bounding box center [657, 466] width 196 height 9
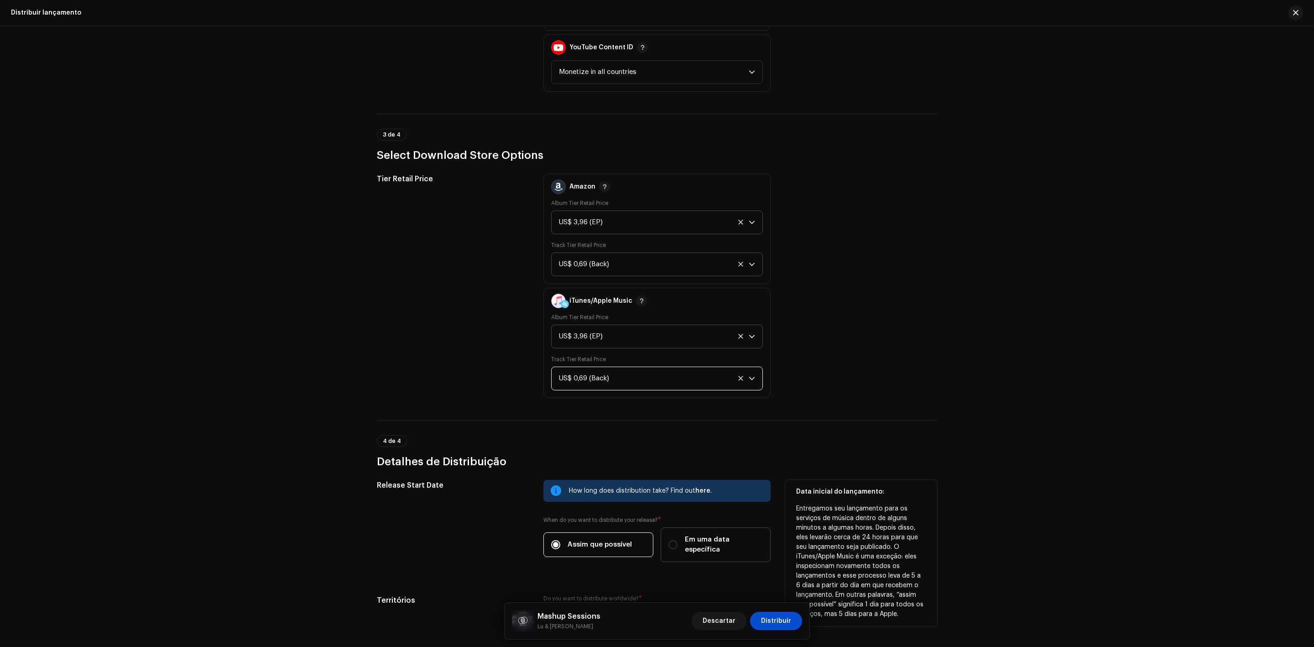
scroll to position [1562, 0]
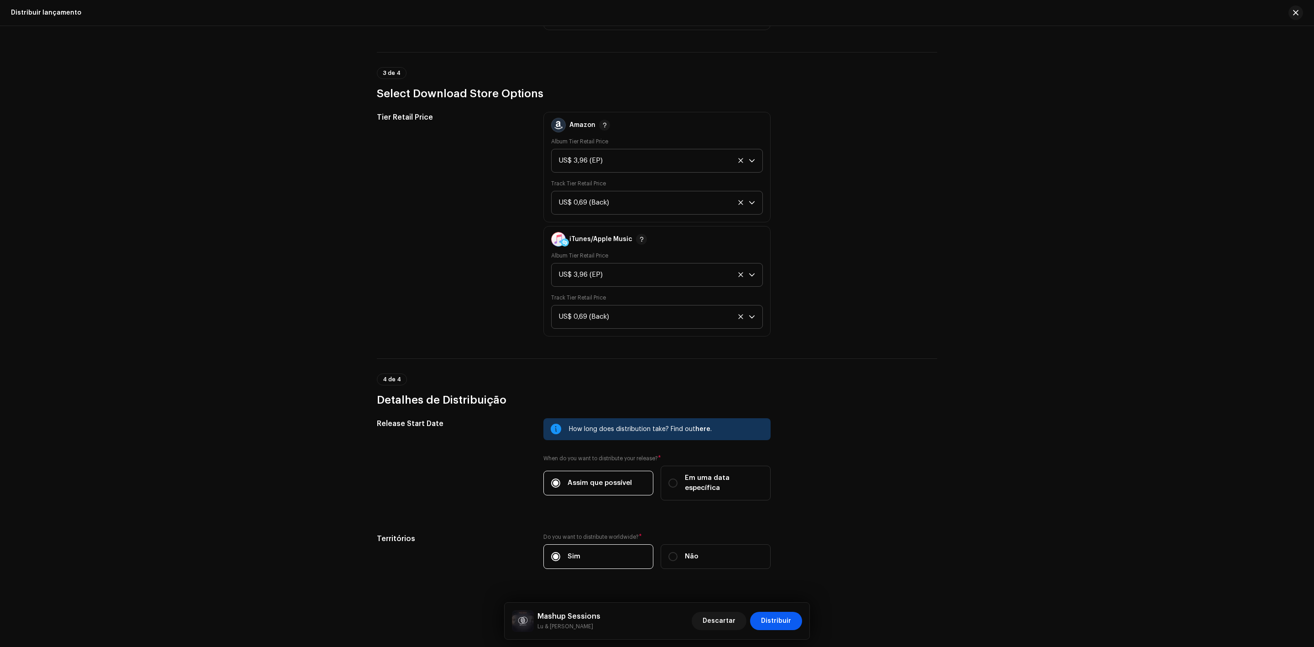
click at [783, 623] on span "Distribuir" at bounding box center [776, 620] width 30 height 18
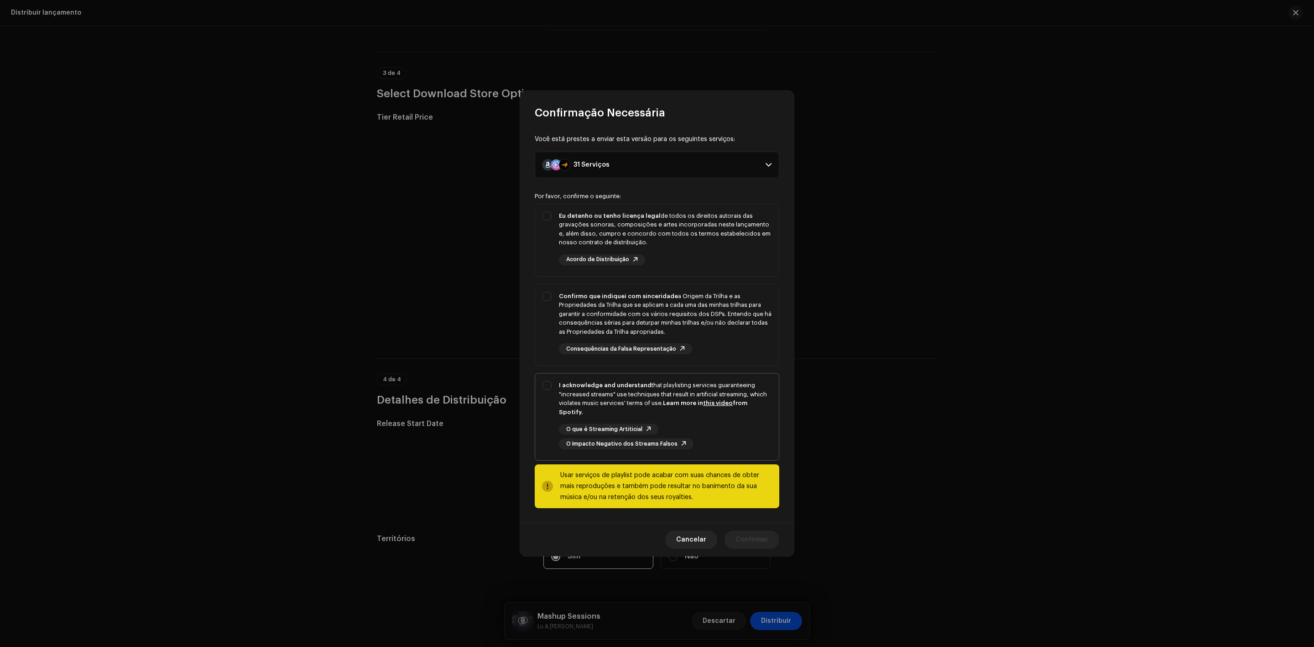
click at [560, 382] on div "I acknowledge and understand that playlisting services guaranteeing "increased …" at bounding box center [657, 414] width 244 height 83
checkbox input "true"
click at [550, 315] on div "Confirmo que indiquei com sinceridade a Origem da Trilha e as Propriedades da T…" at bounding box center [657, 323] width 244 height 78
checkbox input "true"
click at [553, 240] on div "Eu detenho ou tenho licença legal de todos os direitos autorais das gravações s…" at bounding box center [657, 238] width 244 height 68
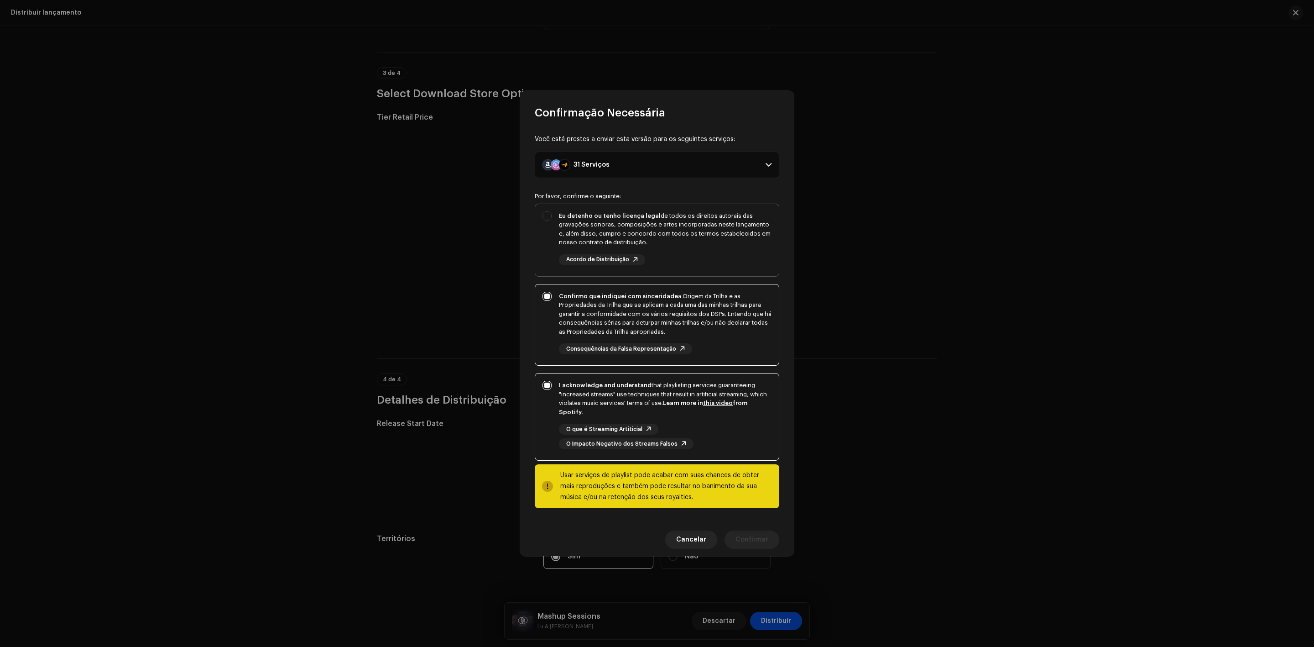
checkbox input "true"
click at [753, 537] on span "Confirmar" at bounding box center [752, 539] width 33 height 18
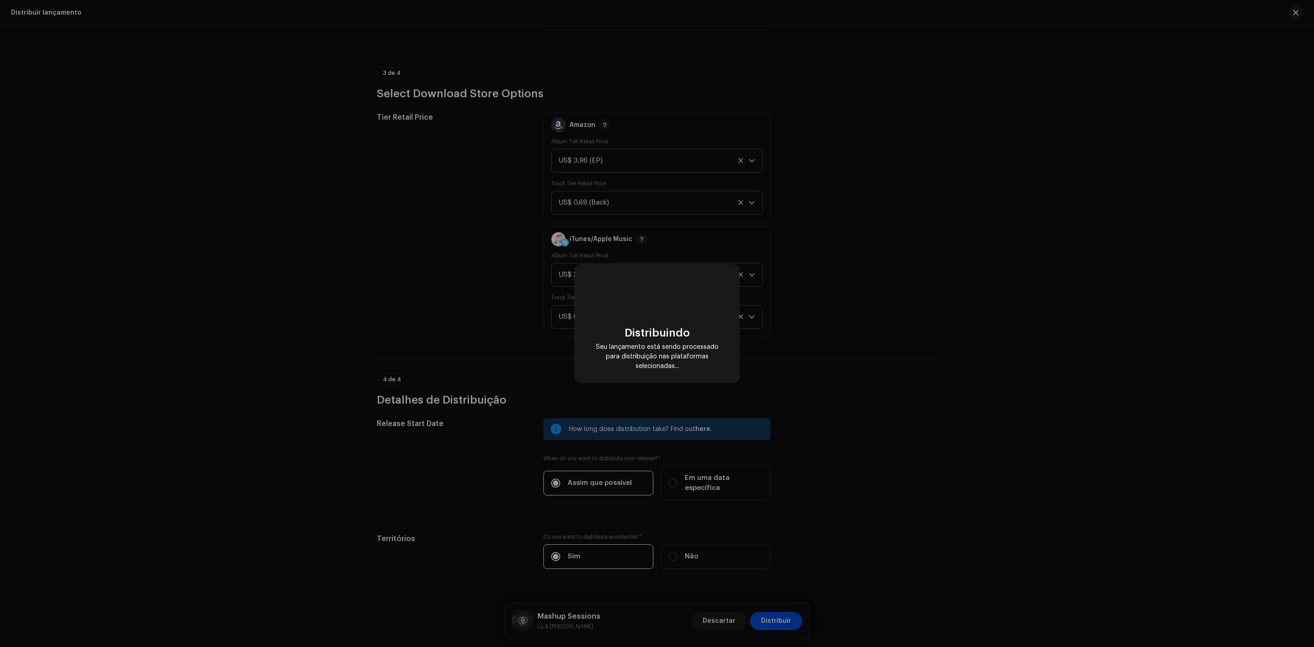
checkbox input "false"
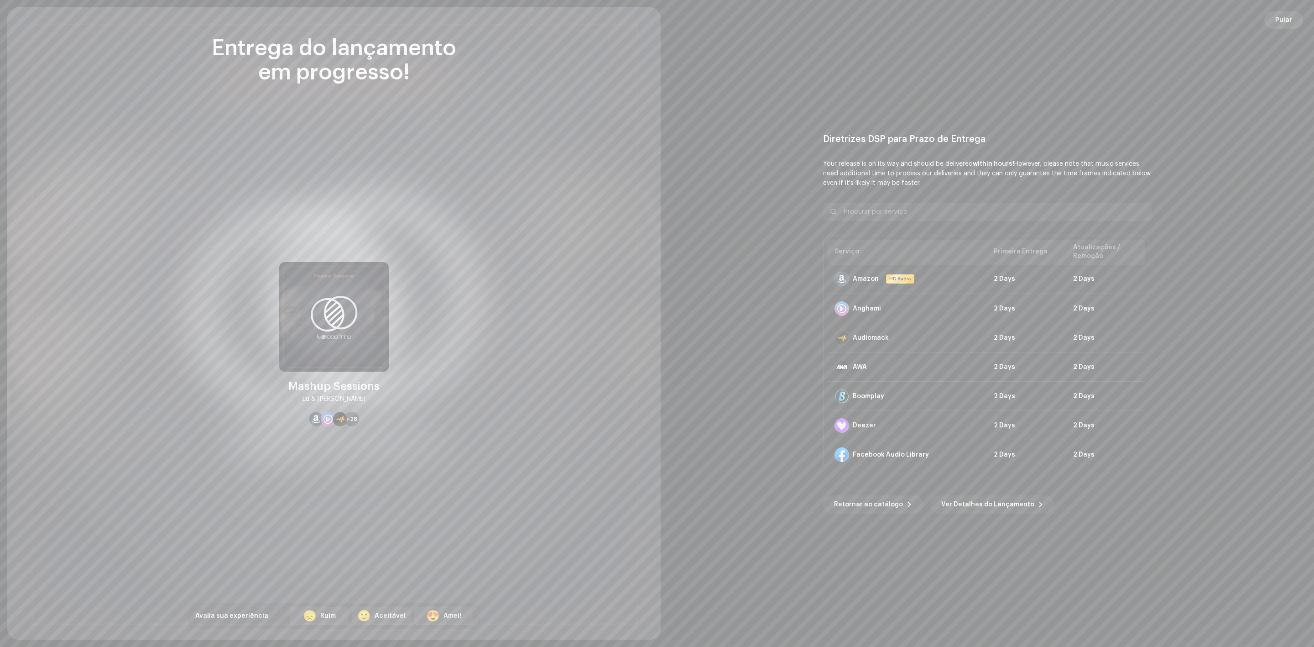
click at [1279, 21] on span "Pular" at bounding box center [1283, 20] width 17 height 18
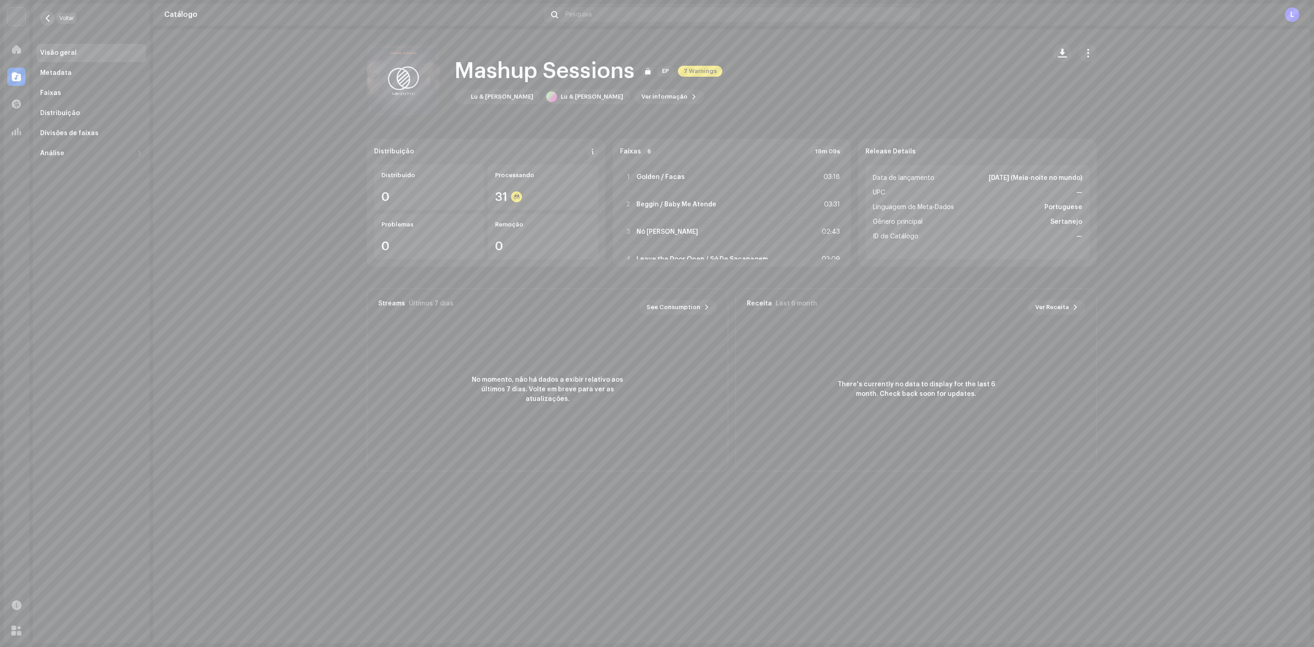
click at [43, 16] on button "button" at bounding box center [47, 18] width 15 height 15
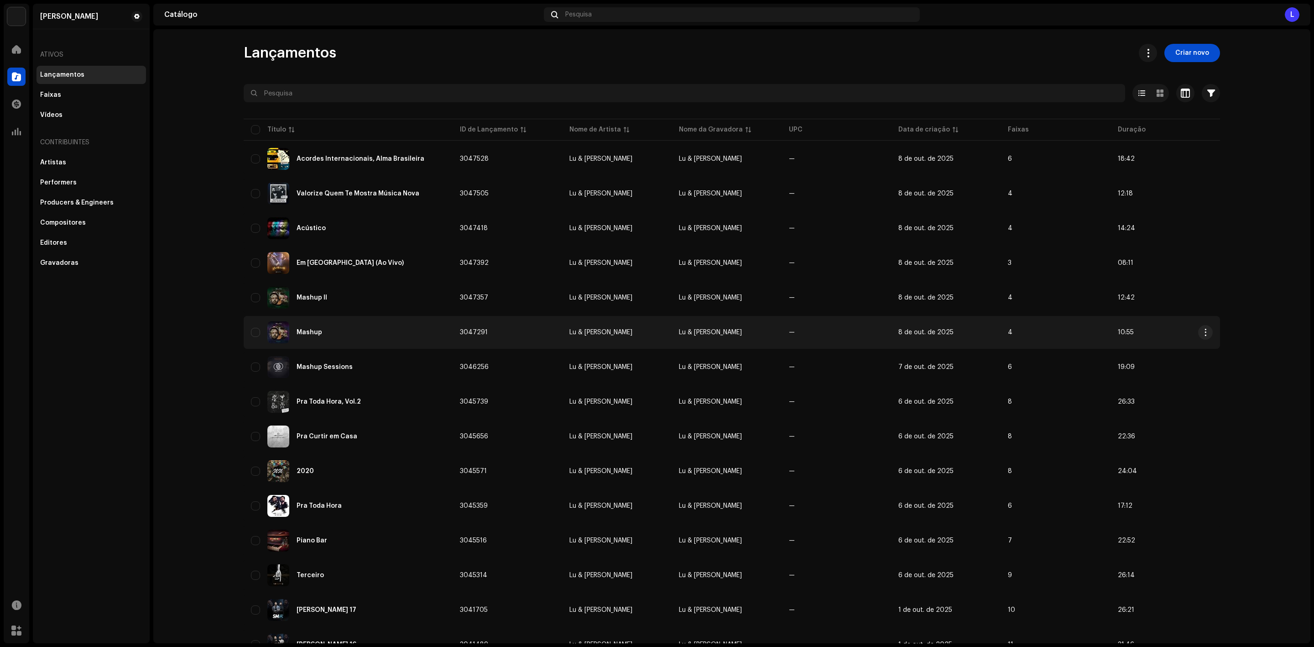
click at [322, 325] on div "Mashup" at bounding box center [348, 332] width 194 height 22
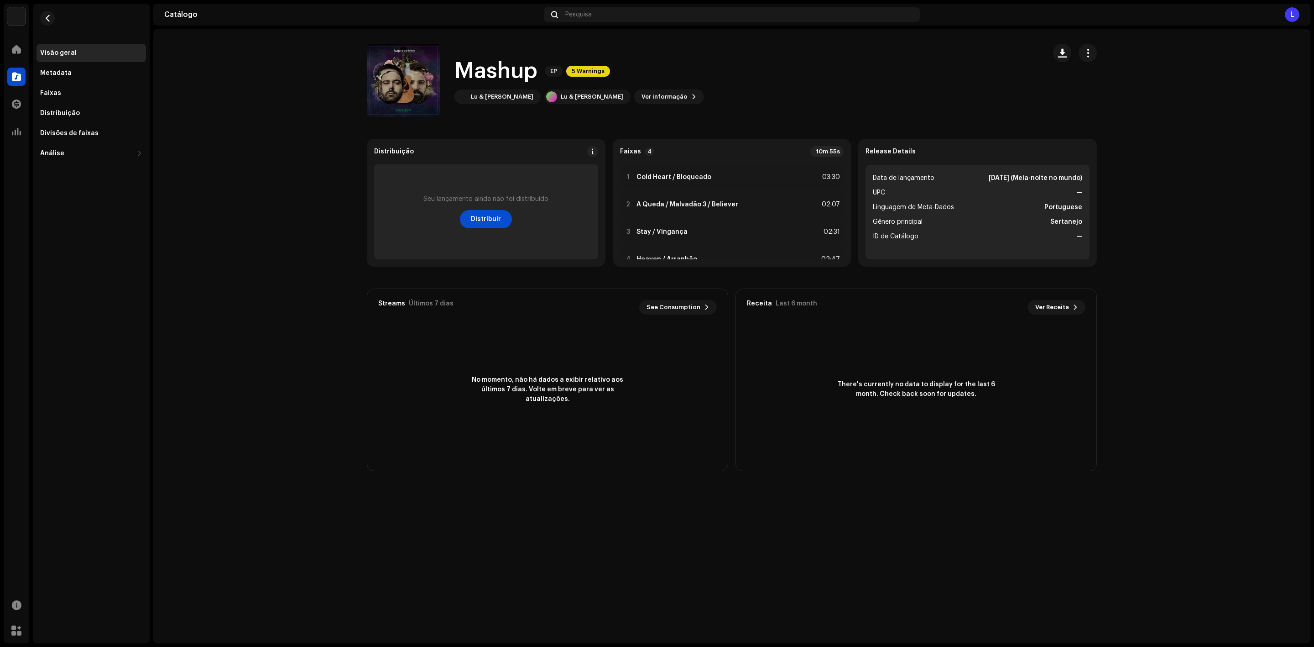
click at [385, 534] on div "Mashup EP 5 Warnings Mashup EP 5 Warnings Lu & Robertinho Lu & Robertinho Ver i…" at bounding box center [731, 336] width 1157 height 614
click at [485, 212] on span "Distribuir" at bounding box center [486, 219] width 30 height 18
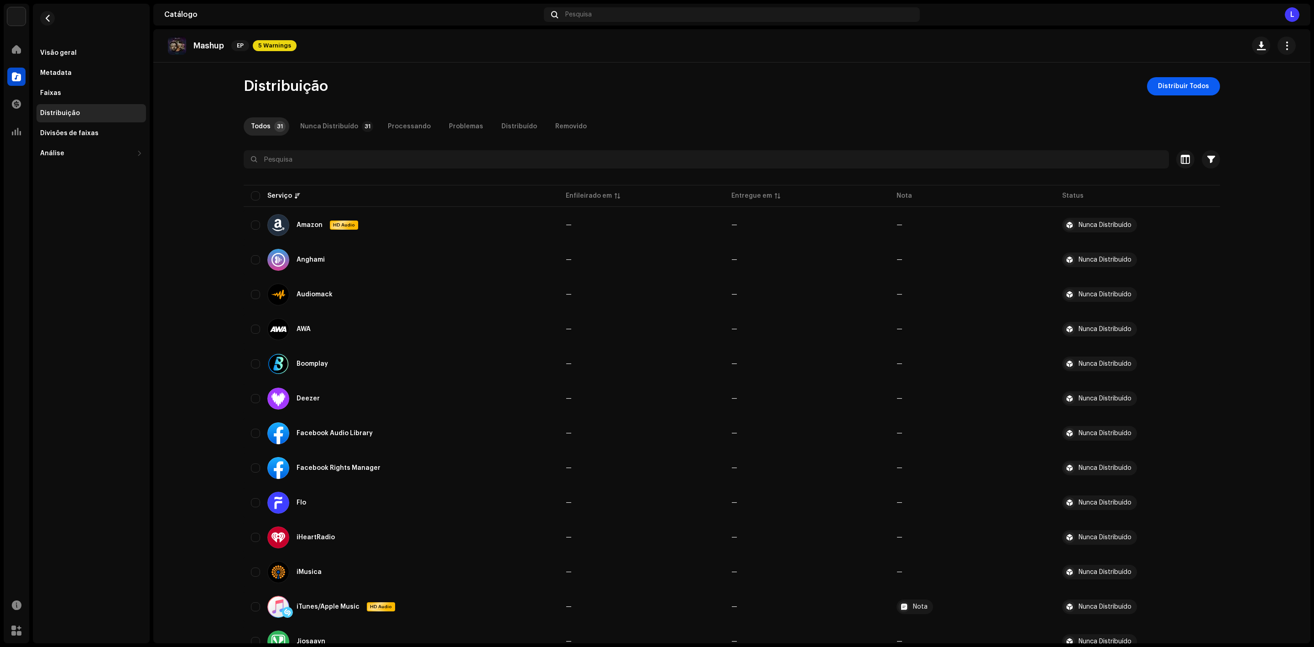
click at [1175, 78] on span "Distribuir Todos" at bounding box center [1183, 86] width 51 height 18
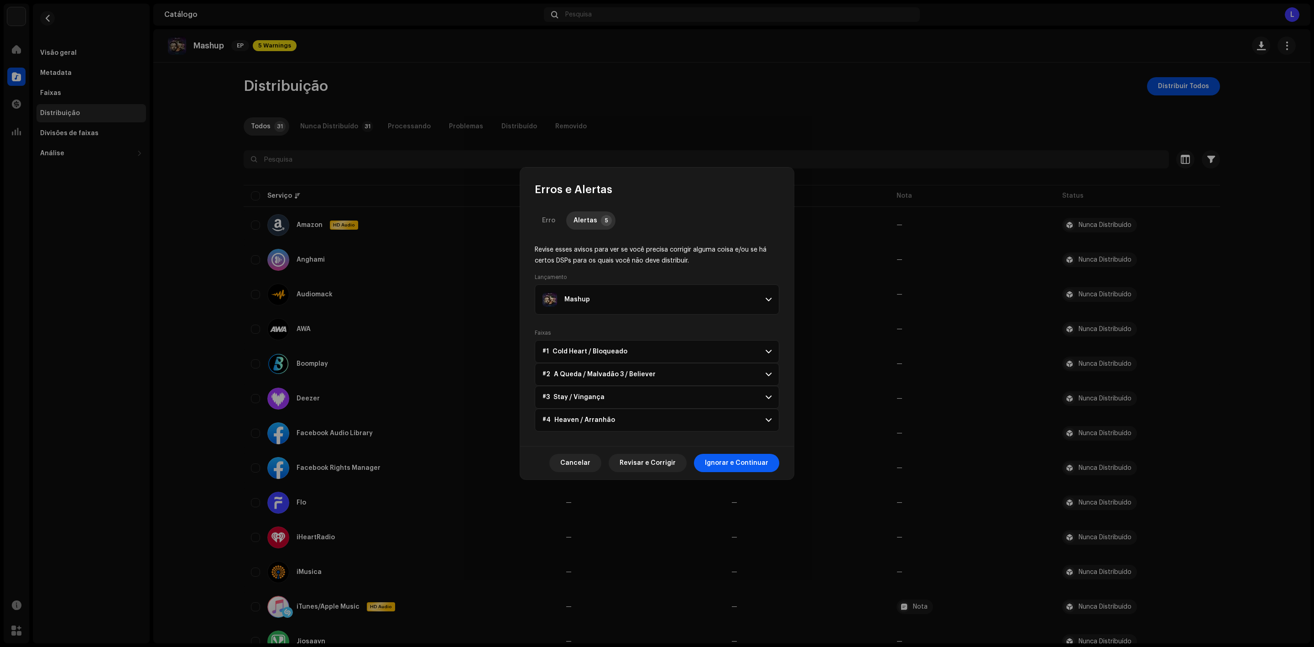
click at [757, 466] on span "Ignorar e Continuar" at bounding box center [736, 463] width 63 height 18
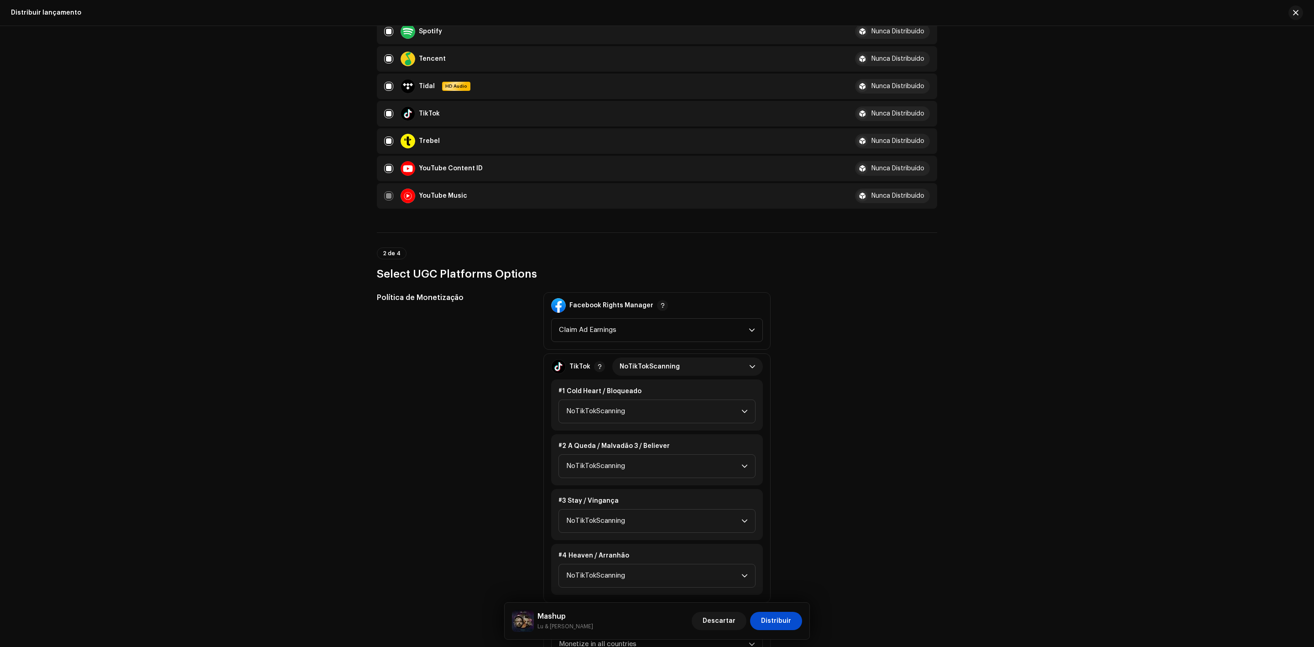
scroll to position [890, 0]
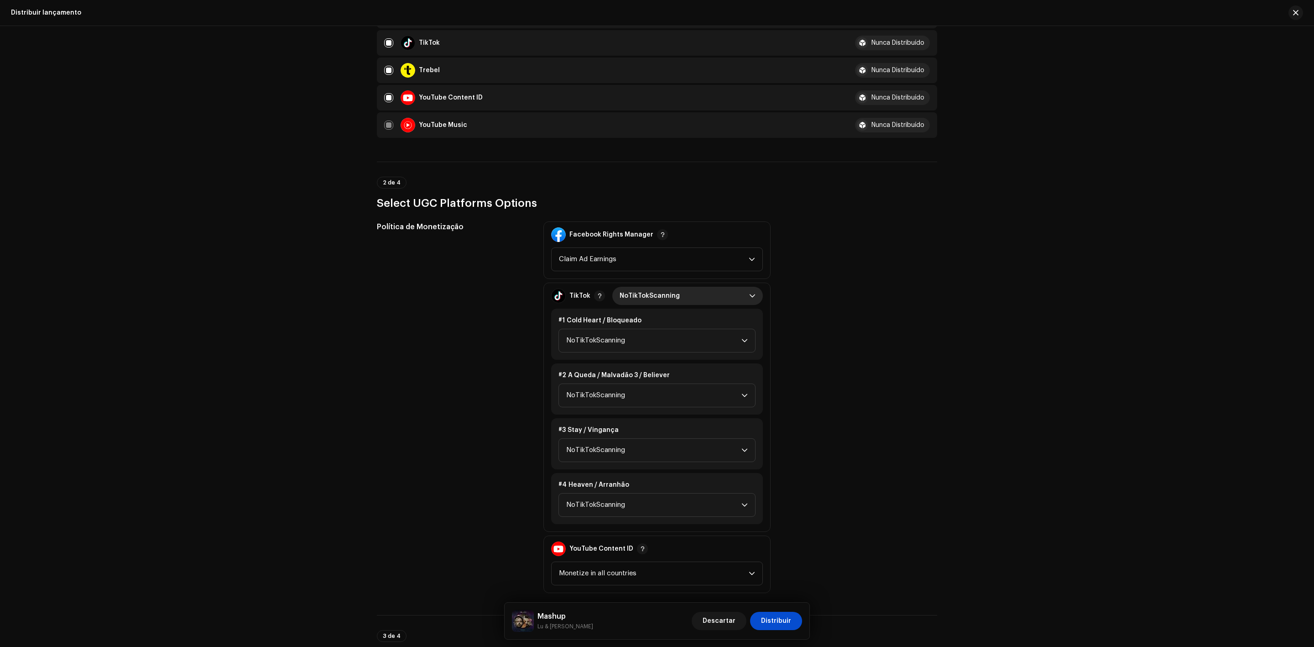
click at [644, 287] on span "NoTikTokScanning" at bounding box center [685, 296] width 130 height 18
click at [650, 345] on li "Monetize" at bounding box center [687, 354] width 143 height 18
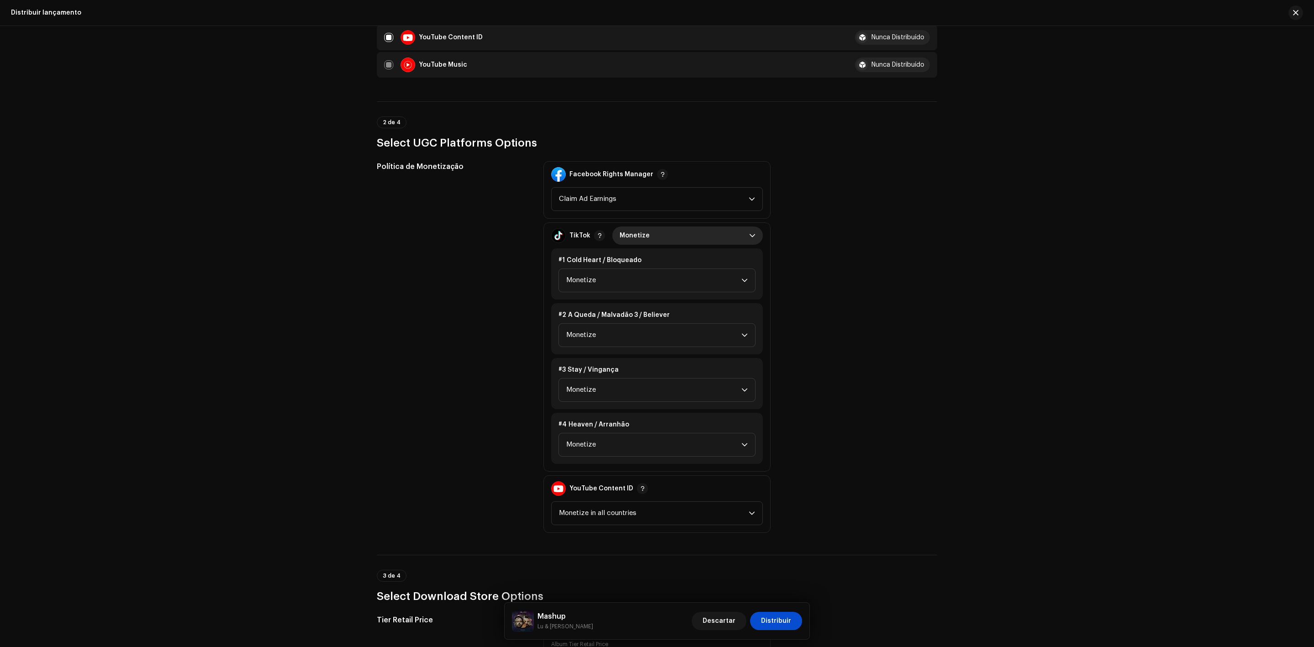
scroll to position [1300, 0]
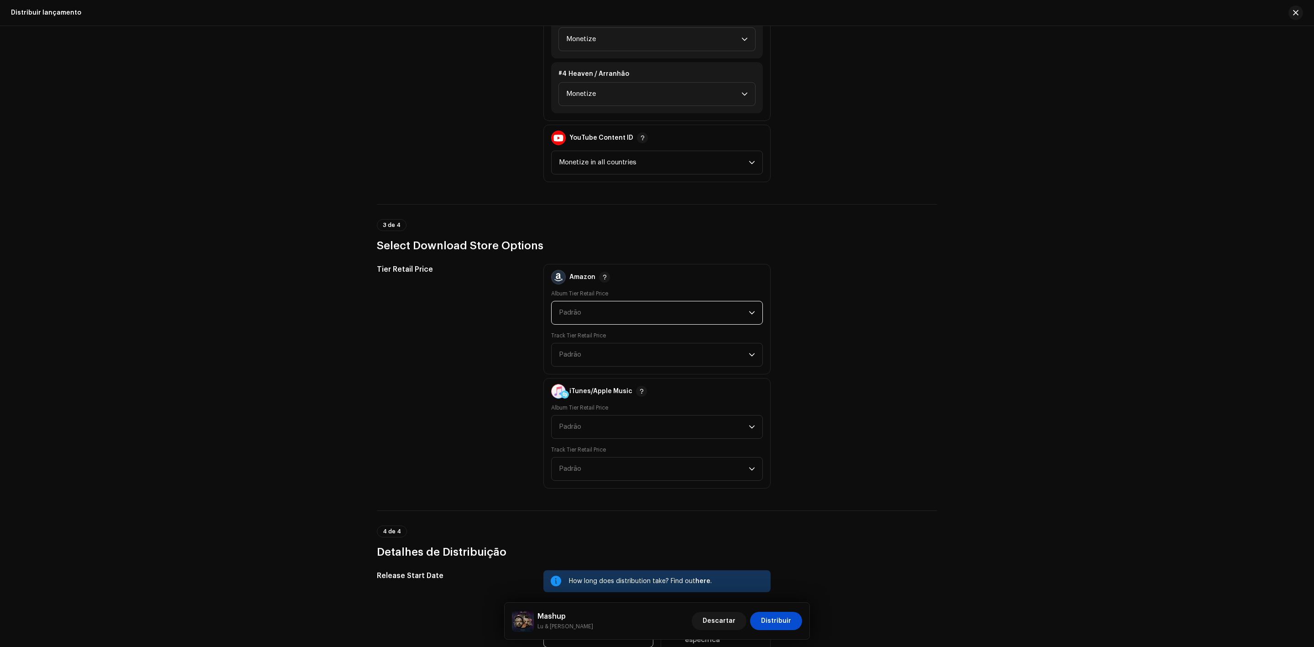
click at [612, 301] on span "Padrão" at bounding box center [654, 312] width 190 height 23
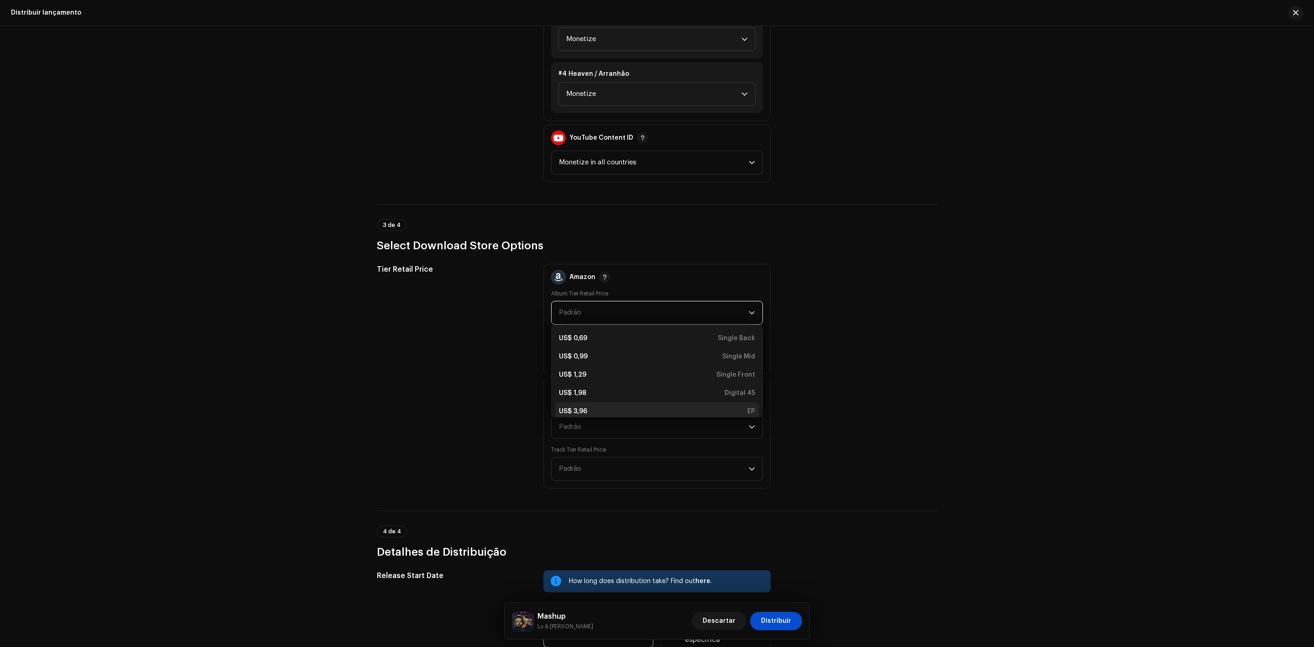
scroll to position [3, 0]
click at [672, 403] on div "US$ 3,96 EP" at bounding box center [657, 407] width 196 height 9
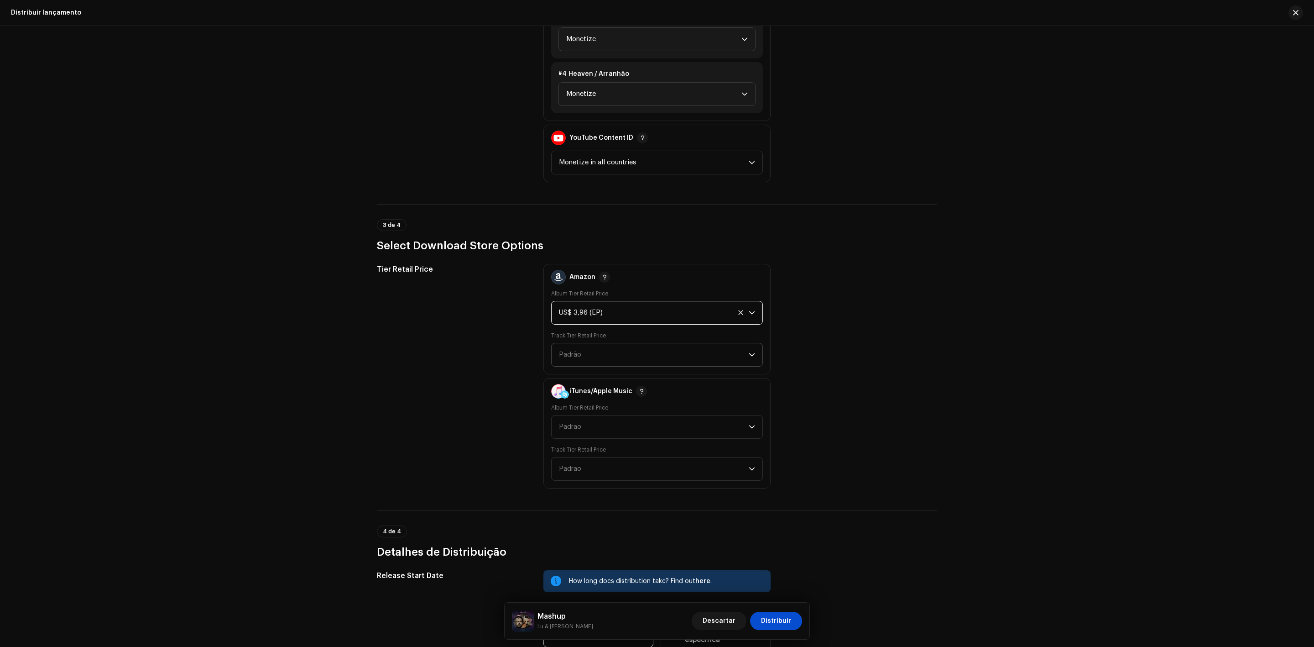
click at [664, 352] on div "Amazon Album Tier Retail Price US$ 3,96 (EP) Track Tier Retail Price Padrão" at bounding box center [656, 319] width 227 height 110
click at [663, 348] on span "Padrão" at bounding box center [654, 354] width 190 height 23
click at [694, 376] on div "US$ 0,69 Back" at bounding box center [657, 380] width 196 height 9
click at [694, 415] on span "Padrão" at bounding box center [654, 426] width 190 height 23
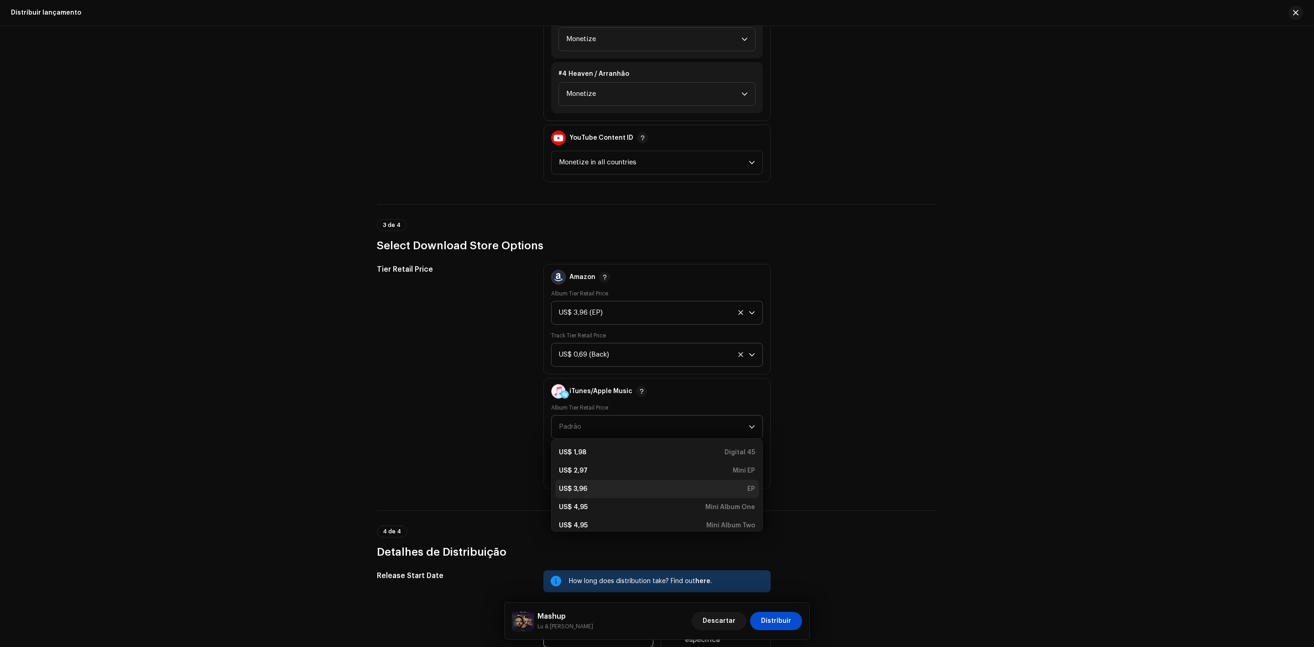
click at [720, 484] on div "US$ 3,96 EP" at bounding box center [657, 488] width 196 height 9
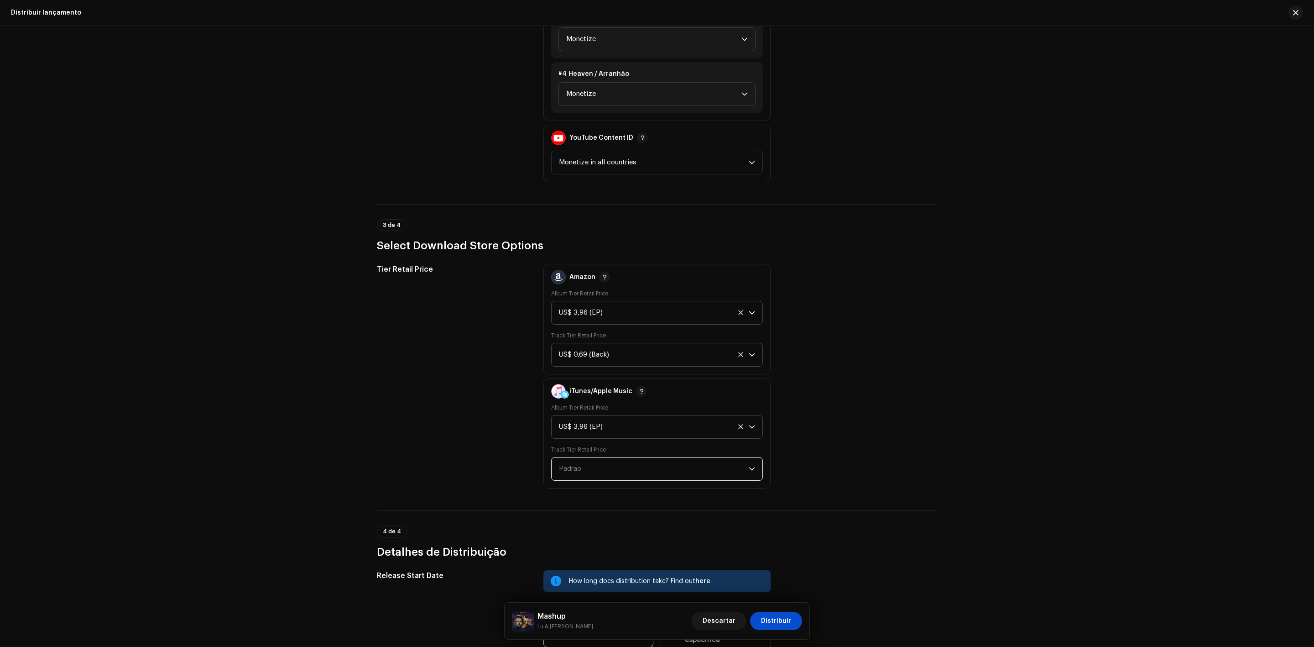
click at [719, 462] on span "Padrão" at bounding box center [654, 468] width 190 height 23
click at [724, 490] on div "US$ 0,69 Back" at bounding box center [657, 494] width 196 height 9
click at [782, 621] on span "Distribuir" at bounding box center [776, 620] width 30 height 18
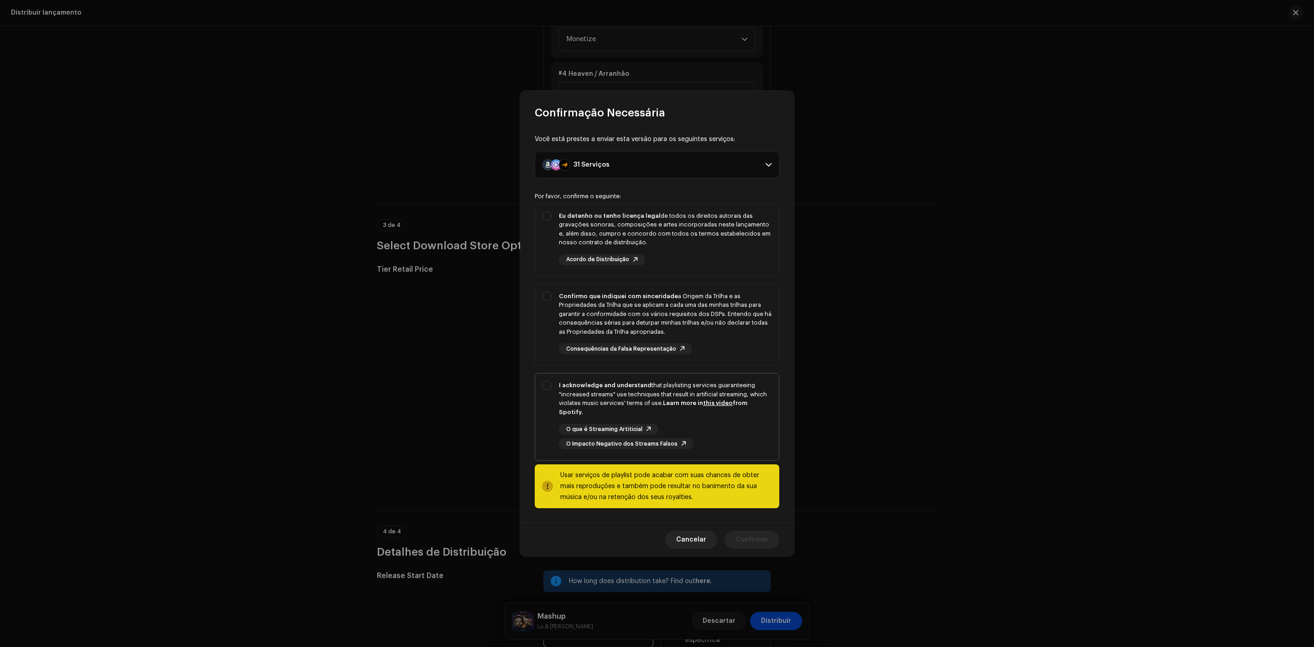
click at [552, 383] on div "I acknowledge and understand that playlisting services guaranteeing "increased …" at bounding box center [657, 414] width 244 height 83
checkbox input "true"
drag, startPoint x: 556, startPoint y: 313, endPoint x: 546, endPoint y: 292, distance: 23.3
click at [548, 301] on div "Confirmo que indiquei com sinceridade a Origem da Trilha e as Propriedades da T…" at bounding box center [657, 323] width 244 height 78
checkbox input "true"
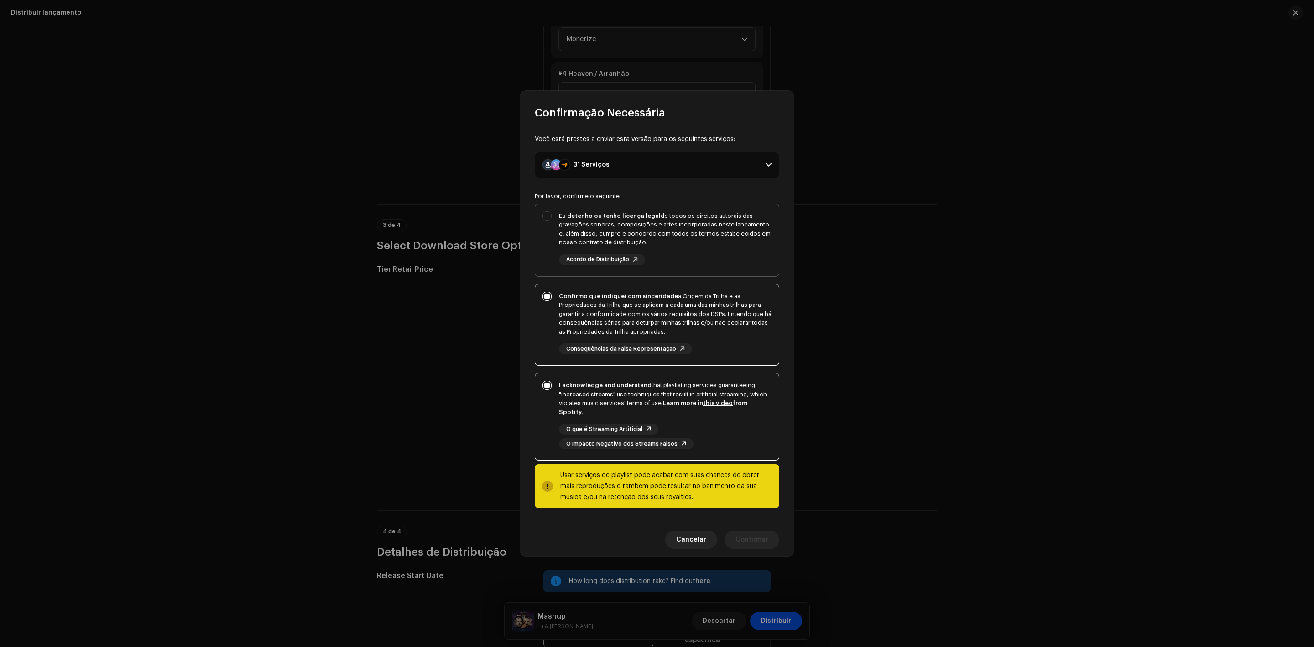
click at [556, 245] on div "Eu detenho ou tenho licença legal de todos os direitos autorais das gravações s…" at bounding box center [657, 238] width 244 height 68
checkbox input "true"
click at [747, 548] on div "Cancelar Confirmar" at bounding box center [657, 538] width 274 height 33
click at [747, 538] on span "Confirmar" at bounding box center [752, 539] width 33 height 18
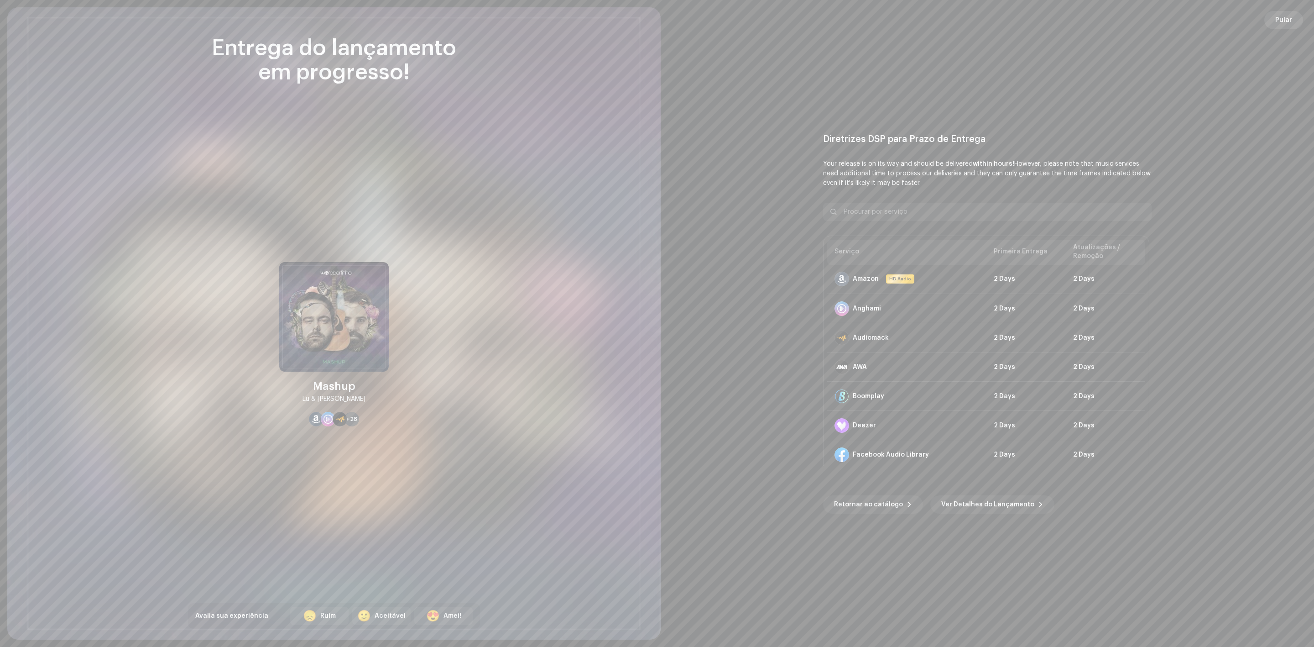
click at [1287, 22] on span "Pular" at bounding box center [1283, 20] width 17 height 18
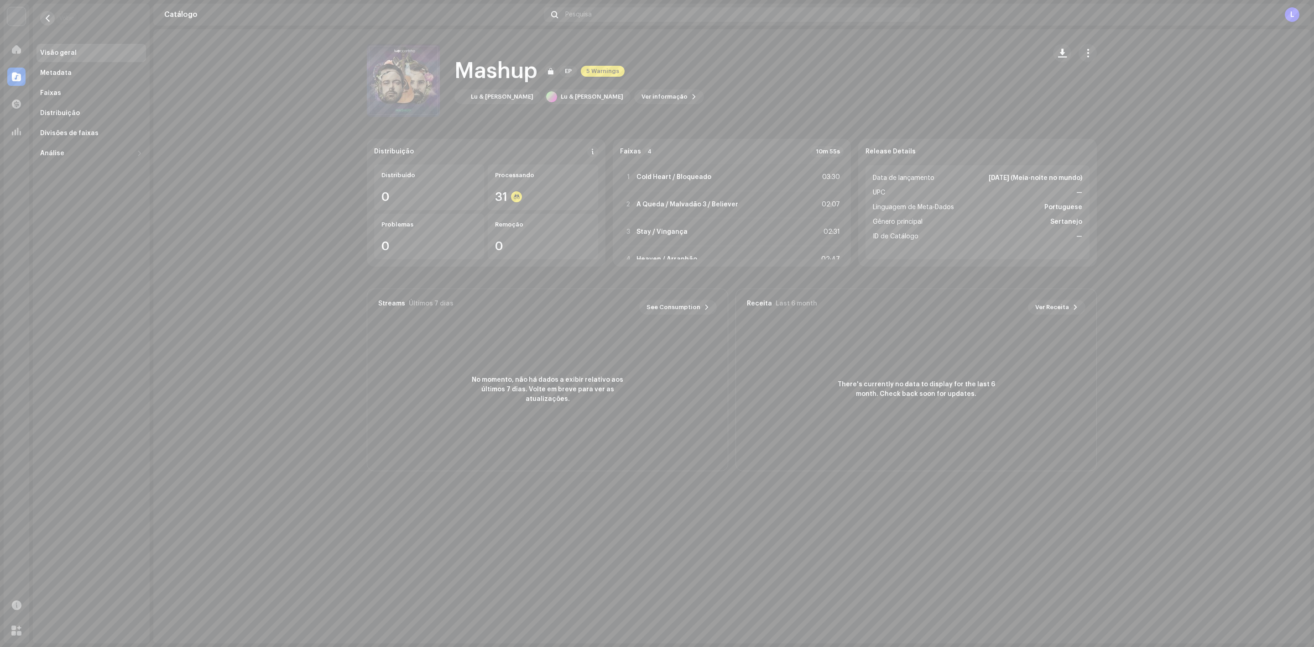
click at [44, 19] on span "button" at bounding box center [47, 18] width 7 height 7
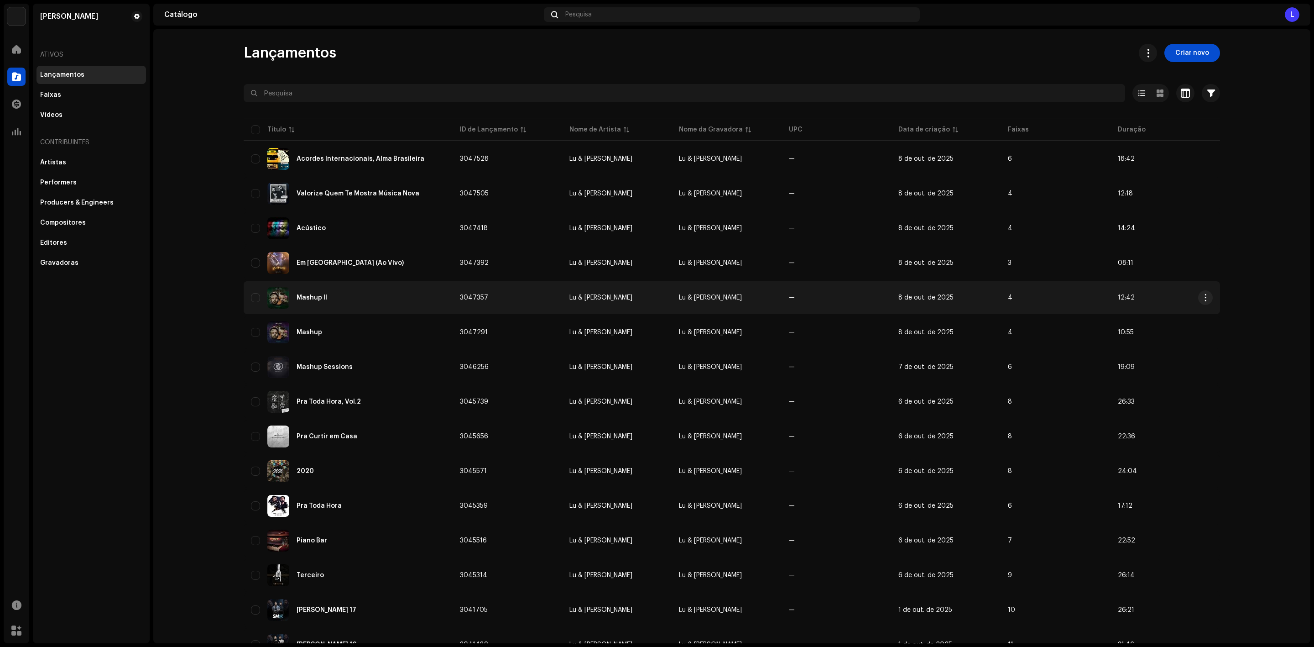
click at [322, 287] on div "Mashup II" at bounding box center [348, 298] width 194 height 22
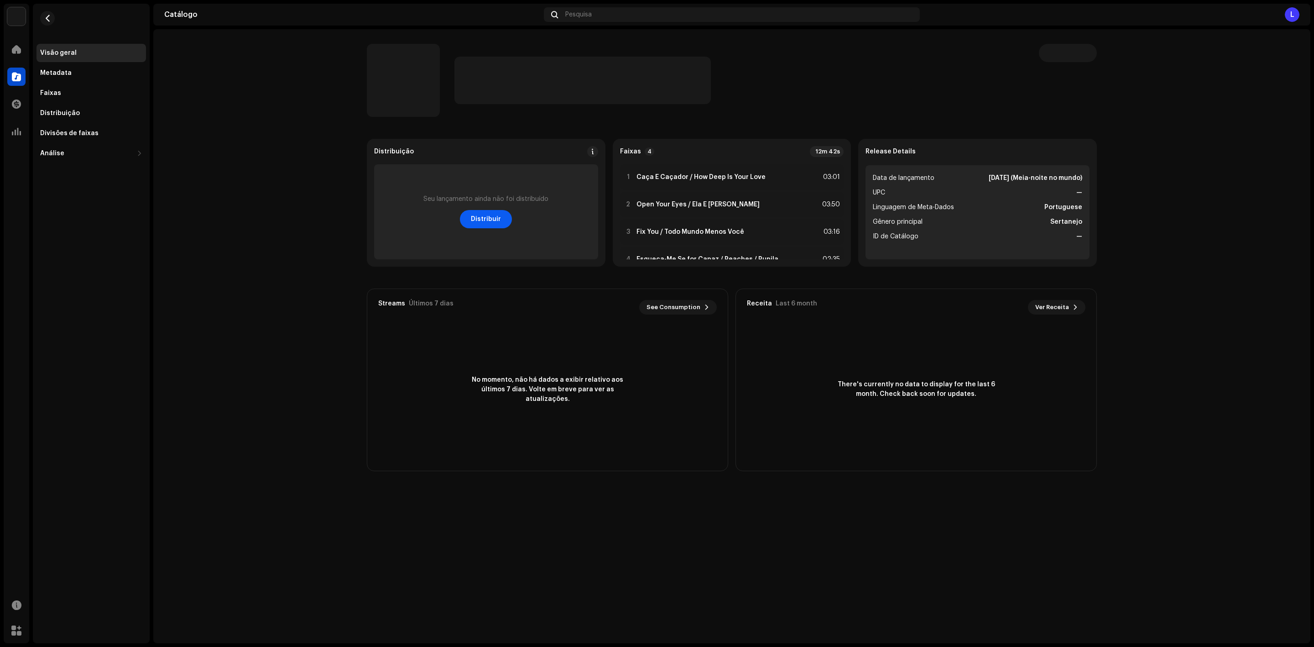
click at [487, 211] on span "Distribuir" at bounding box center [486, 219] width 30 height 18
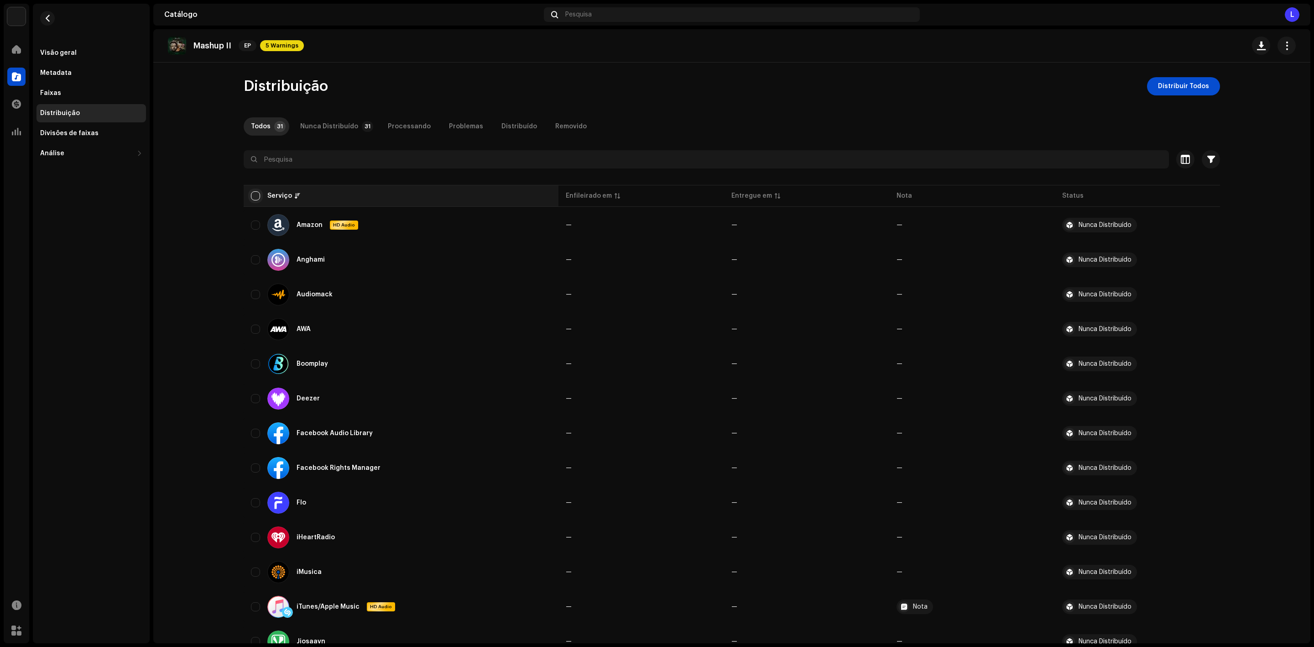
click at [252, 199] on input "checkbox" at bounding box center [255, 195] width 9 height 9
checkbox input "true"
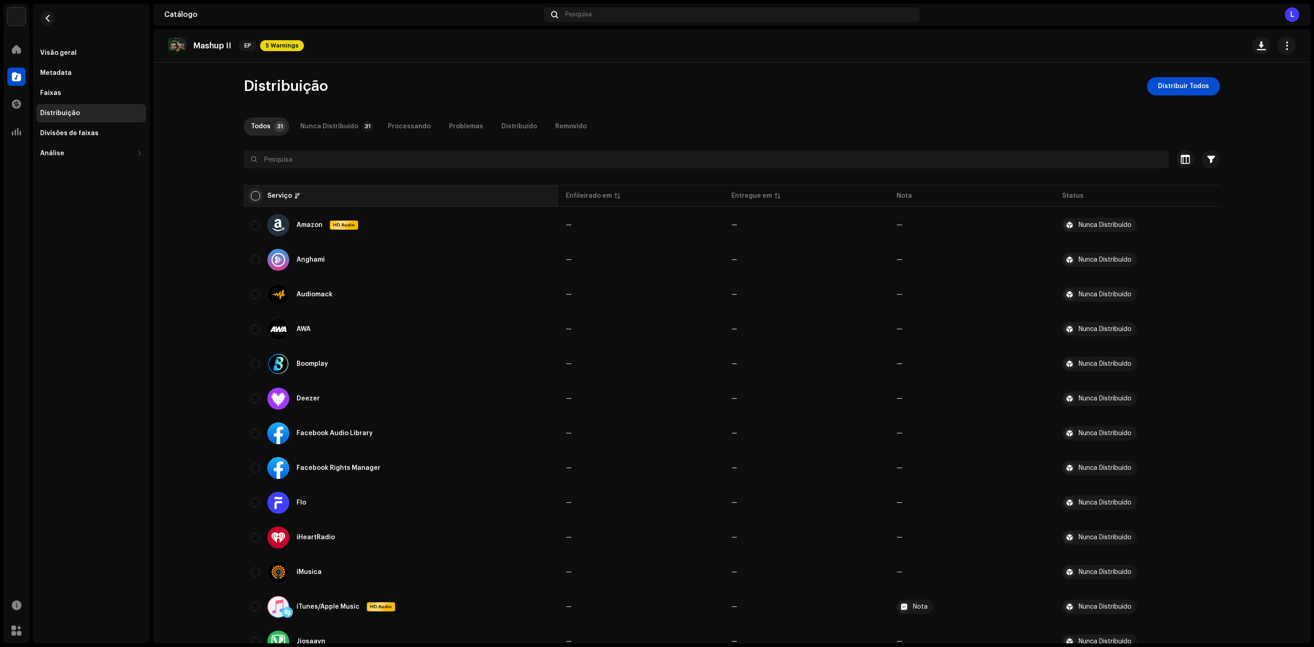
checkbox input "true"
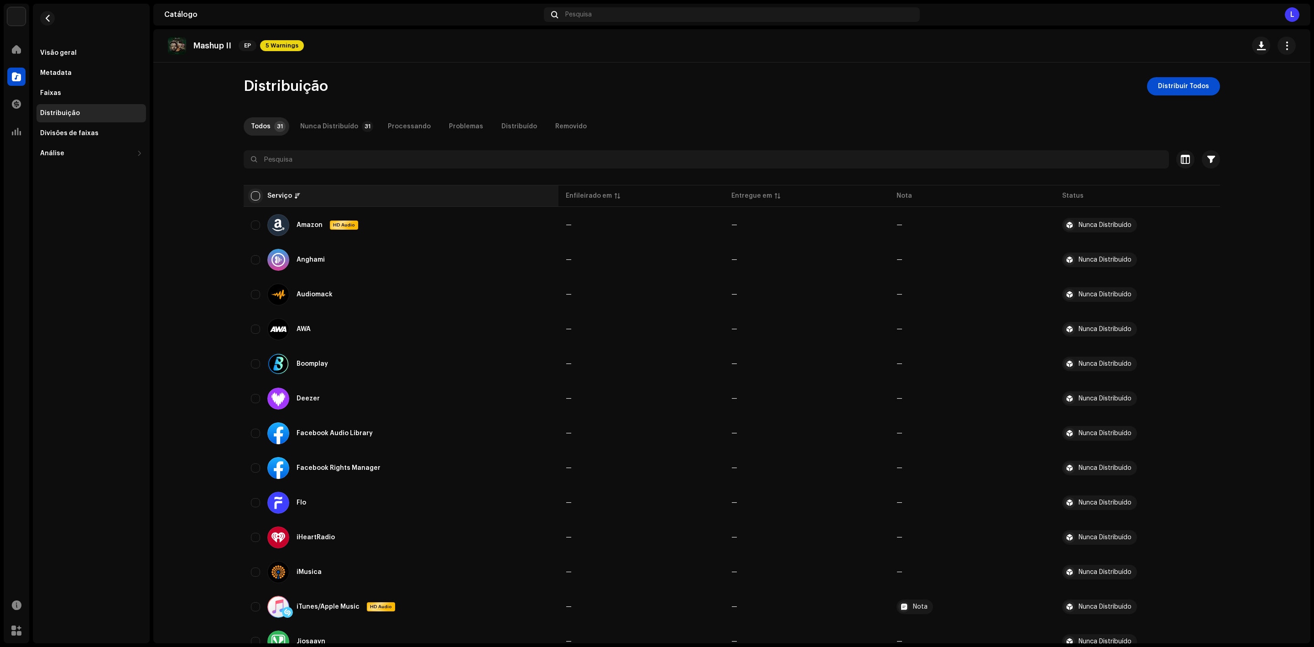
checkbox input "true"
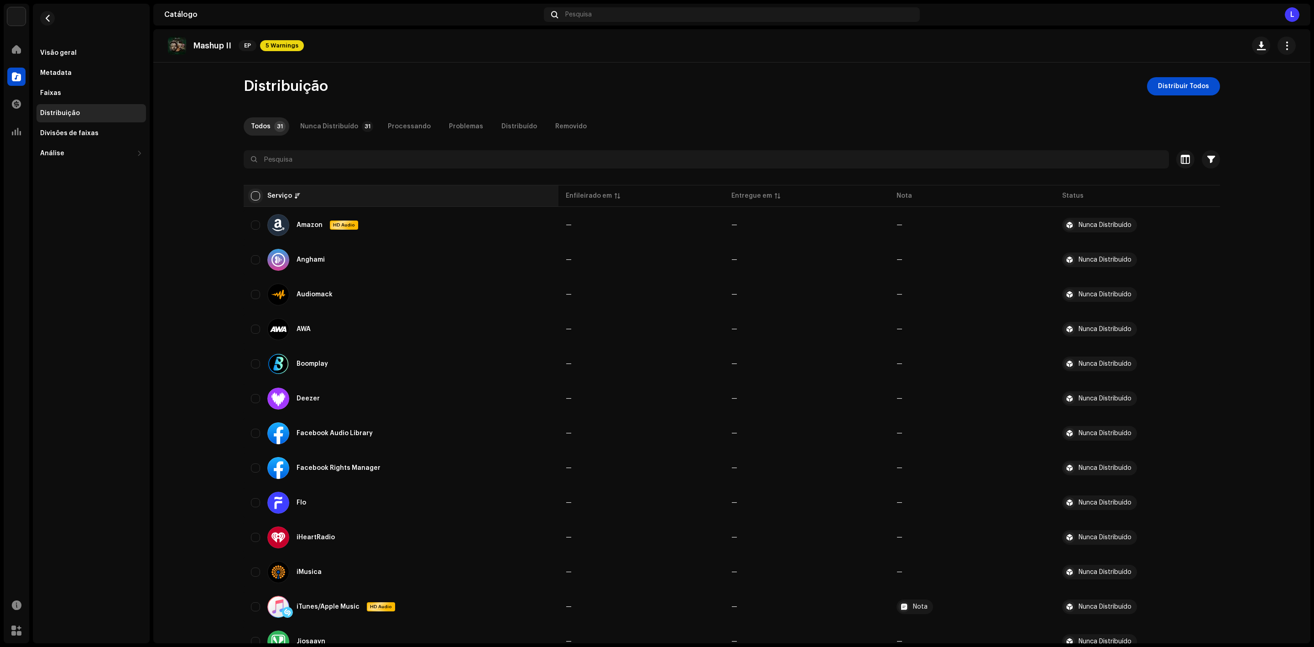
checkbox input "true"
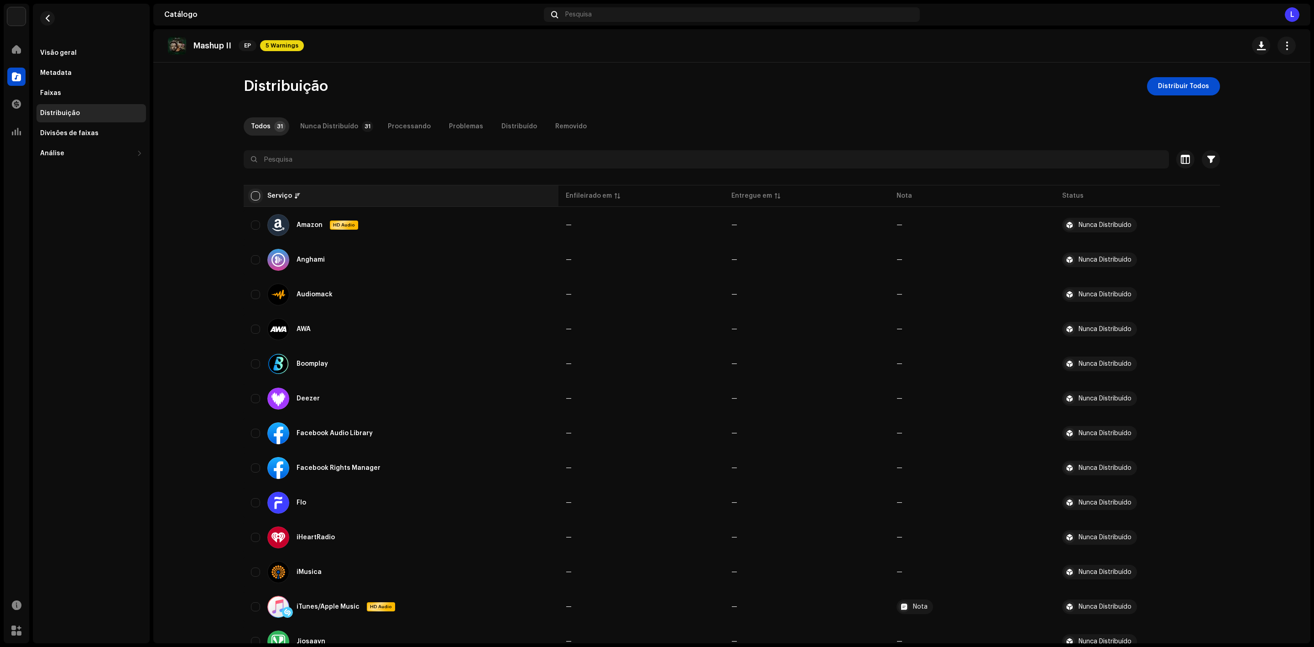
checkbox input "true"
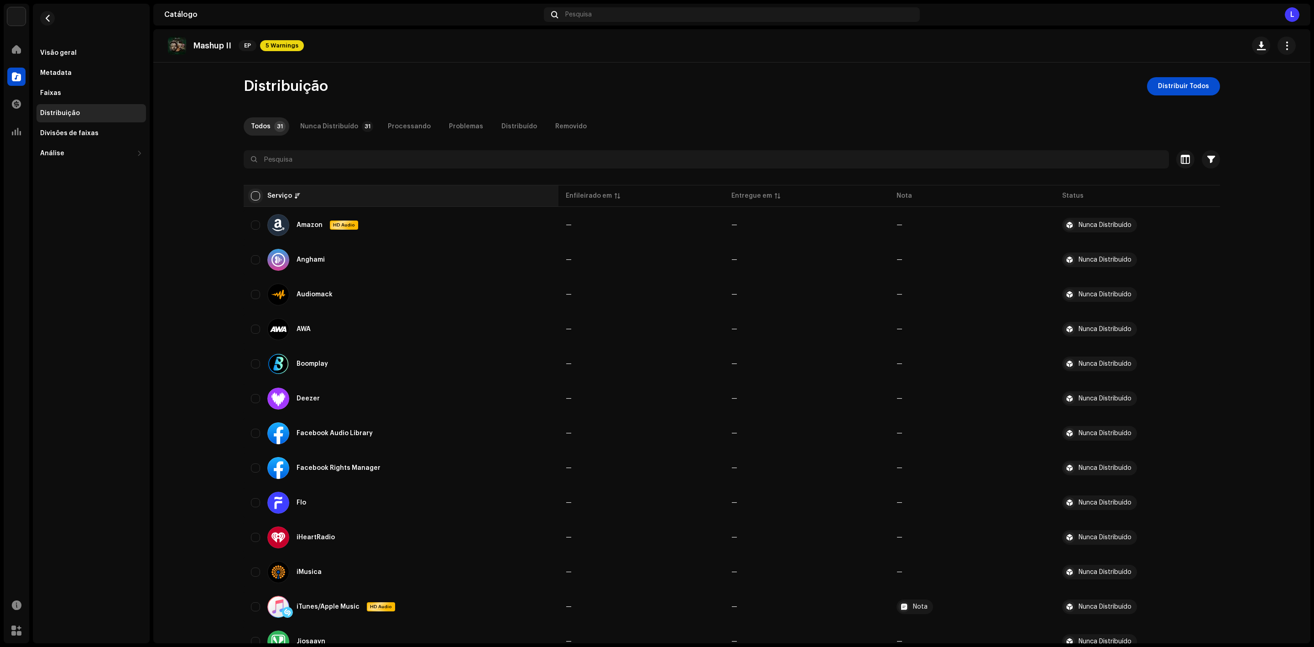
checkbox input "true"
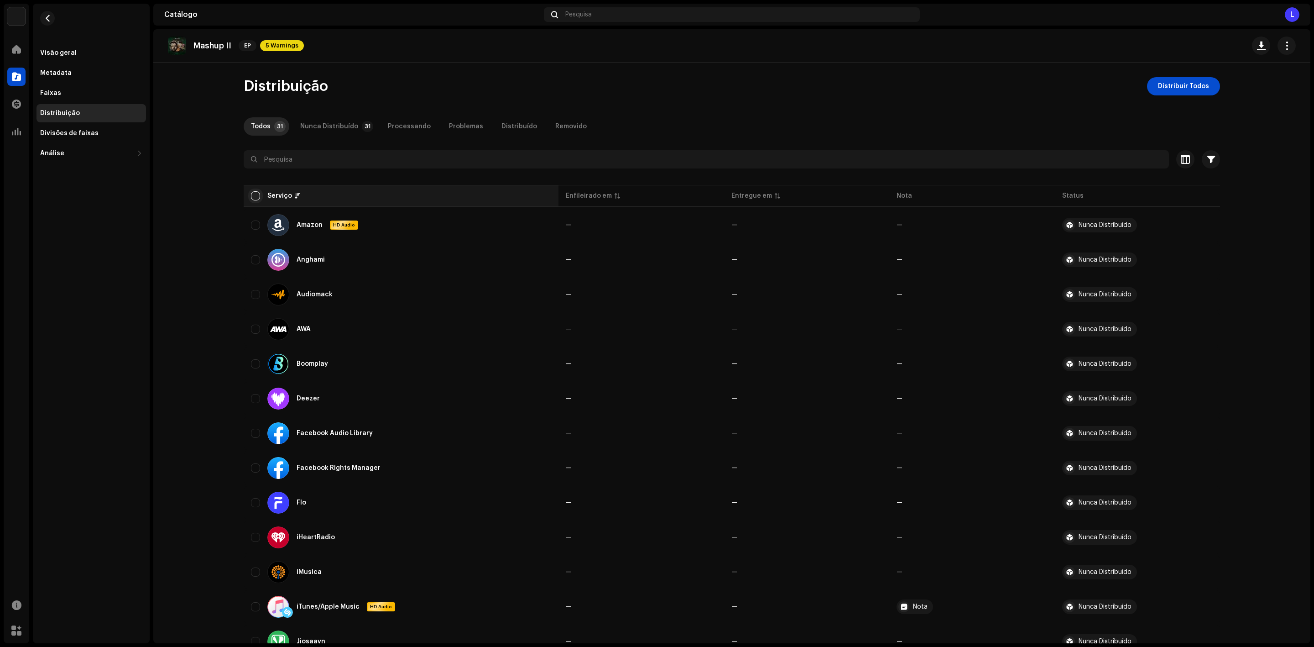
checkbox input "true"
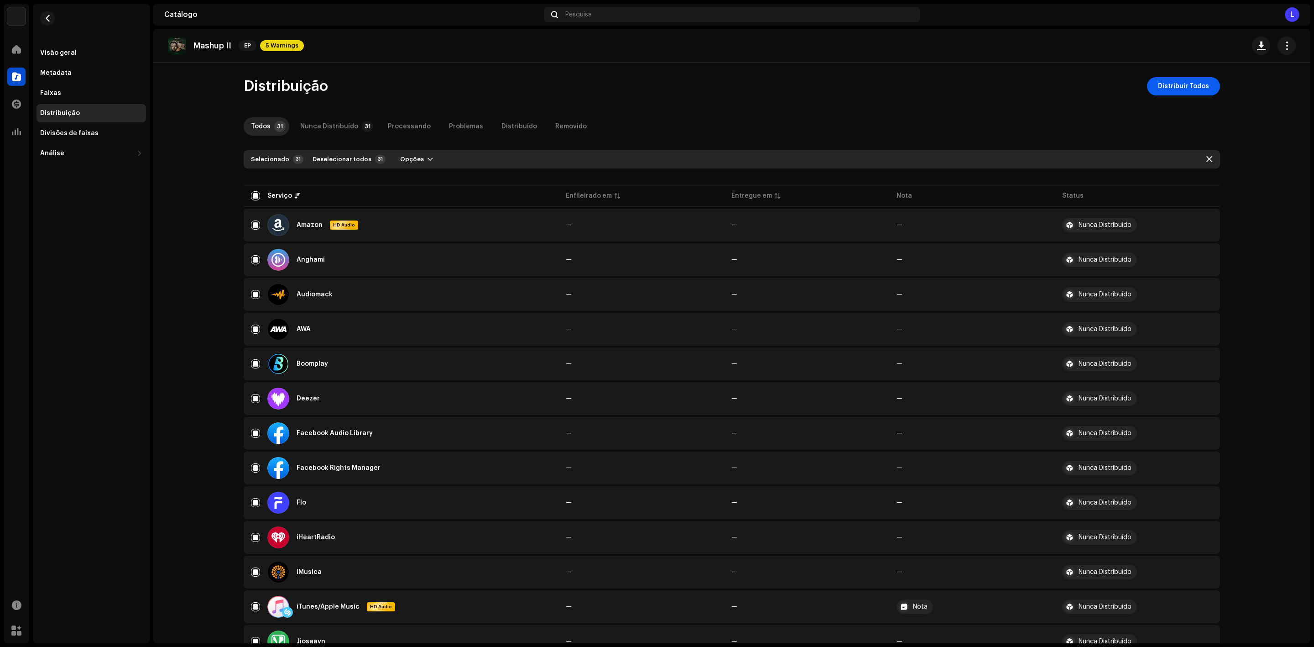
click at [1185, 94] on span "Distribuir Todos" at bounding box center [1183, 86] width 51 height 18
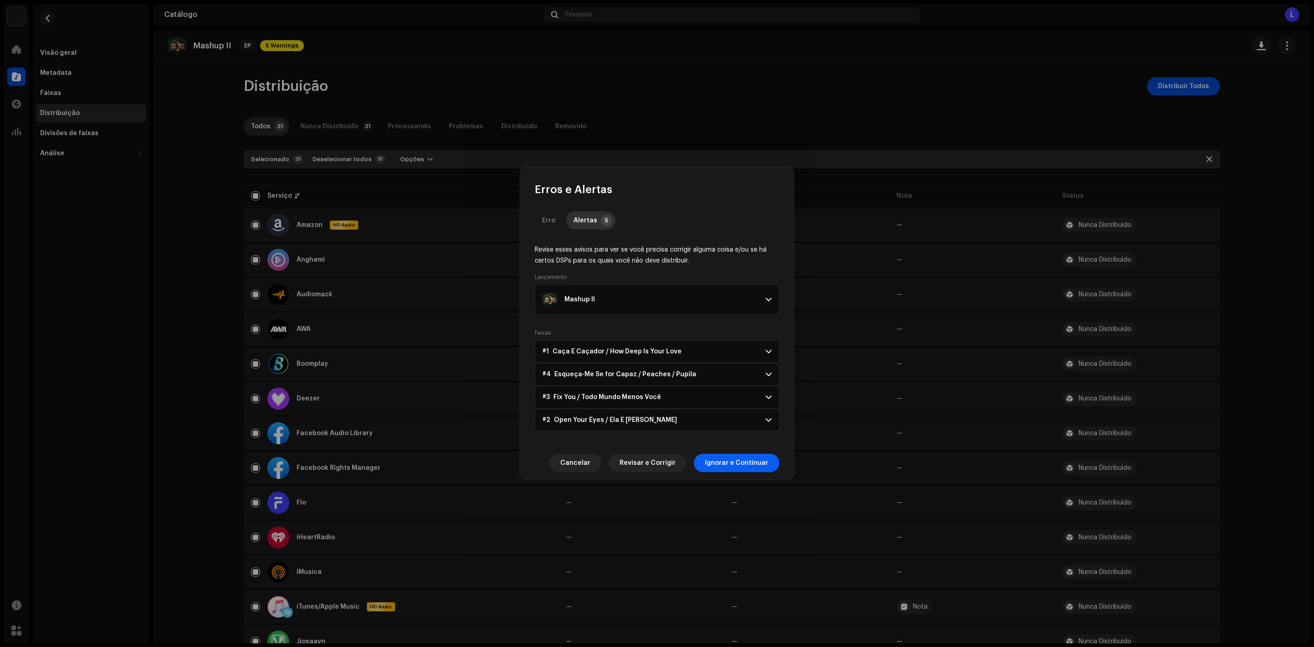
click at [730, 461] on span "Ignorar e Continuar" at bounding box center [736, 463] width 63 height 18
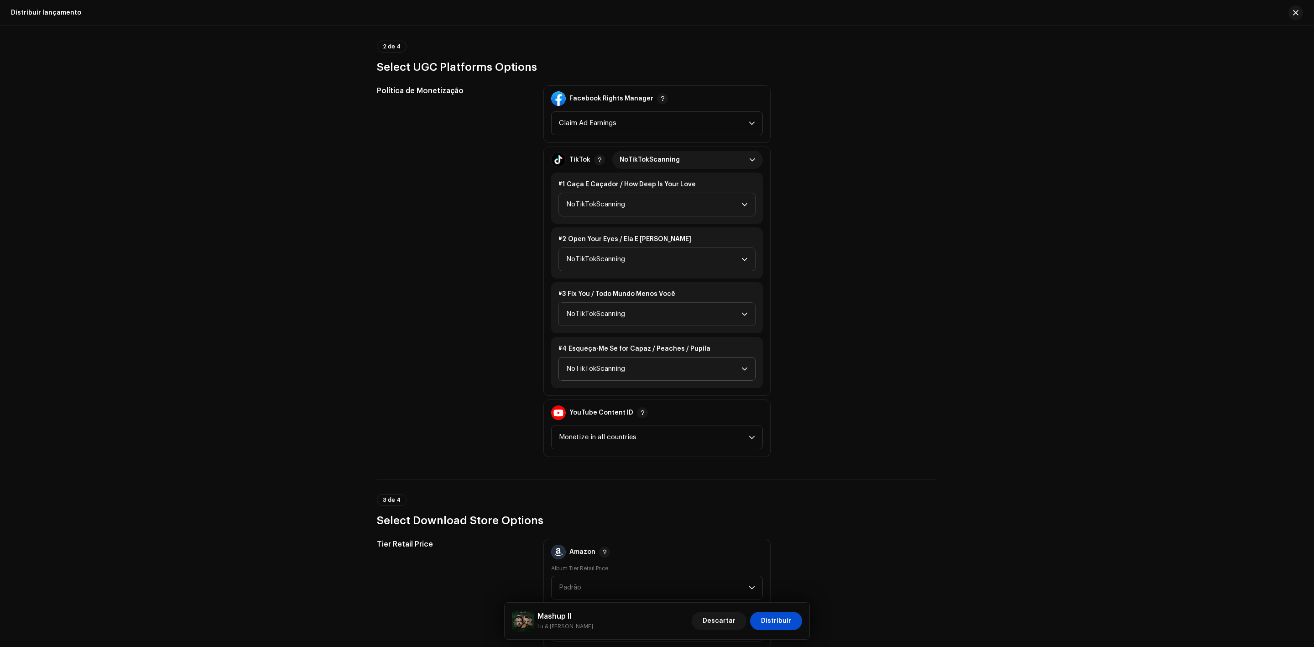
scroll to position [1027, 0]
click at [661, 150] on span "NoTikTokScanning" at bounding box center [685, 159] width 130 height 18
click at [676, 190] on li "BlockAccess" at bounding box center [687, 199] width 143 height 18
click at [674, 153] on span "BlockAccess" at bounding box center [685, 159] width 130 height 18
click at [673, 209] on li "Monetize" at bounding box center [687, 218] width 143 height 18
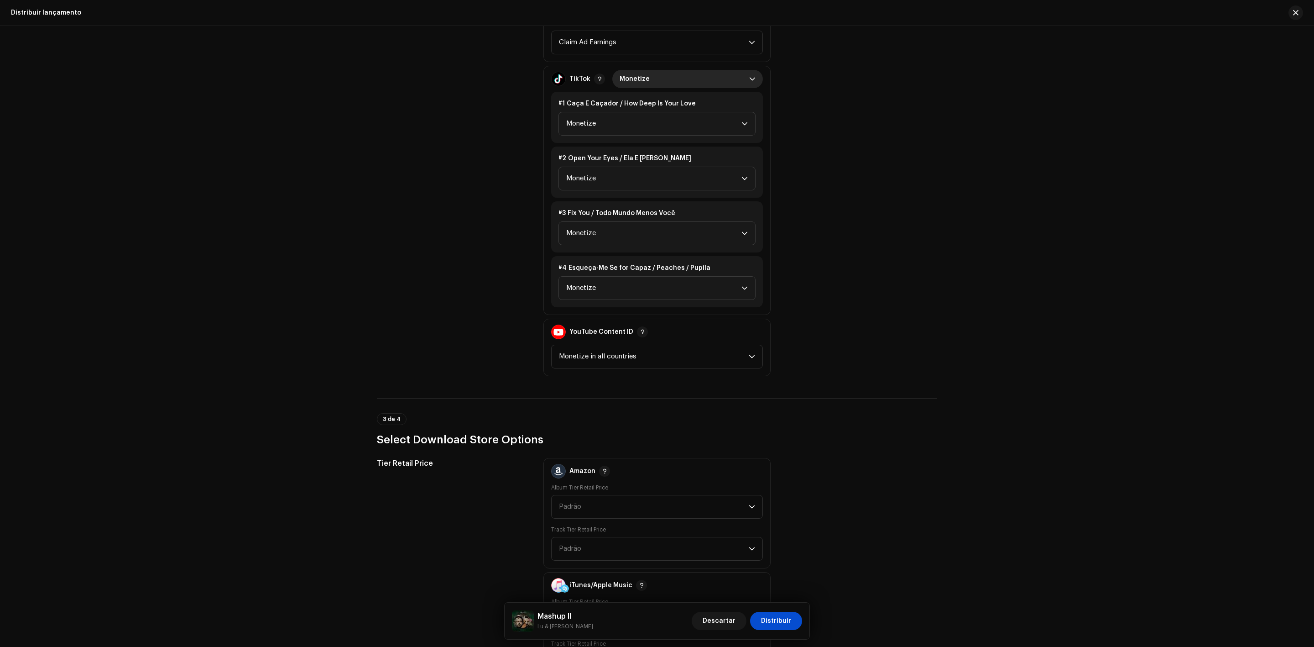
scroll to position [1232, 0]
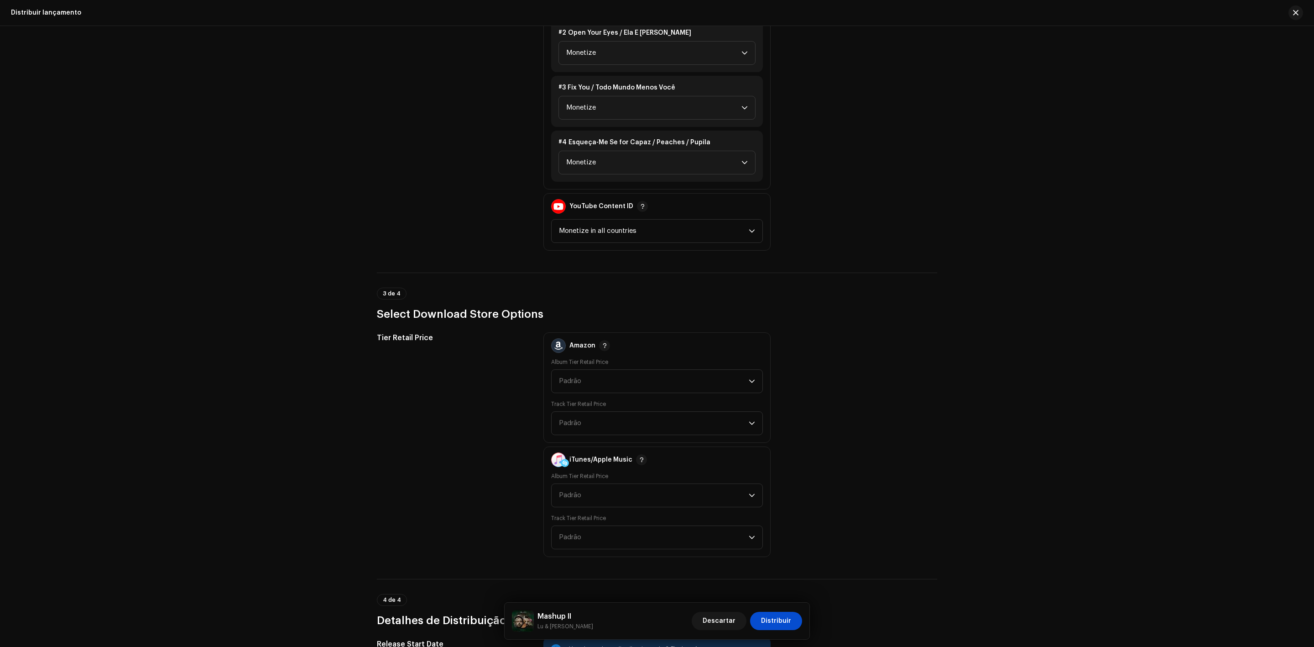
click at [604, 381] on div "Album Tier Retail Price Padrão Track Tier Retail Price Padrão" at bounding box center [657, 396] width 212 height 77
click at [605, 372] on span "Padrão" at bounding box center [654, 381] width 190 height 23
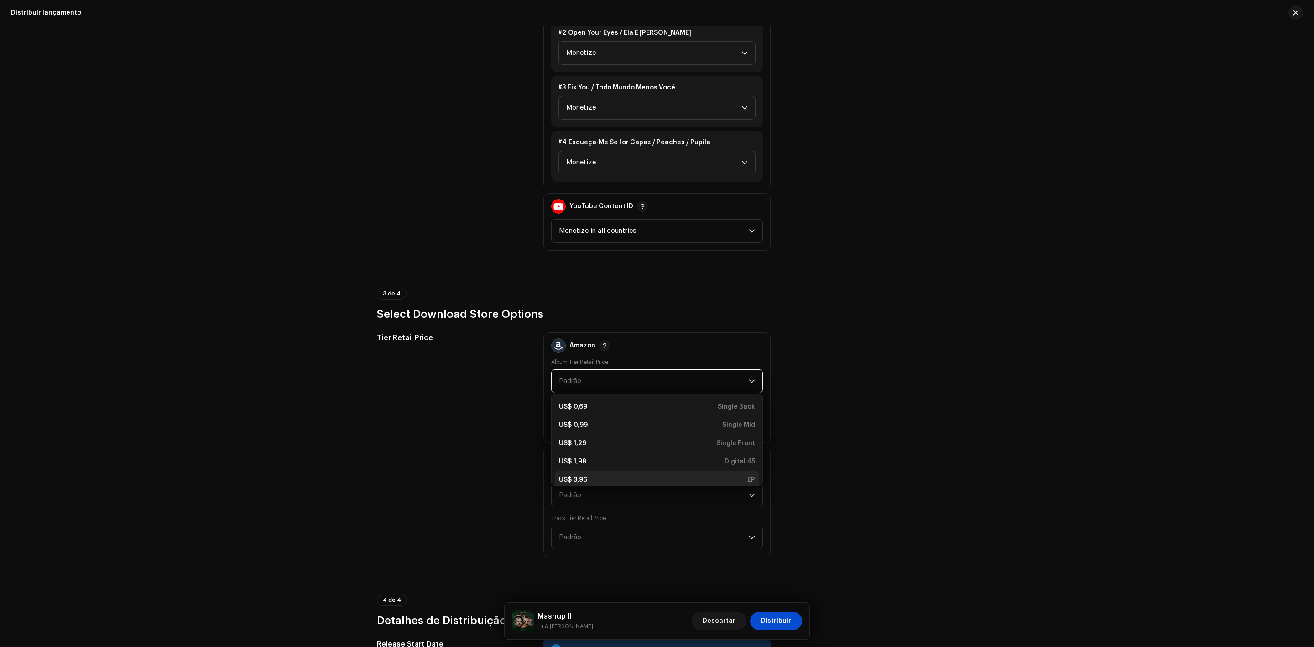
scroll to position [3, 0]
click at [677, 472] on div "US$ 3,96 EP" at bounding box center [657, 476] width 196 height 9
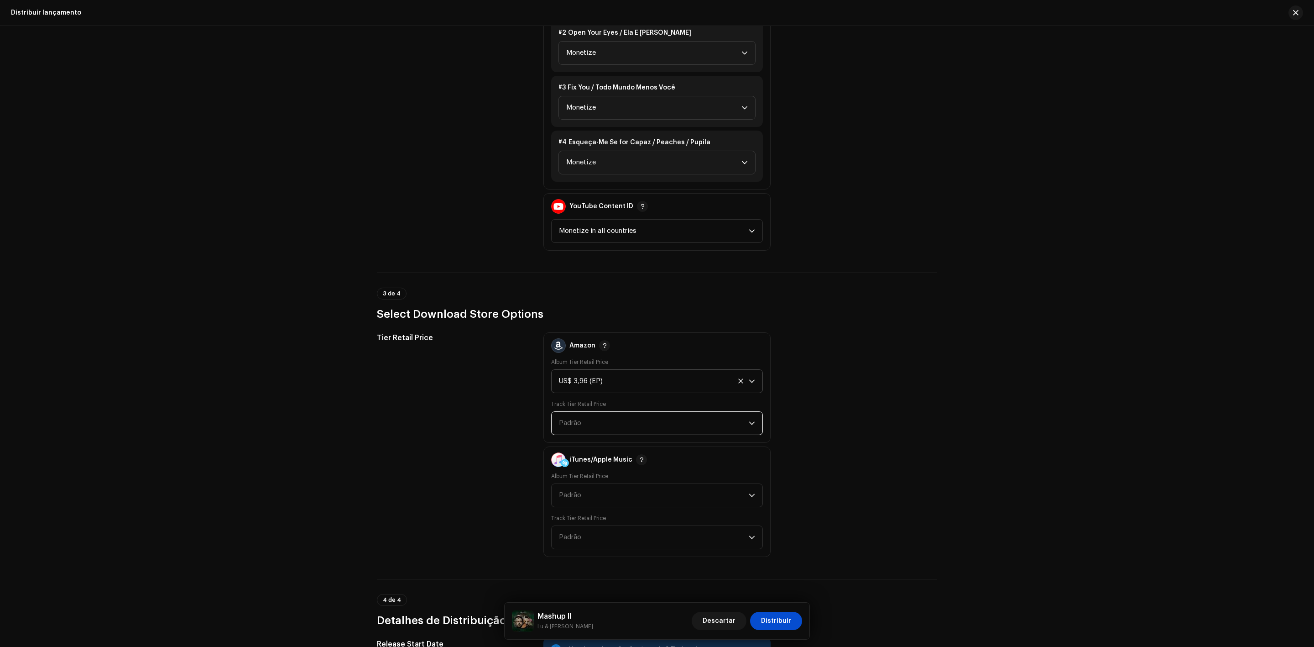
click at [684, 412] on span "Padrão" at bounding box center [654, 423] width 190 height 23
click at [705, 444] on li "US$ 0,69 Back" at bounding box center [657, 448] width 204 height 18
click at [705, 472] on div "Album Tier Retail Price Padrão" at bounding box center [657, 489] width 212 height 35
click at [712, 484] on span "Padrão" at bounding box center [654, 495] width 190 height 23
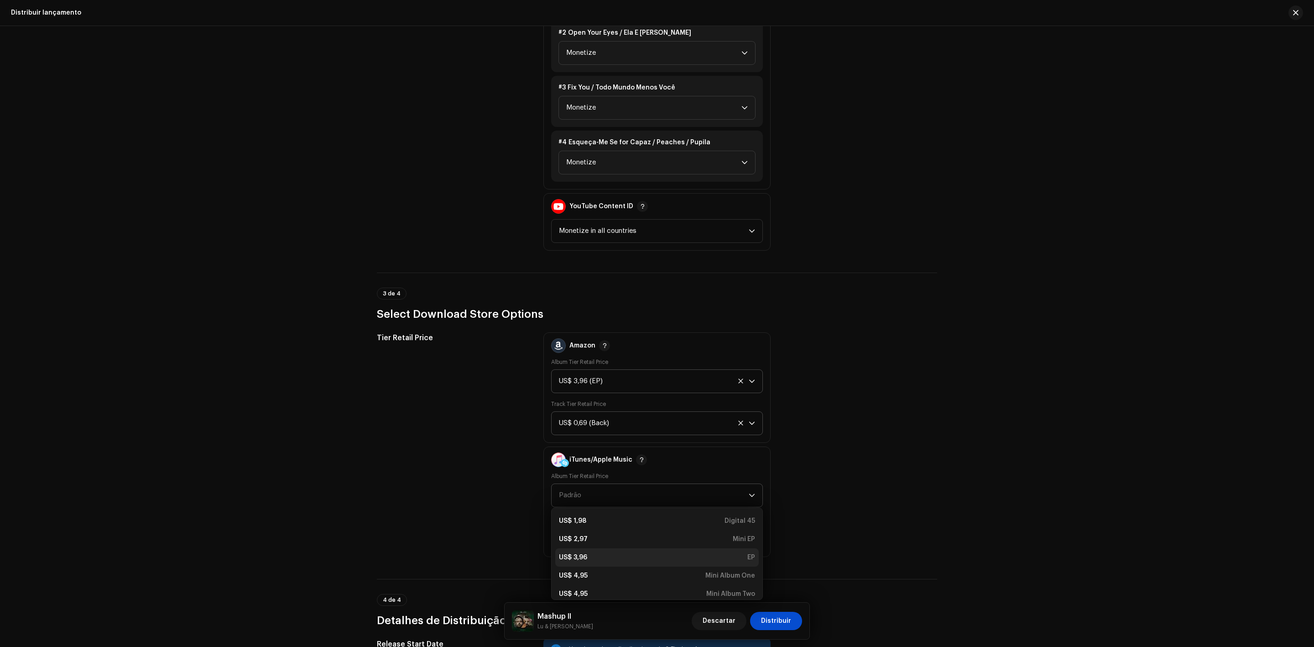
click at [740, 553] on div "US$ 3,96 EP" at bounding box center [657, 557] width 196 height 9
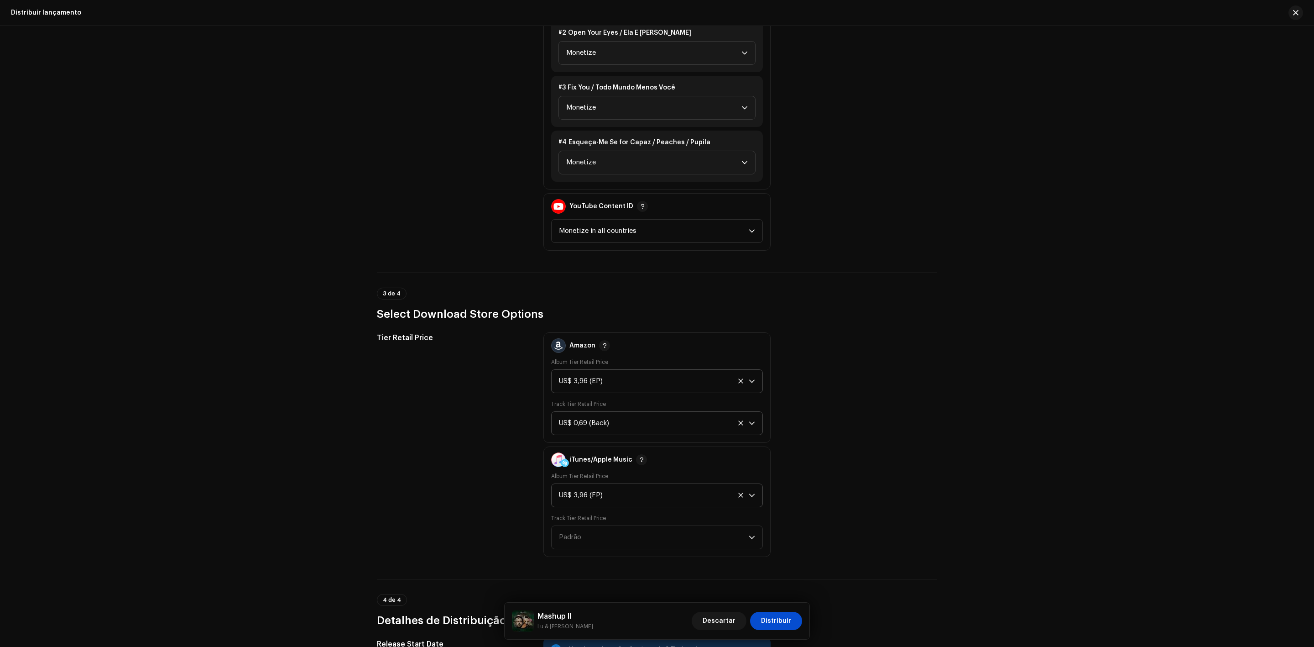
click at [733, 514] on div "Track Tier Retail Price Padrão" at bounding box center [657, 531] width 212 height 35
click at [727, 526] on span "Padrão" at bounding box center [654, 537] width 190 height 23
click at [742, 559] on li "US$ 0,69 Back" at bounding box center [657, 562] width 204 height 18
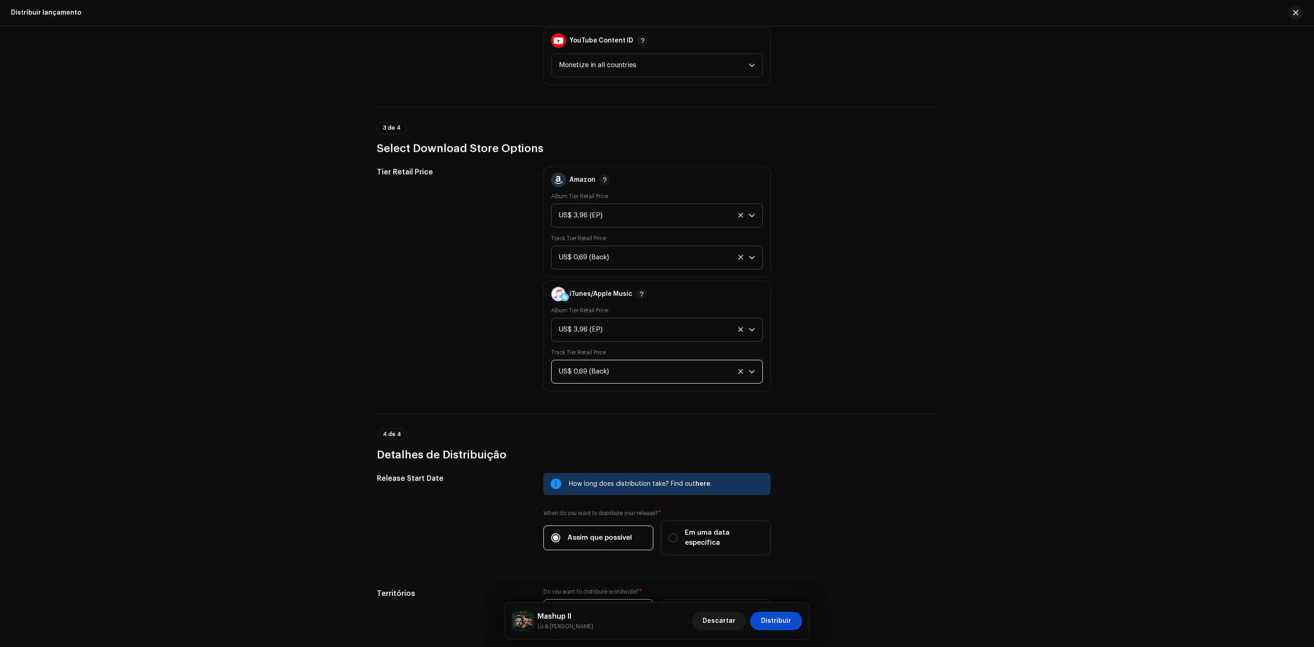
scroll to position [1437, 0]
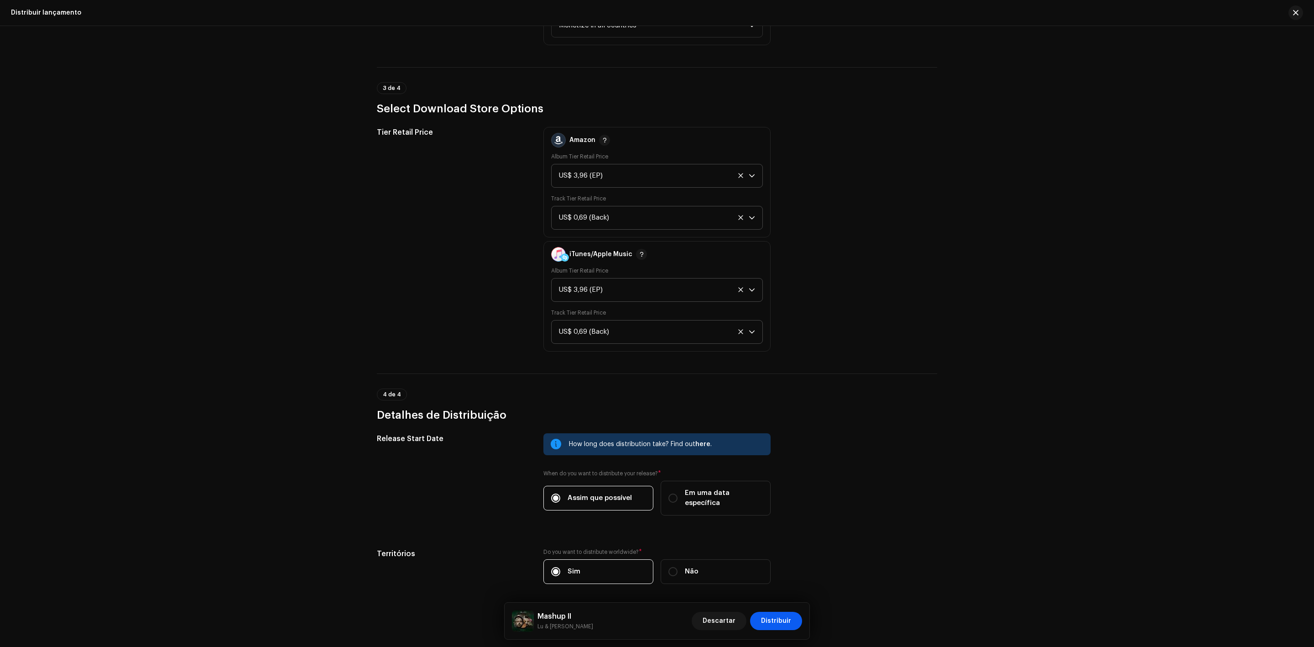
click at [786, 625] on span "Distribuir" at bounding box center [776, 620] width 30 height 18
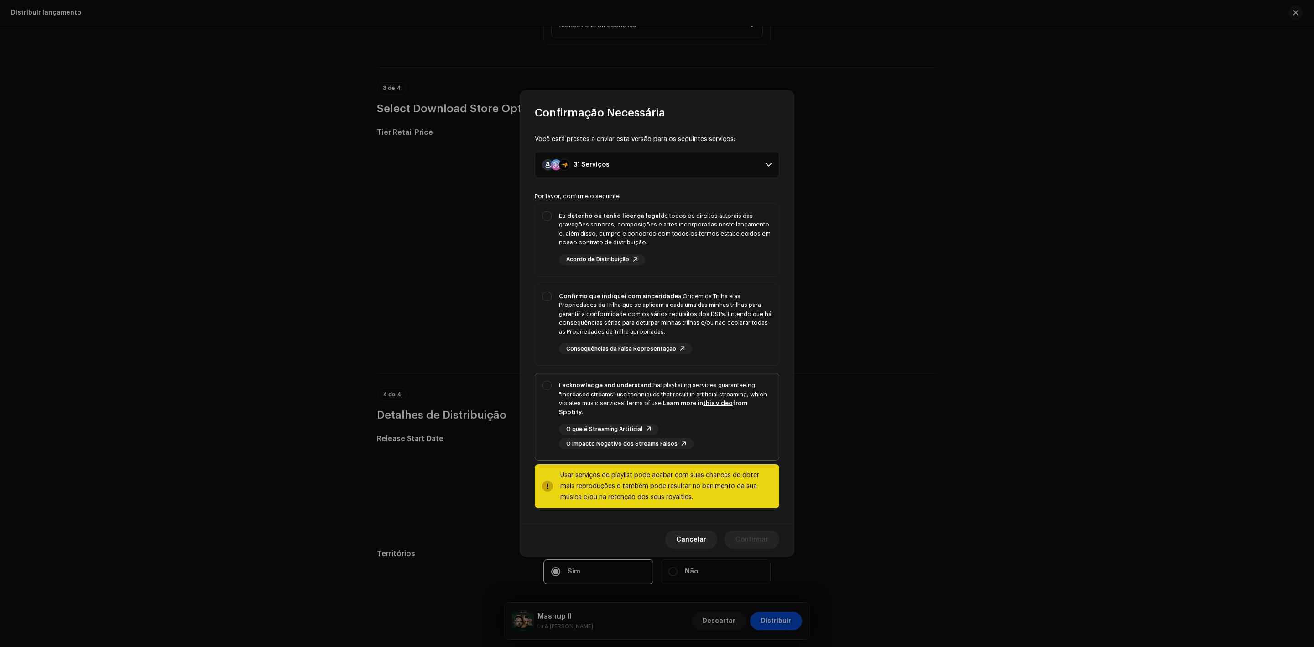
click at [566, 388] on strong "I acknowledge and understand" at bounding box center [605, 385] width 93 height 6
checkbox input "true"
click at [556, 287] on p-selectbutton "Eu detenho ou tenho licença legal de todos os direitos autorais das gravações s…" at bounding box center [657, 332] width 245 height 257
click at [544, 292] on div "Confirmo que indiquei com sinceridade a Origem da Trilha e as Propriedades da T…" at bounding box center [657, 323] width 244 height 78
checkbox input "true"
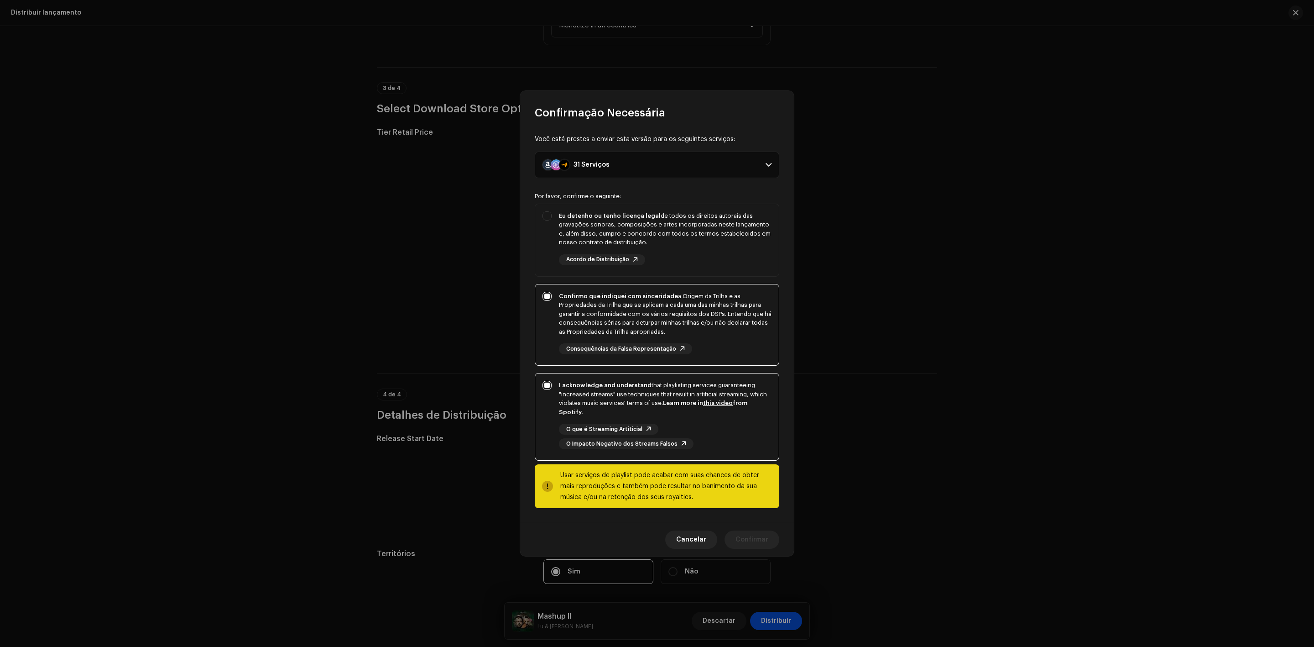
click at [562, 193] on div "Você está prestes a enviar esta versão para os seguintes serviços: 31 Serviços …" at bounding box center [657, 321] width 274 height 403
click at [561, 245] on div "Eu detenho ou tenho licença legal de todos os direitos autorais das gravações s…" at bounding box center [665, 229] width 213 height 36
checkbox input "true"
click at [753, 534] on span "Confirmar" at bounding box center [752, 539] width 33 height 18
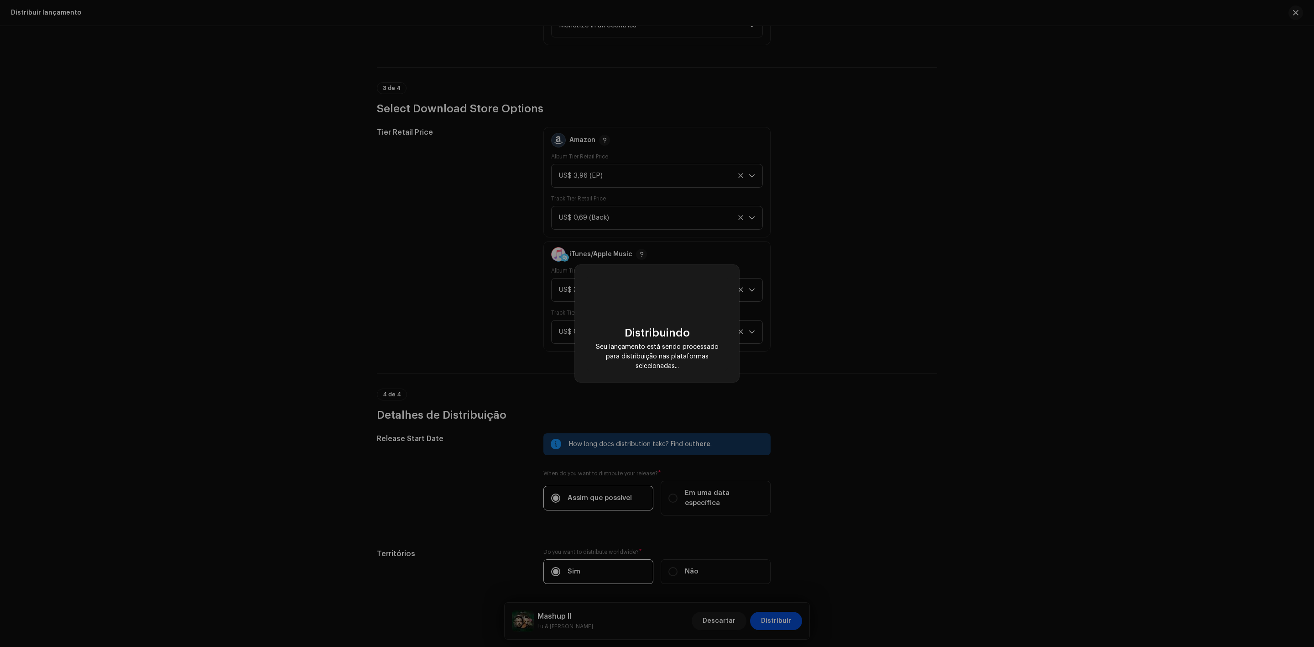
checkbox input "false"
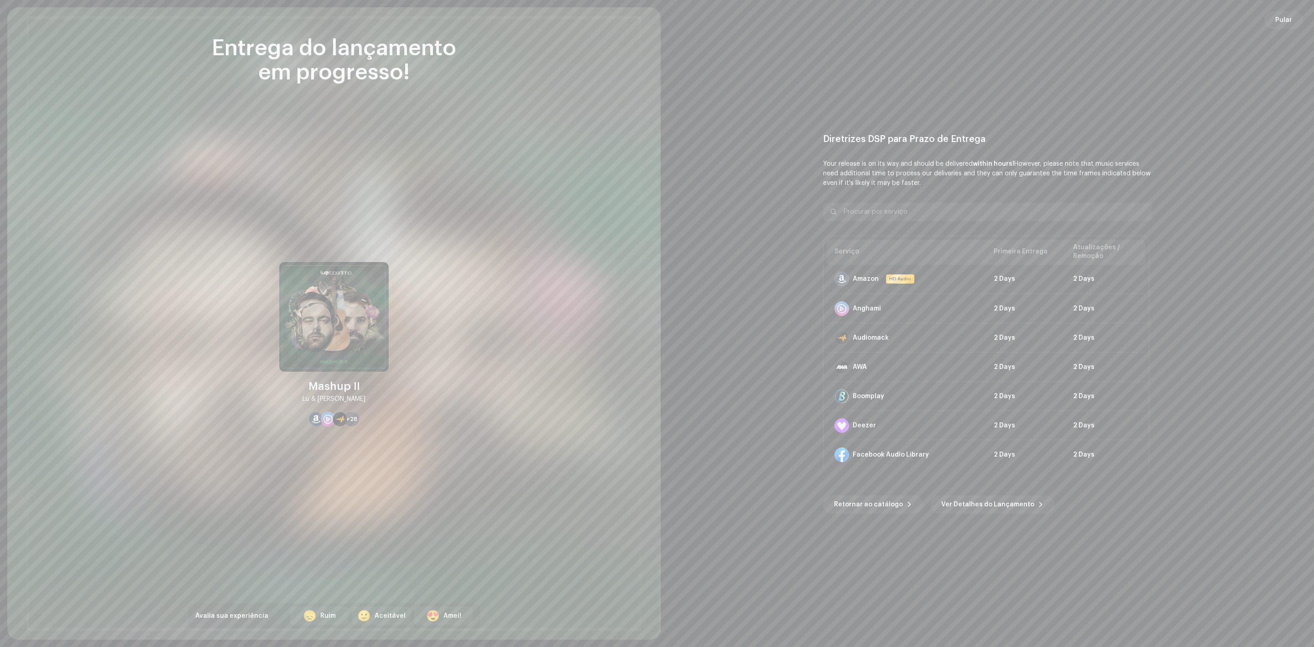
click at [1278, 20] on span "Pular" at bounding box center [1283, 20] width 17 height 18
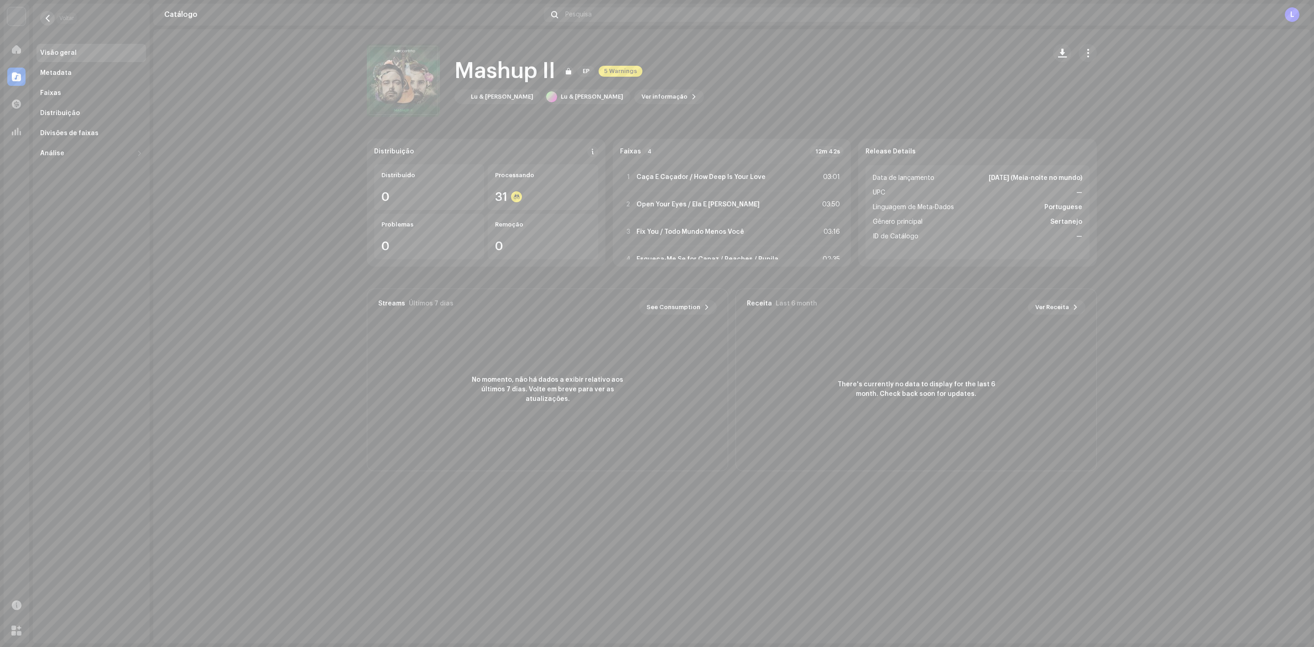
click at [46, 15] on span "button" at bounding box center [47, 18] width 7 height 7
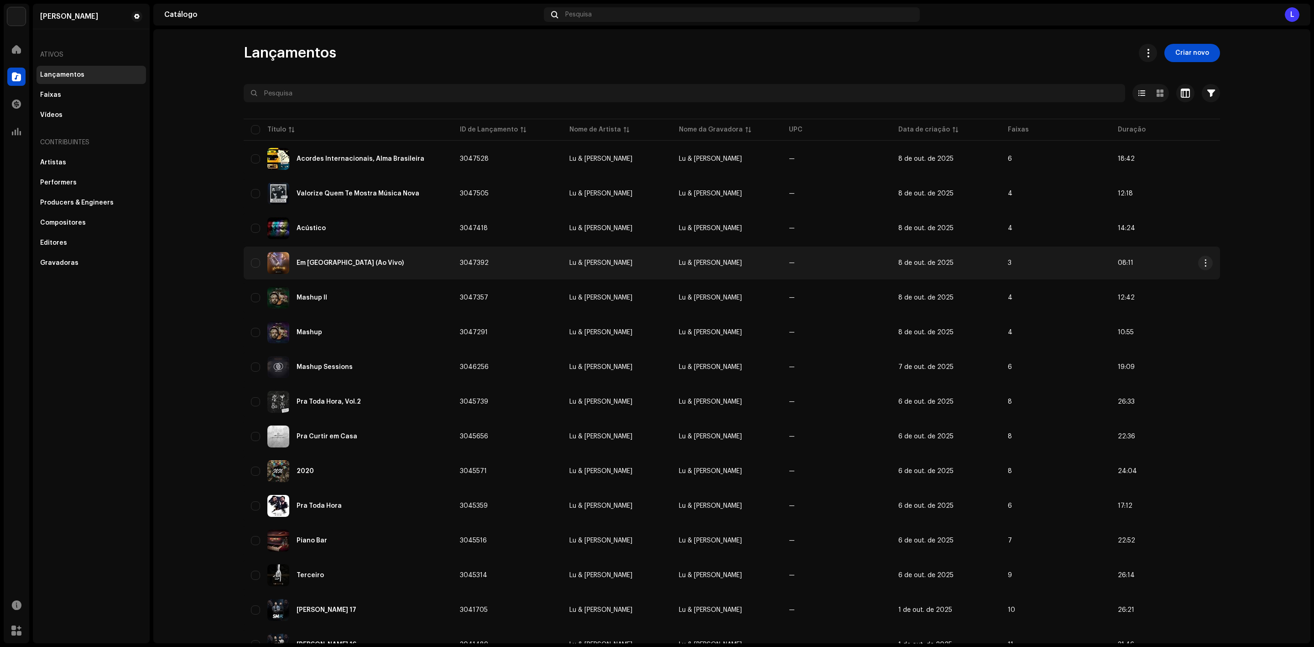
click at [331, 262] on div "[PERSON_NAME][GEOGRAPHIC_DATA] (Ao Vivo)" at bounding box center [350, 263] width 107 height 6
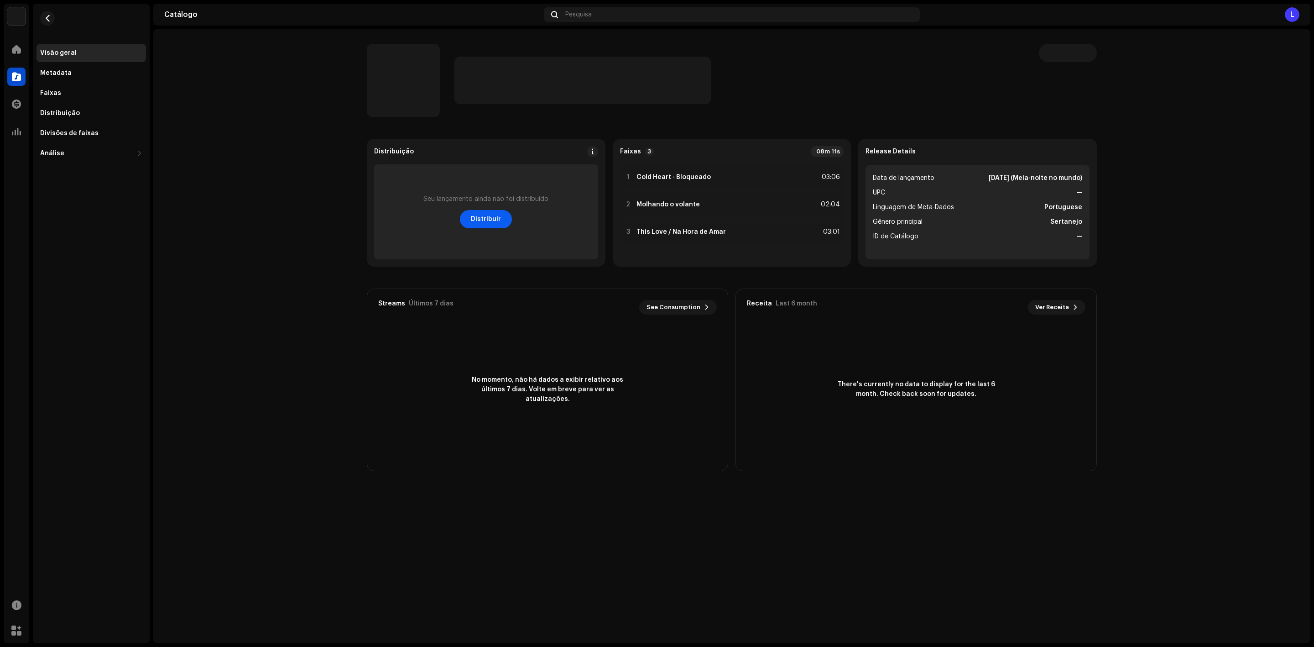
click at [493, 226] on span "Distribuir" at bounding box center [486, 219] width 30 height 18
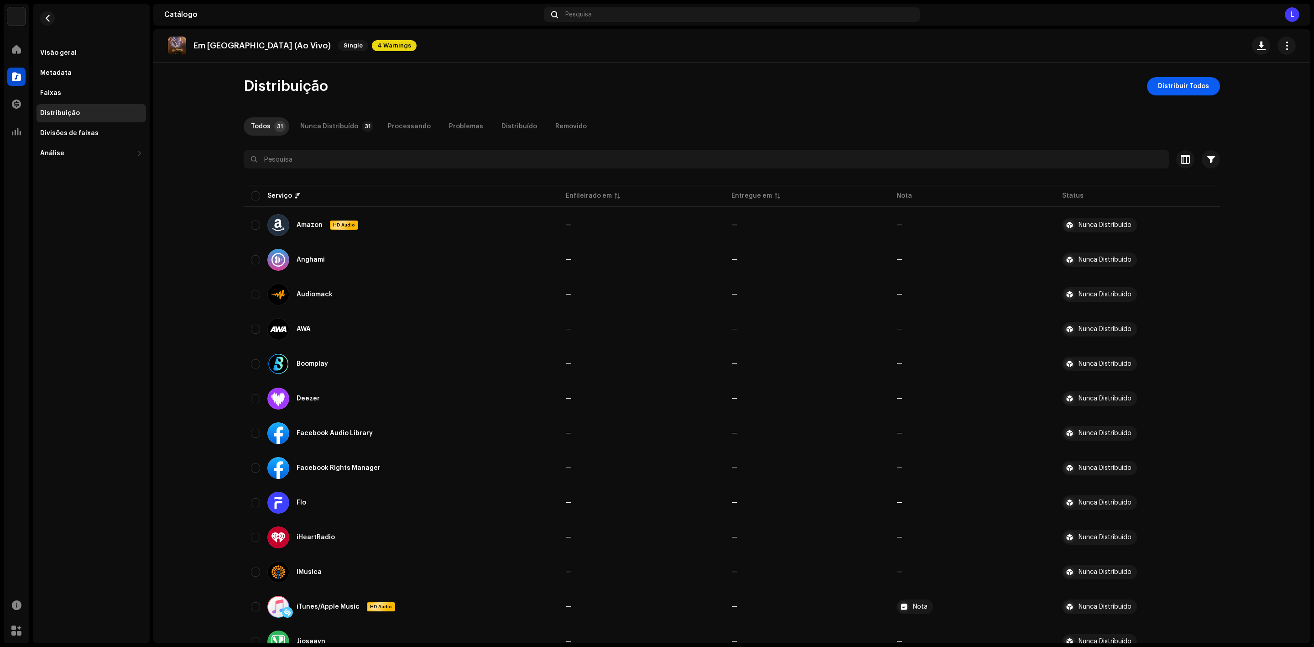
click at [1184, 88] on span "Distribuir Todos" at bounding box center [1183, 86] width 51 height 18
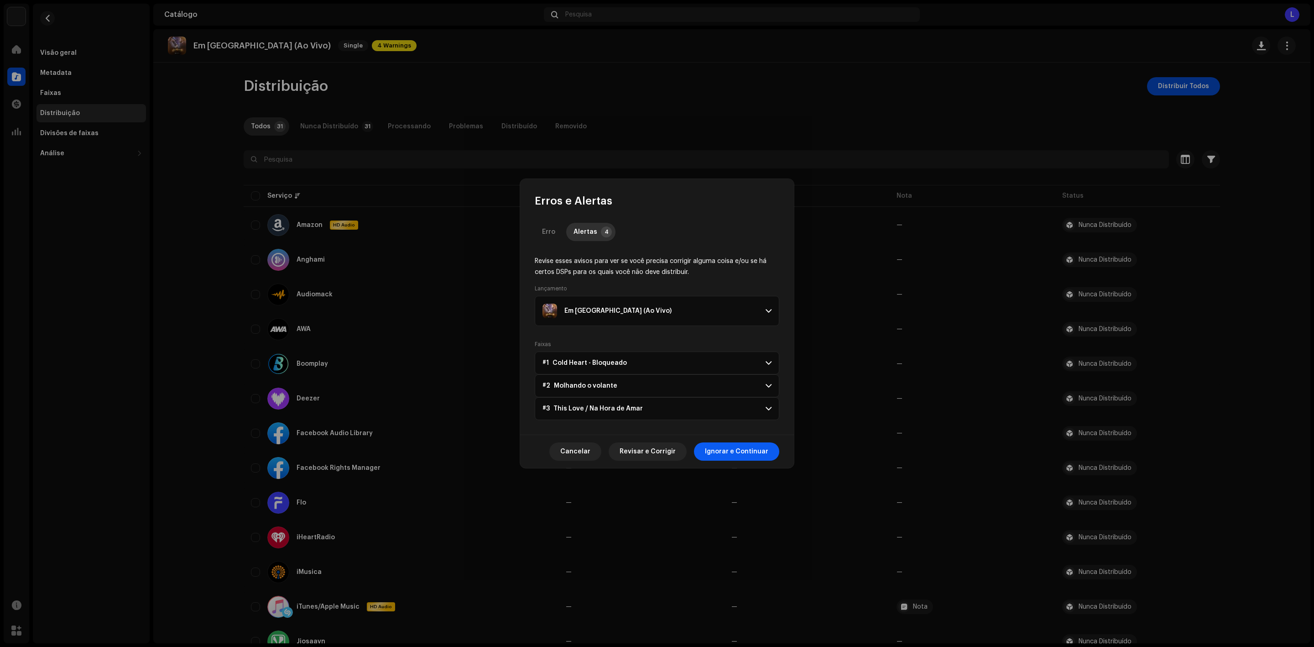
click at [739, 449] on span "Ignorar e Continuar" at bounding box center [736, 451] width 63 height 18
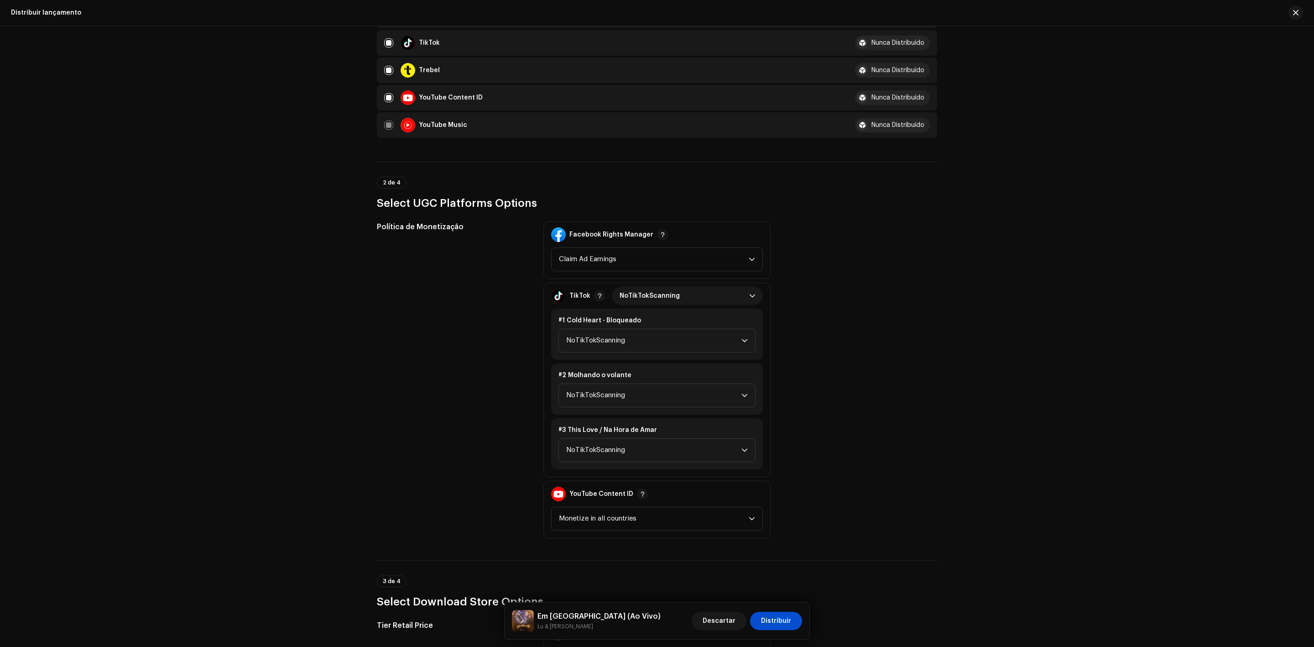
scroll to position [958, 0]
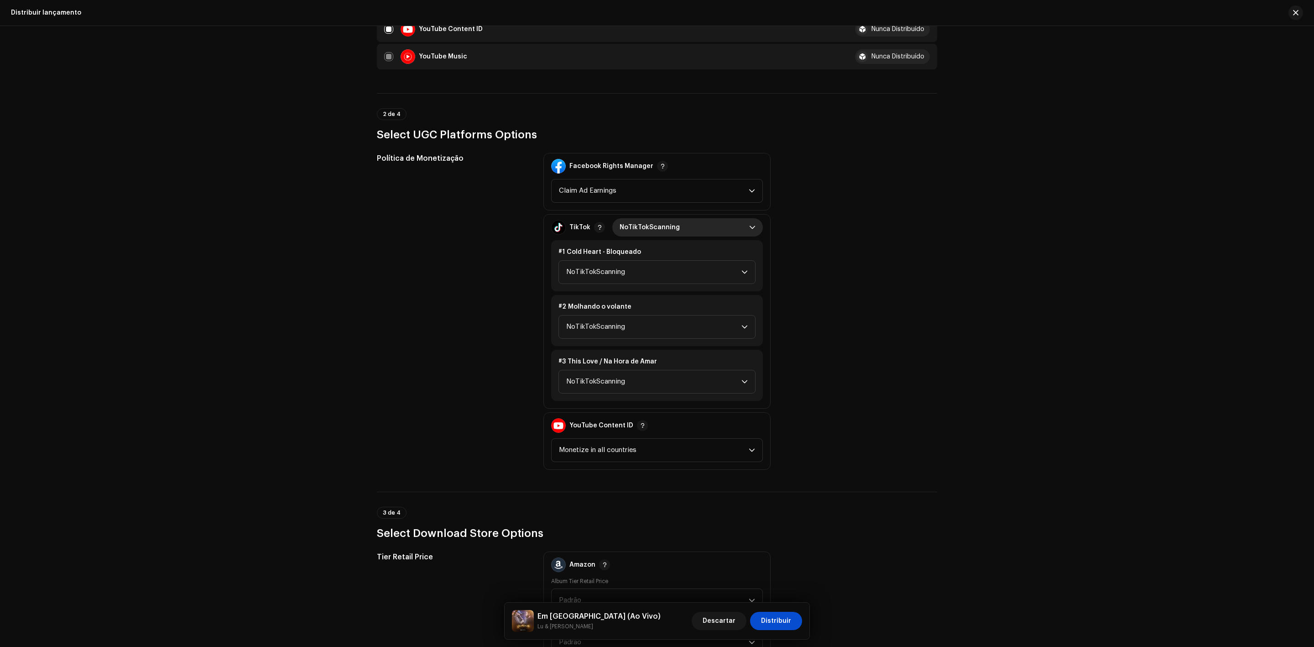
click at [654, 218] on span "NoTikTokScanning" at bounding box center [685, 227] width 130 height 18
click at [660, 277] on li "Monetize" at bounding box center [687, 286] width 143 height 18
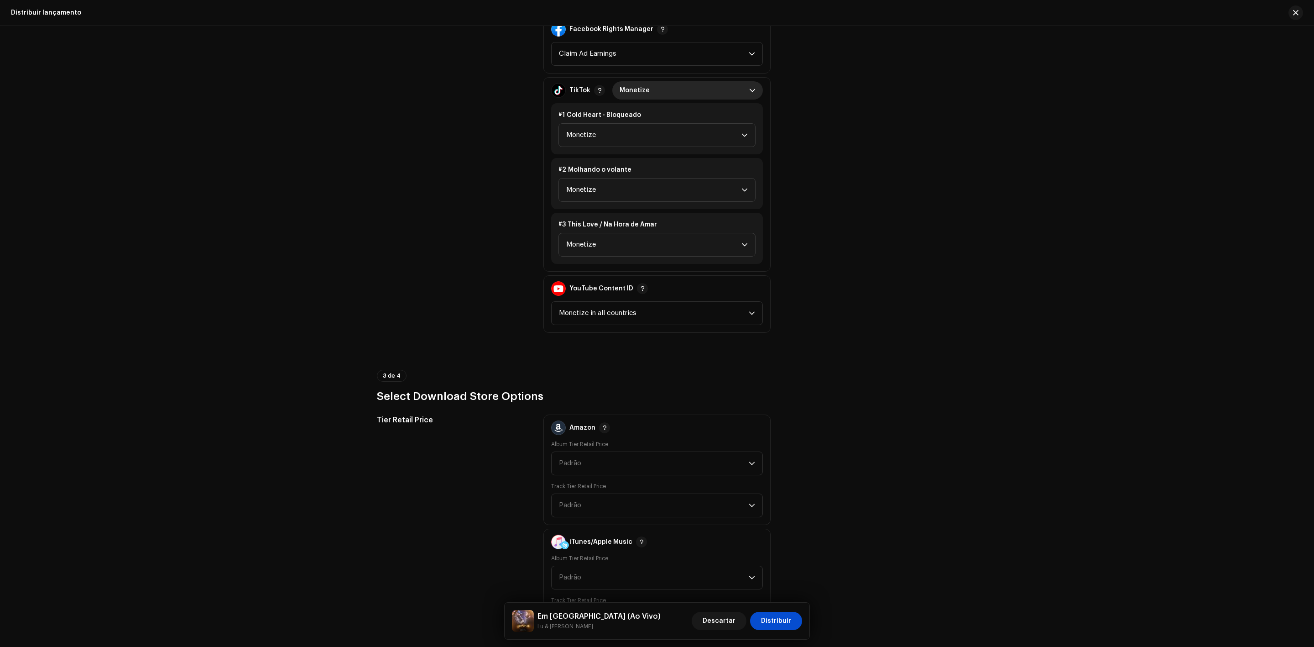
scroll to position [1300, 0]
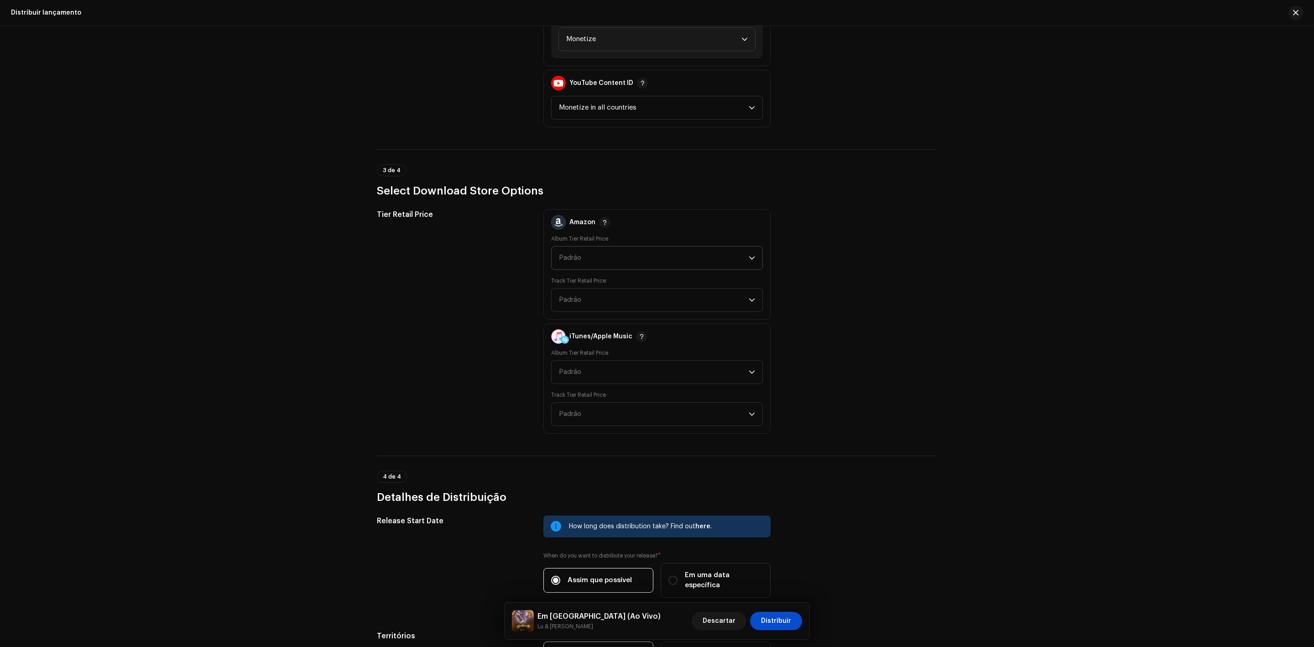
click at [590, 246] on span "Padrão" at bounding box center [654, 257] width 190 height 23
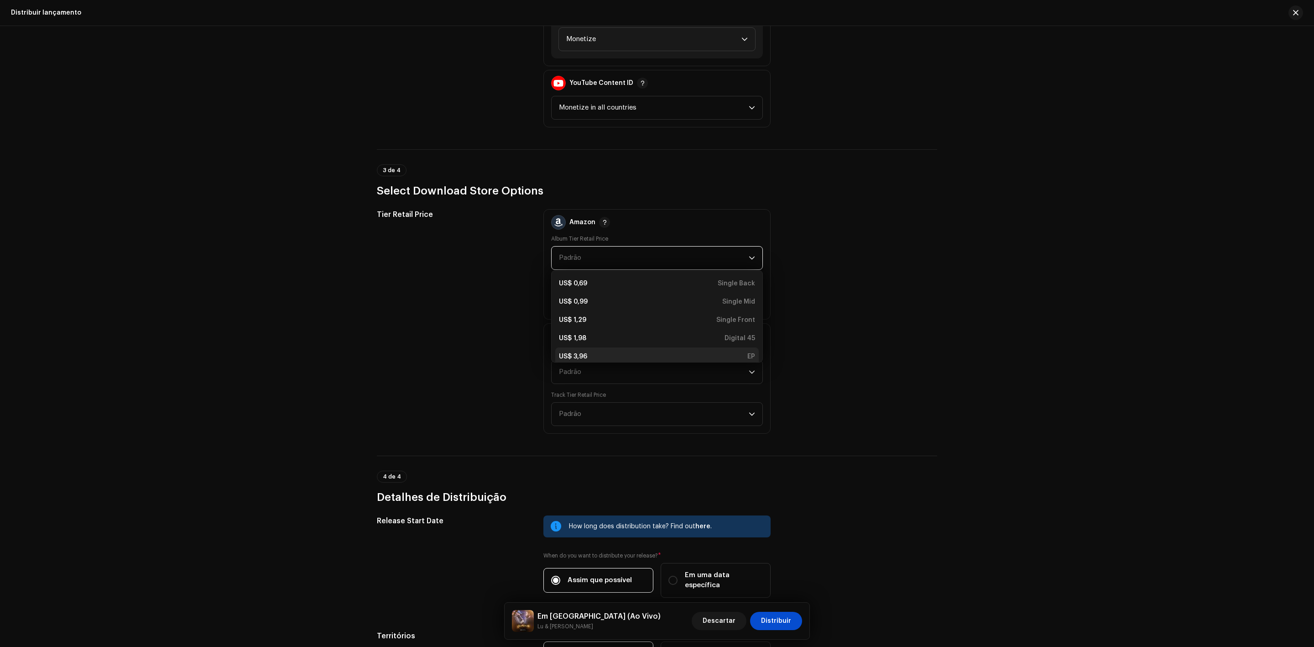
scroll to position [3, 0]
click at [645, 349] on div "US$ 3,96 EP" at bounding box center [657, 353] width 196 height 9
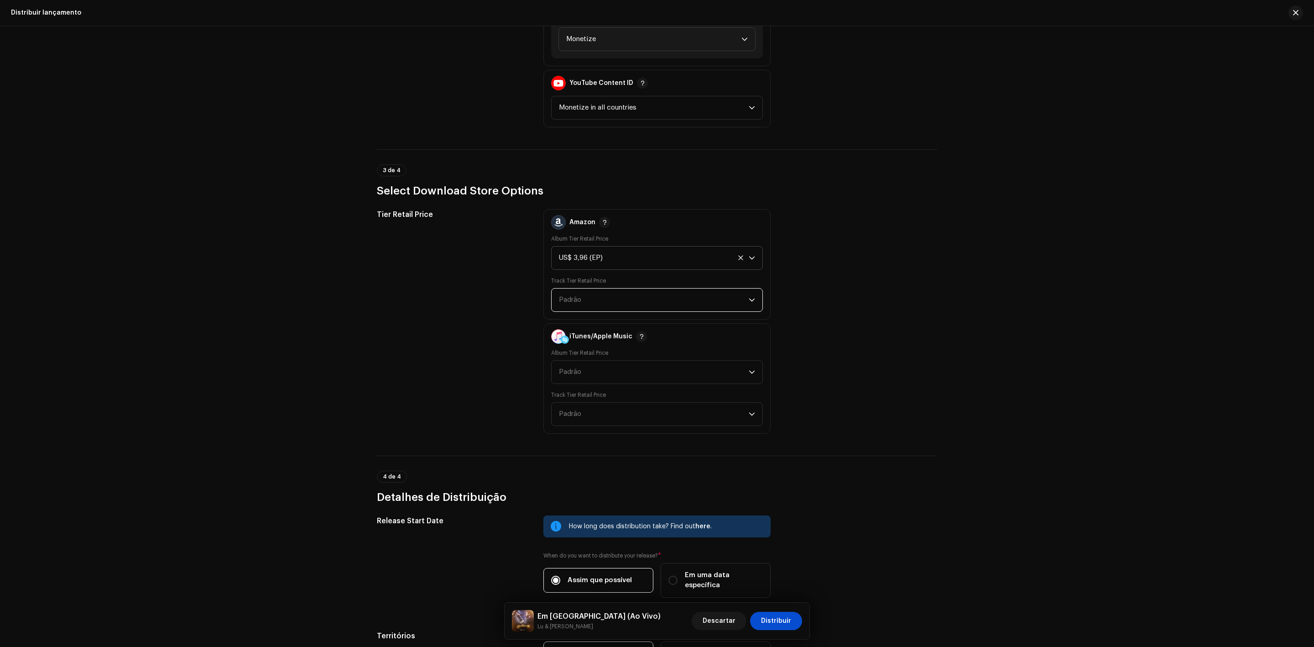
click at [663, 288] on span "Padrão" at bounding box center [654, 299] width 190 height 23
click at [697, 321] on div "US$ 0,69 Back" at bounding box center [657, 325] width 196 height 9
click at [701, 360] on span "Padrão" at bounding box center [654, 371] width 190 height 23
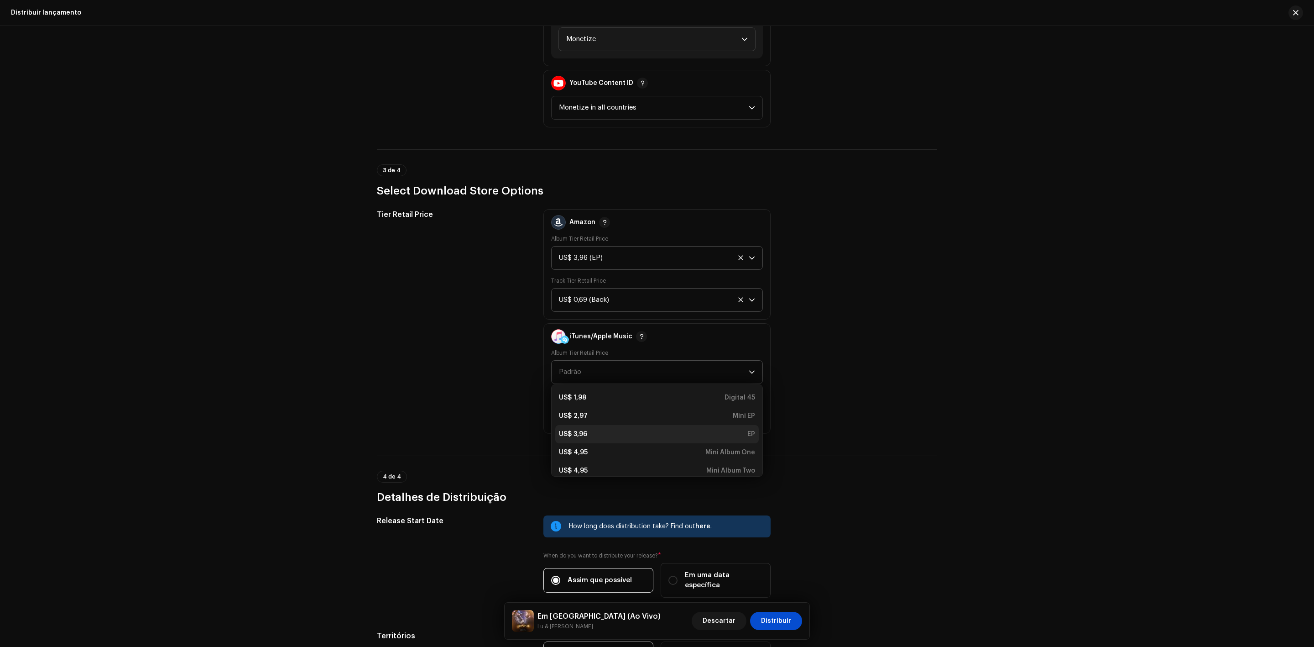
click at [726, 429] on div "US$ 3,96 EP" at bounding box center [657, 433] width 196 height 9
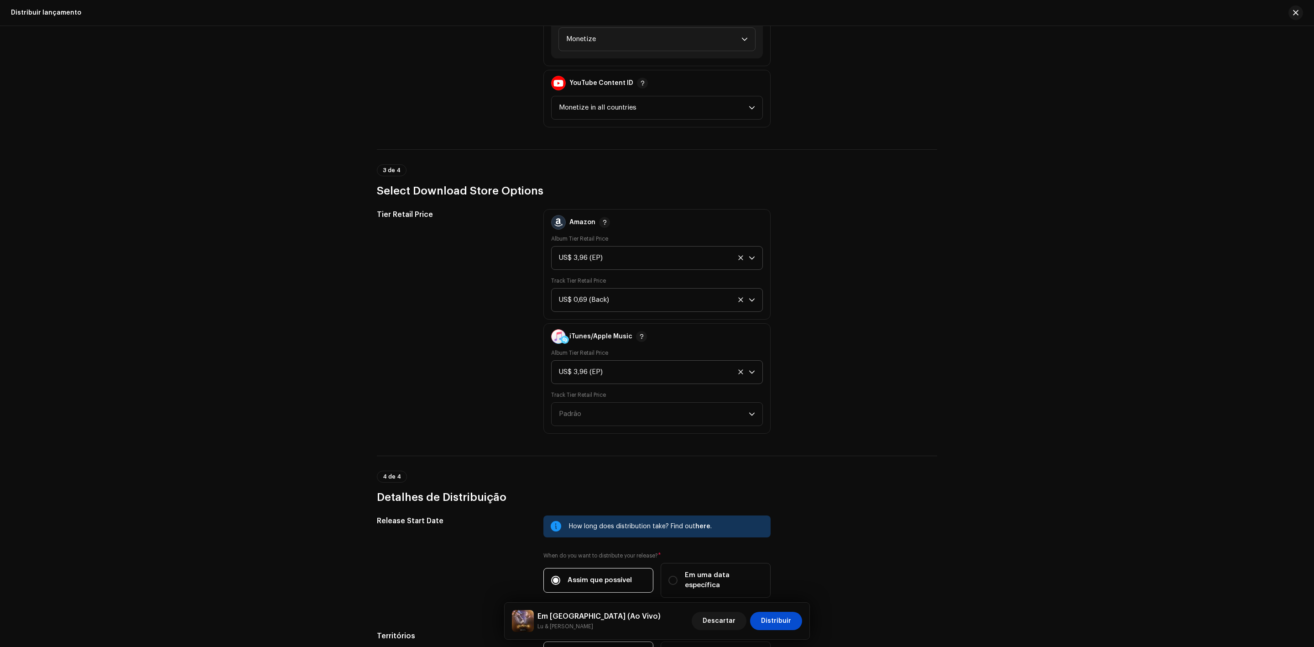
click at [726, 419] on div "iTunes/Apple Music Album Tier Retail Price US$ 3,96 (EP) Track Tier Retail Pric…" at bounding box center [656, 378] width 227 height 110
click at [726, 417] on div "iTunes/Apple Music Album Tier Retail Price US$ 3,96 (EP) Track Tier Retail Pric…" at bounding box center [656, 378] width 227 height 110
click at [726, 415] on div "iTunes/Apple Music Album Tier Retail Price US$ 3,96 (EP) Track Tier Retail Pric…" at bounding box center [656, 378] width 227 height 110
click at [730, 402] on span "Padrão" at bounding box center [654, 413] width 190 height 23
click at [731, 435] on div "US$ 0,69 Back" at bounding box center [657, 439] width 196 height 9
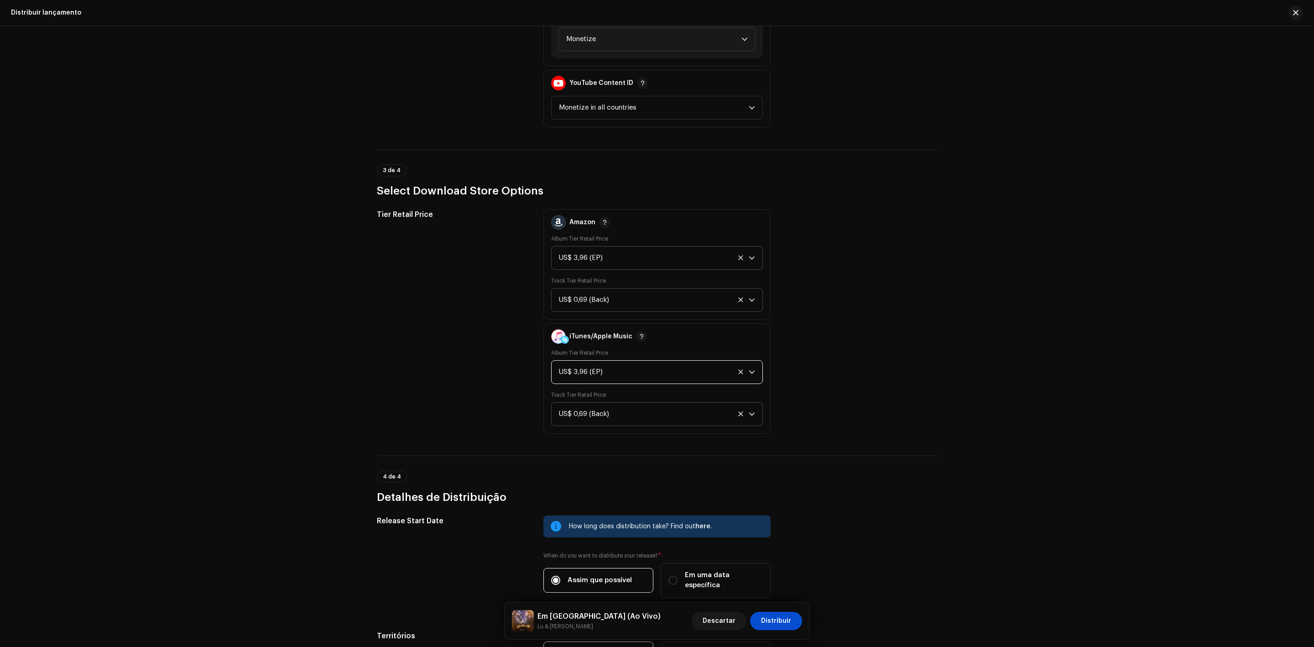
click at [689, 367] on div "US$ 3,96 (EP)" at bounding box center [646, 371] width 175 height 23
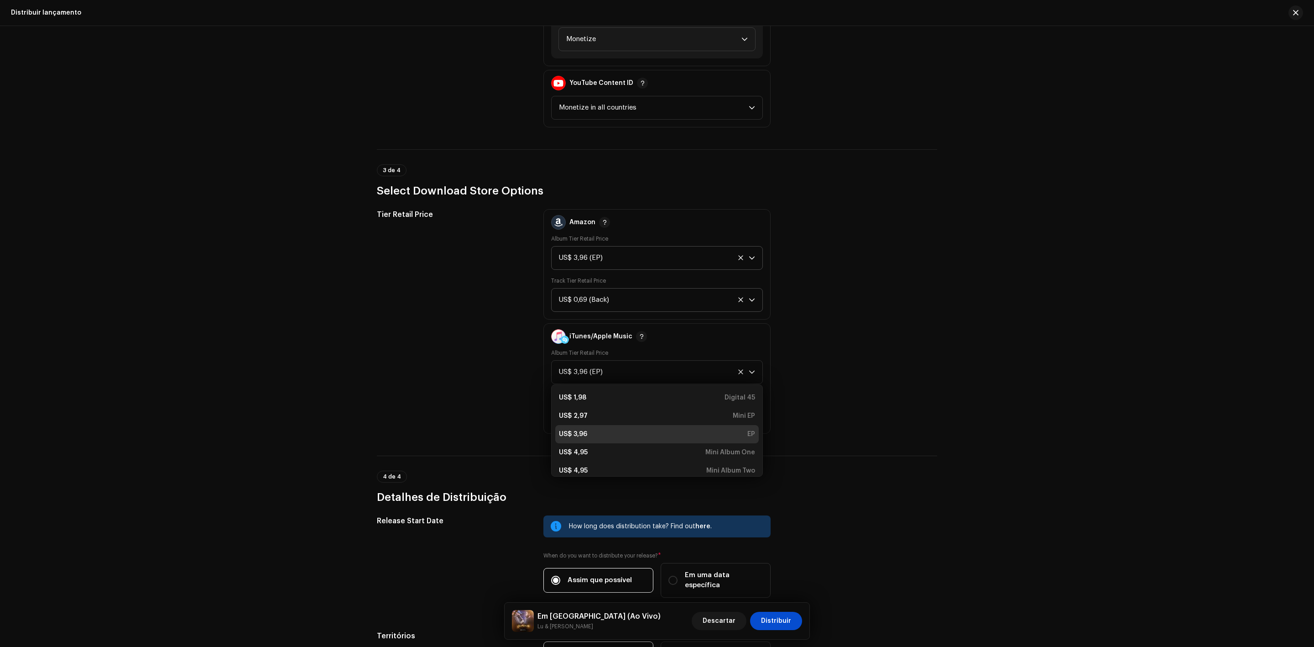
click at [888, 375] on div "Tier Retail Price Amazon Album Tier Retail Price US$ 3,96 (EP) Track Tier Retai…" at bounding box center [657, 321] width 560 height 224
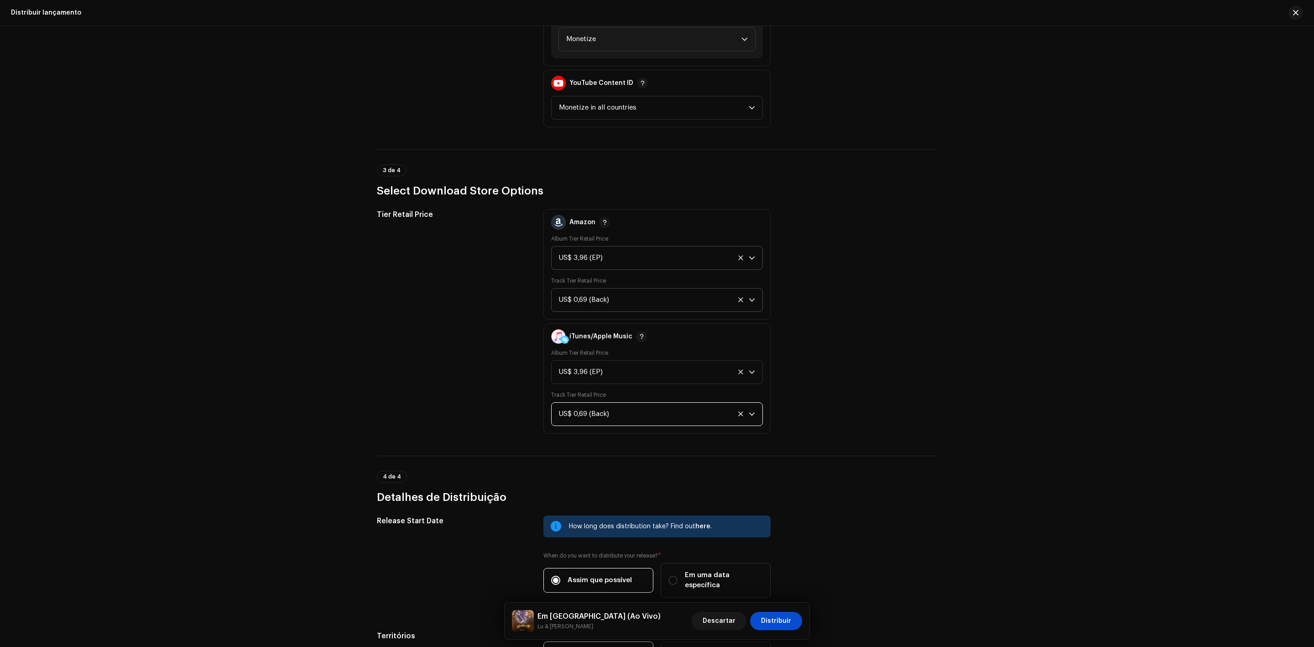
click at [705, 402] on div "US$ 0,69 (Back)" at bounding box center [646, 413] width 175 height 23
click at [871, 382] on div "Tier Retail Price Amazon Album Tier Retail Price US$ 3,96 (EP) Track Tier Retai…" at bounding box center [657, 321] width 560 height 224
click at [619, 402] on div "US$ 0,69 (Back)" at bounding box center [646, 413] width 175 height 23
click at [814, 400] on div "Tier Retail Price Amazon Album Tier Retail Price US$ 3,96 (EP) Track Tier Retai…" at bounding box center [657, 321] width 560 height 224
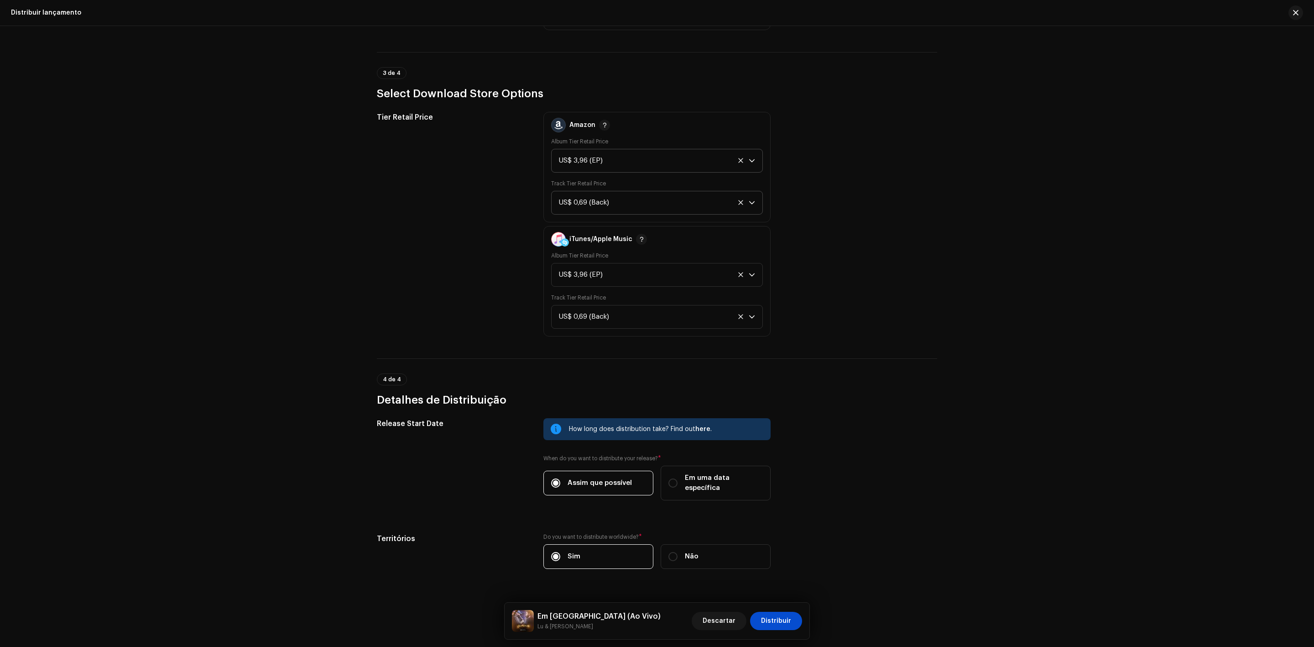
scroll to position [1055, 0]
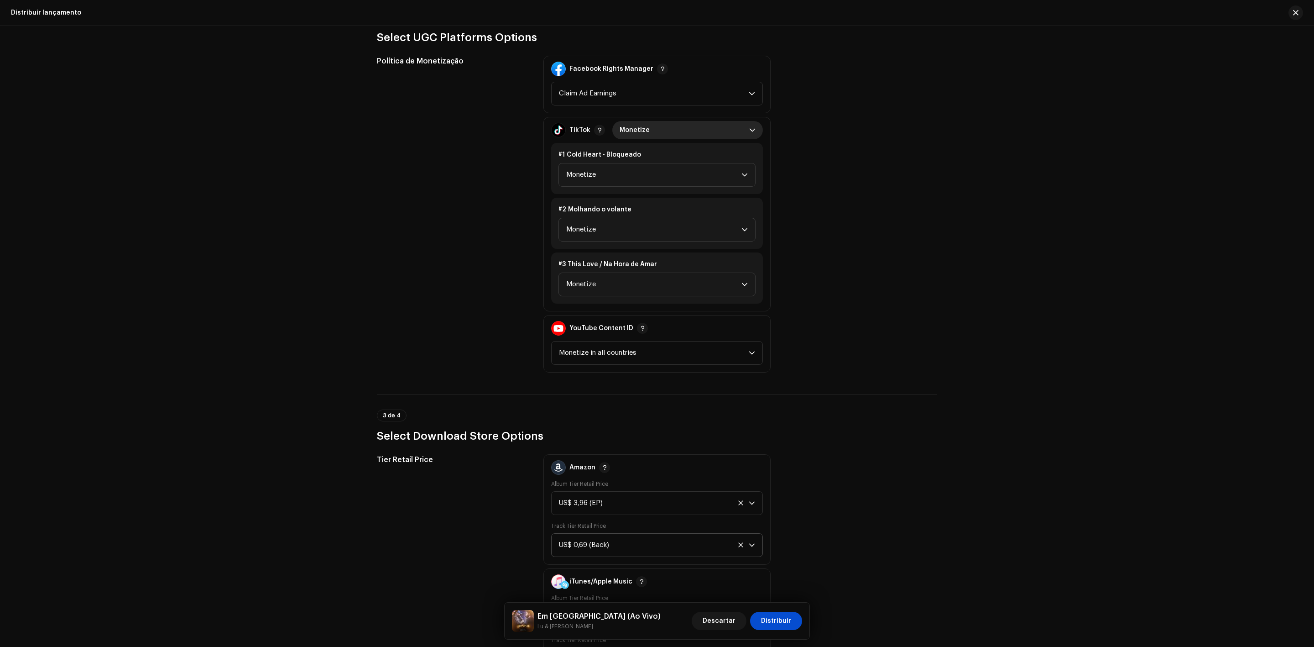
click at [788, 630] on div "Descartar Distribuir" at bounding box center [747, 621] width 110 height 22
click at [786, 626] on span "Distribuir" at bounding box center [776, 620] width 30 height 18
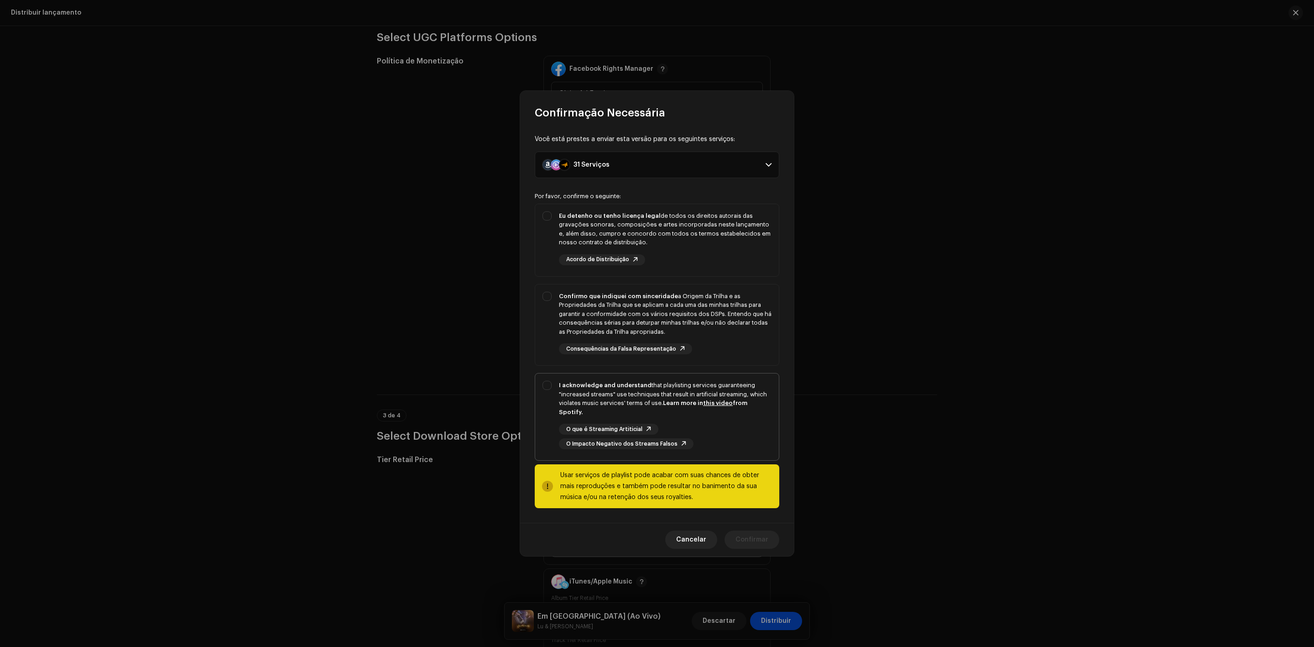
click at [539, 389] on div "I acknowledge and understand that playlisting services guaranteeing "increased …" at bounding box center [657, 414] width 244 height 83
checkbox input "true"
click at [547, 333] on div "Confirmo que indiquei com sinceridade a Origem da Trilha e as Propriedades da T…" at bounding box center [657, 323] width 244 height 78
checkbox input "true"
click at [556, 241] on div "Eu detenho ou tenho licença legal de todos os direitos autorais das gravações s…" at bounding box center [657, 238] width 244 height 68
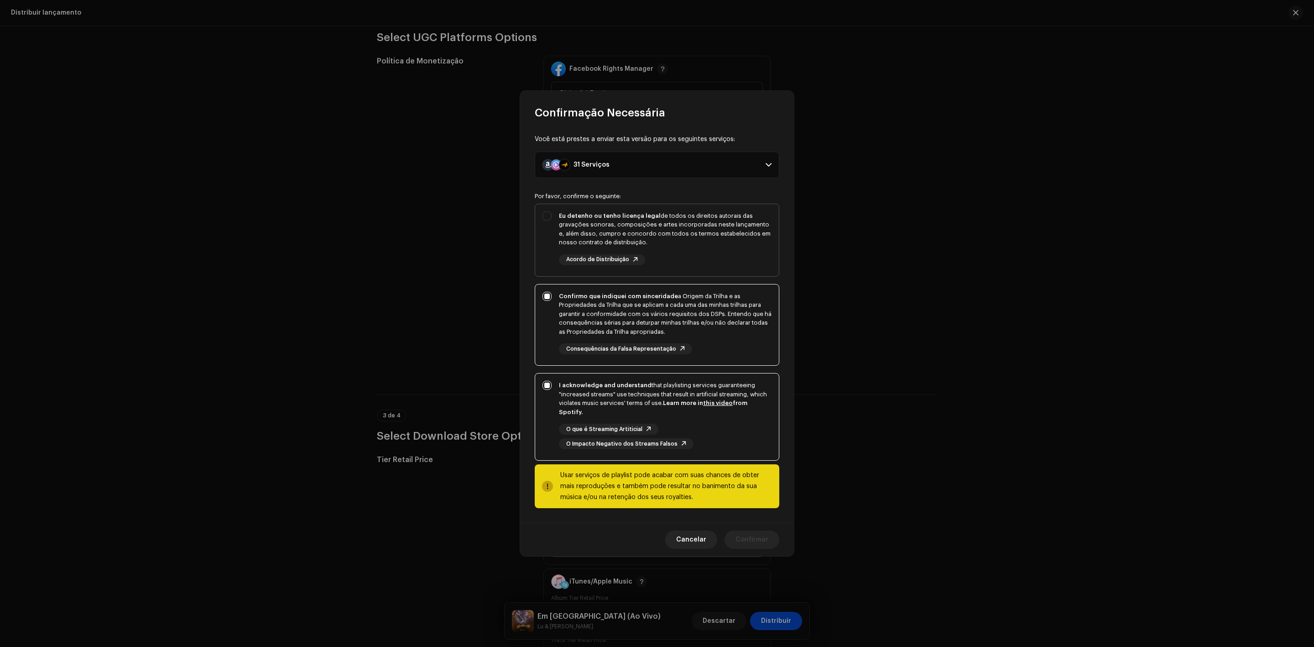
checkbox input "true"
click at [736, 534] on button "Confirmar" at bounding box center [752, 539] width 55 height 18
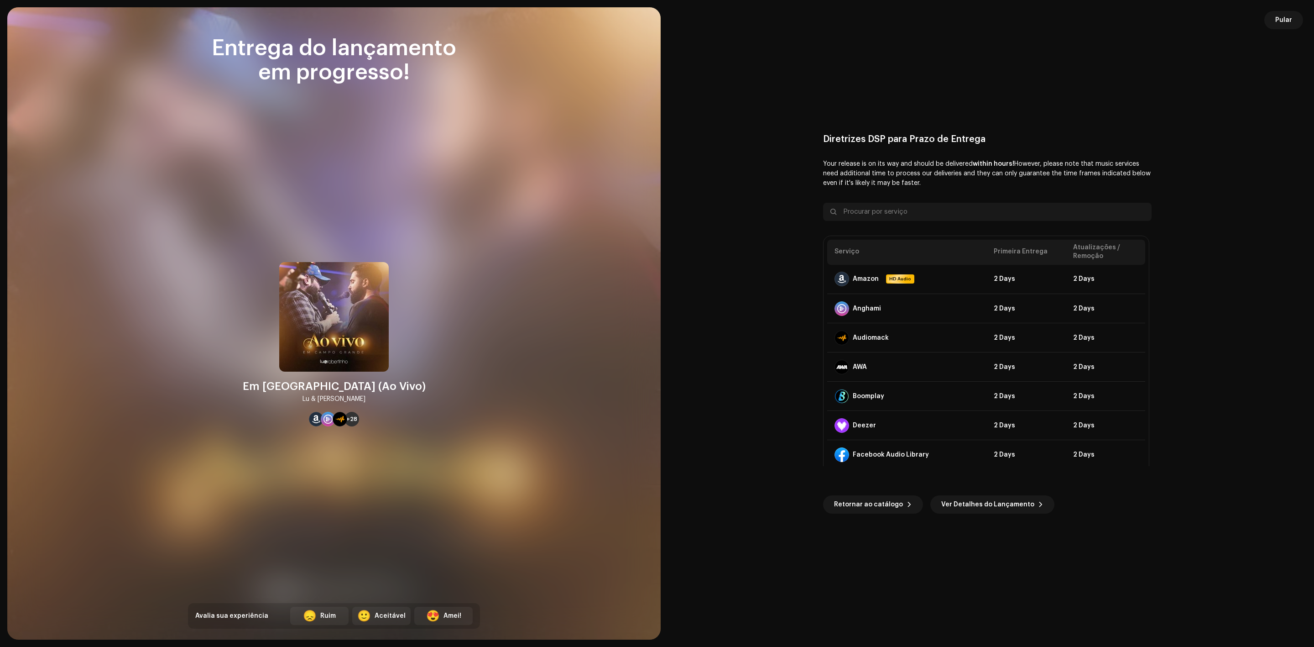
click at [545, 383] on div at bounding box center [333, 323] width 653 height 632
click at [1279, 16] on span "Pular" at bounding box center [1283, 20] width 17 height 18
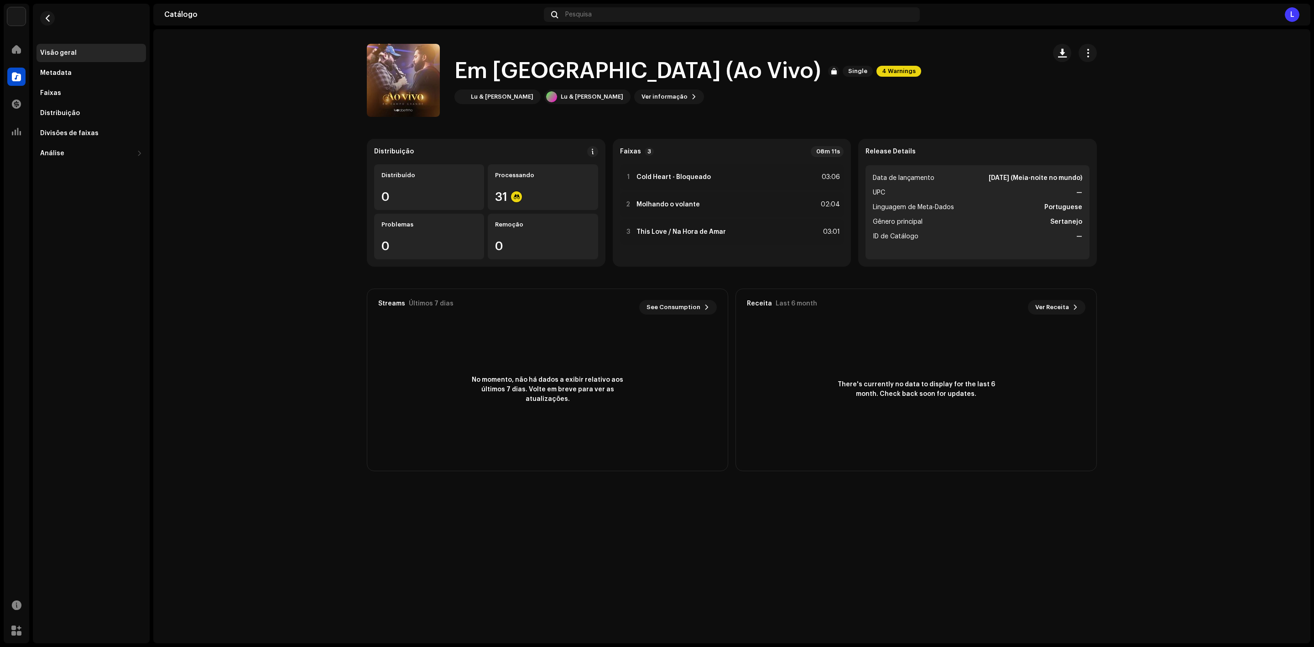
click at [54, 21] on re-m-nav-back at bounding box center [48, 24] width 22 height 40
click at [51, 18] on button "button" at bounding box center [47, 18] width 15 height 15
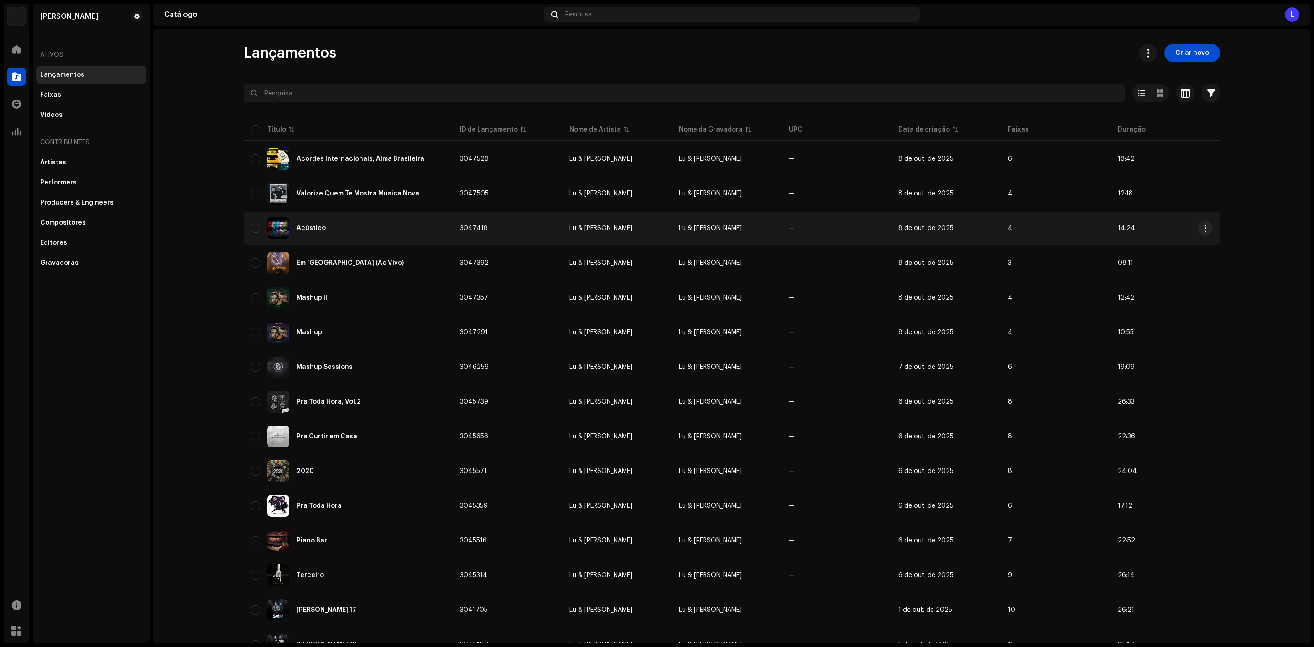
click at [329, 229] on div "Acústico" at bounding box center [348, 228] width 194 height 22
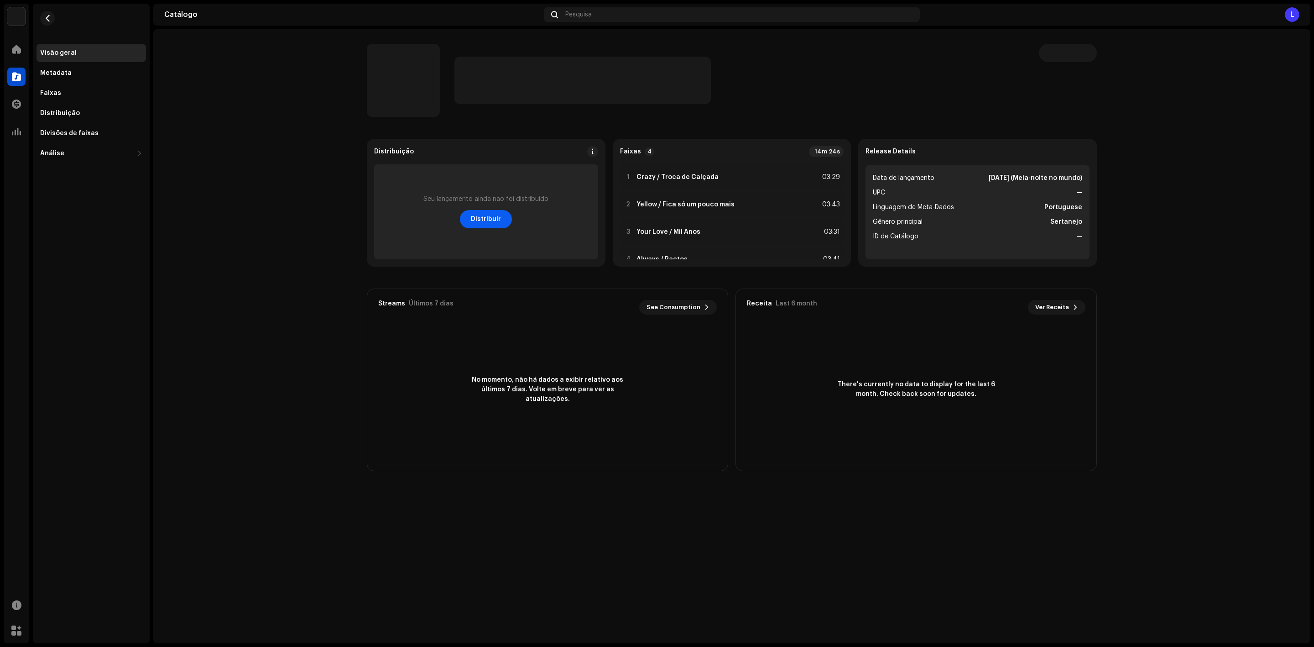
click at [481, 220] on span "Distribuir" at bounding box center [486, 219] width 30 height 18
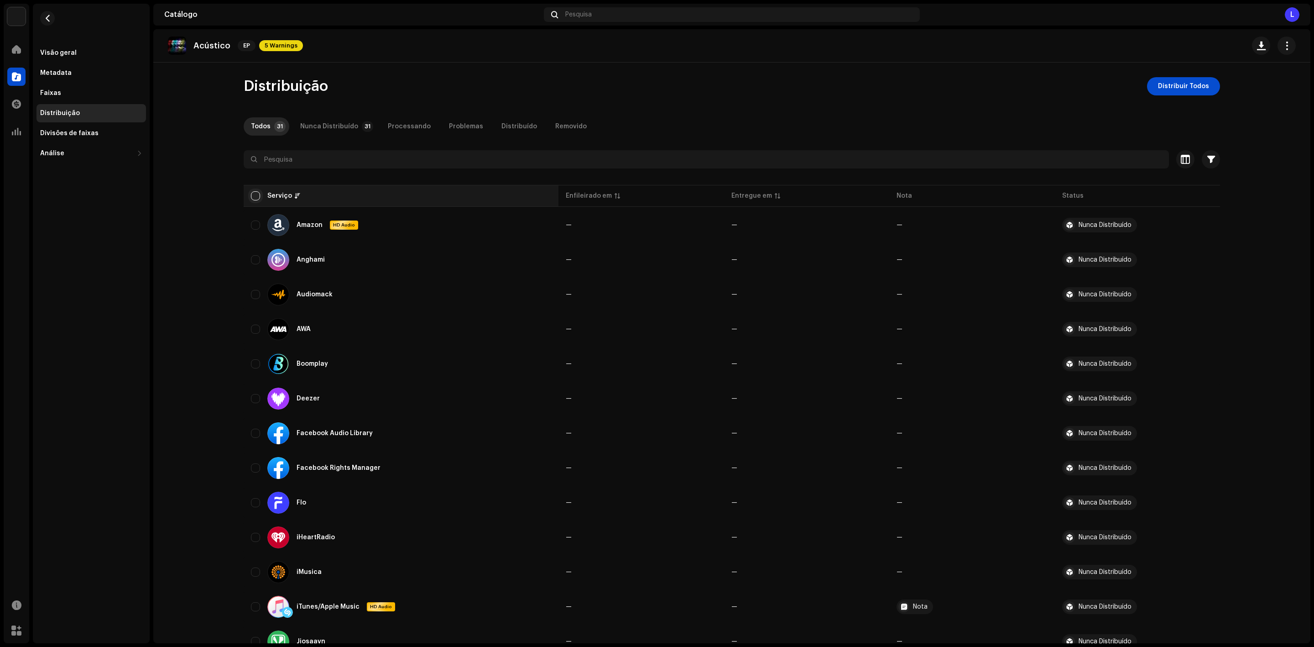
click at [251, 191] on input "checkbox" at bounding box center [255, 195] width 9 height 9
checkbox input "true"
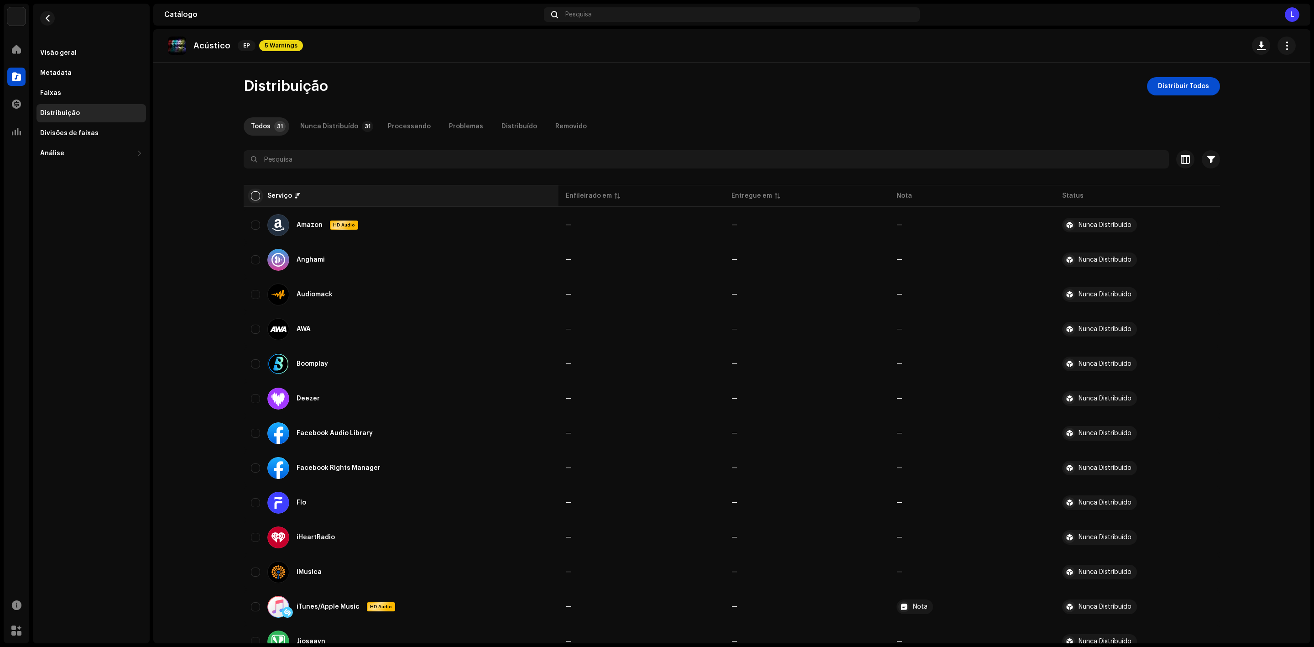
checkbox input "true"
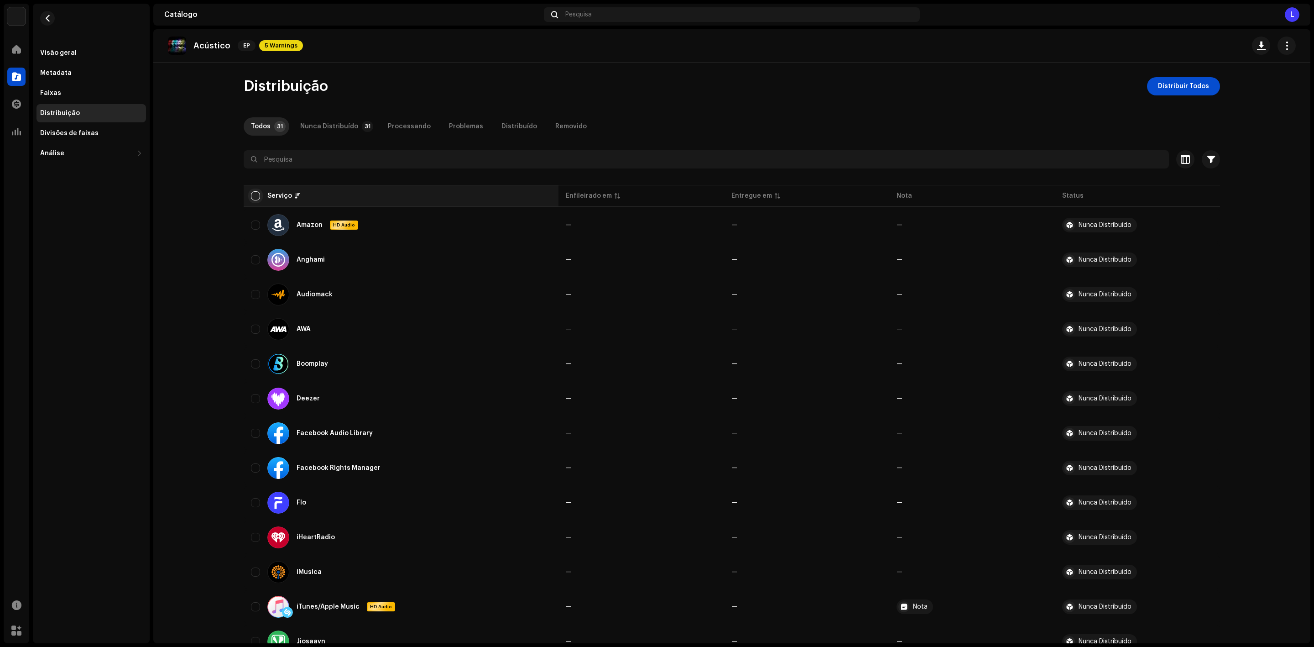
checkbox input "true"
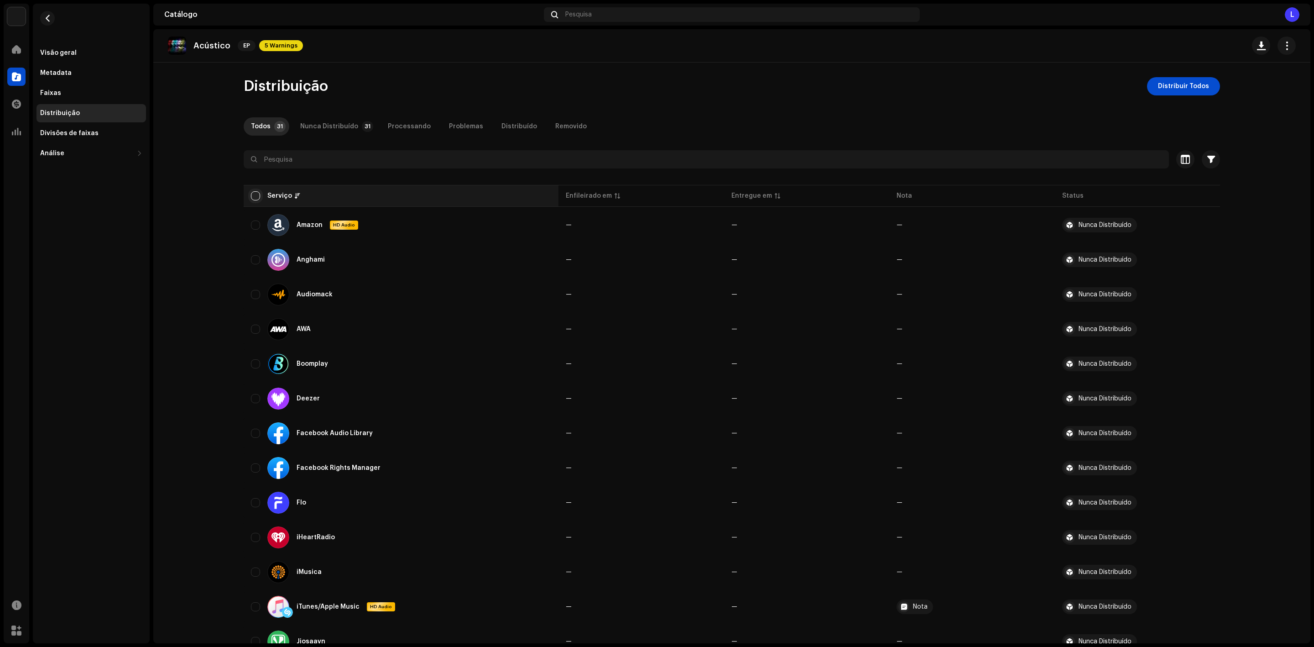
checkbox input "true"
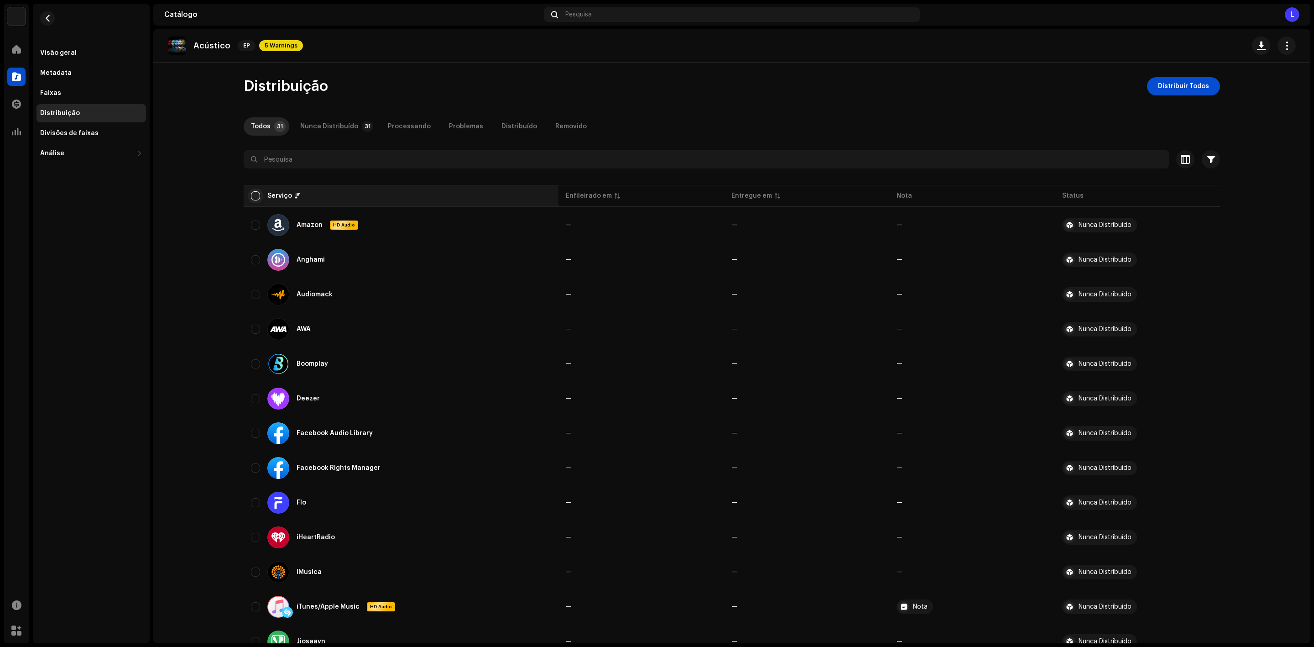
checkbox input "true"
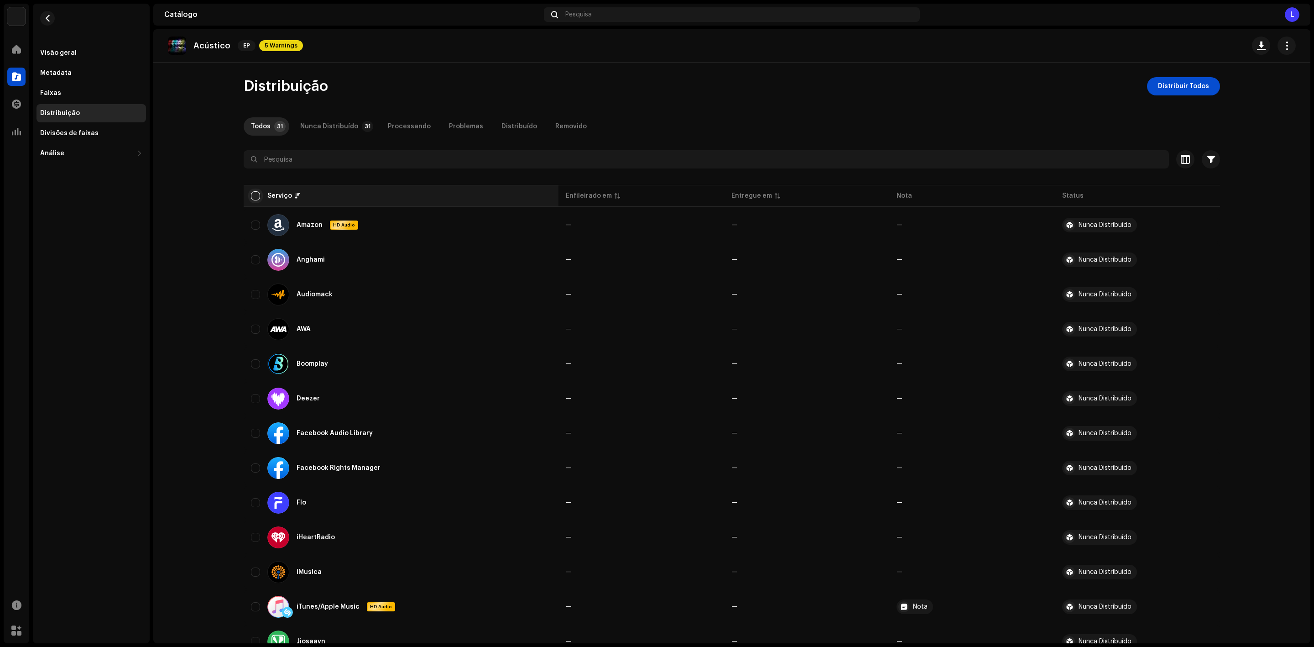
checkbox input "true"
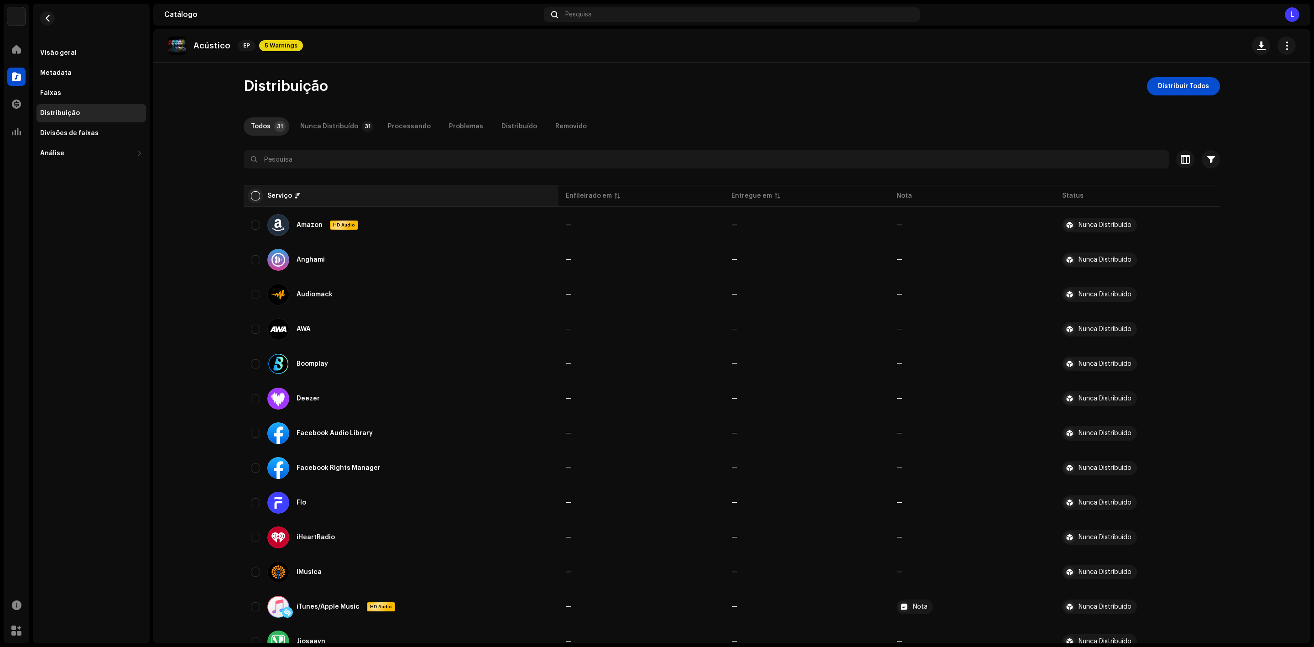
checkbox input "true"
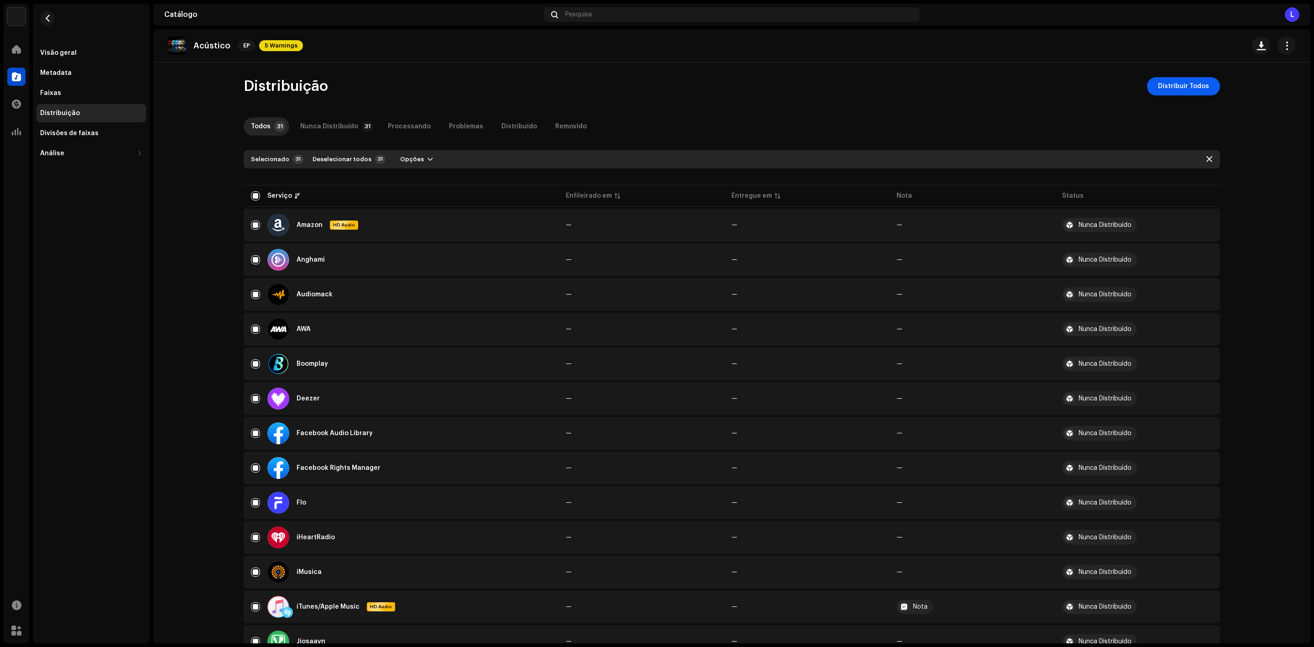
click at [1191, 88] on span "Distribuir Todos" at bounding box center [1183, 86] width 51 height 18
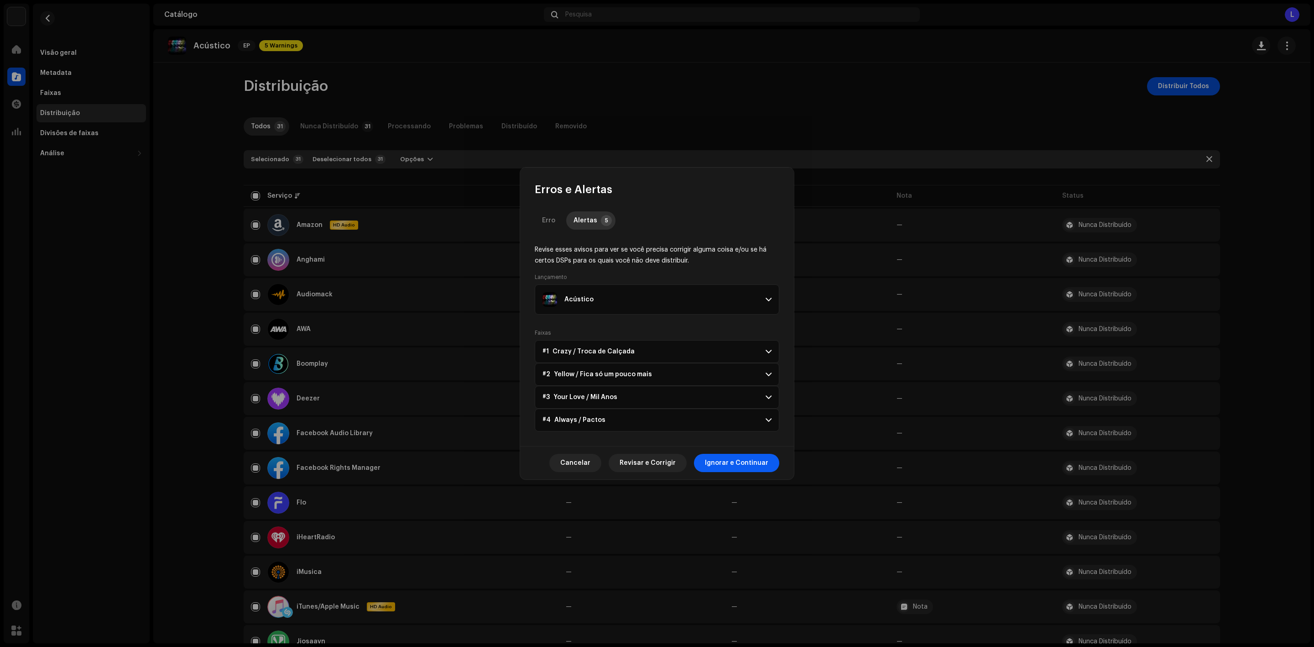
click at [719, 462] on span "Ignorar e Continuar" at bounding box center [736, 463] width 63 height 18
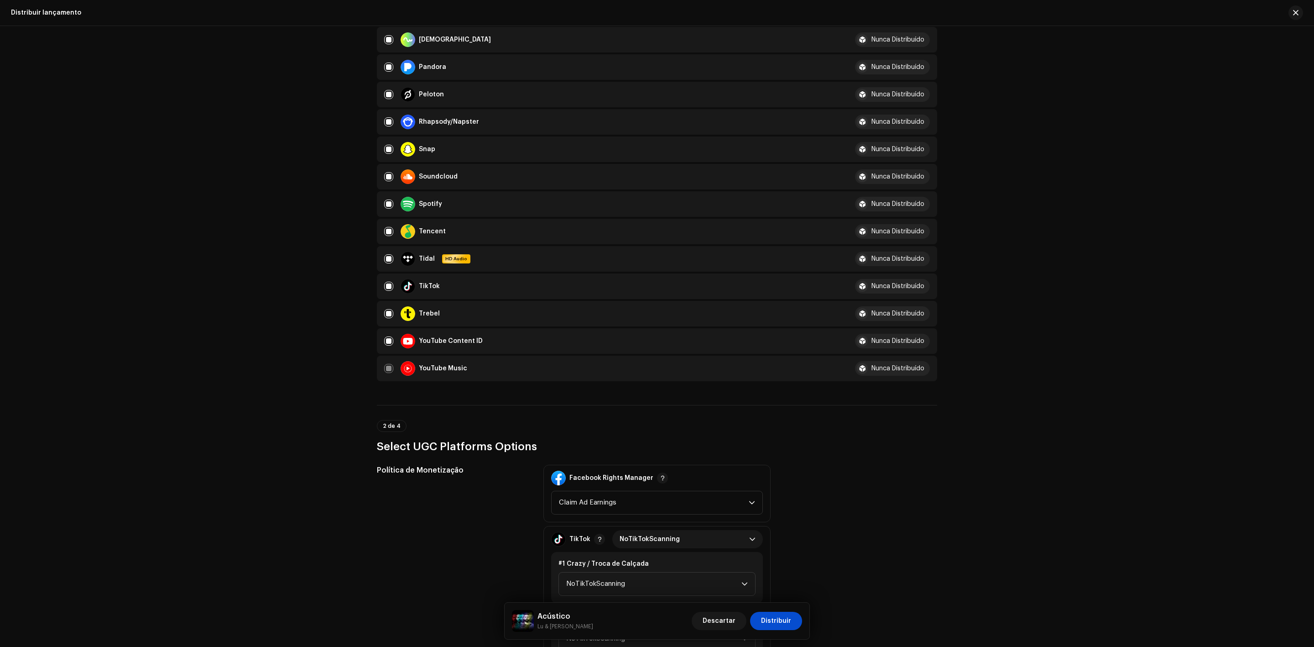
scroll to position [890, 0]
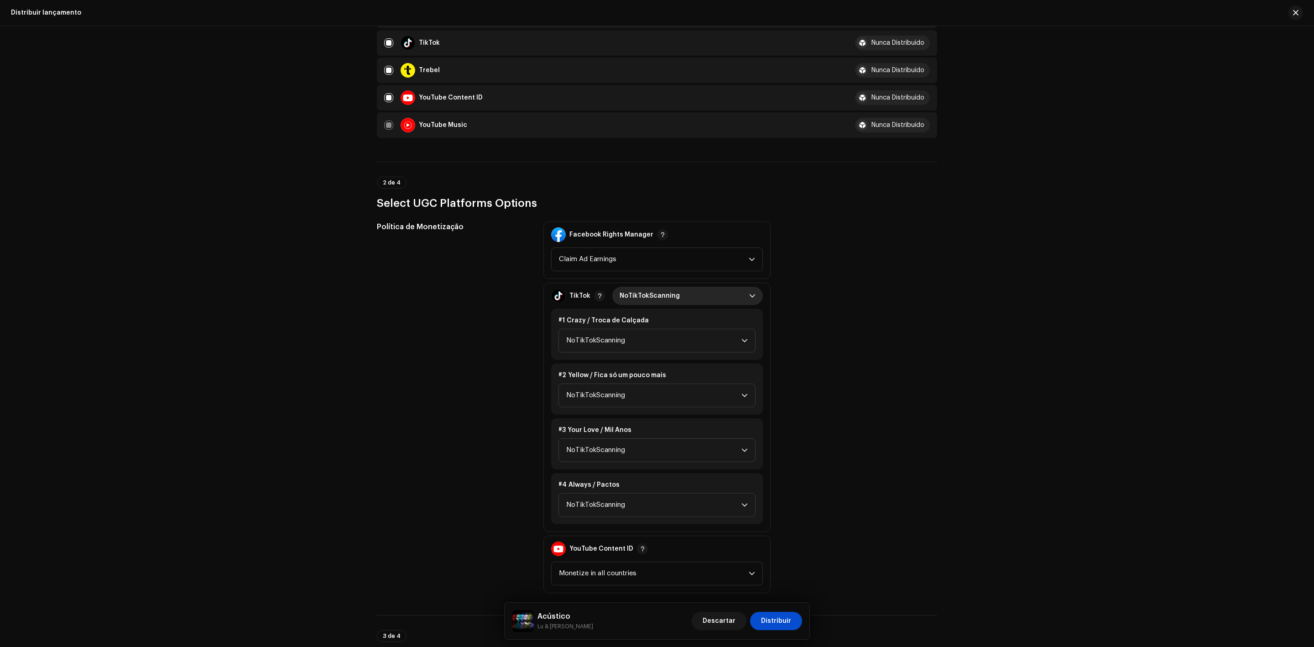
click at [667, 287] on span "NoTikTokScanning" at bounding box center [685, 296] width 130 height 18
click at [648, 345] on li "Monetize" at bounding box center [687, 354] width 143 height 18
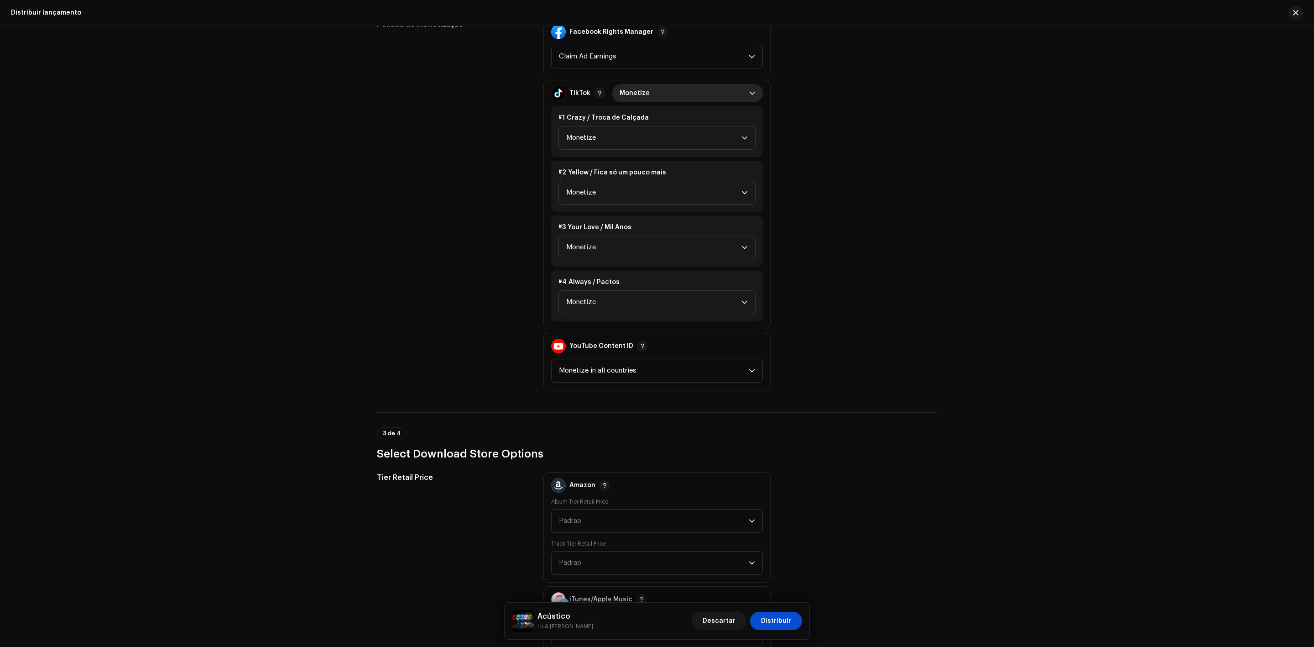
scroll to position [1300, 0]
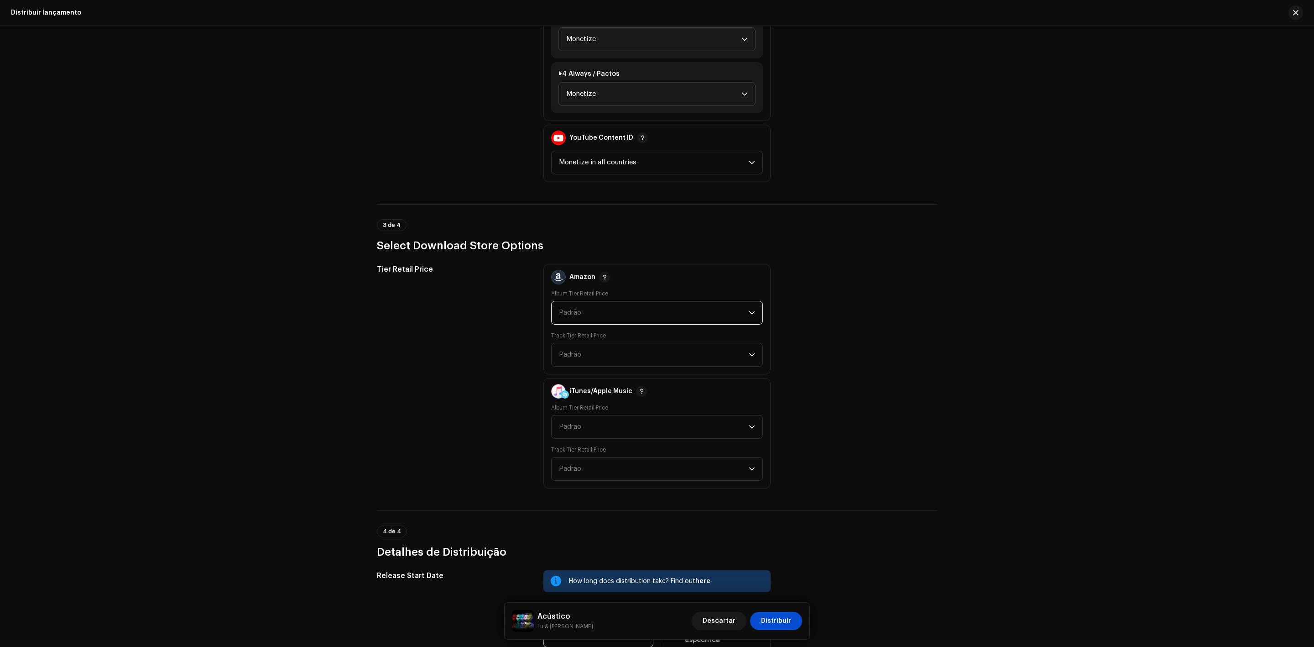
click at [609, 301] on span "Padrão" at bounding box center [654, 312] width 190 height 23
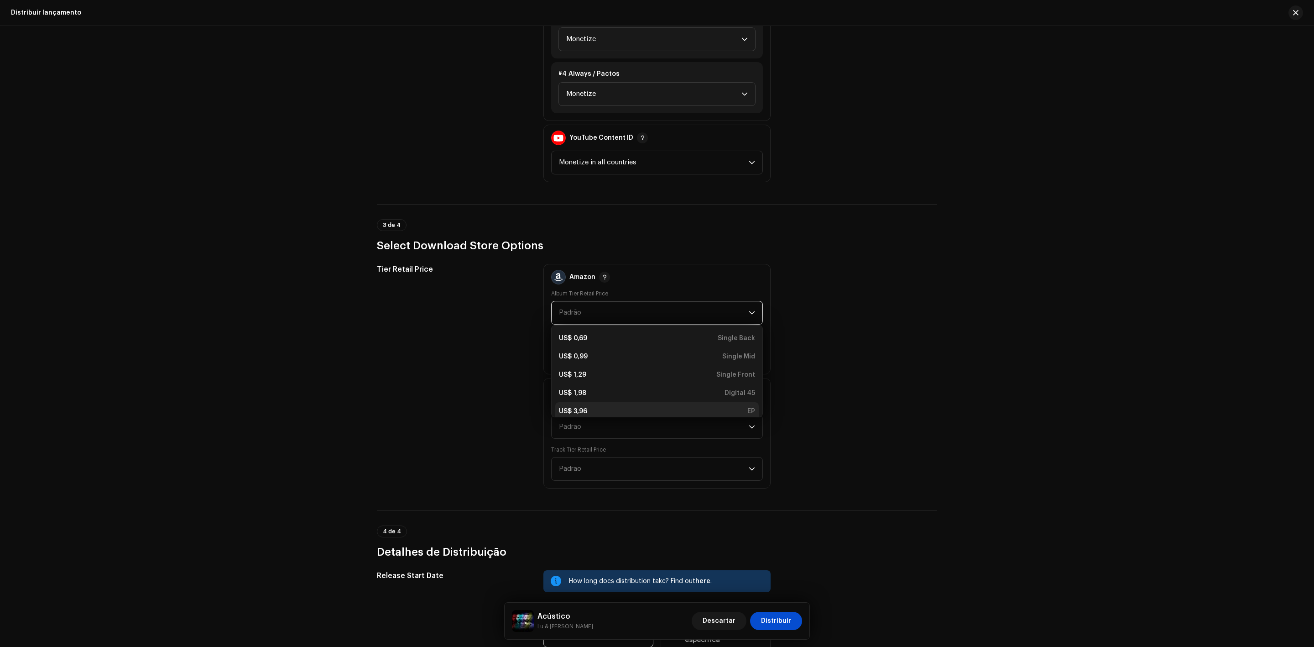
scroll to position [3, 0]
click at [614, 399] on li "US$ 3,96 EP" at bounding box center [657, 408] width 204 height 18
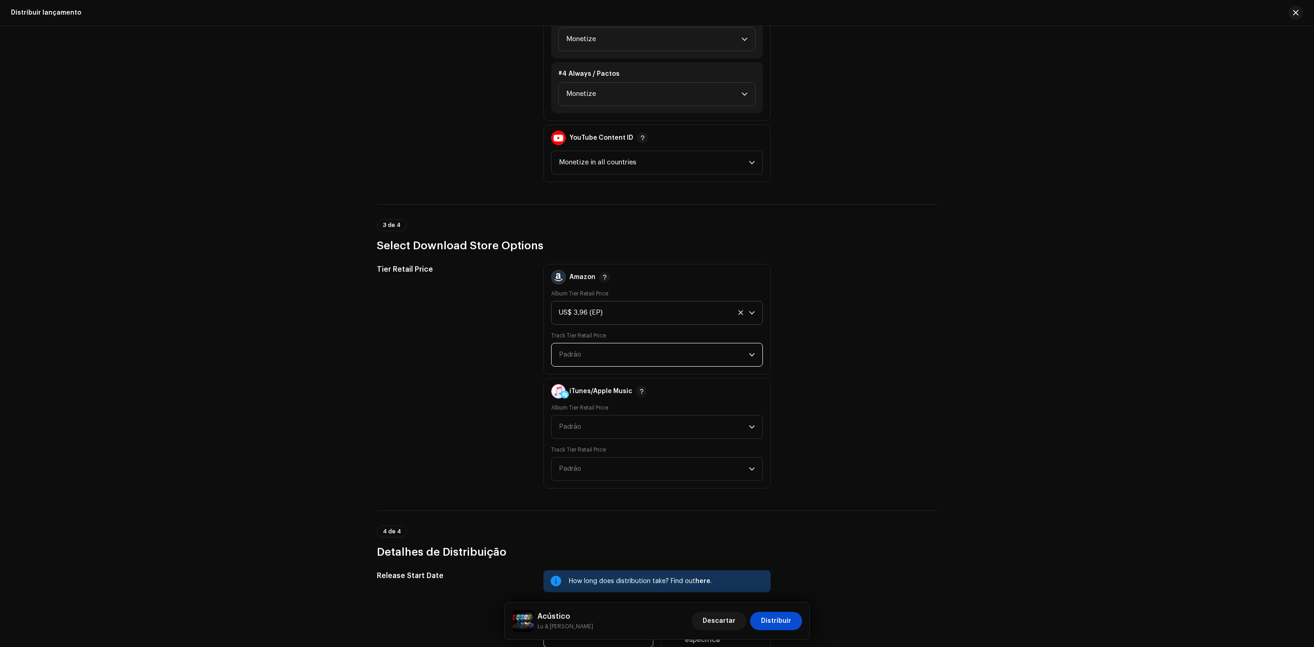
click at [585, 348] on span "Padrão" at bounding box center [654, 354] width 190 height 23
drag, startPoint x: 623, startPoint y: 367, endPoint x: 633, endPoint y: 400, distance: 34.7
click at [624, 376] on div "US$ 0,69 Back" at bounding box center [657, 380] width 196 height 9
click at [633, 404] on div "Album Tier Retail Price Padrão" at bounding box center [657, 421] width 212 height 35
click at [640, 416] on span "Padrão" at bounding box center [654, 426] width 190 height 23
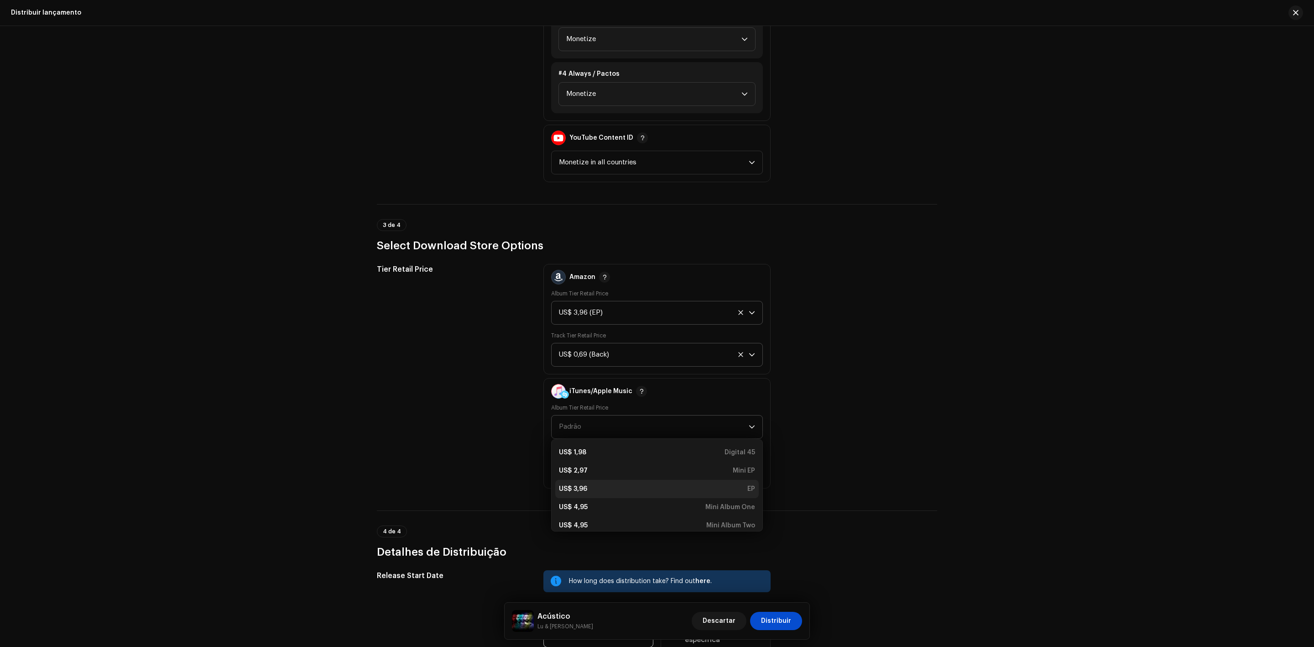
click at [671, 484] on div "US$ 3,96 EP" at bounding box center [657, 488] width 196 height 9
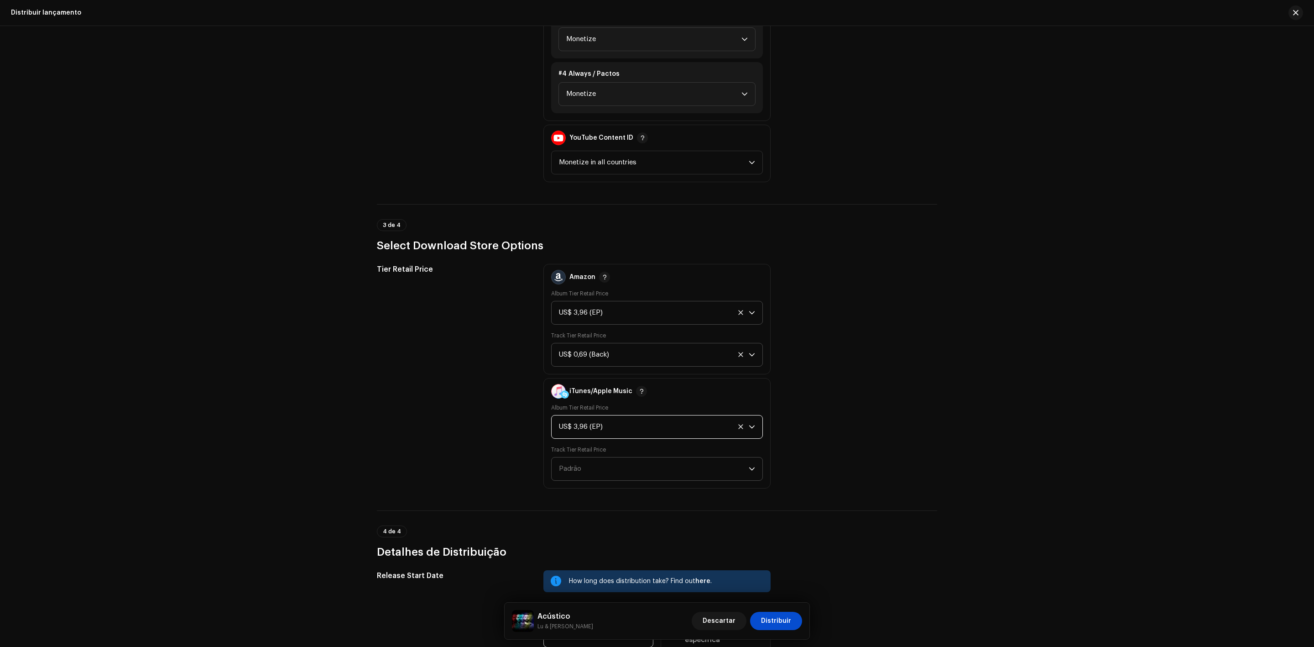
click at [673, 457] on span "Padrão" at bounding box center [654, 468] width 190 height 23
click at [689, 485] on li "US$ 0,69 Back" at bounding box center [657, 494] width 204 height 18
click at [678, 135] on div "YouTube Content ID" at bounding box center [657, 138] width 212 height 26
click at [676, 151] on span "Monetize in all countries" at bounding box center [654, 162] width 190 height 23
click at [990, 329] on div "Distribuir lançamento Preencha o seguinte para distribuir sua versão para servi…" at bounding box center [657, 336] width 1314 height 621
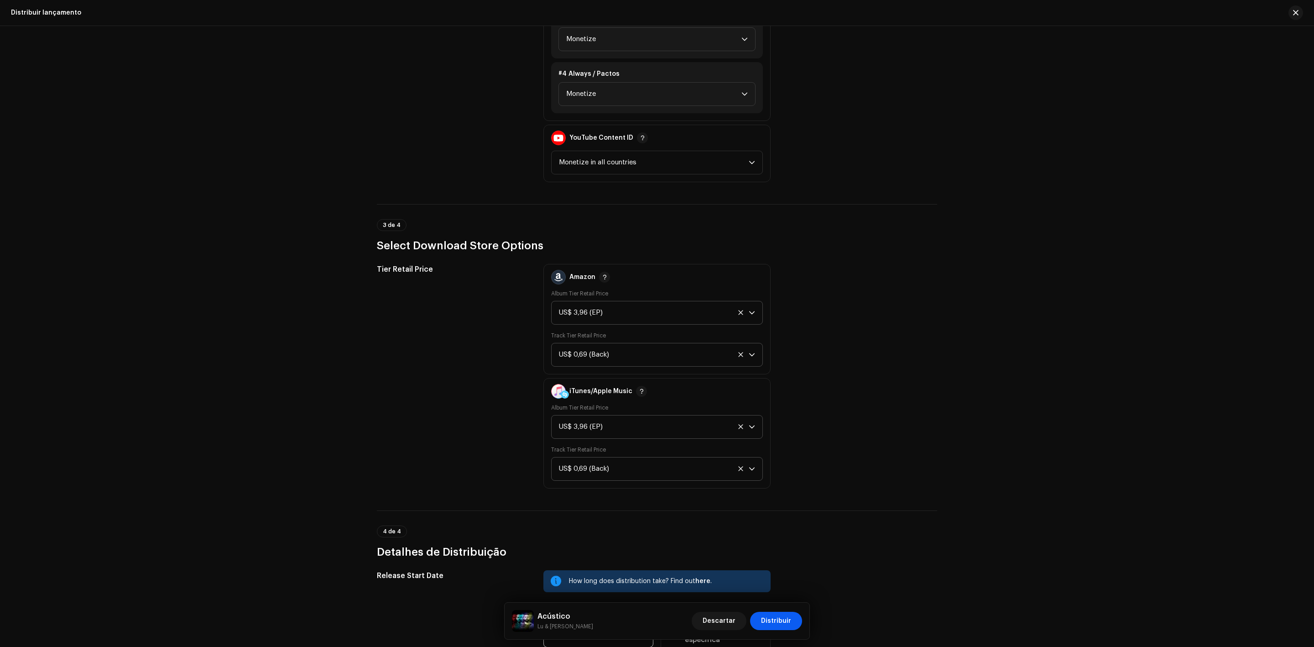
click at [773, 616] on span "Distribuir" at bounding box center [776, 620] width 30 height 18
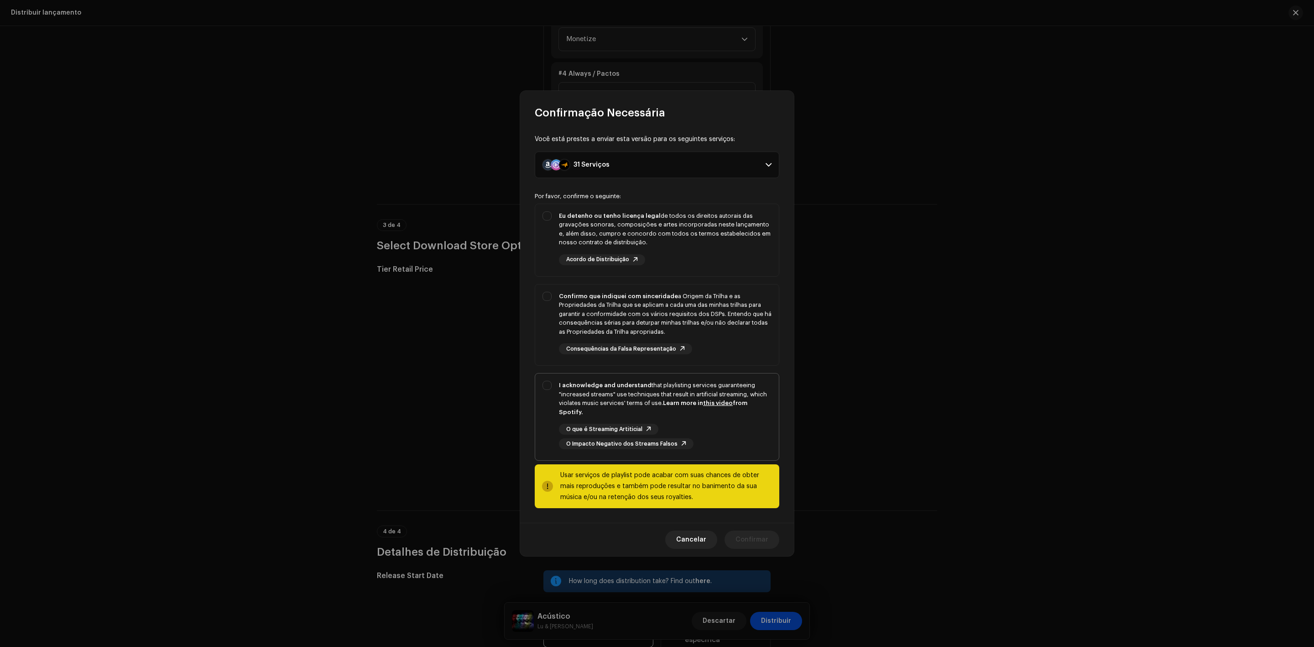
click at [544, 407] on div "I acknowledge and understand that playlisting services guaranteeing "increased …" at bounding box center [657, 414] width 244 height 83
checkbox input "true"
click at [545, 333] on div "Confirmo que indiquei com sinceridade a Origem da Trilha e as Propriedades da T…" at bounding box center [657, 323] width 244 height 78
checkbox input "true"
click at [549, 229] on div "Eu detenho ou tenho licença legal de todos os direitos autorais das gravações s…" at bounding box center [657, 238] width 244 height 68
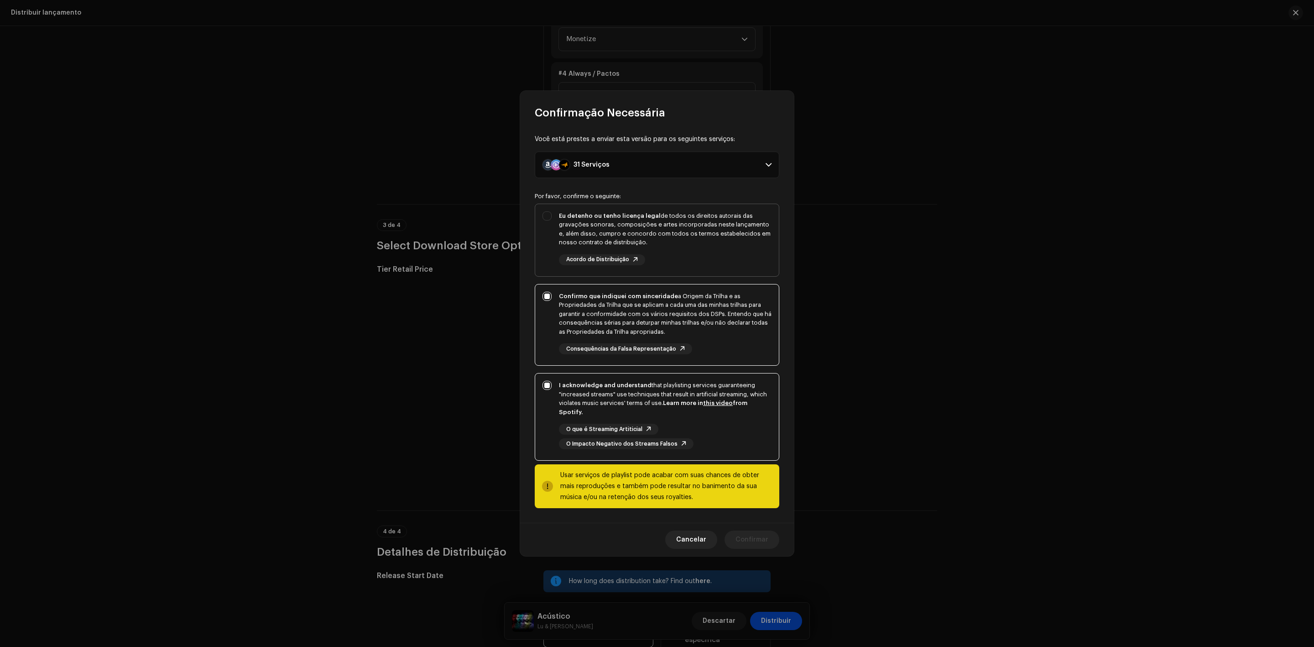
checkbox input "true"
click at [751, 537] on span "Confirmar" at bounding box center [752, 539] width 33 height 18
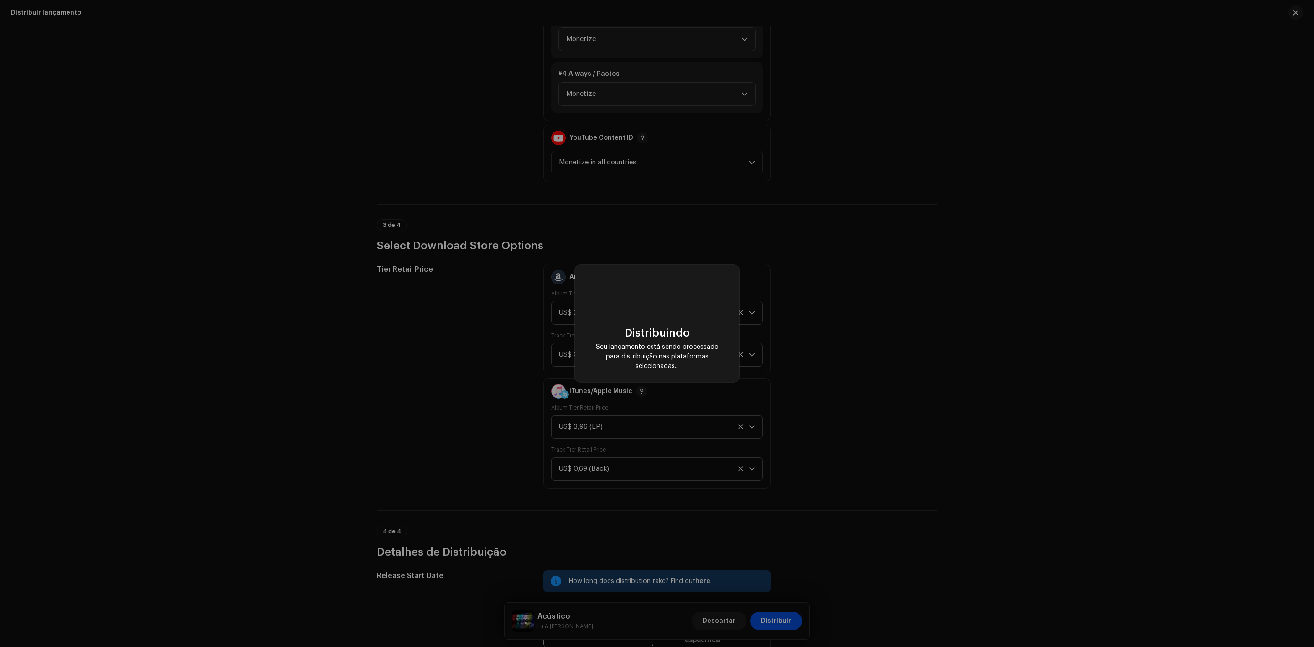
checkbox input "false"
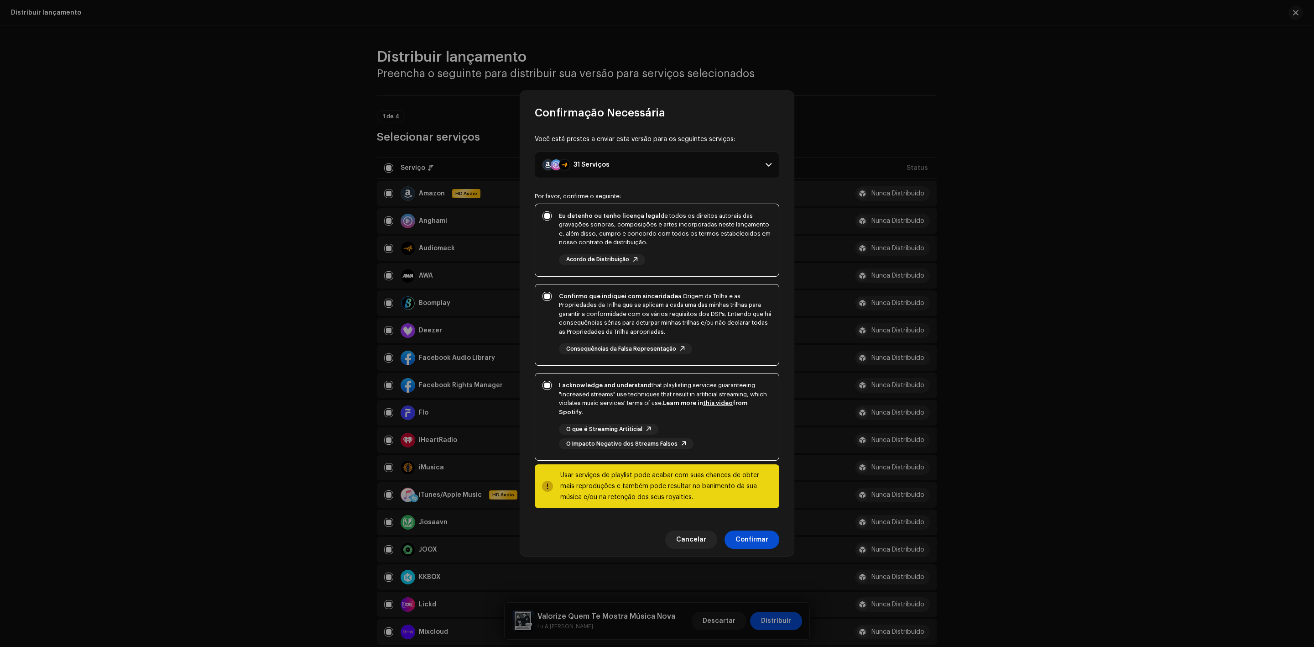
scroll to position [1452, 0]
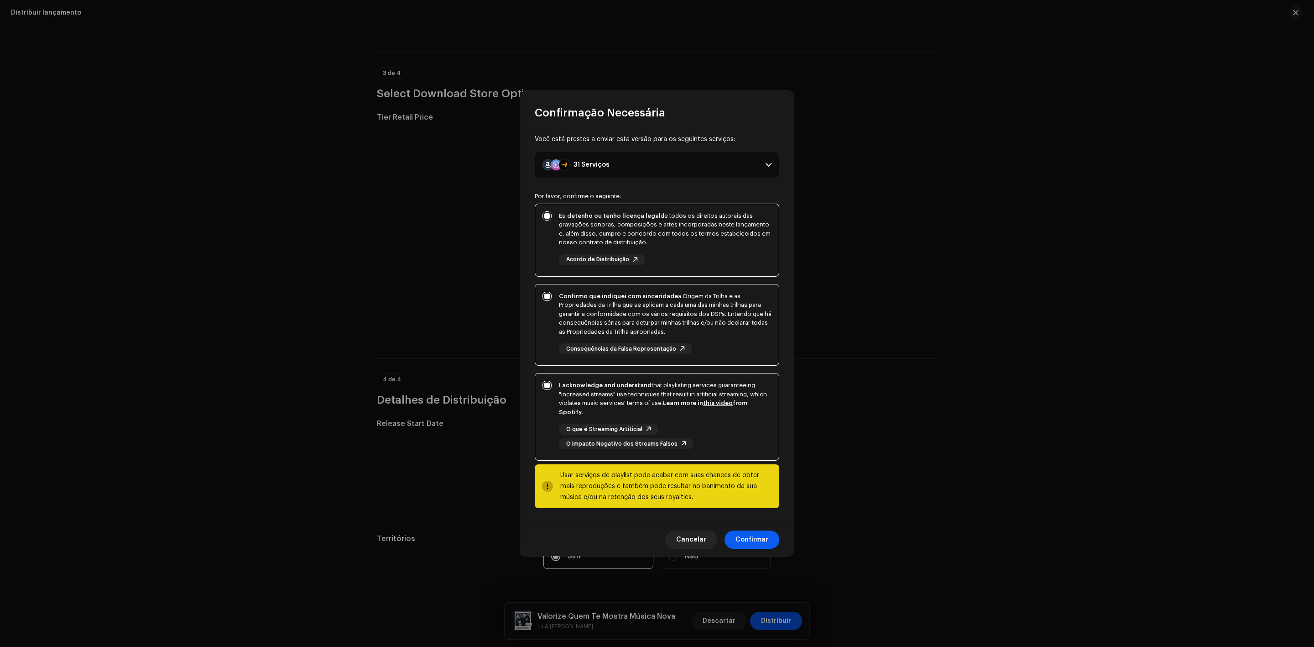
click at [753, 534] on span "Confirmar" at bounding box center [752, 539] width 33 height 18
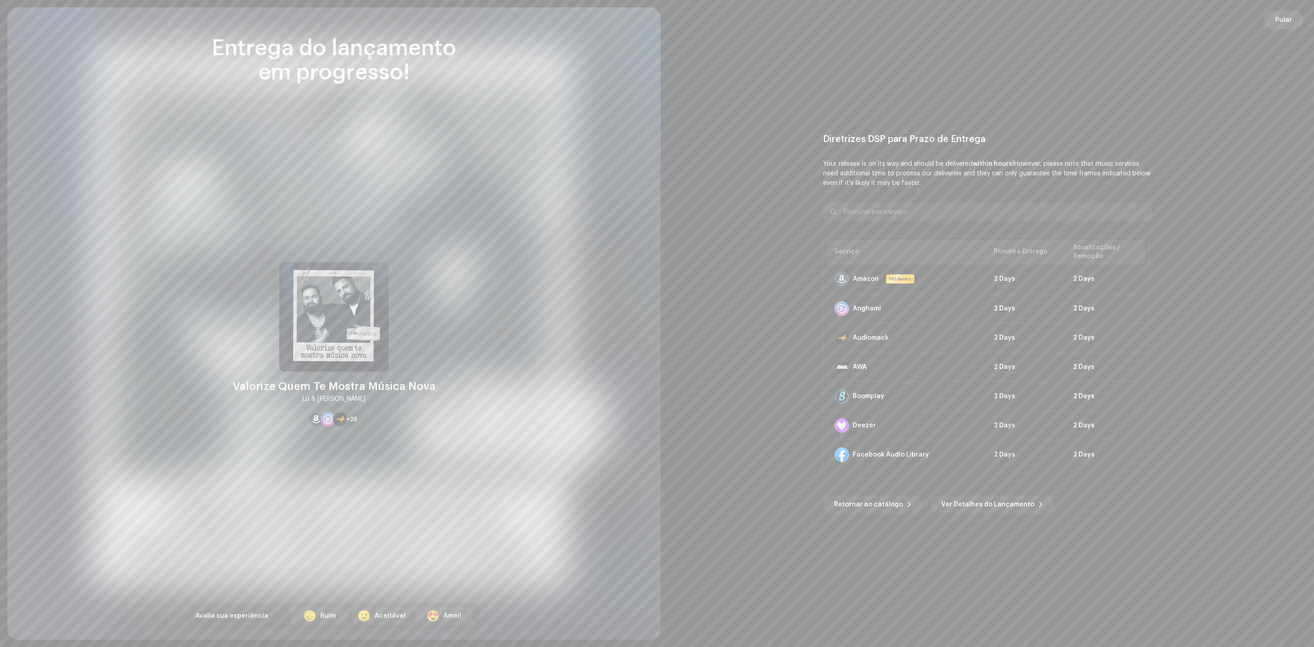
click at [1279, 21] on span "Pular" at bounding box center [1283, 20] width 17 height 18
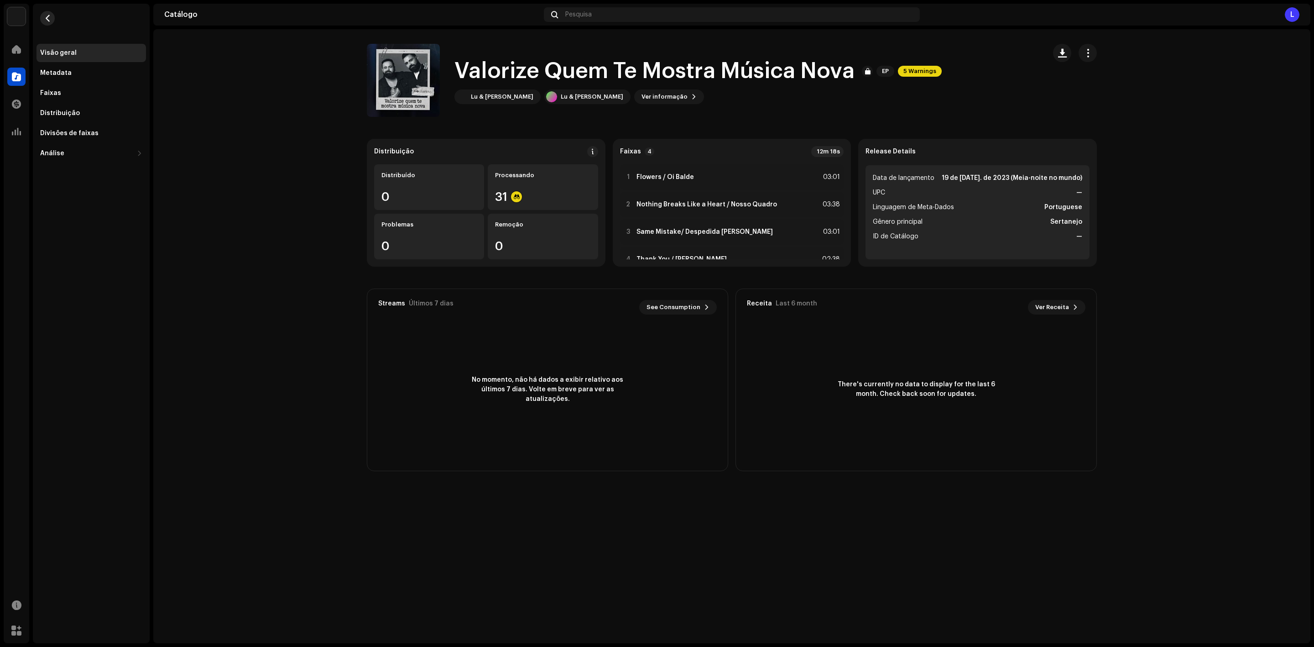
click at [48, 18] on span "button" at bounding box center [47, 18] width 7 height 7
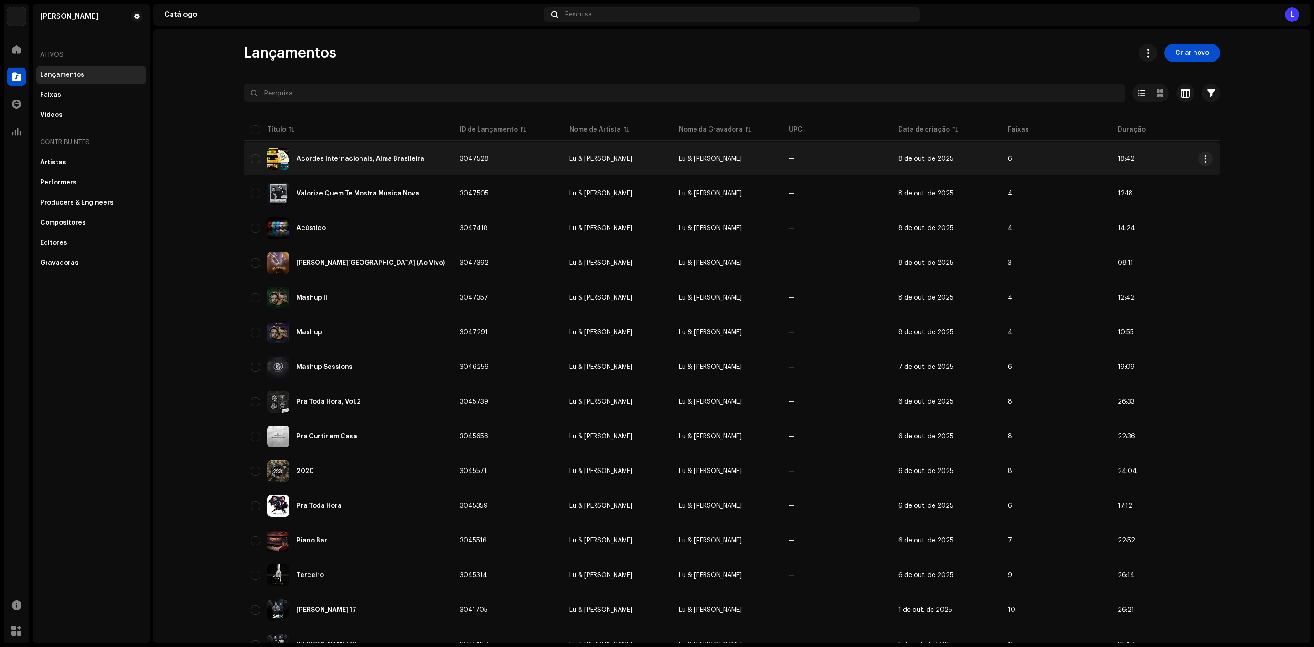
click at [322, 153] on div "Acordes Internacionais, Alma Brasileira" at bounding box center [348, 159] width 194 height 22
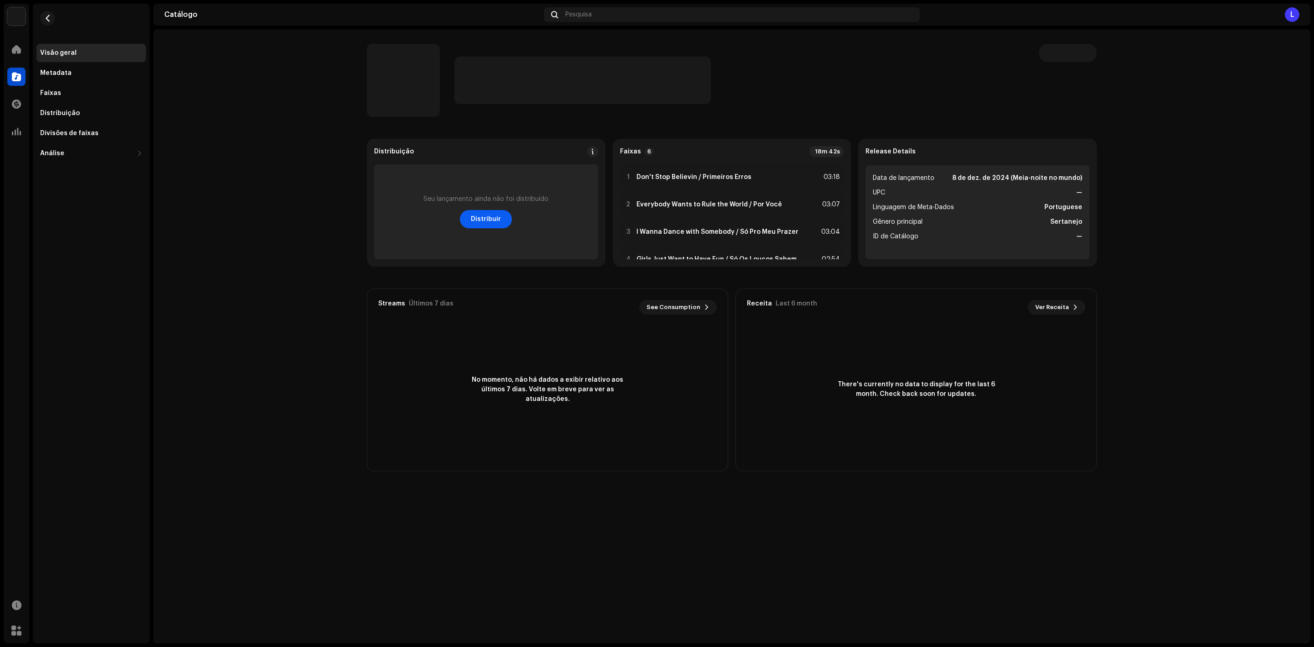
click at [489, 224] on span "Distribuir" at bounding box center [486, 219] width 30 height 18
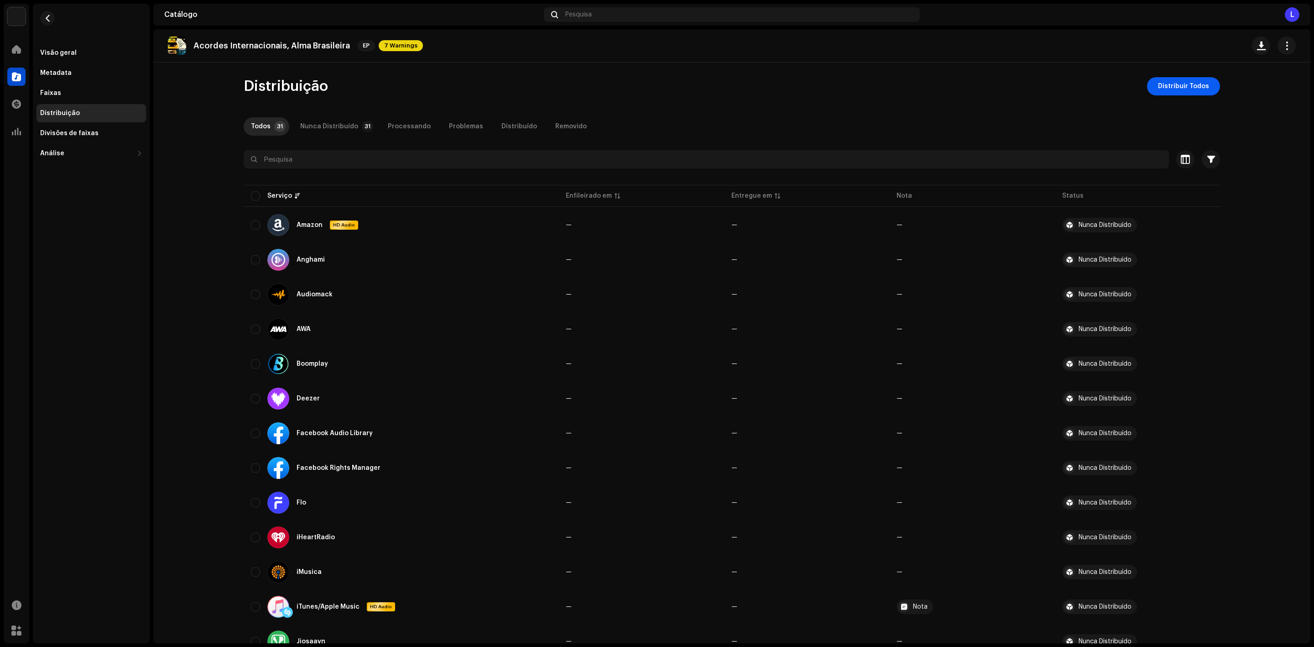
click at [1172, 92] on span "Distribuir Todos" at bounding box center [1183, 86] width 51 height 18
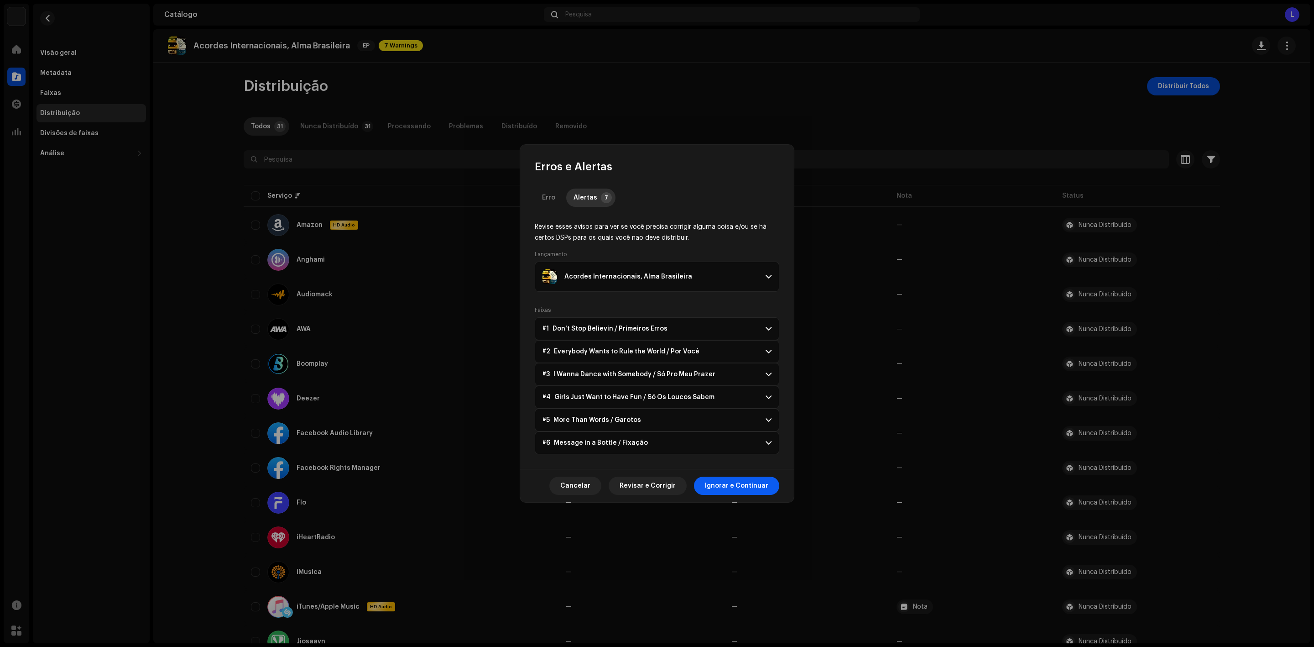
click at [712, 485] on span "Ignorar e Continuar" at bounding box center [736, 485] width 63 height 18
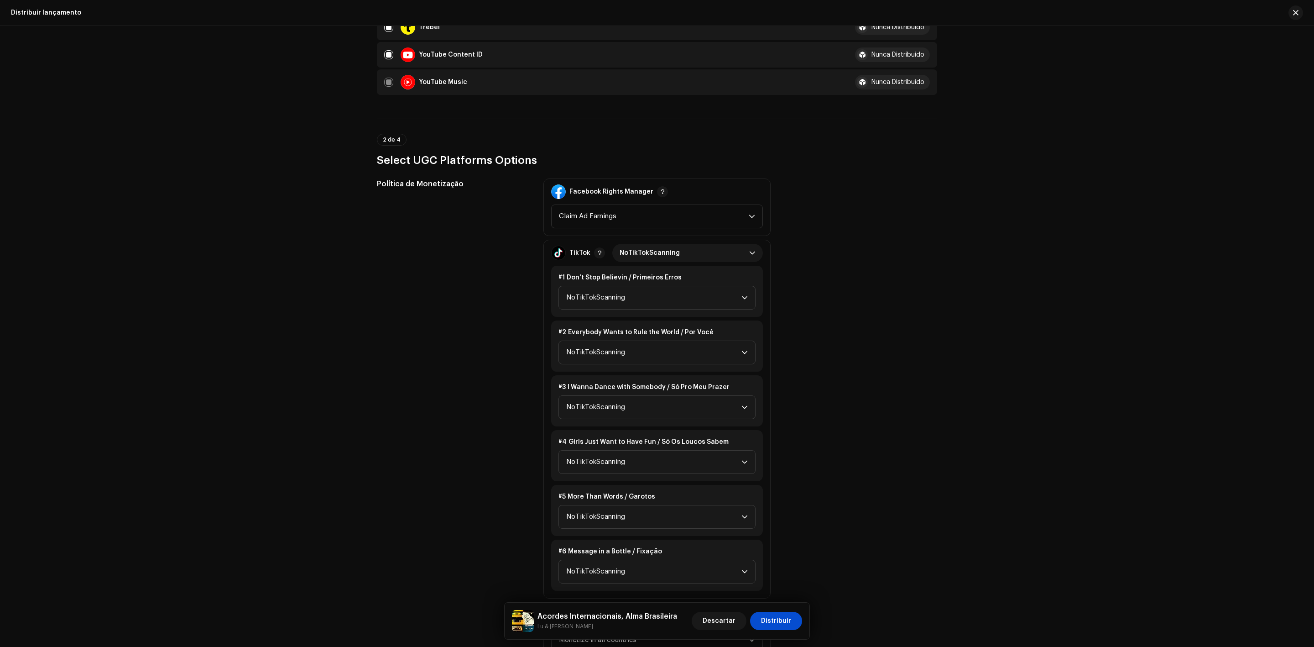
scroll to position [1027, 0]
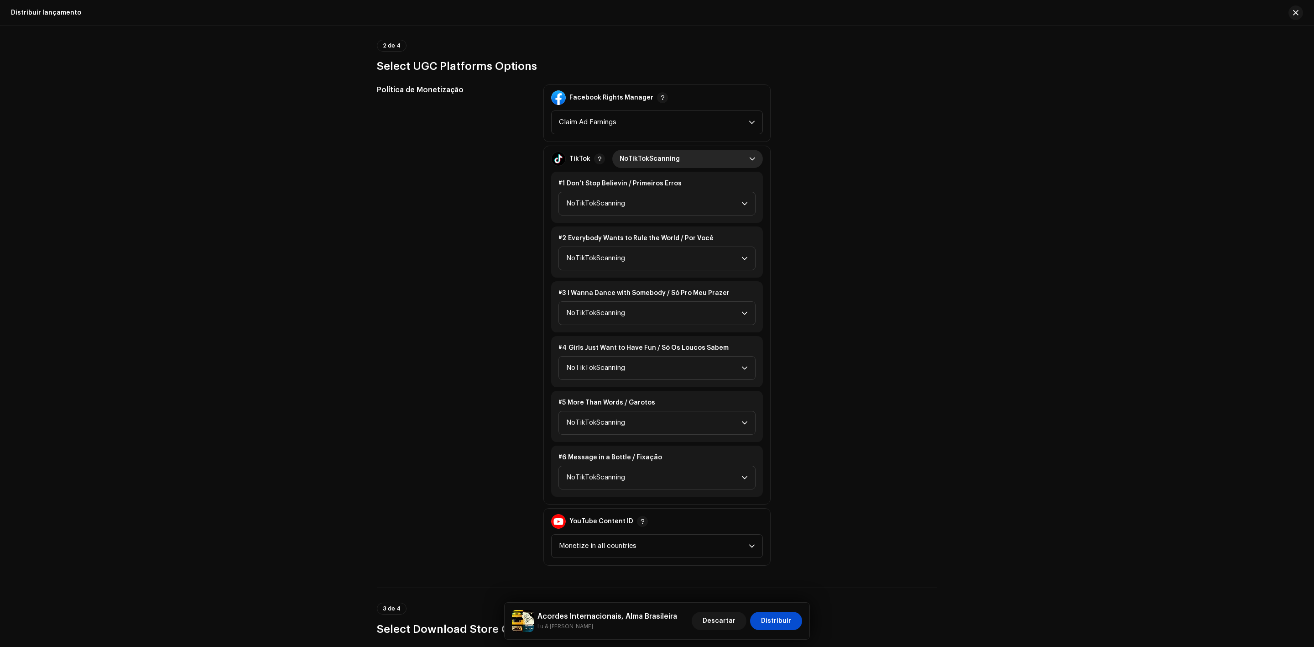
click at [658, 150] on span "NoTikTokScanning" at bounding box center [685, 159] width 130 height 18
click at [666, 209] on li "Monetize" at bounding box center [687, 218] width 143 height 18
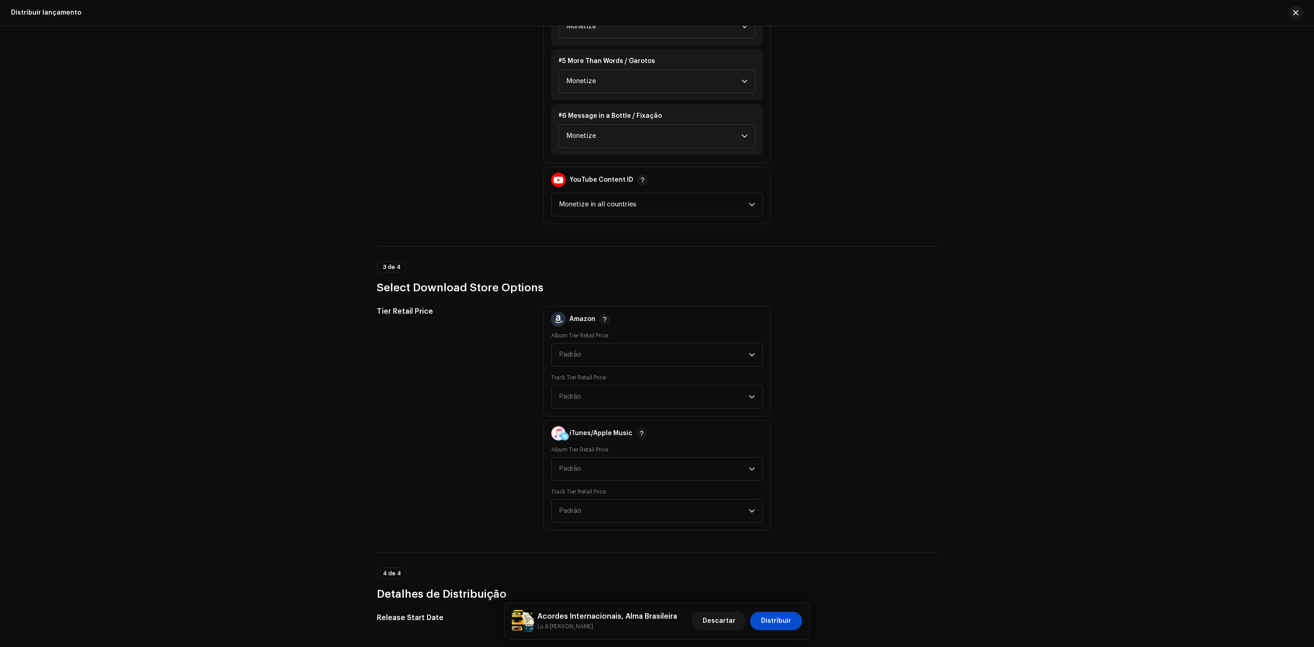
scroll to position [1369, 0]
click at [600, 342] on span "Padrão" at bounding box center [654, 353] width 190 height 23
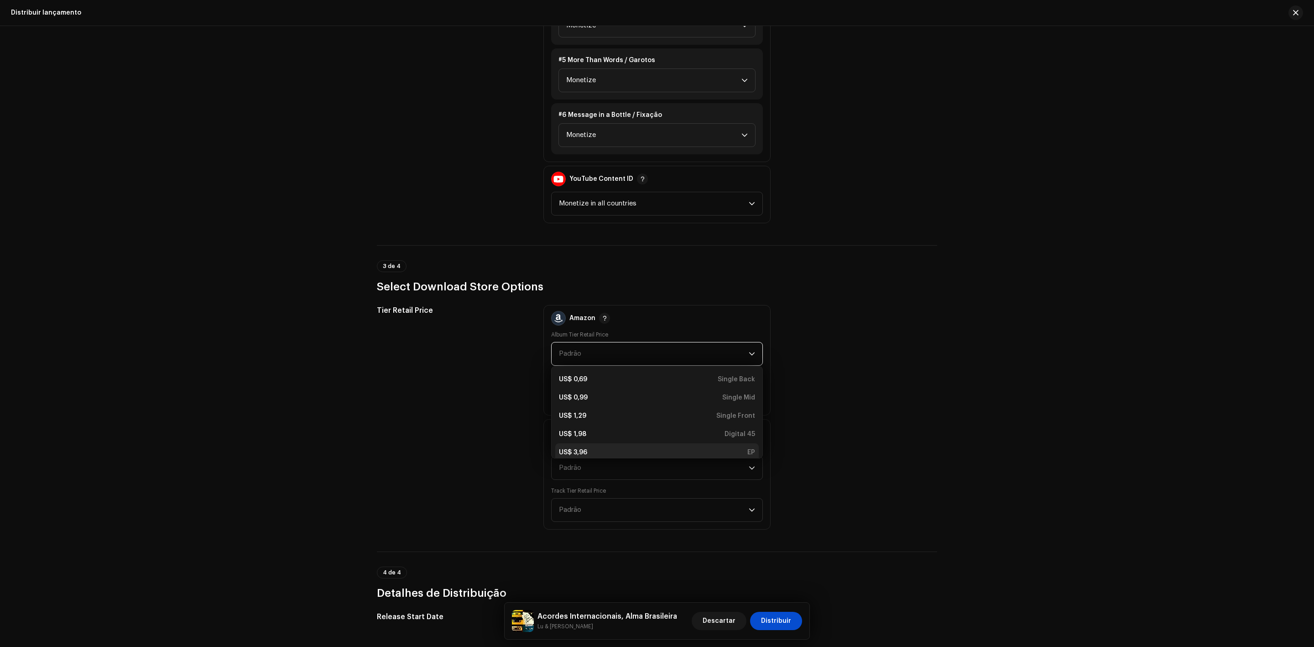
scroll to position [3, 0]
click at [653, 444] on div "US$ 3,96 EP" at bounding box center [657, 448] width 196 height 9
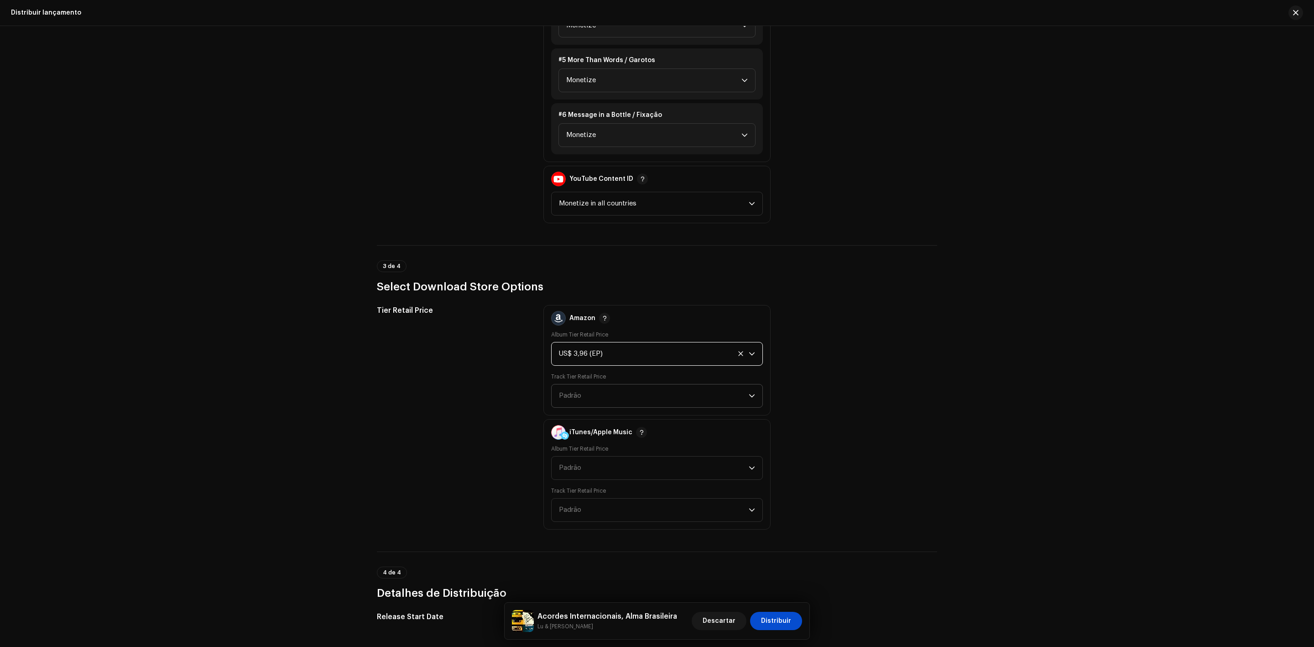
click at [627, 386] on span "Padrão" at bounding box center [654, 395] width 190 height 23
click at [702, 417] on div "US$ 0,69 Back" at bounding box center [657, 421] width 196 height 9
click at [702, 456] on span "Padrão" at bounding box center [654, 467] width 190 height 23
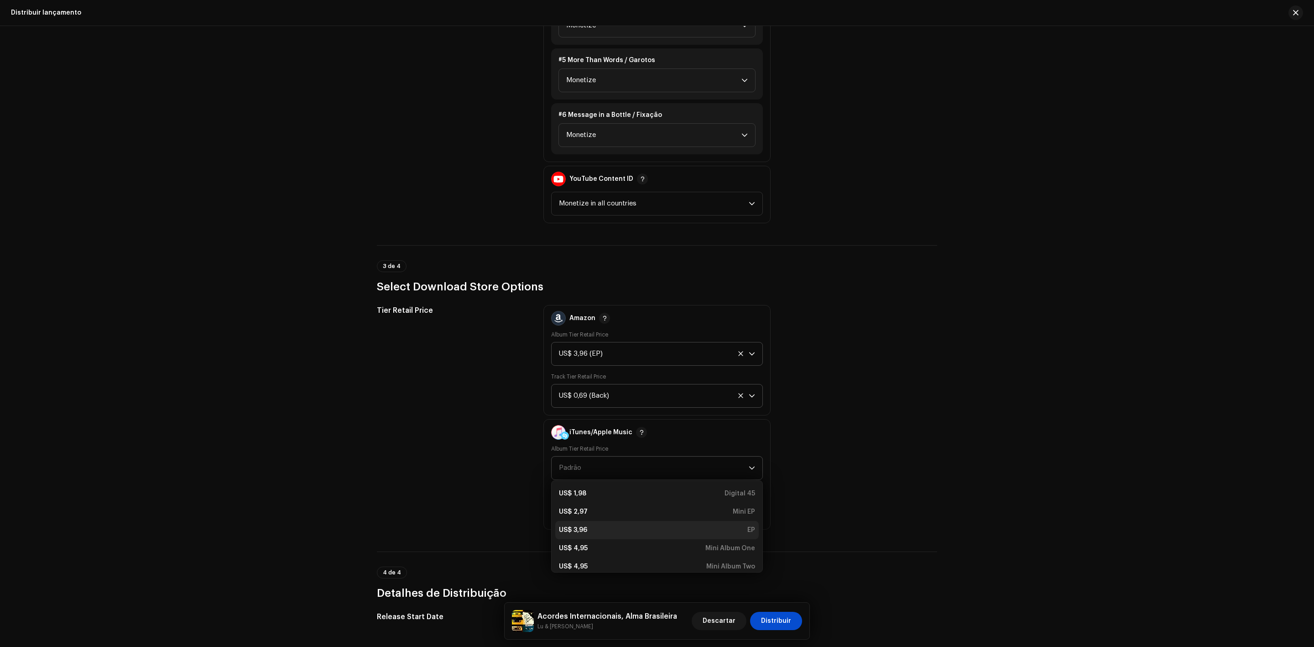
click at [720, 524] on li "US$ 3,96 EP" at bounding box center [657, 530] width 204 height 18
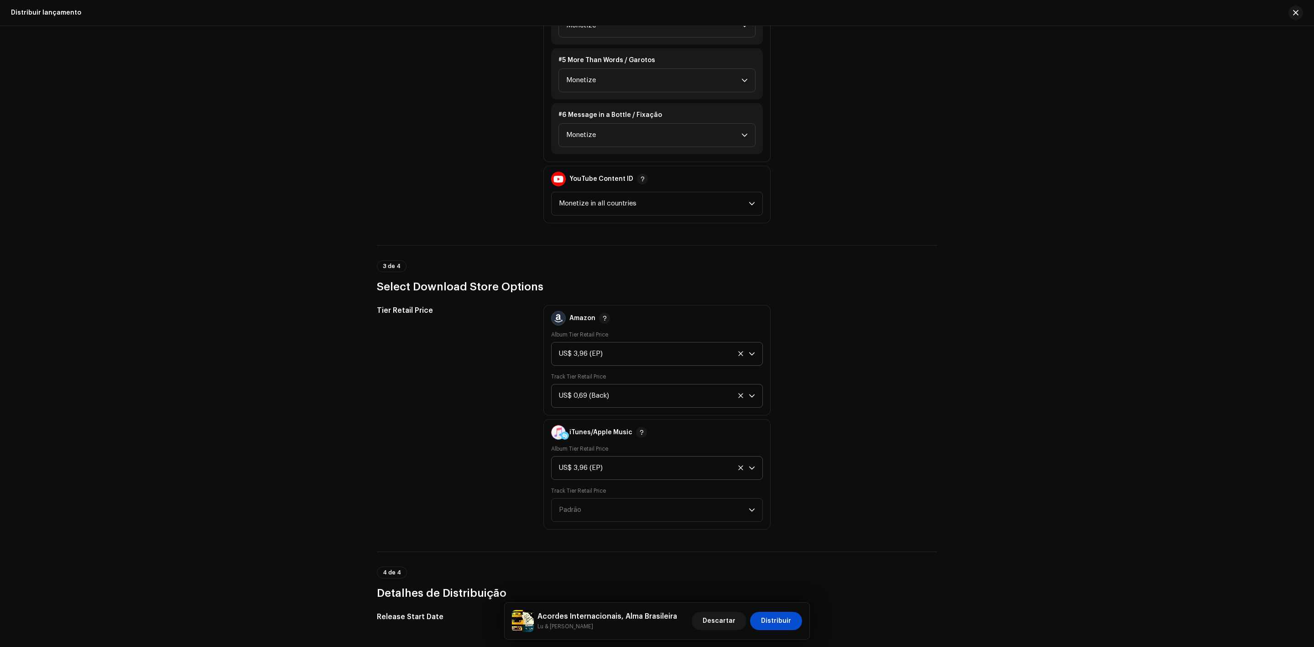
click at [694, 487] on div "Track Tier Retail Price Padrão" at bounding box center [657, 504] width 212 height 35
click at [703, 498] on span "Padrão" at bounding box center [654, 509] width 190 height 23
click at [731, 531] on div "US$ 0,69 Back" at bounding box center [657, 535] width 196 height 9
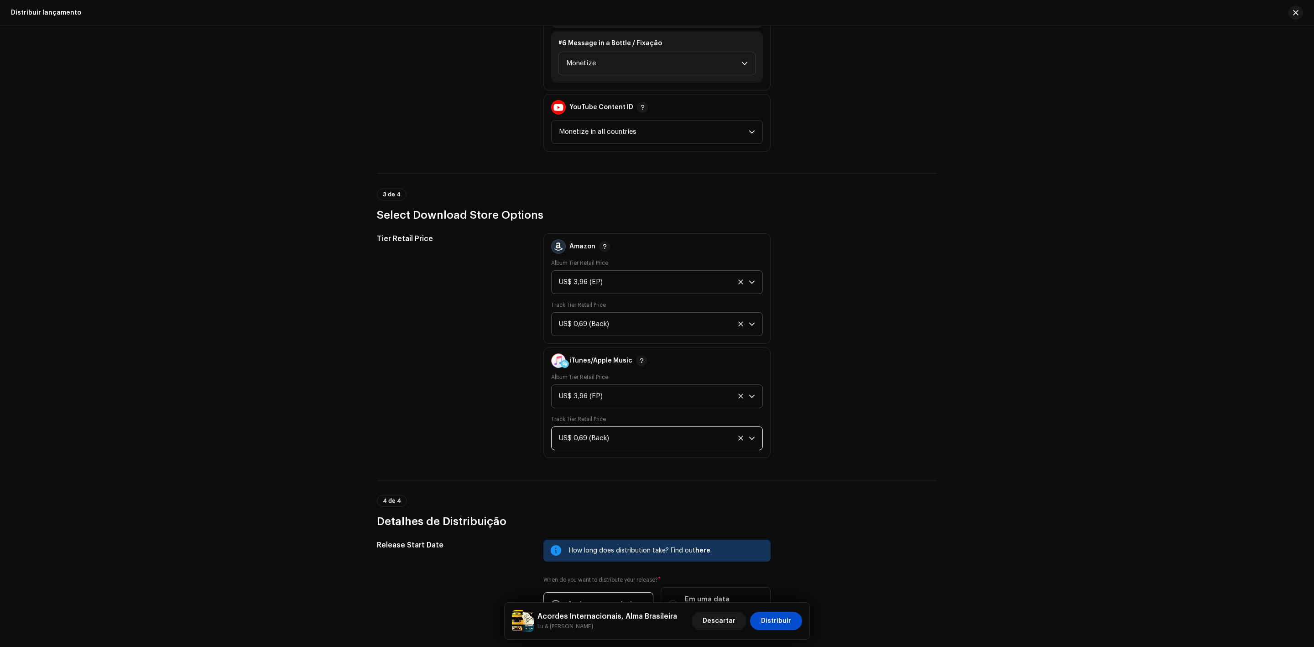
scroll to position [1562, 0]
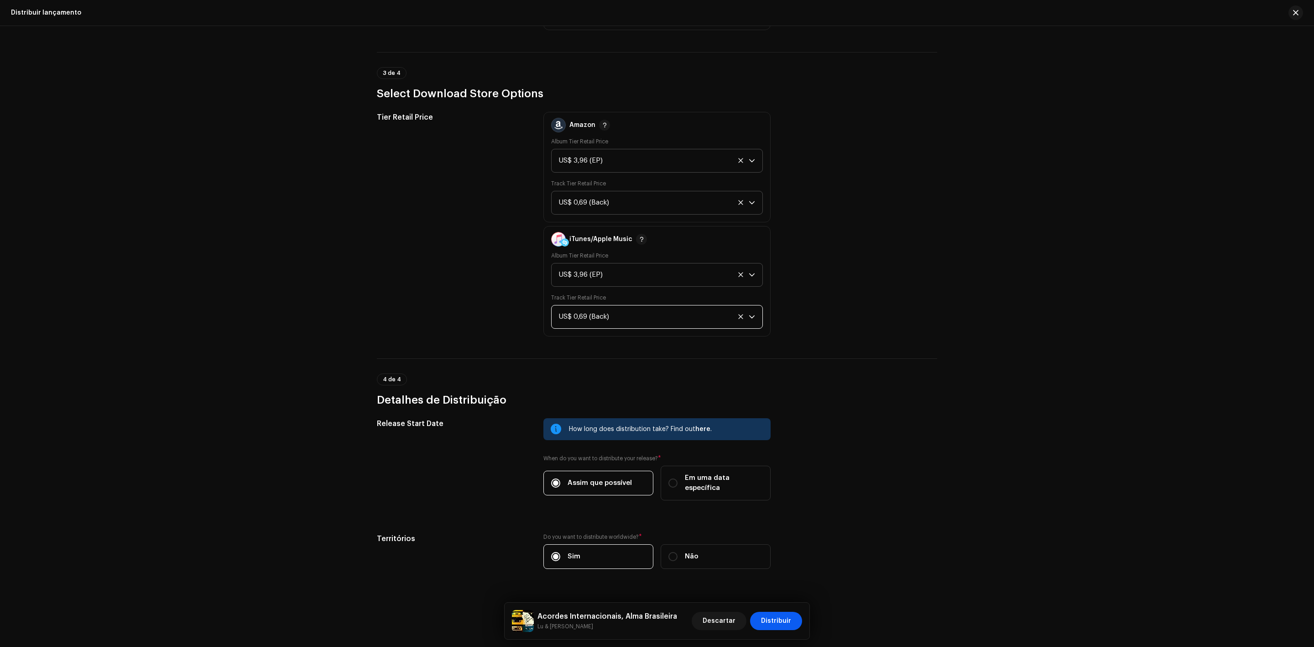
click at [782, 621] on span "Distribuir" at bounding box center [776, 620] width 30 height 18
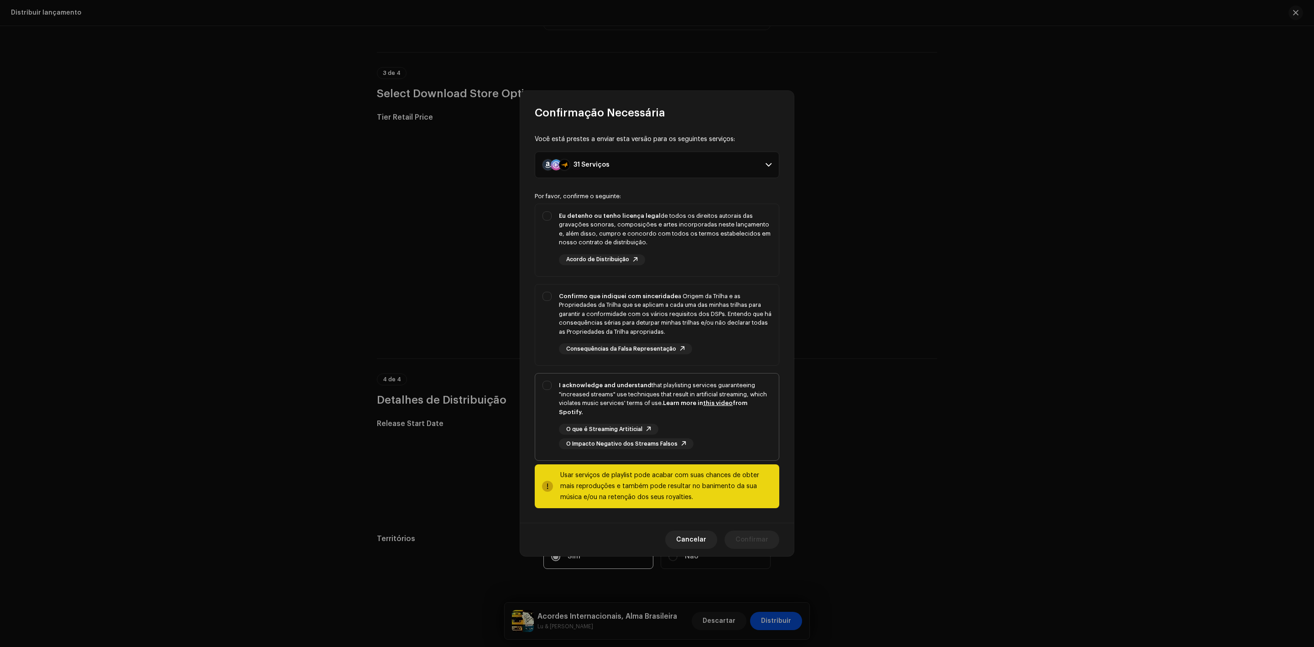
click at [547, 382] on div "I acknowledge and understand that playlisting services guaranteeing "increased …" at bounding box center [657, 414] width 244 height 83
checkbox input "true"
click at [540, 315] on div "Confirmo que indiquei com sinceridade a Origem da Trilha e as Propriedades da T…" at bounding box center [657, 323] width 244 height 78
checkbox input "true"
click at [553, 255] on div "Eu detenho ou tenho licença legal de todos os direitos autorais das gravações s…" at bounding box center [657, 238] width 244 height 68
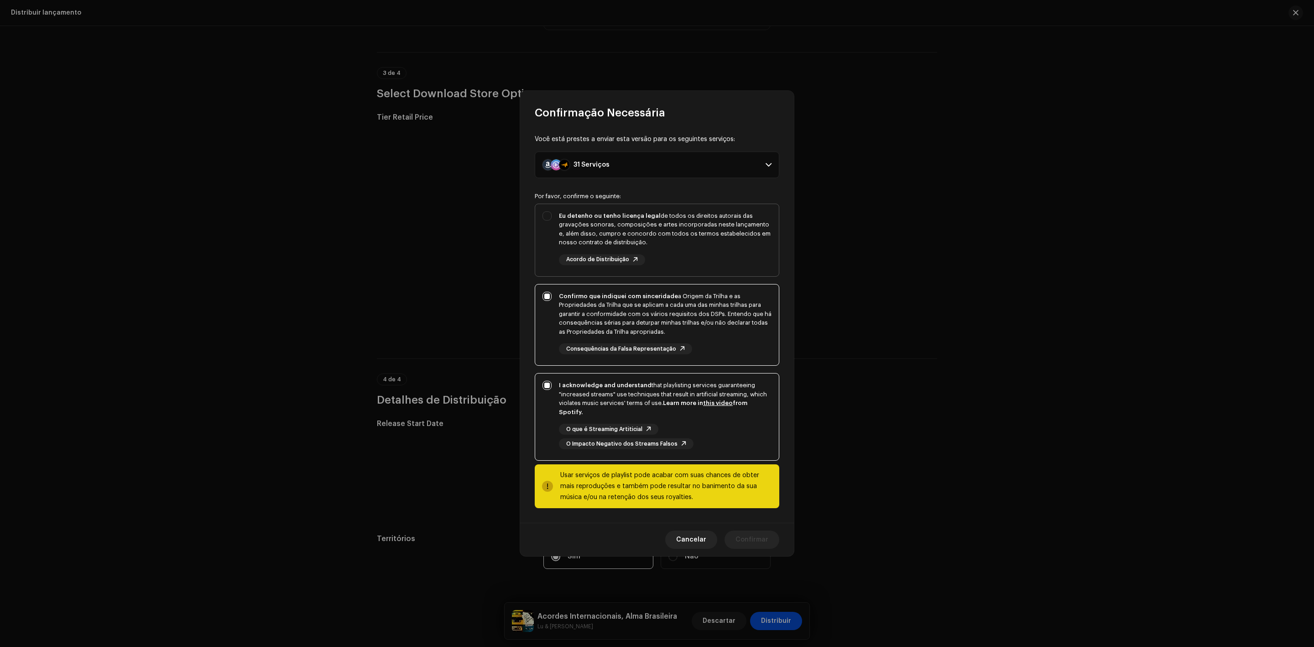
checkbox input "true"
click at [764, 532] on span "Confirmar" at bounding box center [752, 539] width 33 height 18
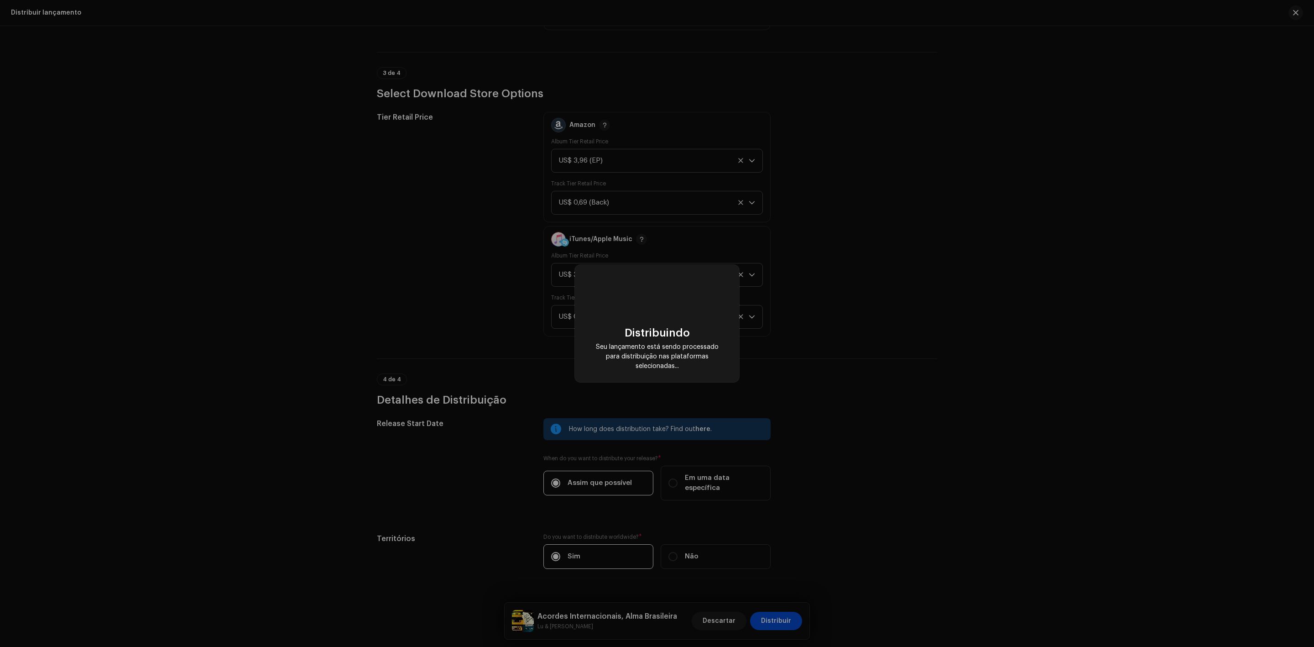
drag, startPoint x: 712, startPoint y: 438, endPoint x: 892, endPoint y: 539, distance: 206.0
click at [892, 539] on div "Distribuindo Seu lançamento está sendo processado para distribuição nas platafo…" at bounding box center [657, 323] width 1314 height 647
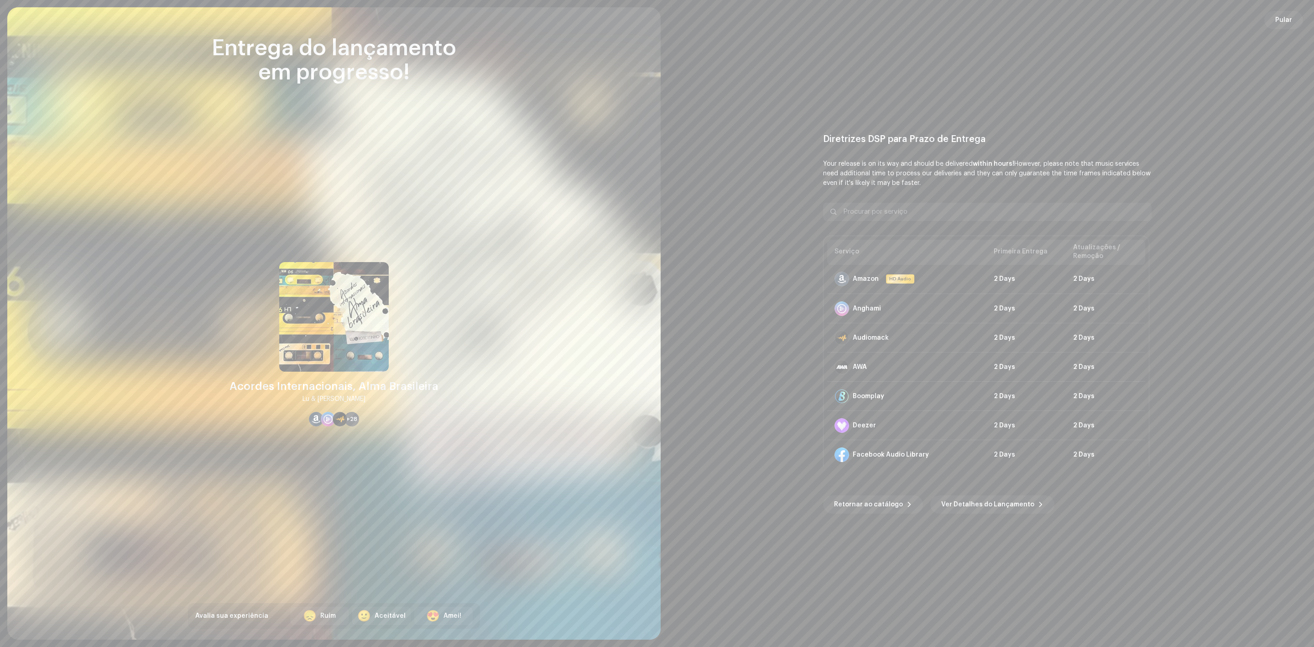
click at [1282, 22] on span "Pular" at bounding box center [1283, 20] width 17 height 18
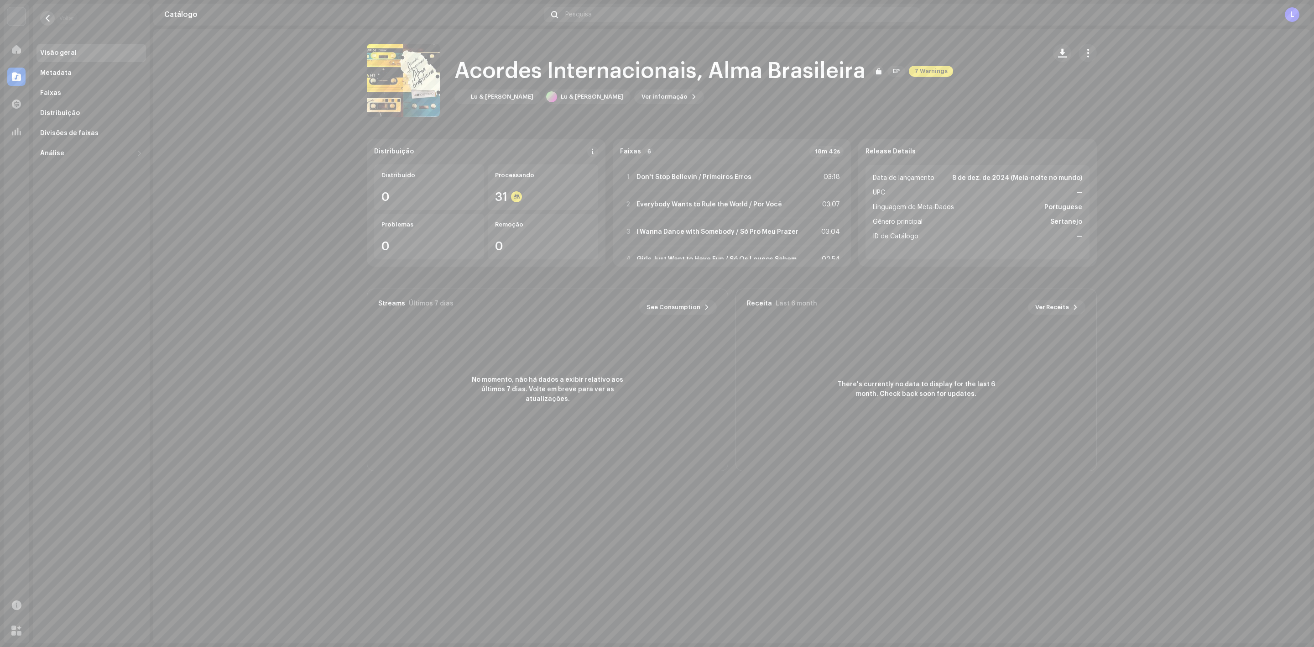
click at [48, 20] on span "button" at bounding box center [47, 18] width 7 height 7
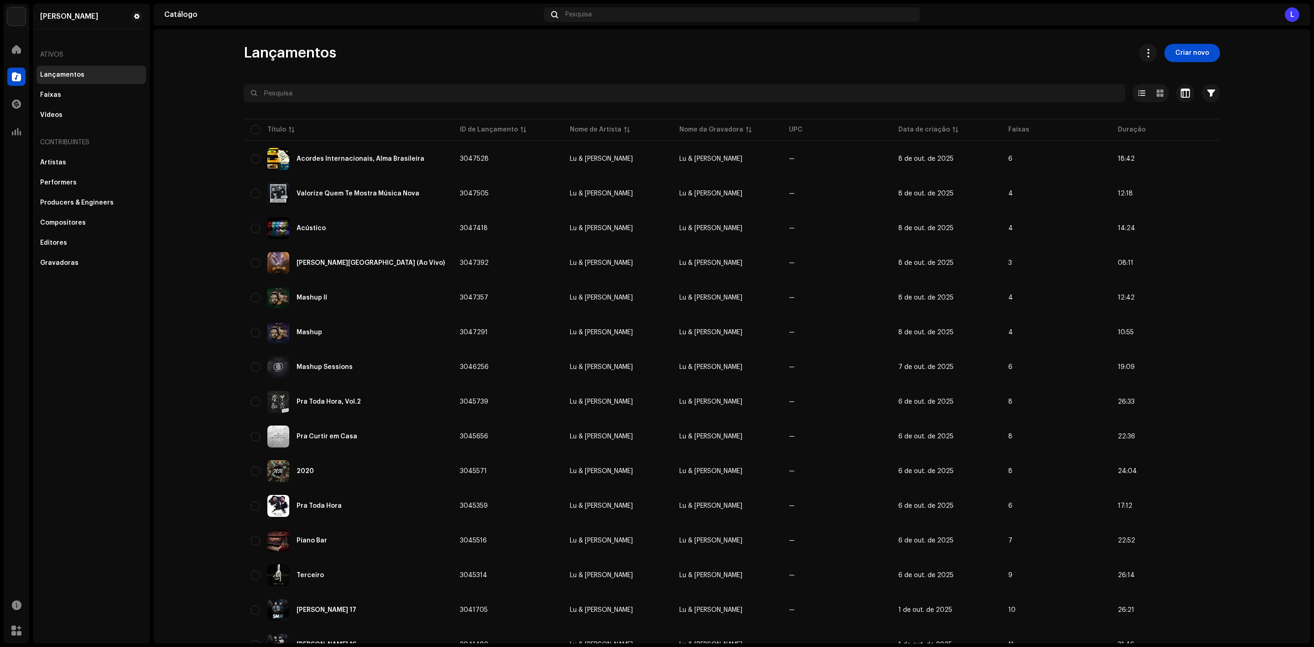
click at [203, 485] on catalog-releases-list "Lançamentos Criar novo Selecionado 0 Opções Filtros Status de distribuição Nunc…" at bounding box center [731, 520] width 1157 height 953
click at [12, 46] on span at bounding box center [16, 49] width 9 height 7
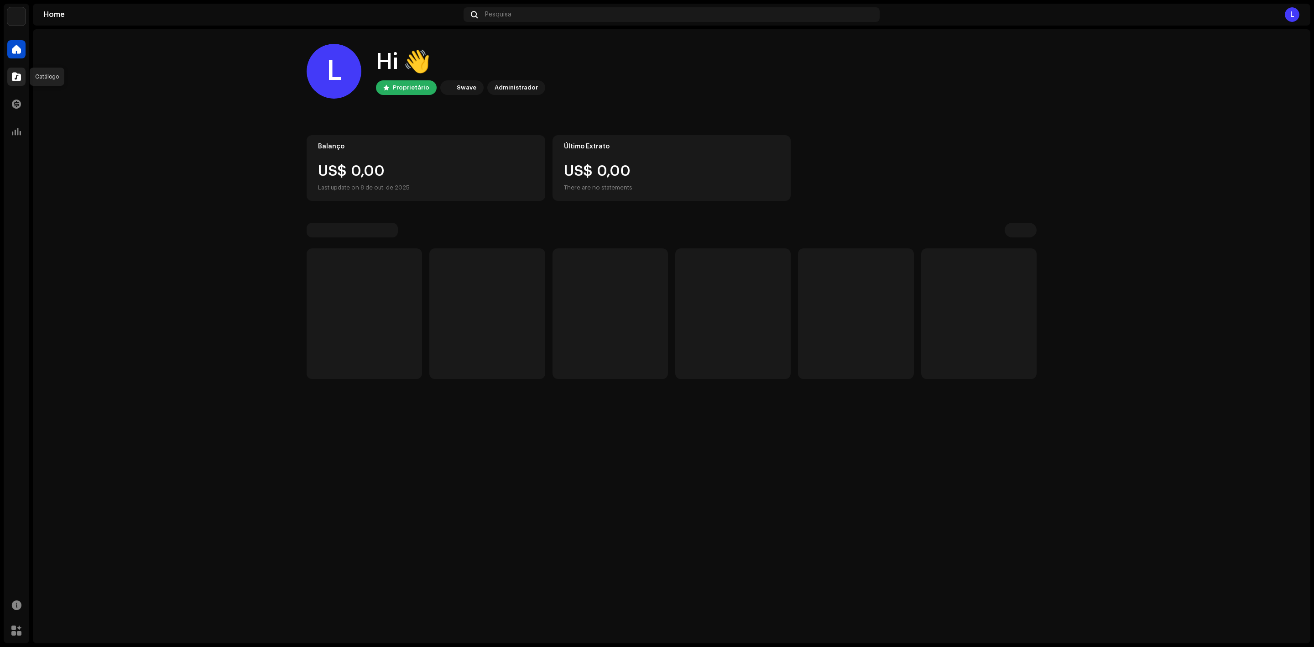
click at [12, 78] on span at bounding box center [16, 76] width 9 height 7
